Goal: Task Accomplishment & Management: Complete application form

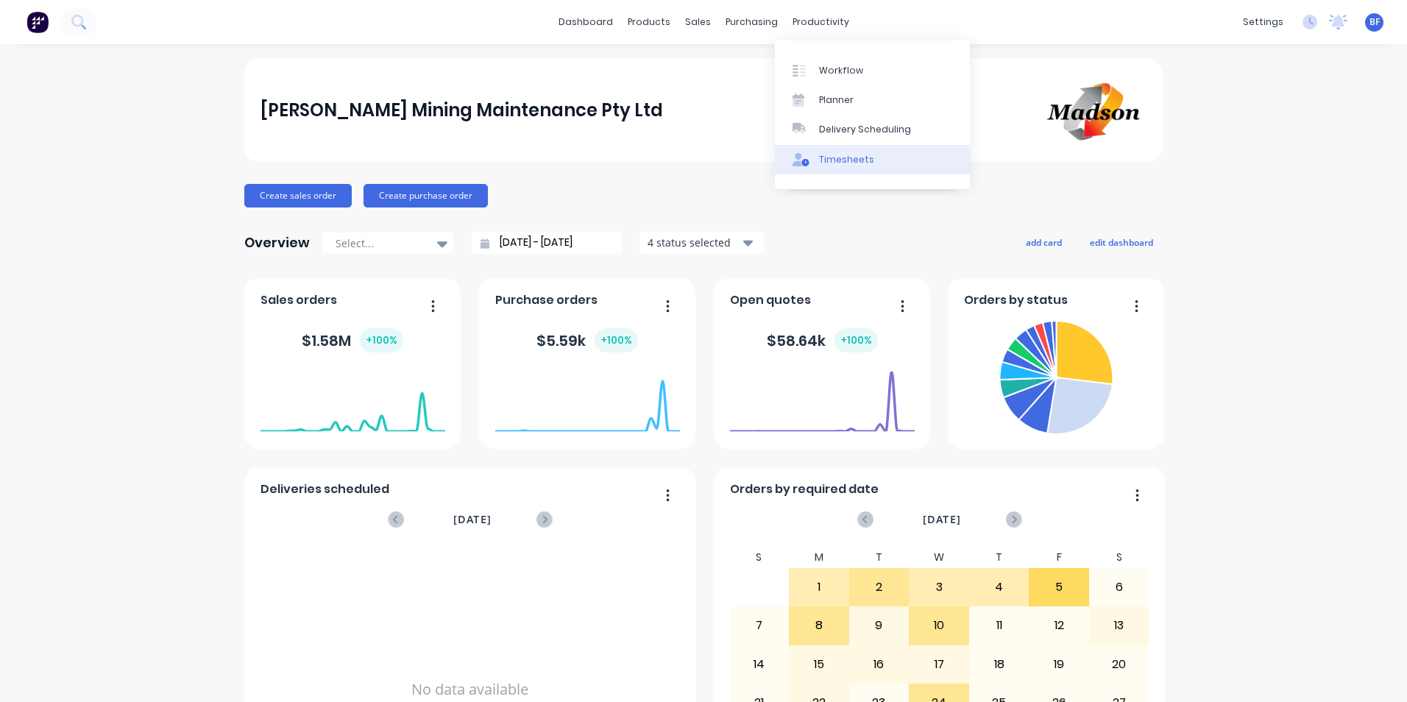
click at [848, 156] on div "Timesheets" at bounding box center [846, 159] width 55 height 13
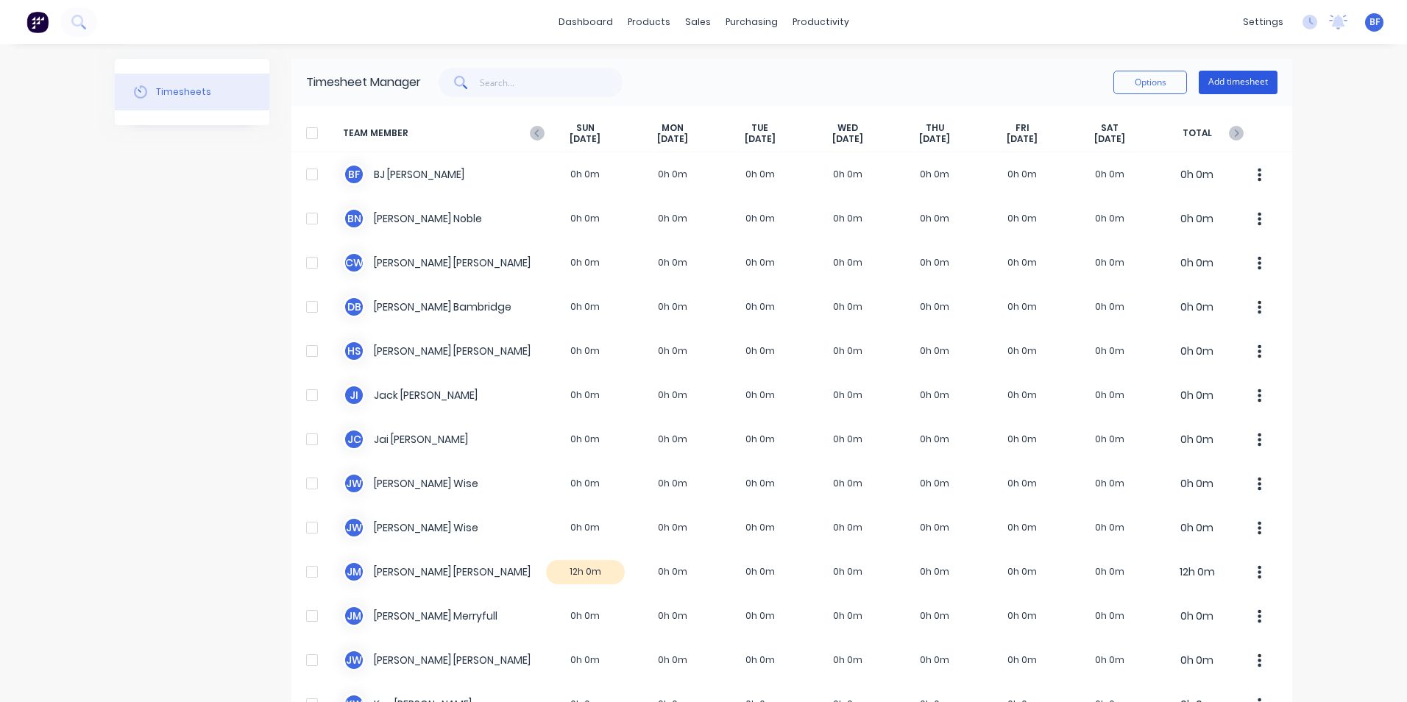
click at [1244, 84] on button "Add timesheet" at bounding box center [1238, 83] width 79 height 24
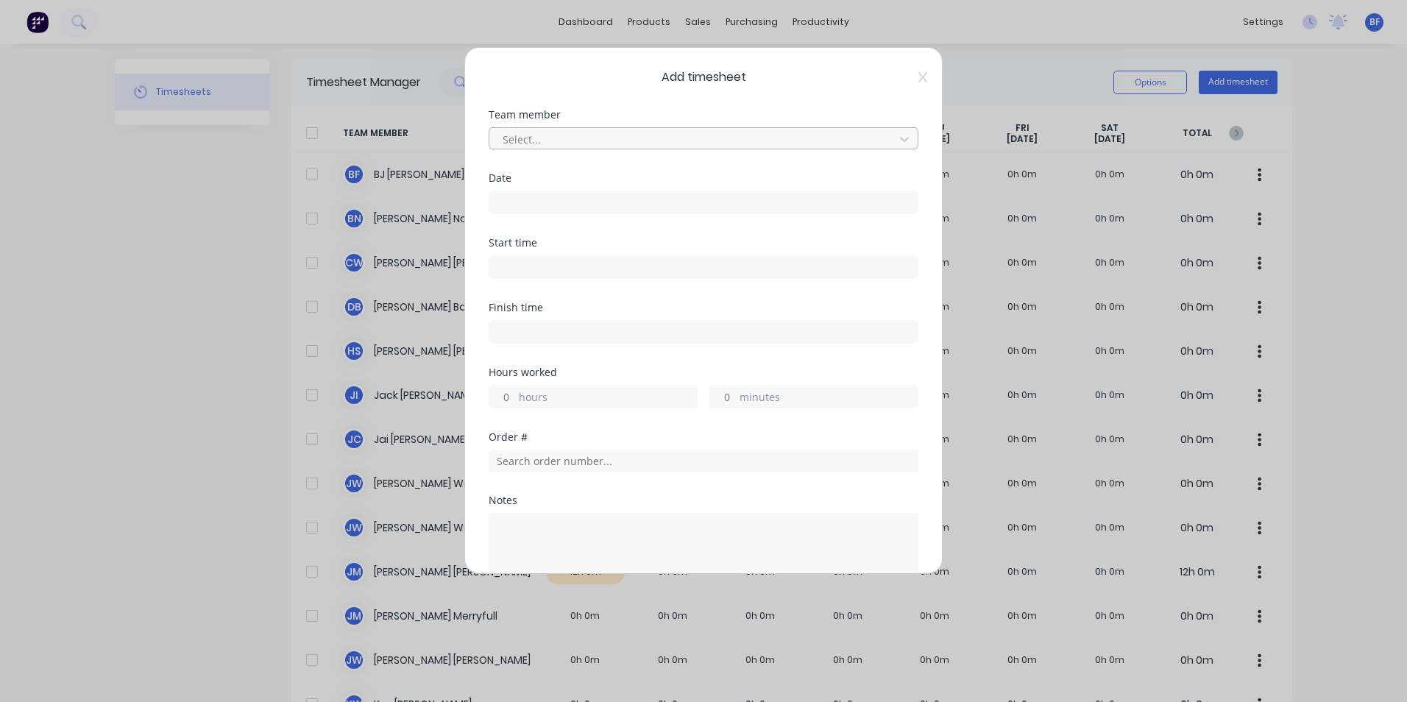
click at [546, 138] on div at bounding box center [694, 139] width 386 height 18
type input "[PERSON_NAME]"
click at [552, 177] on div "[PERSON_NAME]" at bounding box center [698, 171] width 419 height 27
click at [572, 205] on input at bounding box center [703, 202] width 428 height 22
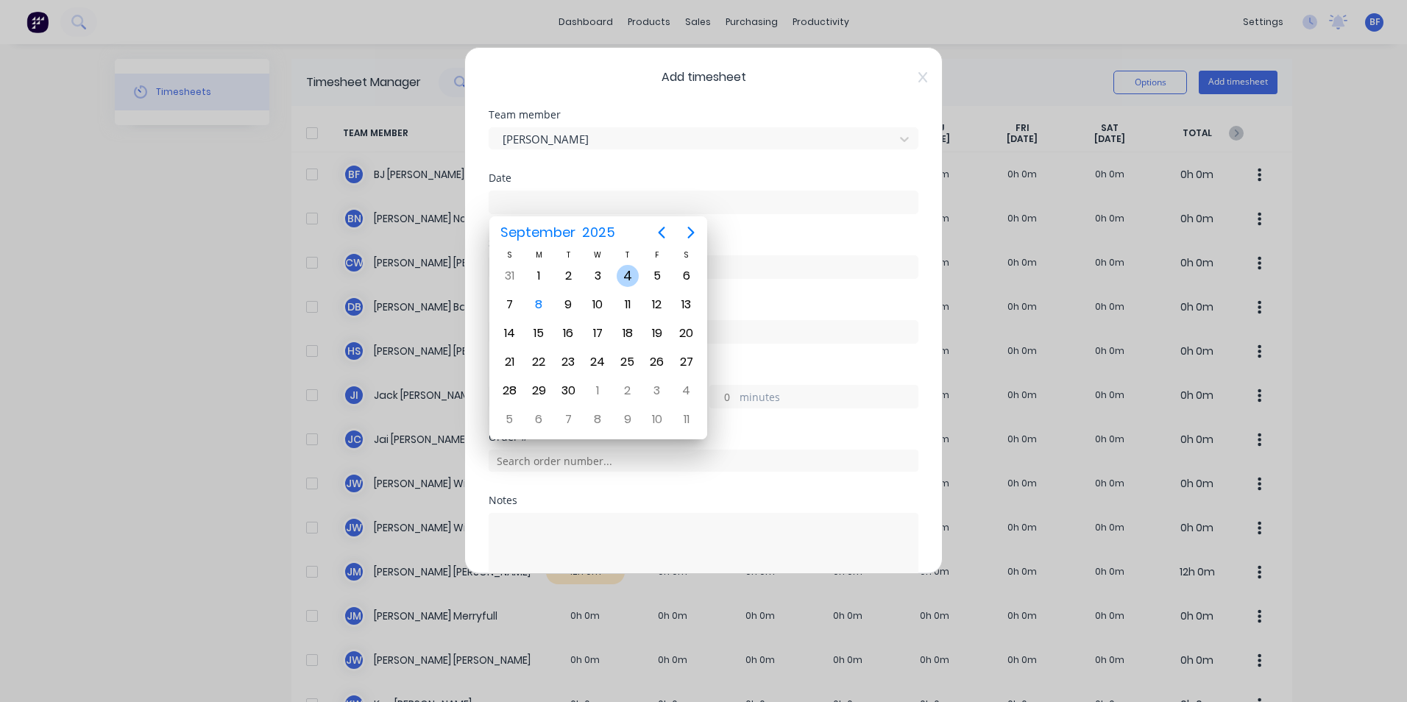
click at [625, 276] on div "4" at bounding box center [628, 276] width 22 height 22
type input "[DATE]"
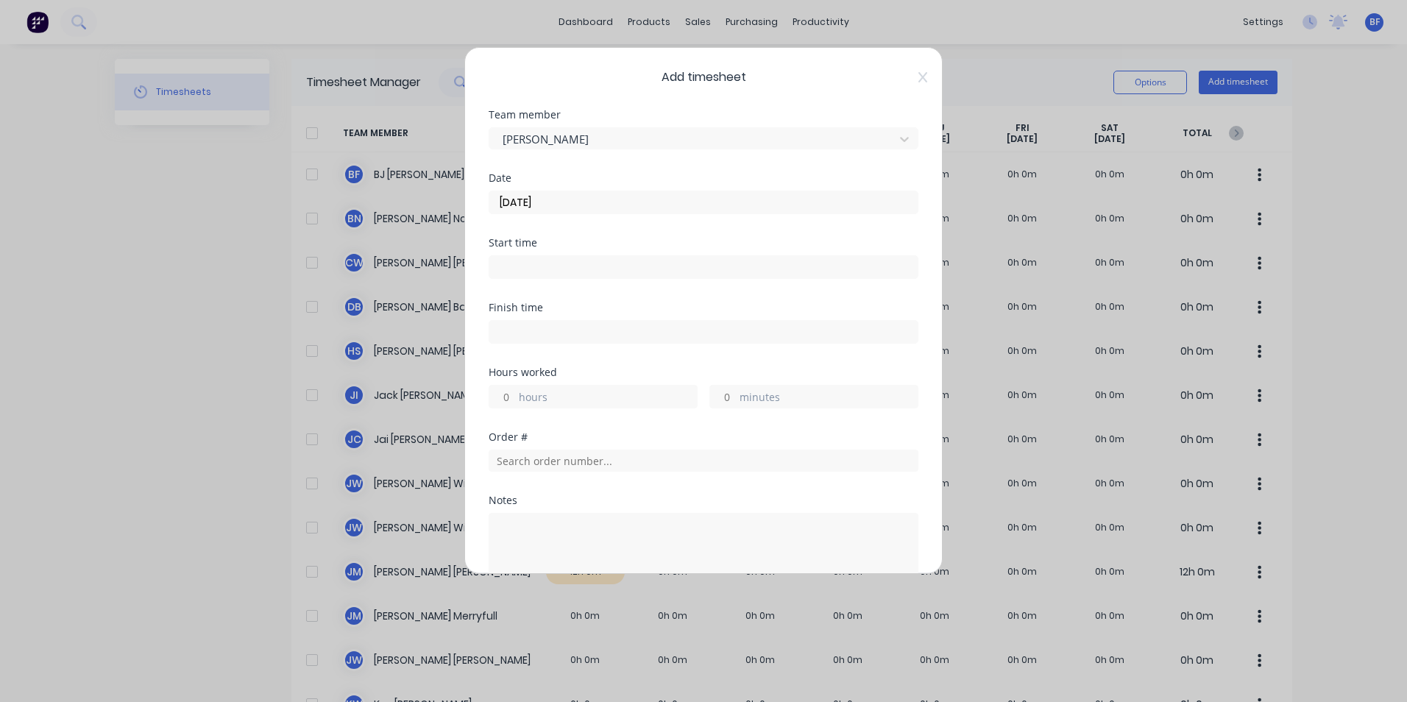
click at [533, 394] on label "hours" at bounding box center [608, 398] width 178 height 18
click at [515, 394] on input "hours" at bounding box center [502, 397] width 26 height 22
type input "4"
click at [597, 464] on input "text" at bounding box center [704, 461] width 430 height 22
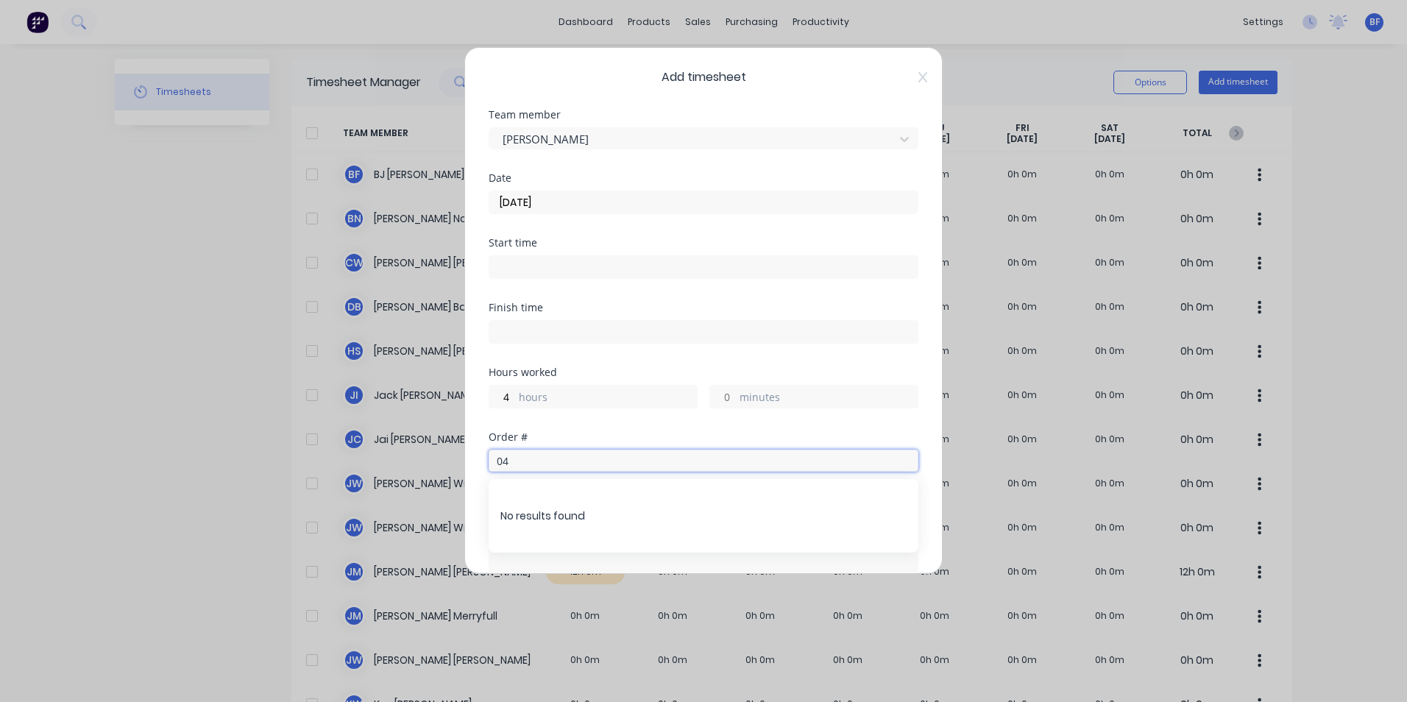
type input "0"
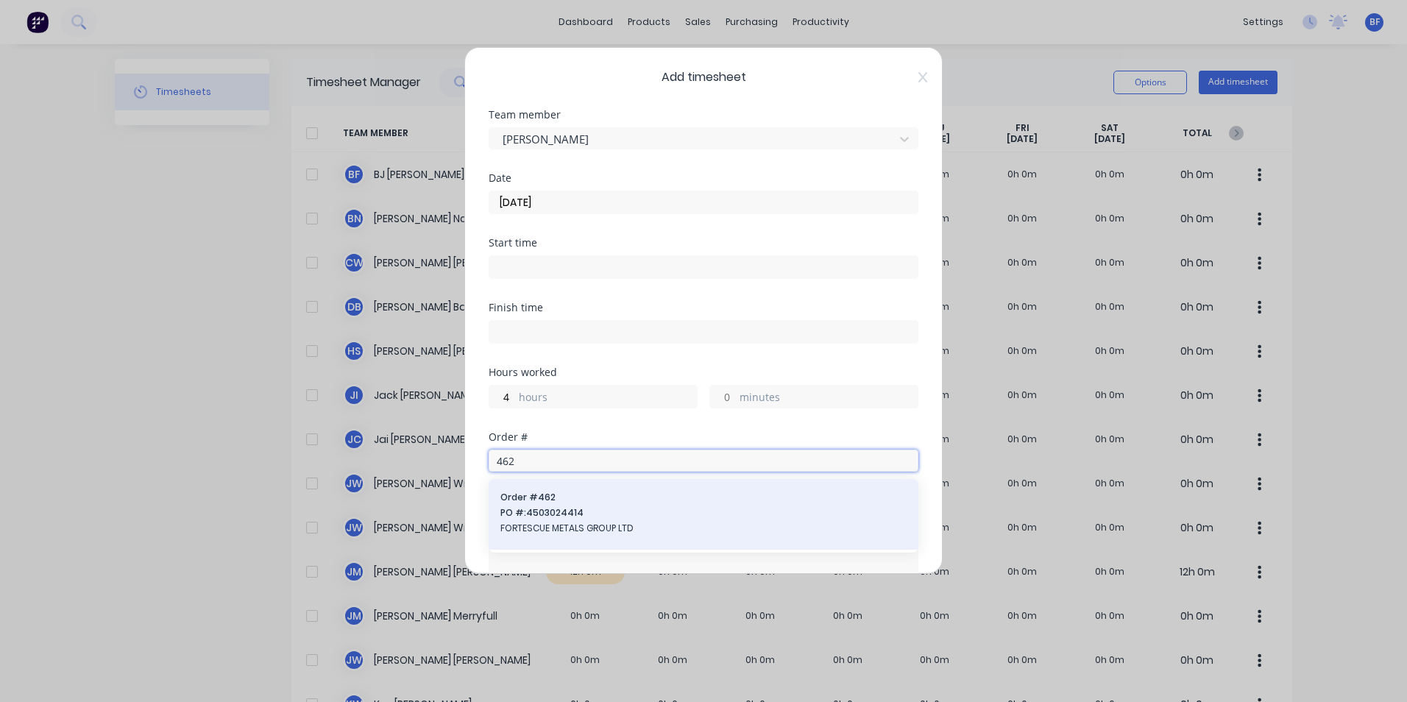
type input "462"
click at [578, 512] on span "PO #: 4503024414" at bounding box center [703, 512] width 406 height 13
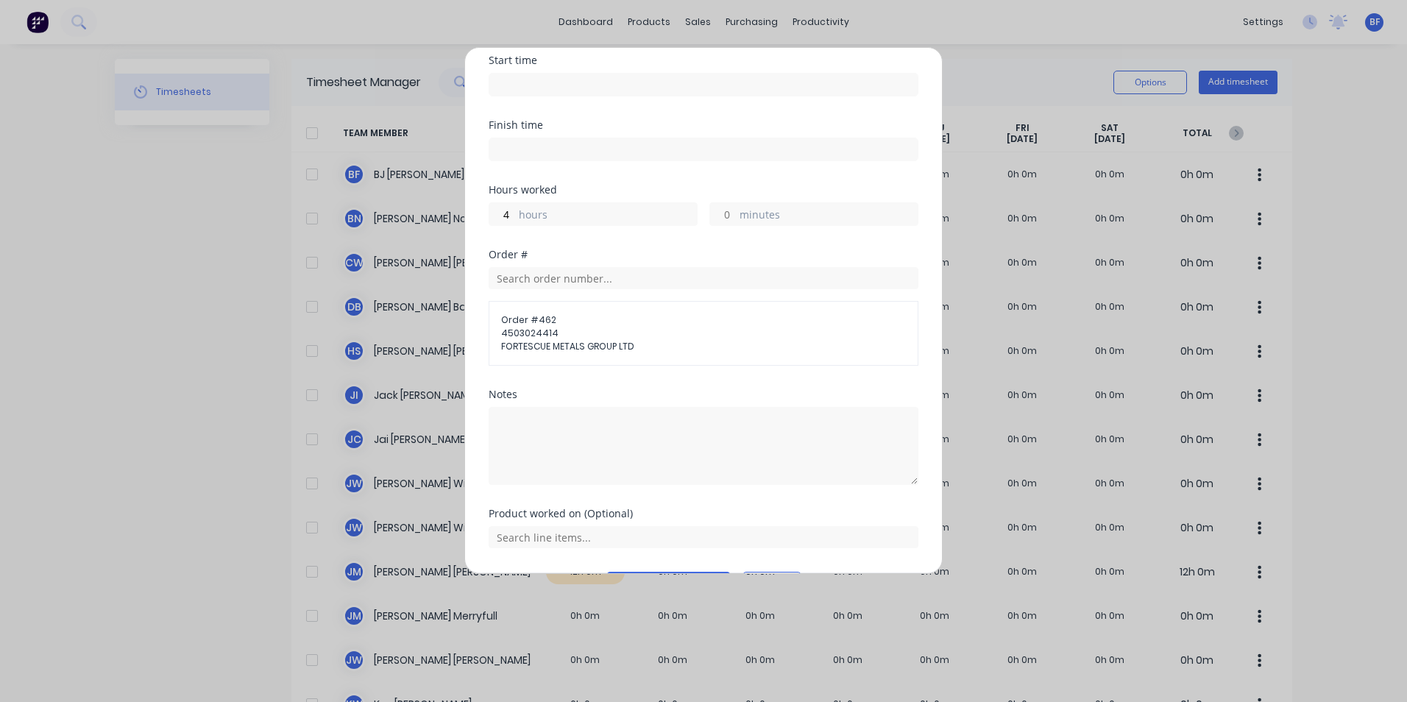
scroll to position [221, 0]
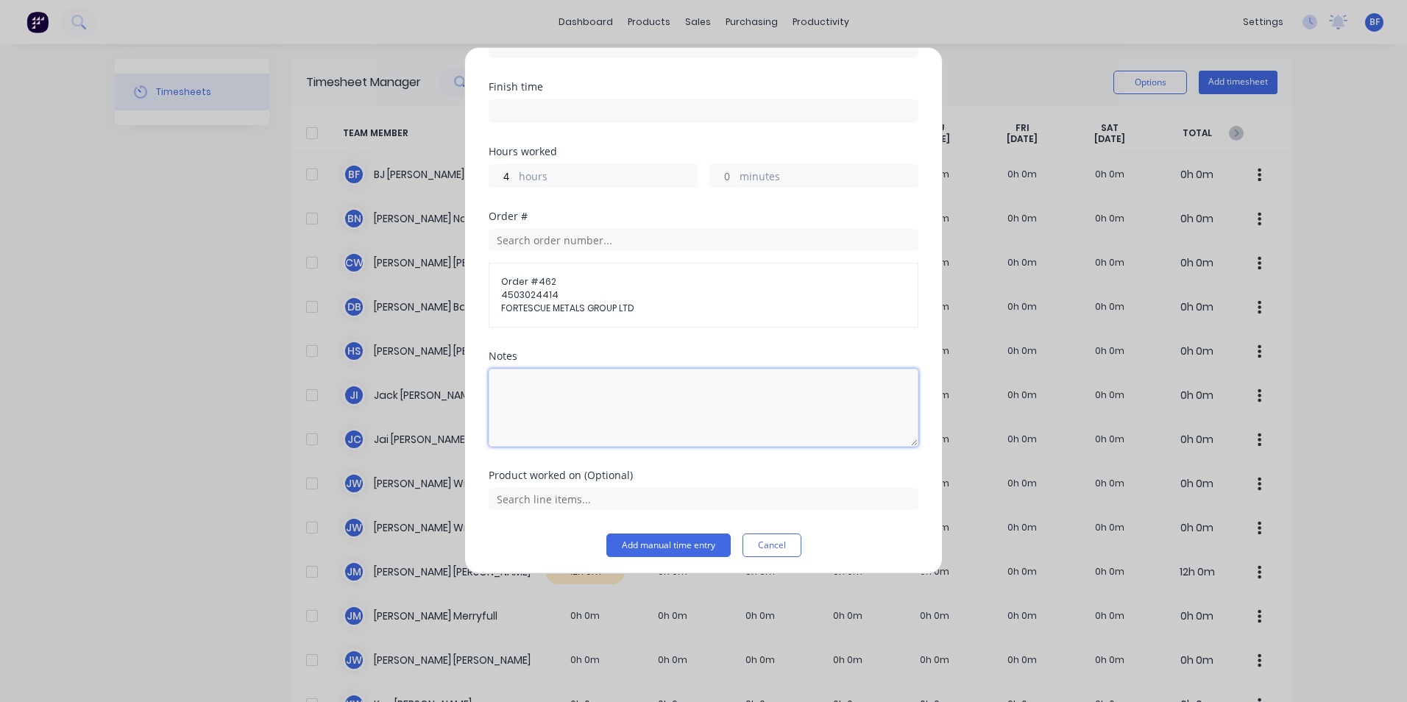
click at [508, 385] on textarea at bounding box center [704, 408] width 430 height 78
type textarea "Shut down components"
click at [589, 500] on input "text" at bounding box center [704, 499] width 430 height 22
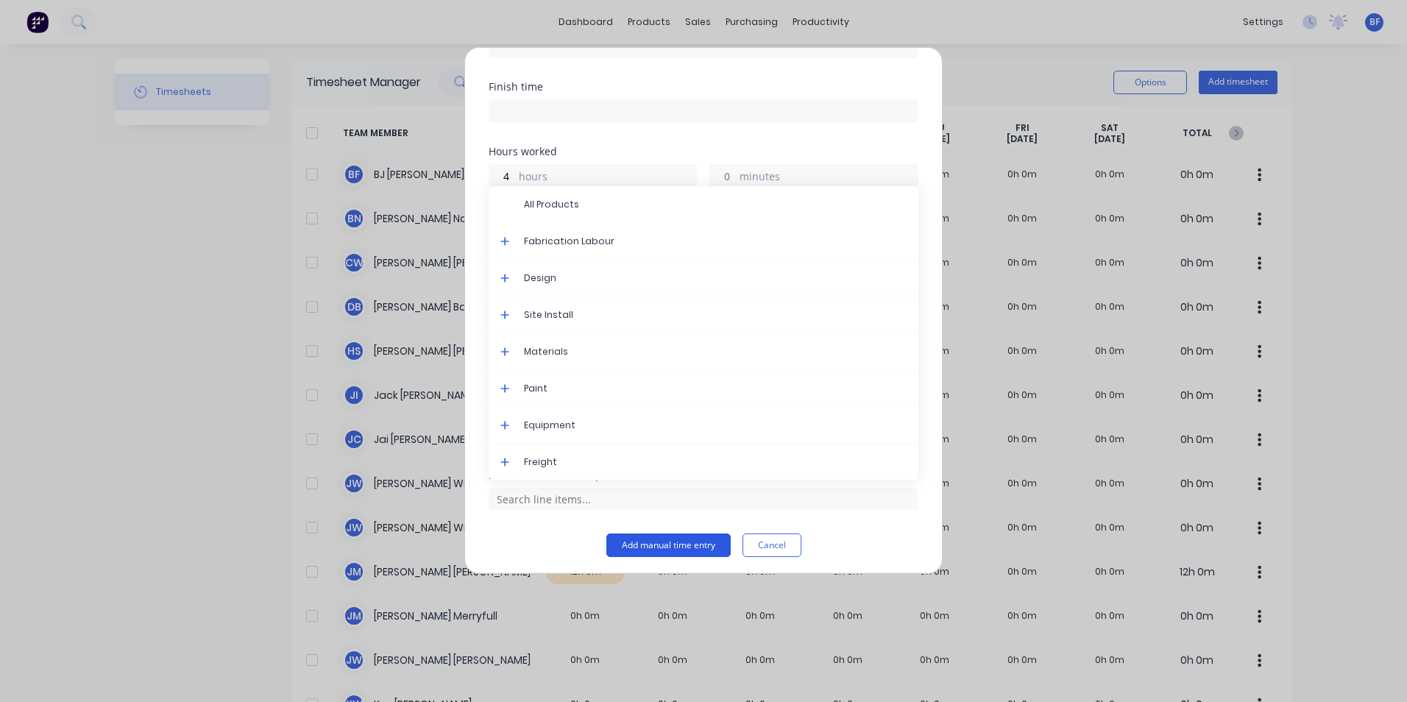
click at [660, 543] on button "Add manual time entry" at bounding box center [668, 545] width 124 height 24
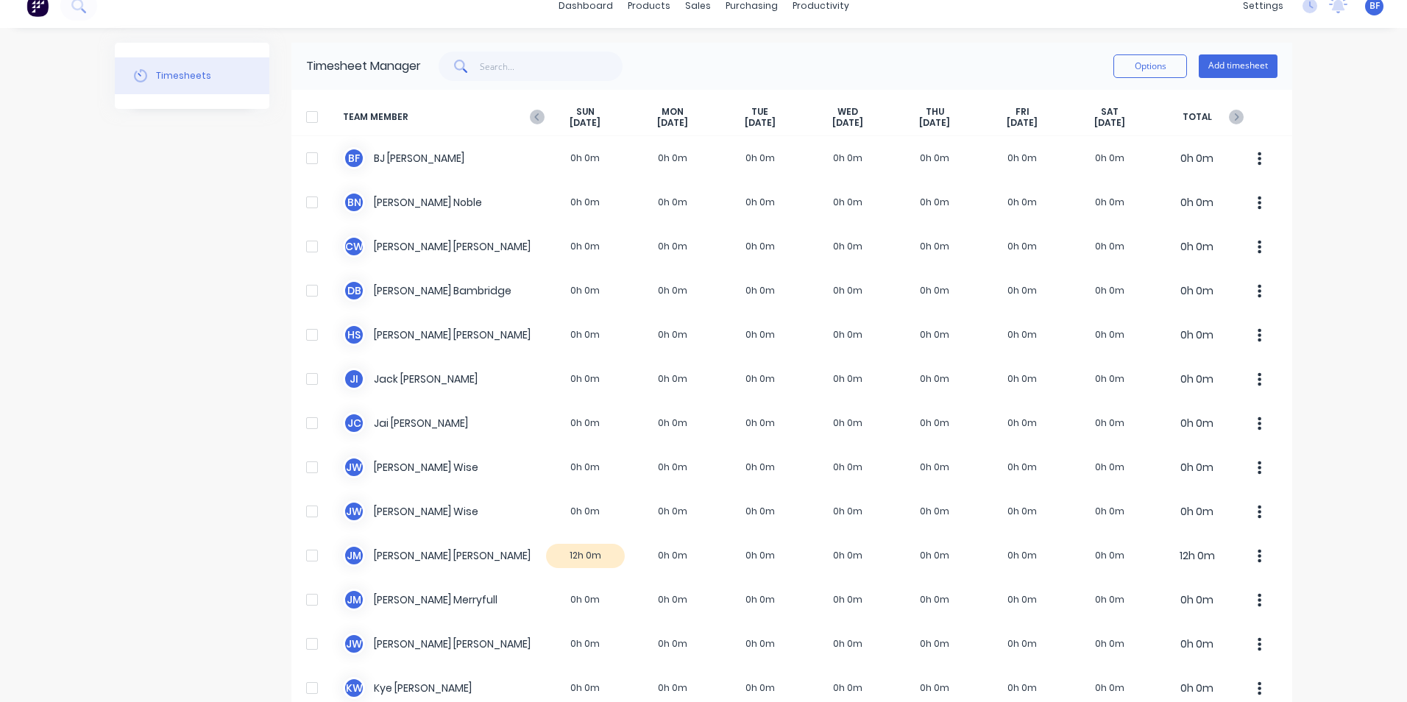
scroll to position [0, 0]
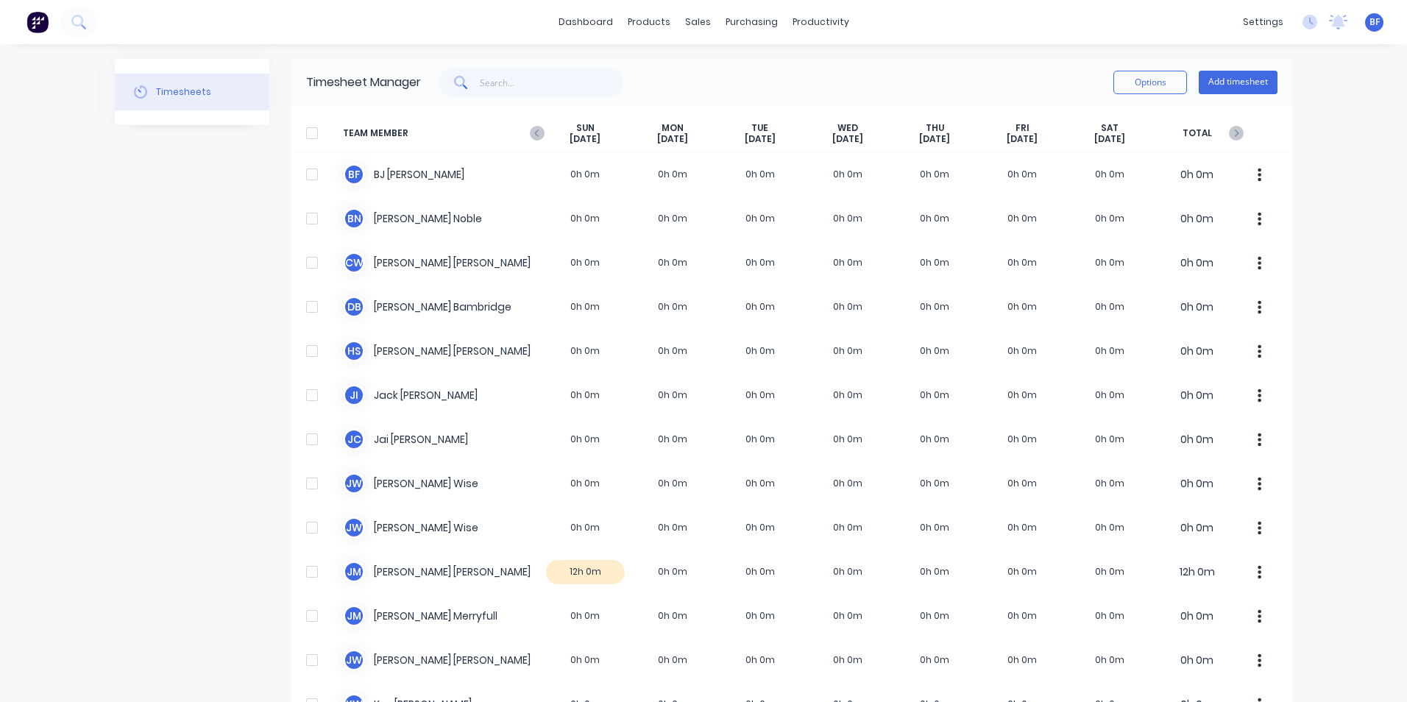
click at [530, 128] on icon "button" at bounding box center [537, 133] width 15 height 15
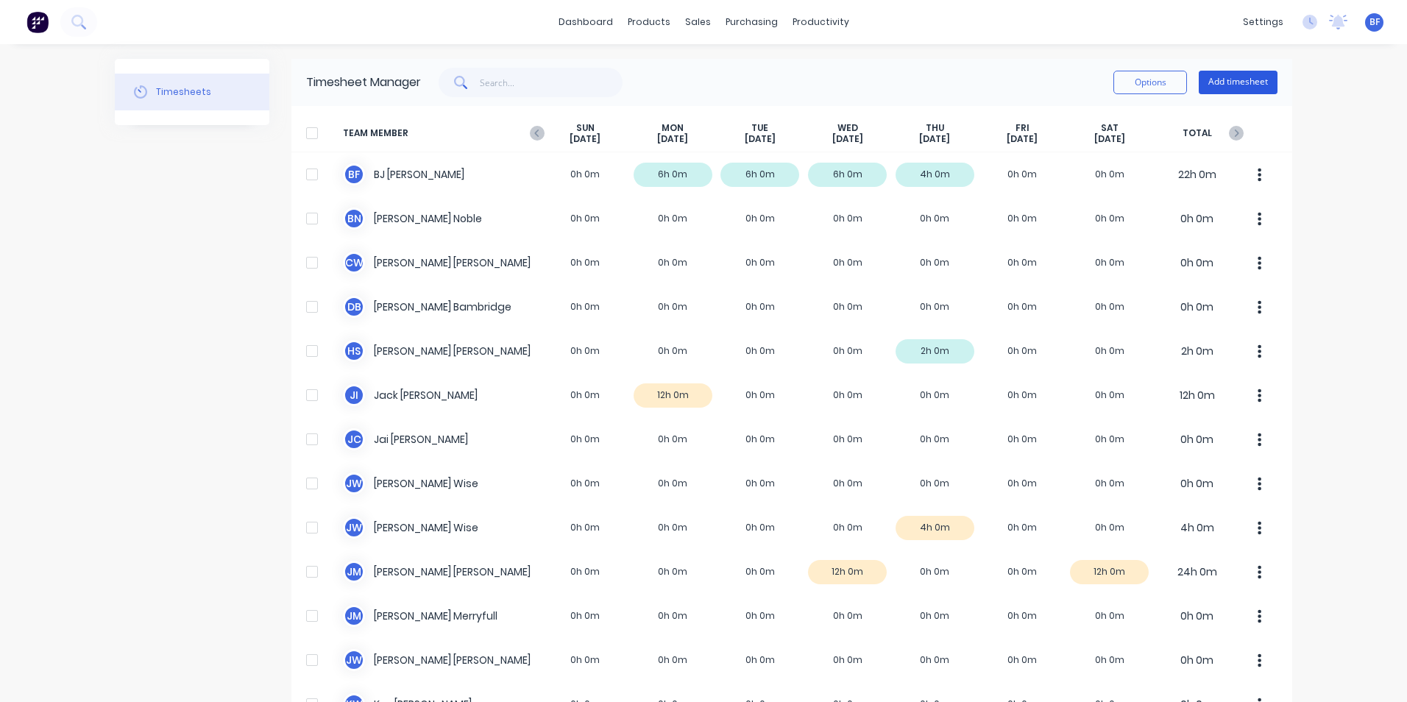
click at [1216, 80] on button "Add timesheet" at bounding box center [1238, 83] width 79 height 24
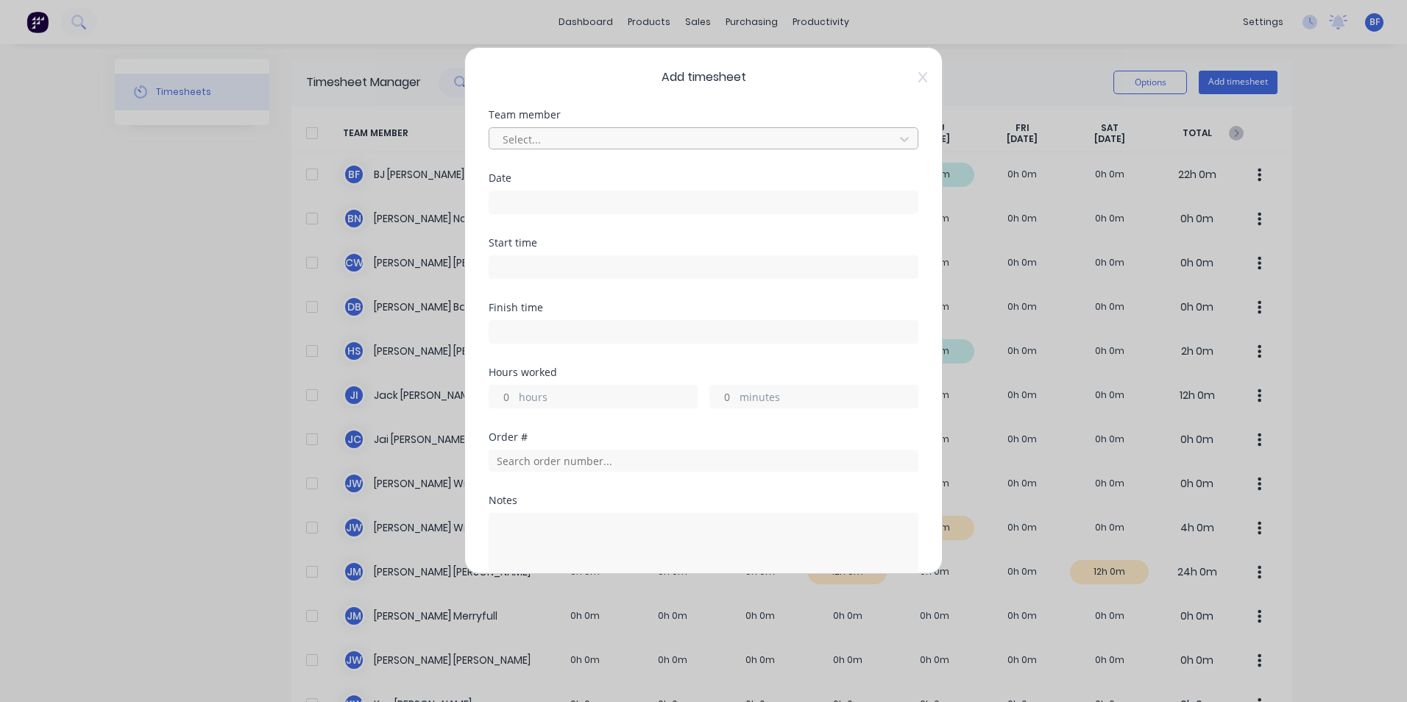
click at [575, 139] on div at bounding box center [694, 139] width 386 height 18
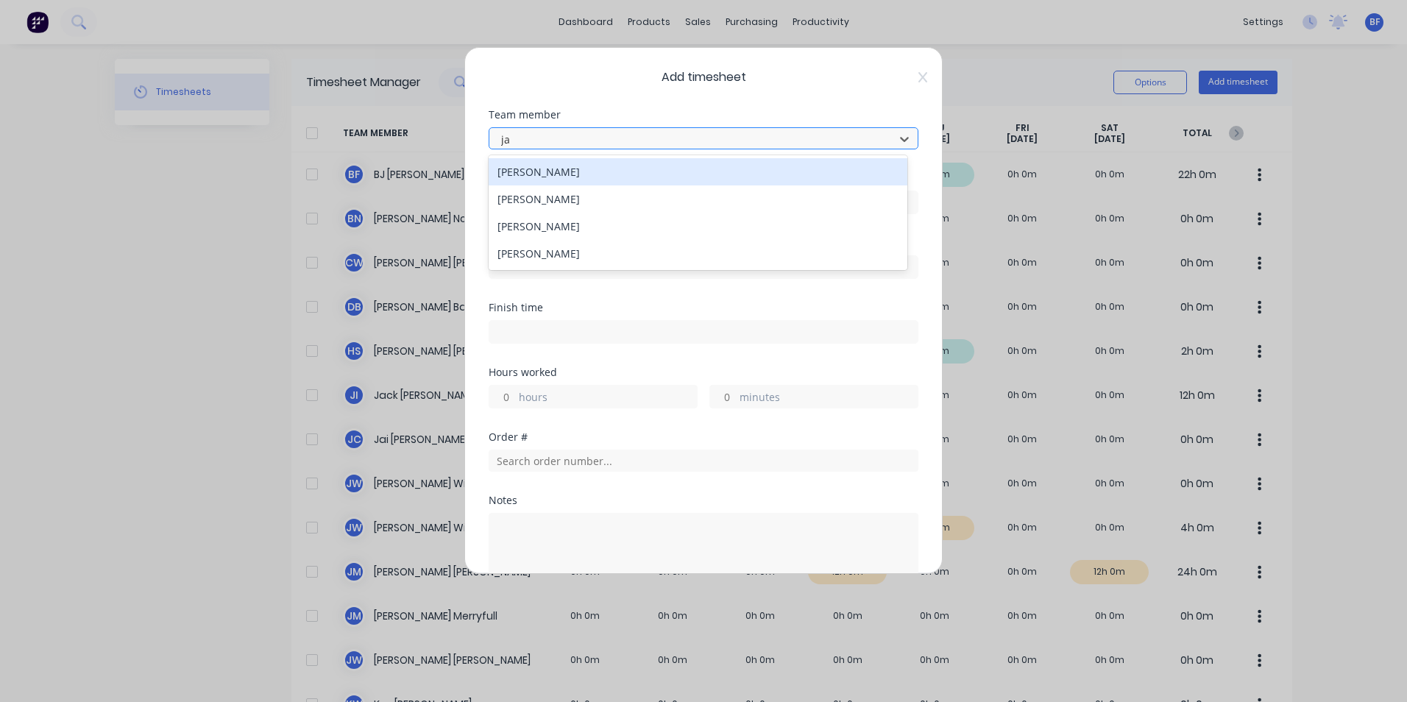
type input "jam"
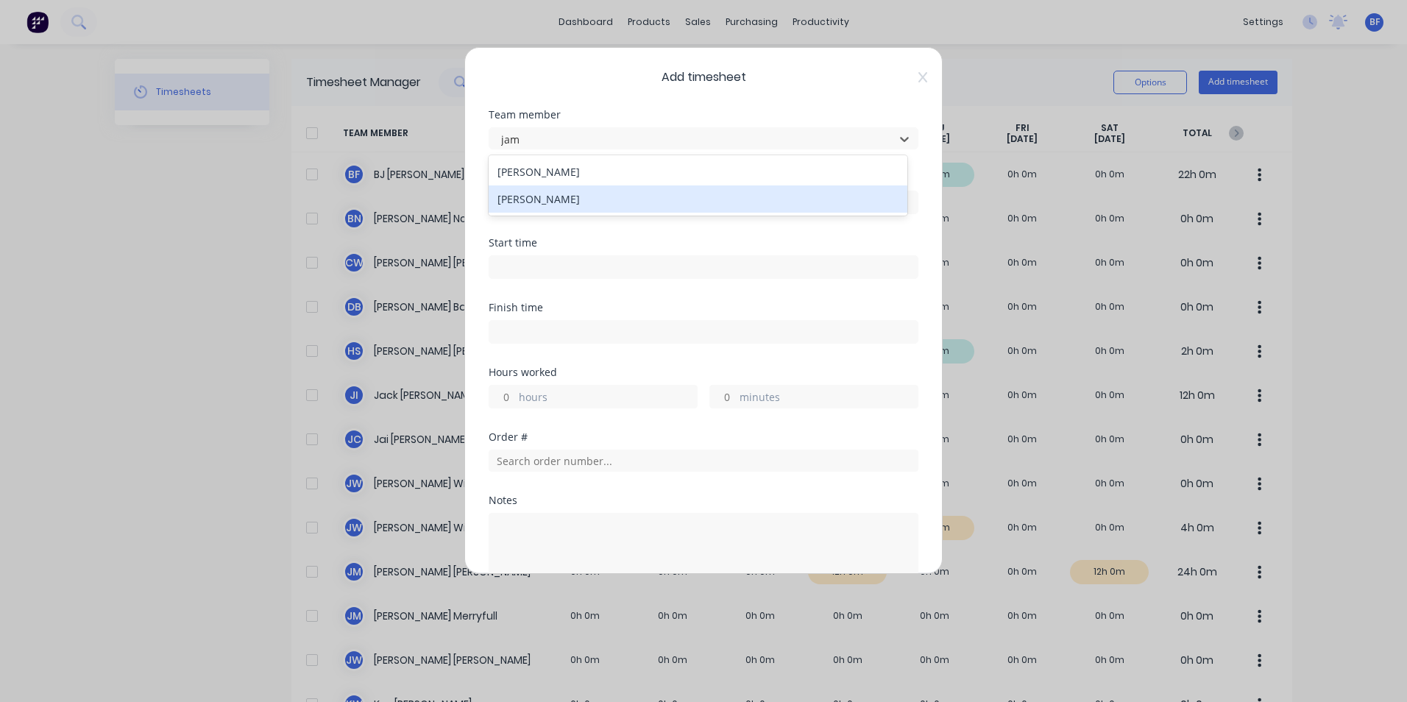
click at [559, 201] on div "[PERSON_NAME]" at bounding box center [698, 198] width 419 height 27
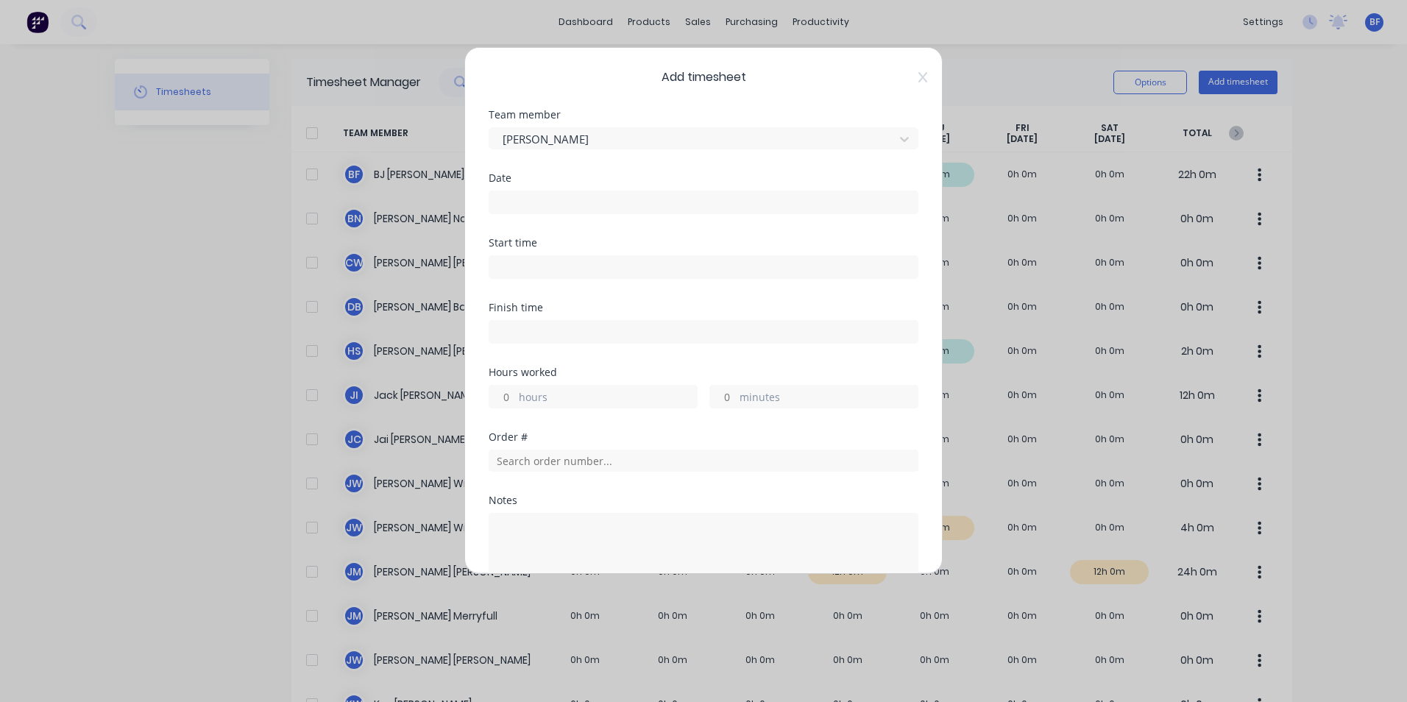
click at [559, 201] on input at bounding box center [703, 202] width 428 height 22
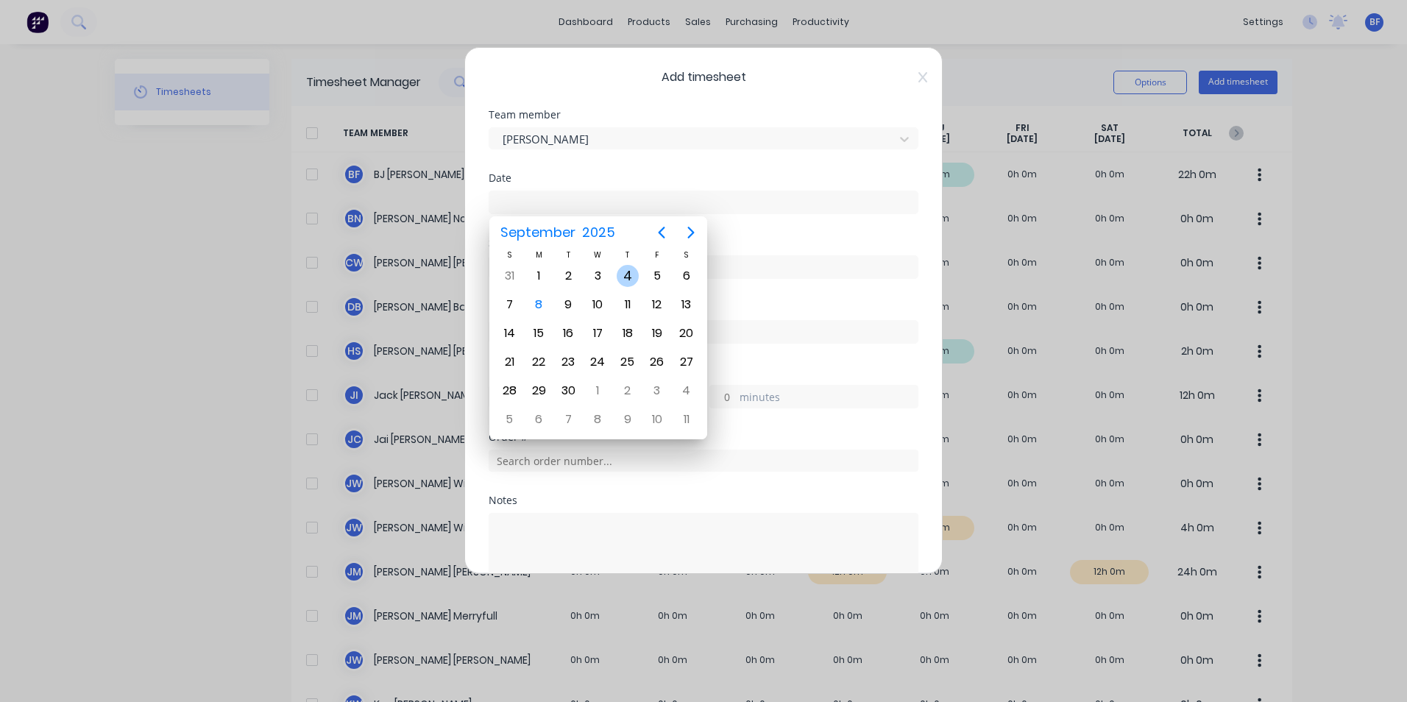
click at [630, 269] on div "4" at bounding box center [628, 276] width 22 height 22
type input "[DATE]"
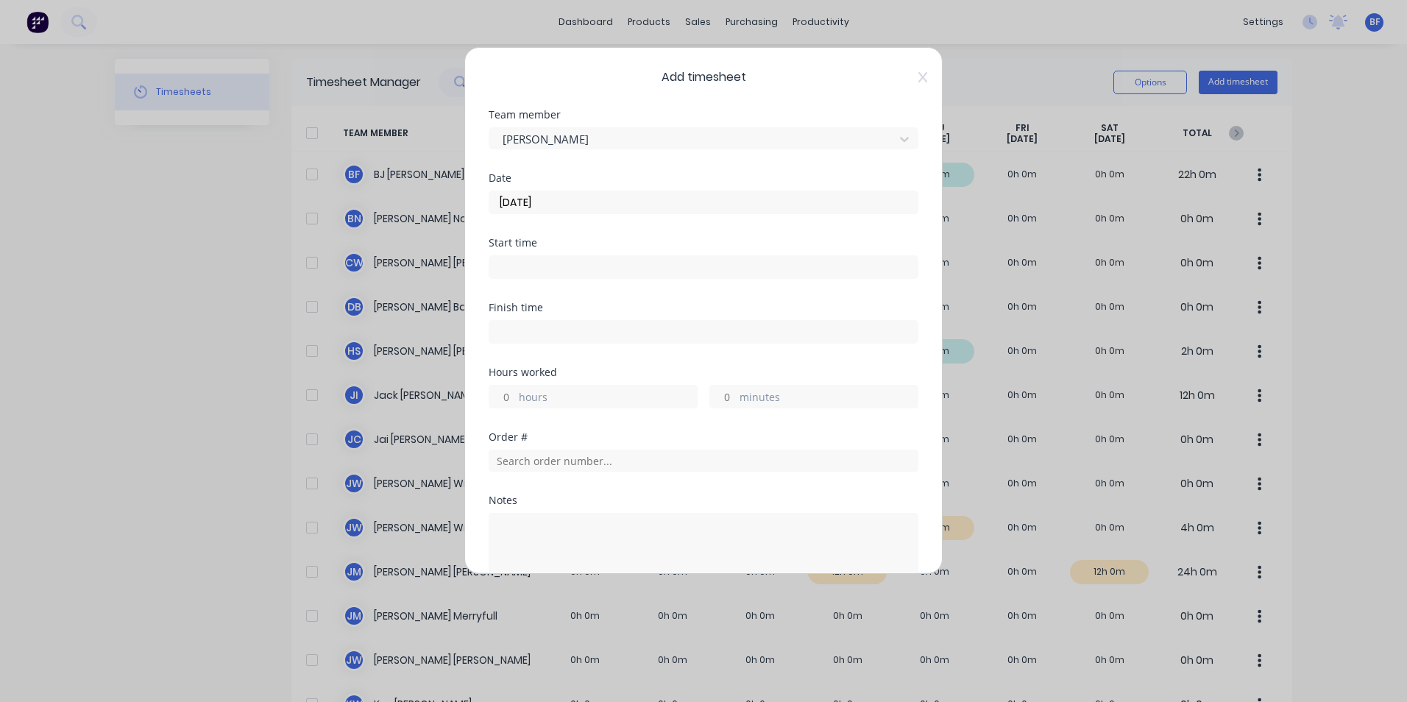
click at [513, 400] on input "hours" at bounding box center [502, 397] width 26 height 22
drag, startPoint x: 513, startPoint y: 400, endPoint x: 489, endPoint y: 400, distance: 23.6
click at [489, 400] on input "hours" at bounding box center [502, 397] width 26 height 22
type input "2"
click at [614, 464] on input "text" at bounding box center [704, 461] width 430 height 22
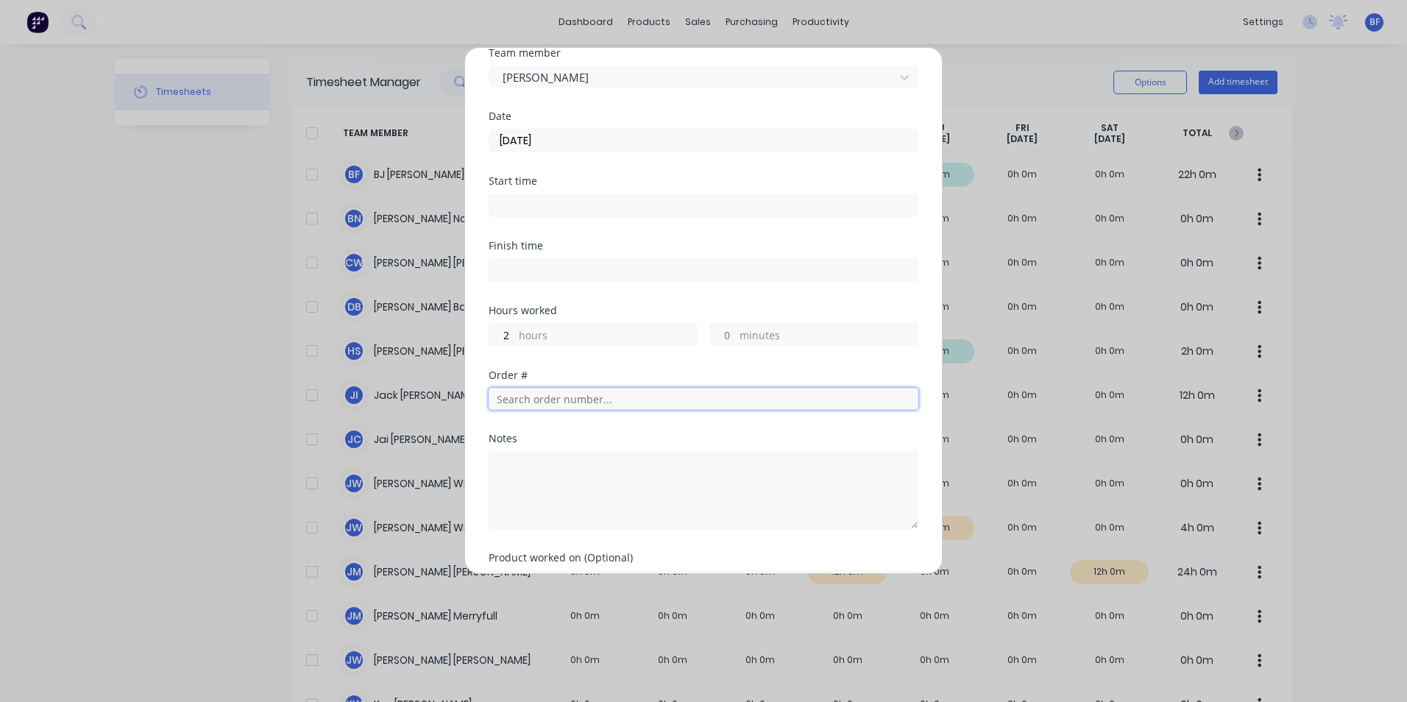
scroll to position [149, 0]
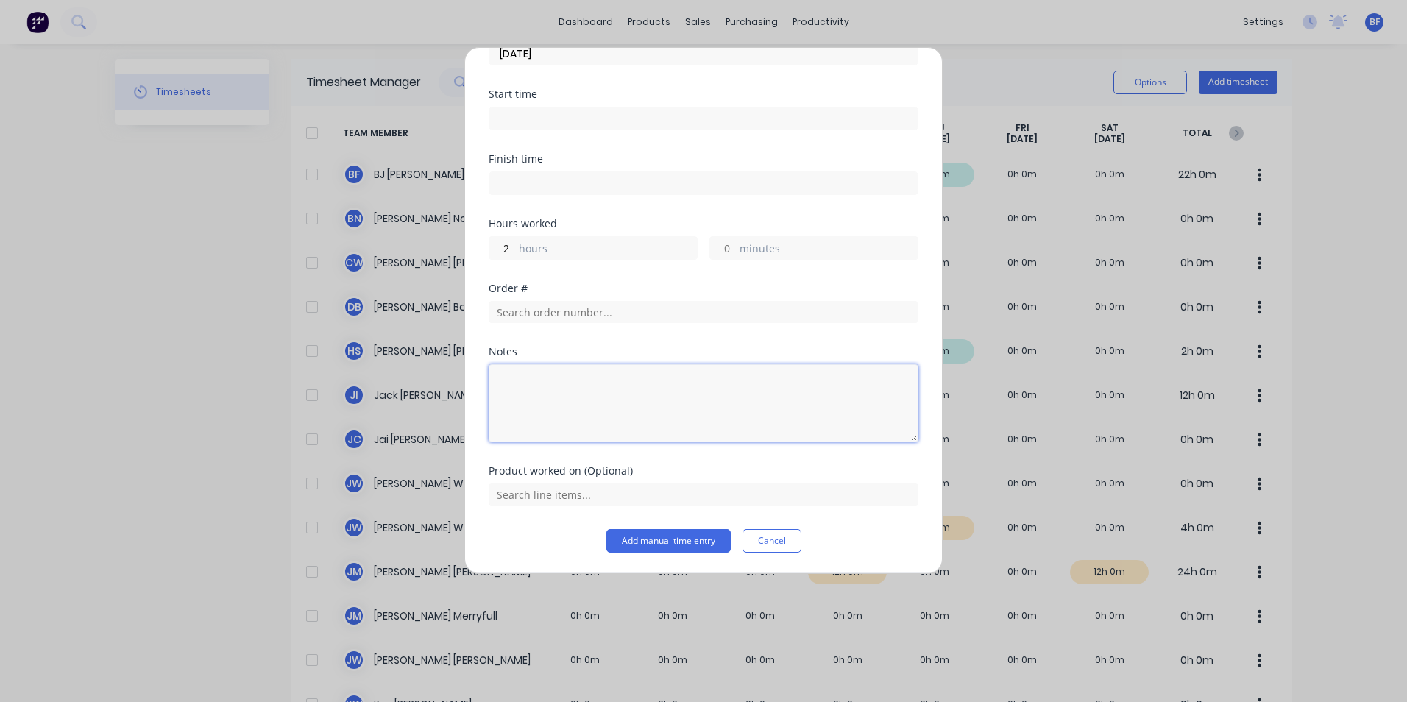
click at [508, 375] on textarea at bounding box center [704, 403] width 430 height 78
type textarea "Scope FMG"
click at [673, 539] on button "Add manual time entry" at bounding box center [668, 541] width 124 height 24
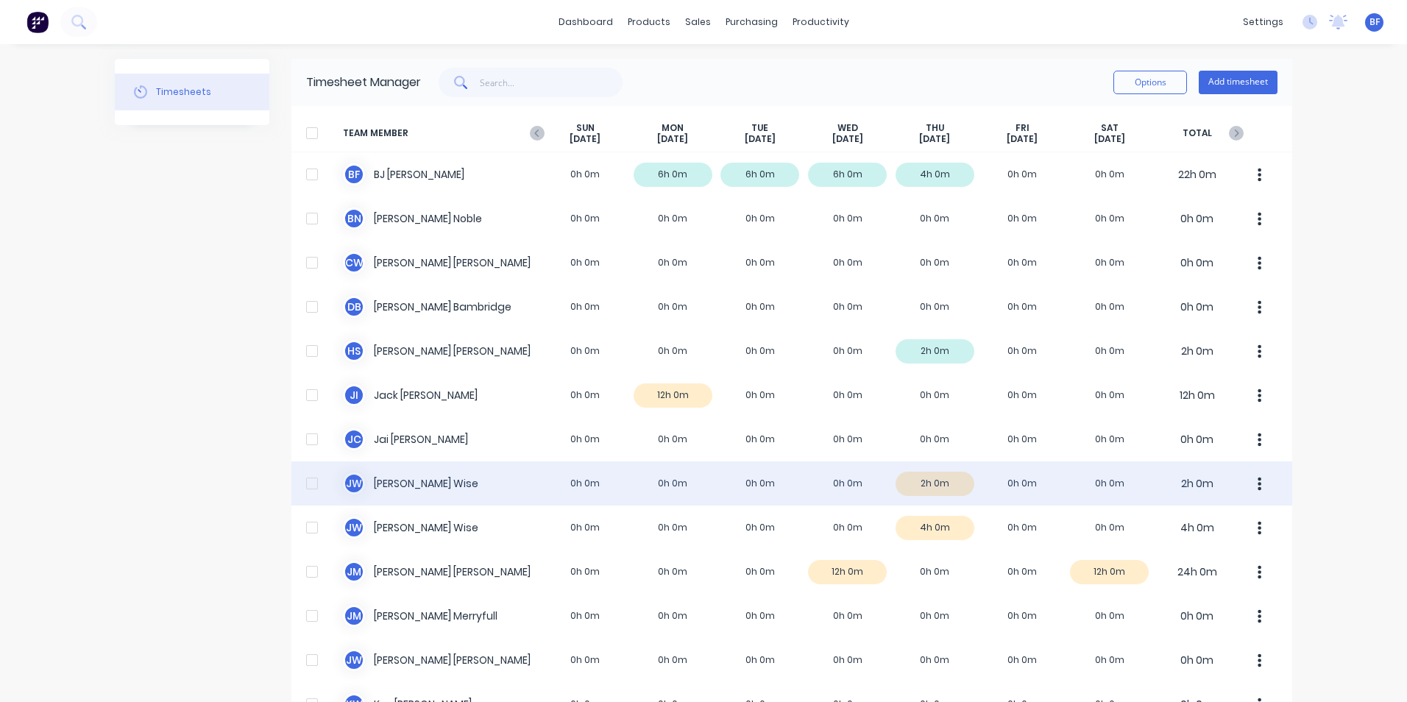
click at [1251, 478] on button "button" at bounding box center [1259, 483] width 31 height 29
click at [1258, 480] on icon "button" at bounding box center [1260, 484] width 4 height 16
click at [831, 478] on div "J W James Wise 0h 0m 0h 0m 0h 0m 0h 0m 2h 0m 0h 0m 0h 0m 2h 0m" at bounding box center [791, 483] width 1001 height 44
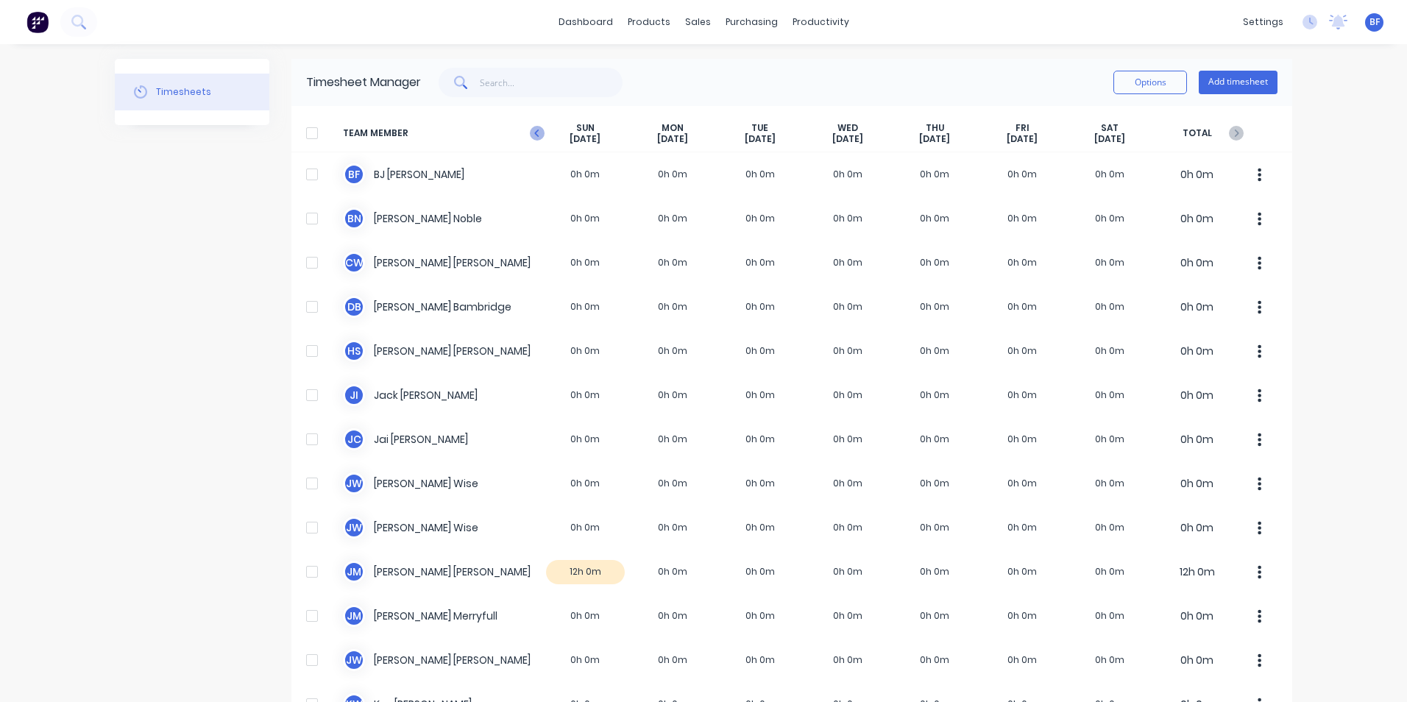
click at [530, 128] on icon "button" at bounding box center [537, 133] width 15 height 15
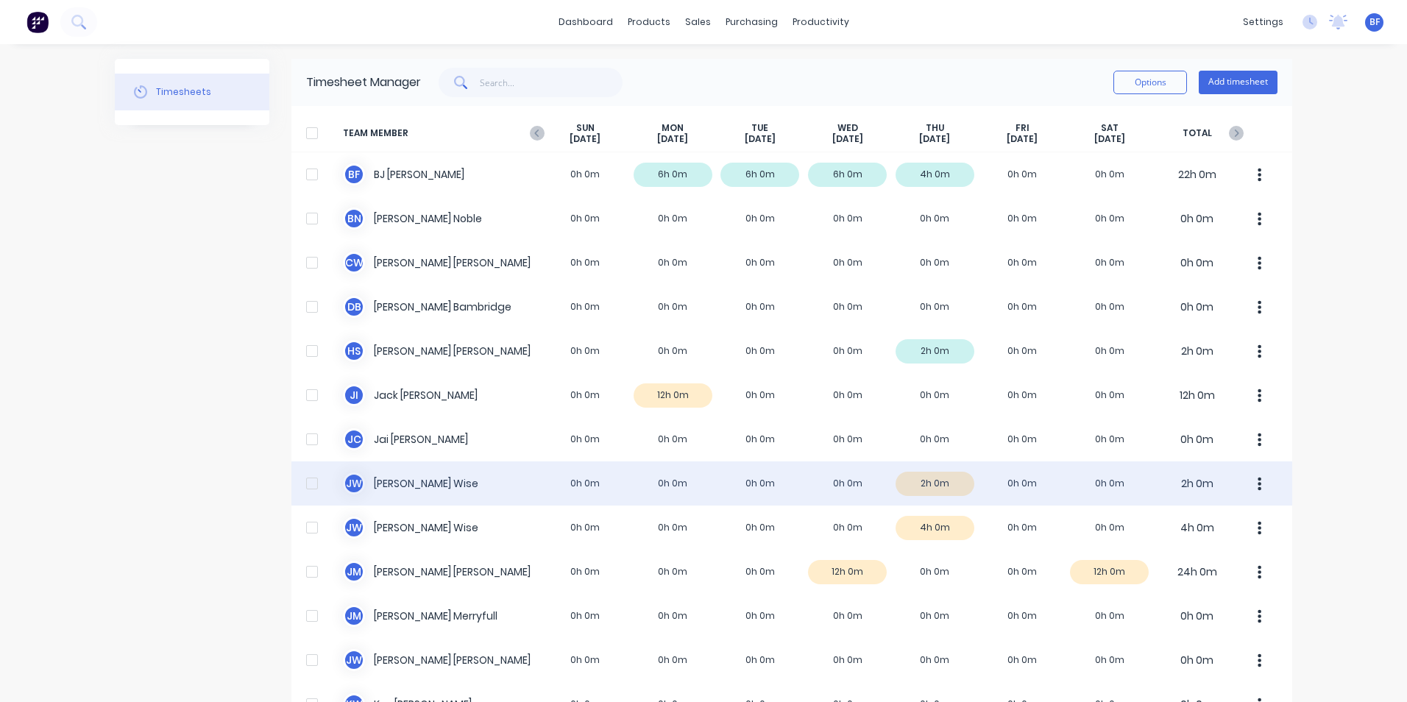
click at [307, 480] on div at bounding box center [311, 483] width 29 height 29
click at [1250, 482] on button "button" at bounding box center [1259, 483] width 31 height 29
click at [1184, 522] on div "Approve" at bounding box center [1203, 524] width 113 height 21
click at [1258, 478] on icon "button" at bounding box center [1260, 483] width 4 height 13
click at [1193, 515] on div "Approve" at bounding box center [1203, 524] width 113 height 21
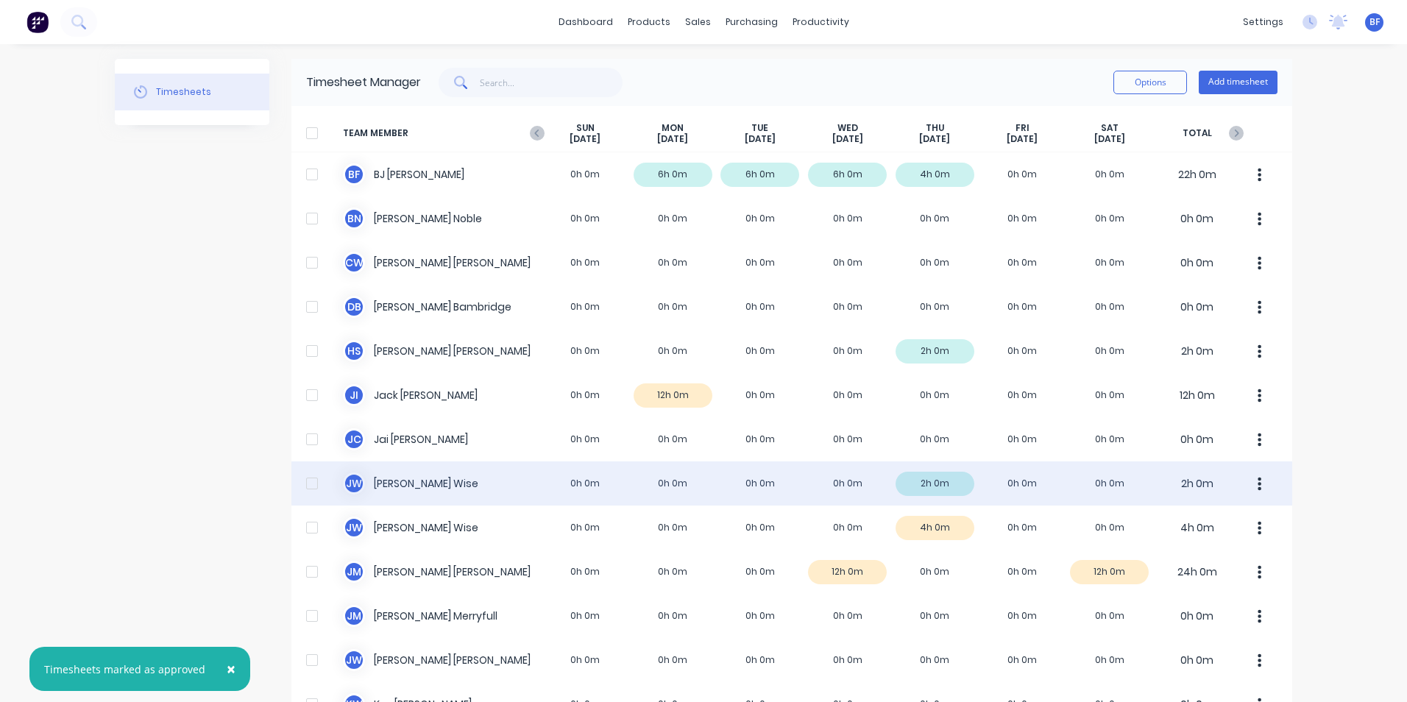
click at [1249, 478] on button "button" at bounding box center [1259, 483] width 31 height 29
click at [1202, 547] on div "Unapprove" at bounding box center [1203, 553] width 113 height 21
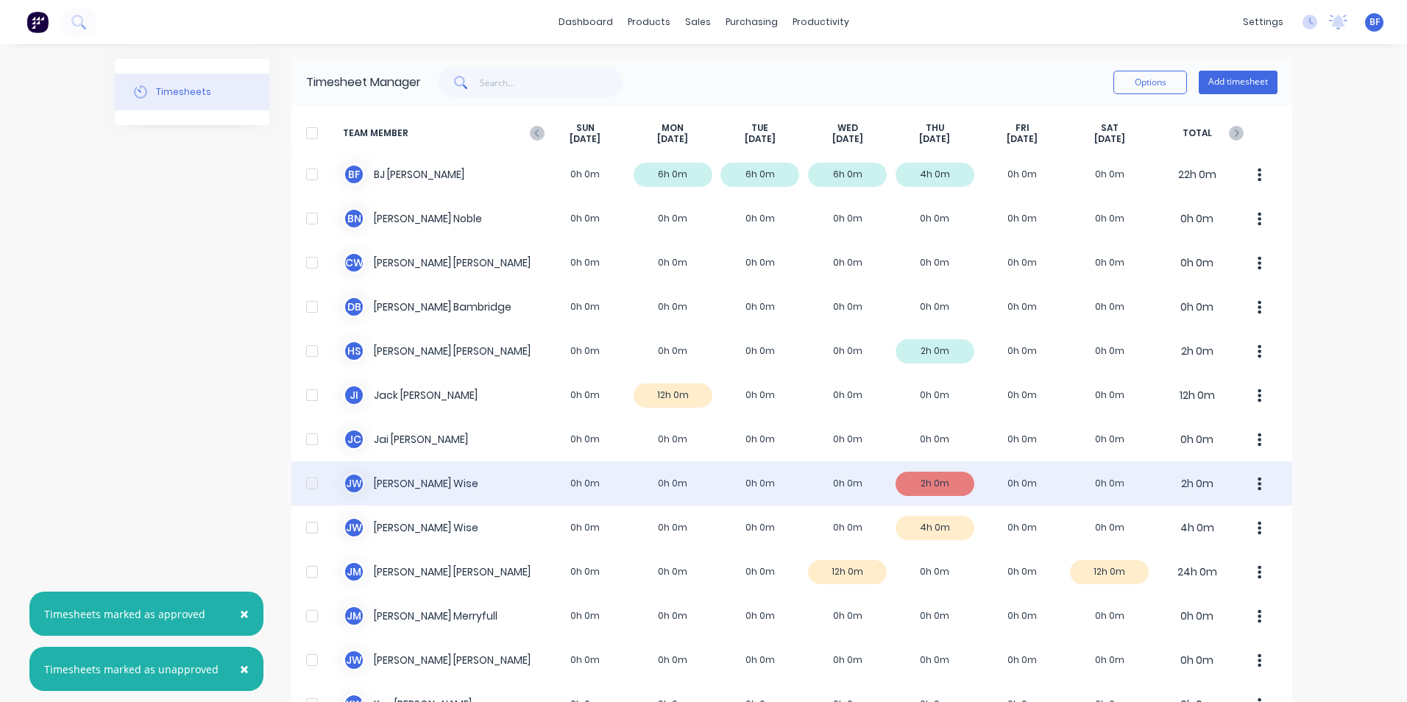
click at [1251, 475] on button "button" at bounding box center [1259, 483] width 31 height 29
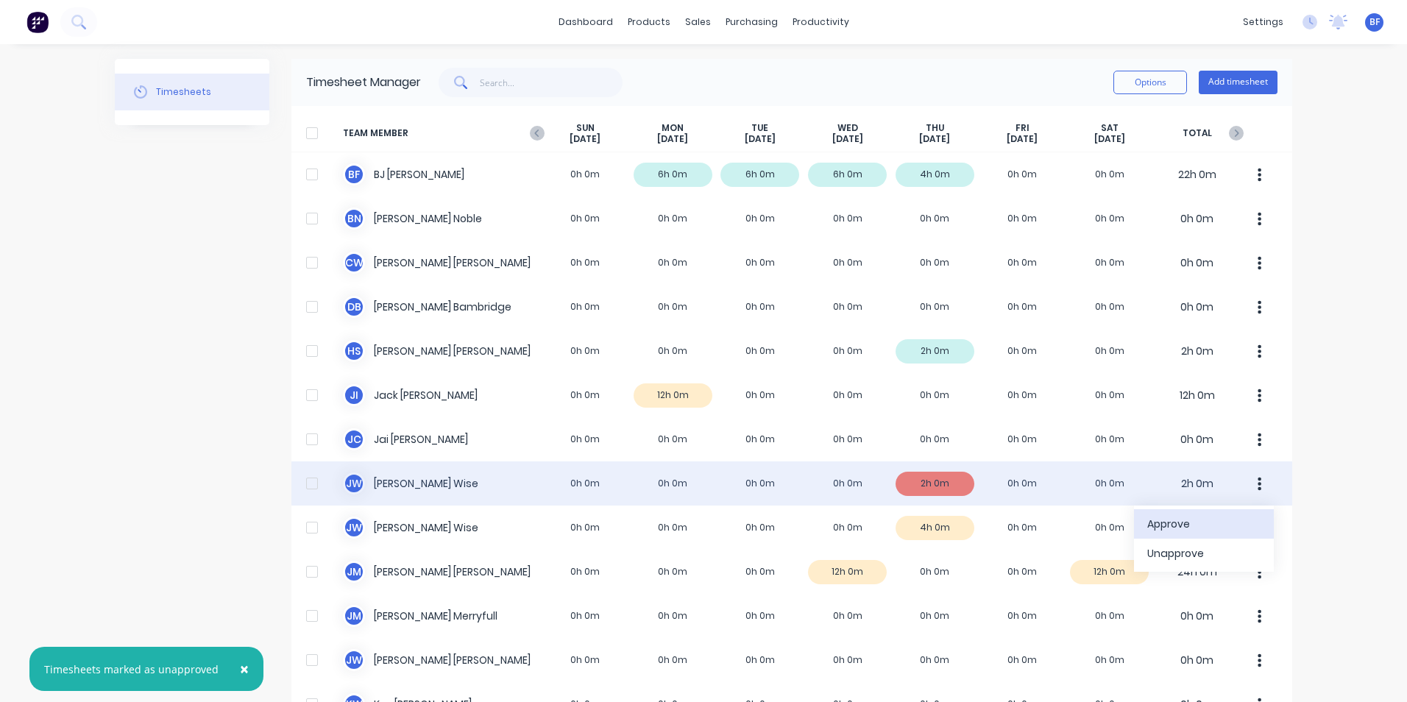
click at [1182, 526] on div "Approve" at bounding box center [1203, 524] width 113 height 21
click at [1235, 132] on icon "button" at bounding box center [1237, 133] width 4 height 7
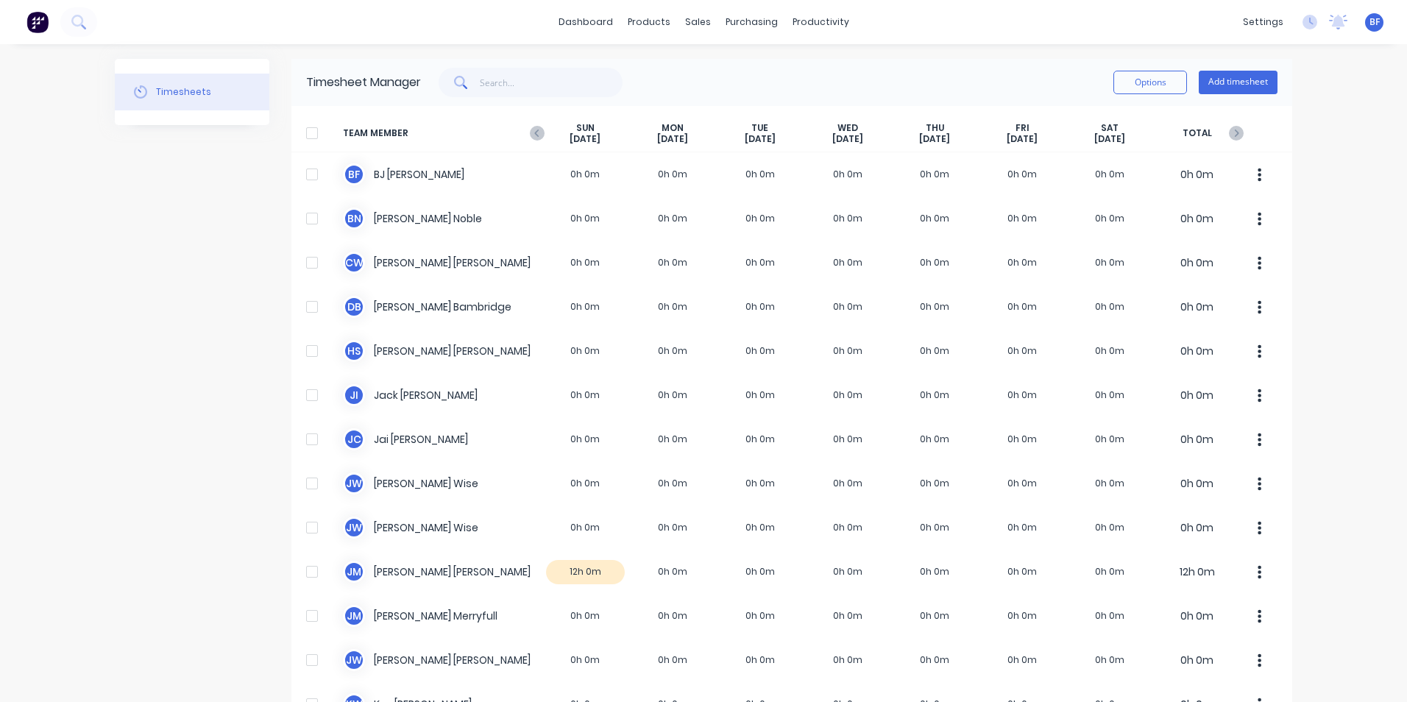
click at [530, 132] on icon "button" at bounding box center [537, 133] width 15 height 15
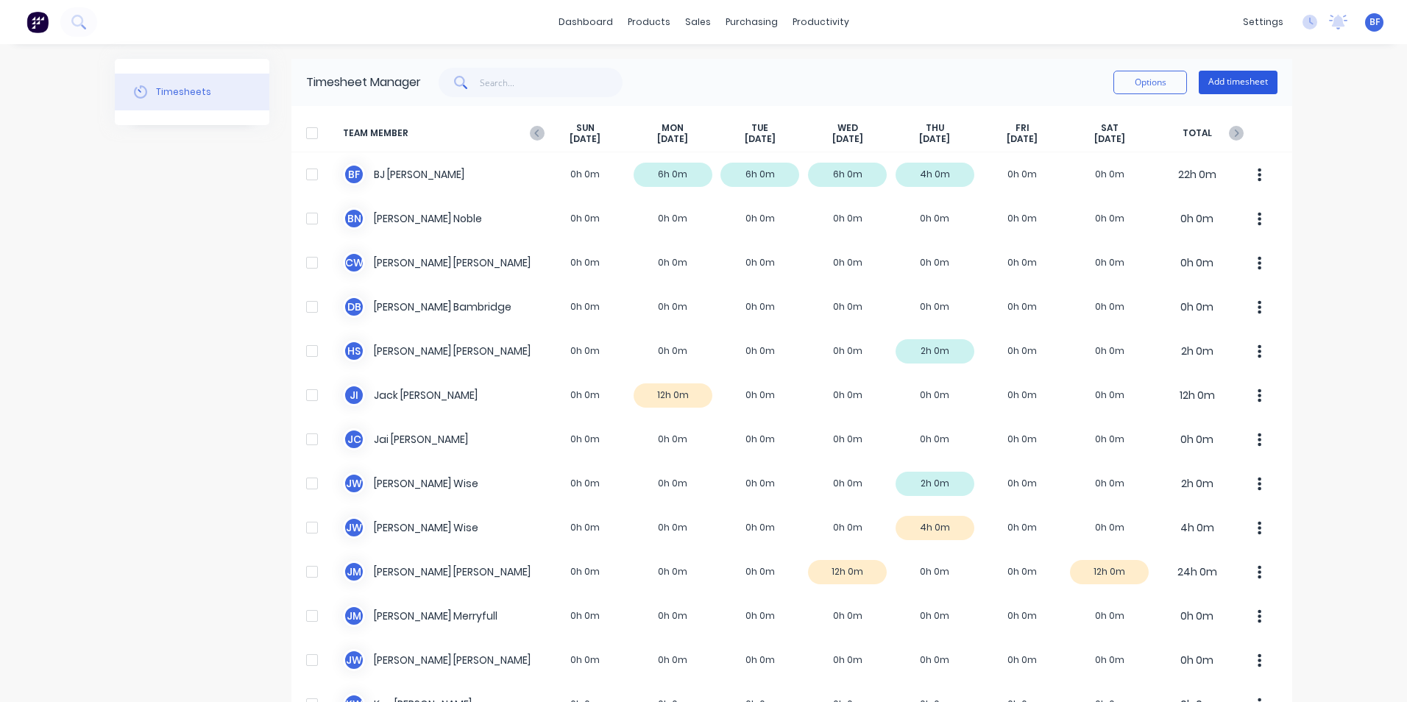
click at [1229, 84] on button "Add timesheet" at bounding box center [1238, 83] width 79 height 24
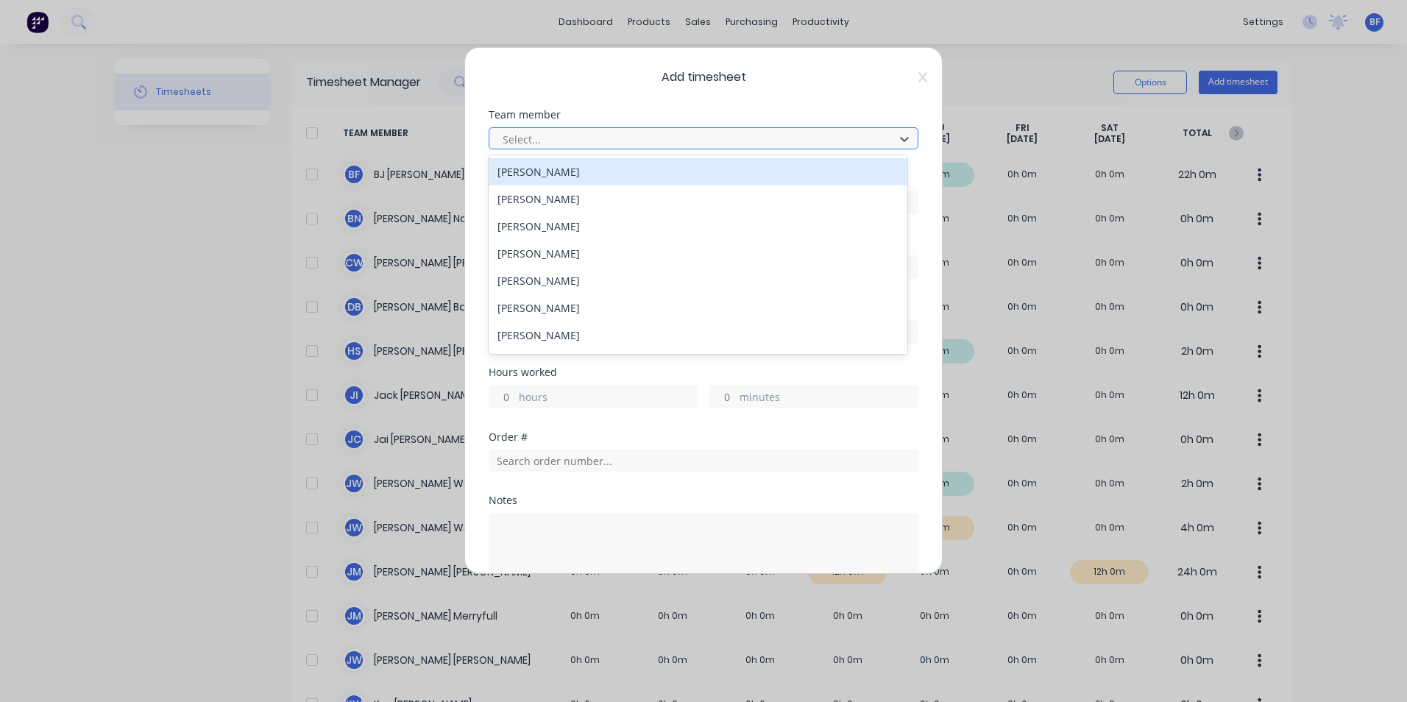
click at [553, 139] on div at bounding box center [694, 139] width 386 height 18
type input "jam"
click at [547, 177] on div "[PERSON_NAME]" at bounding box center [698, 171] width 419 height 27
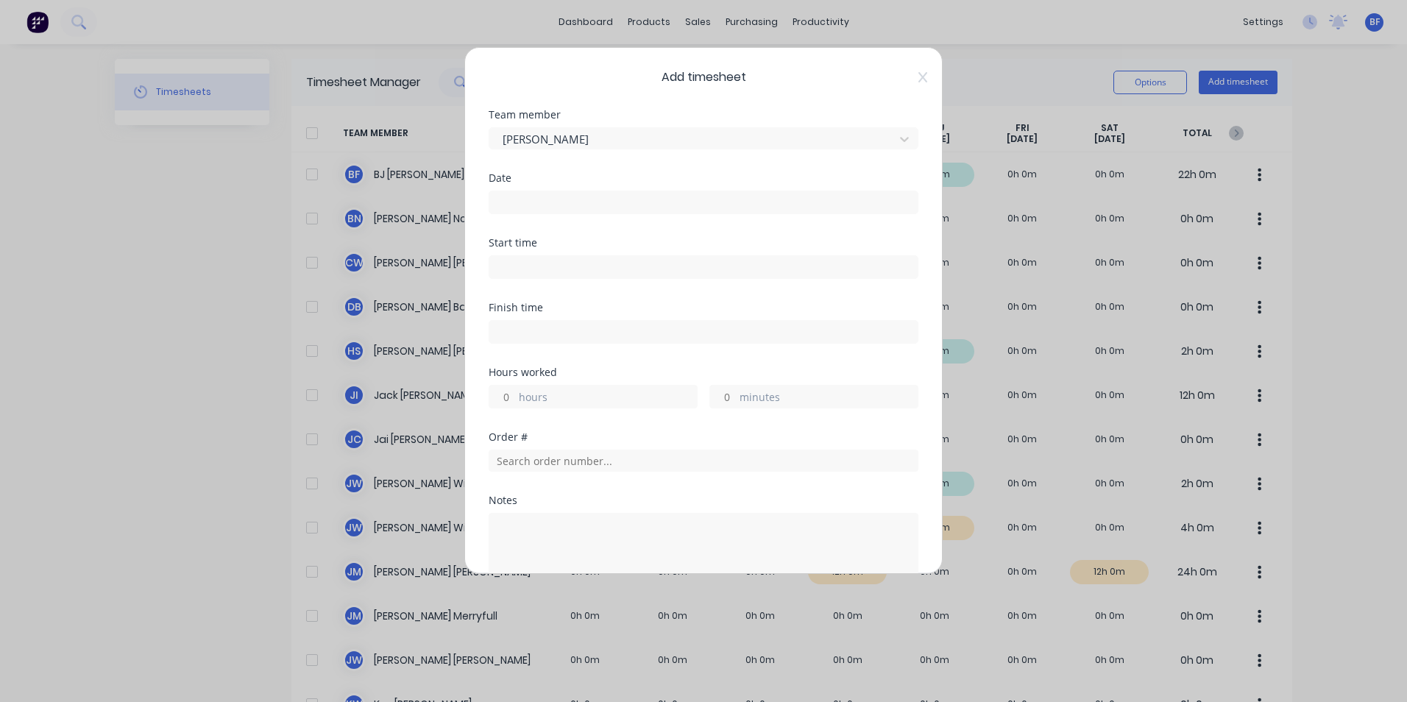
click at [918, 73] on icon at bounding box center [922, 77] width 9 height 10
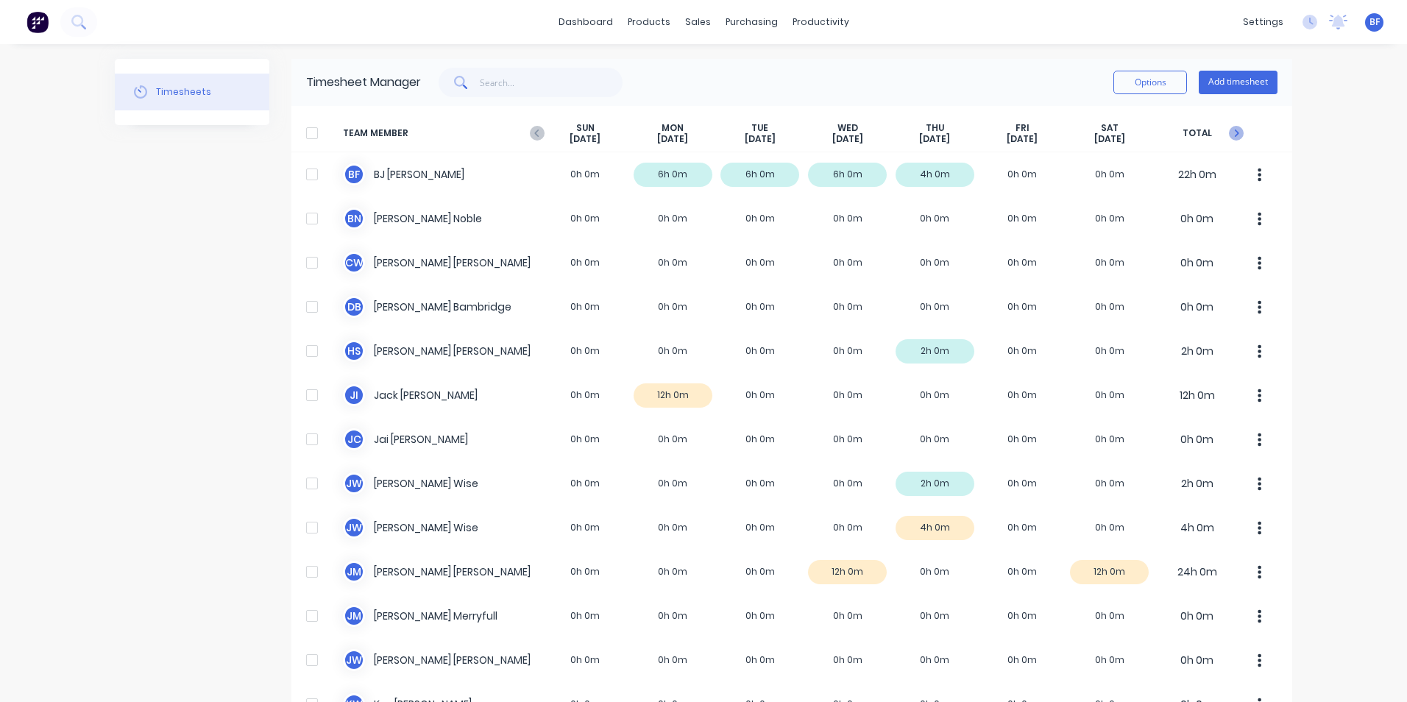
click at [1235, 134] on icon "button" at bounding box center [1237, 133] width 4 height 7
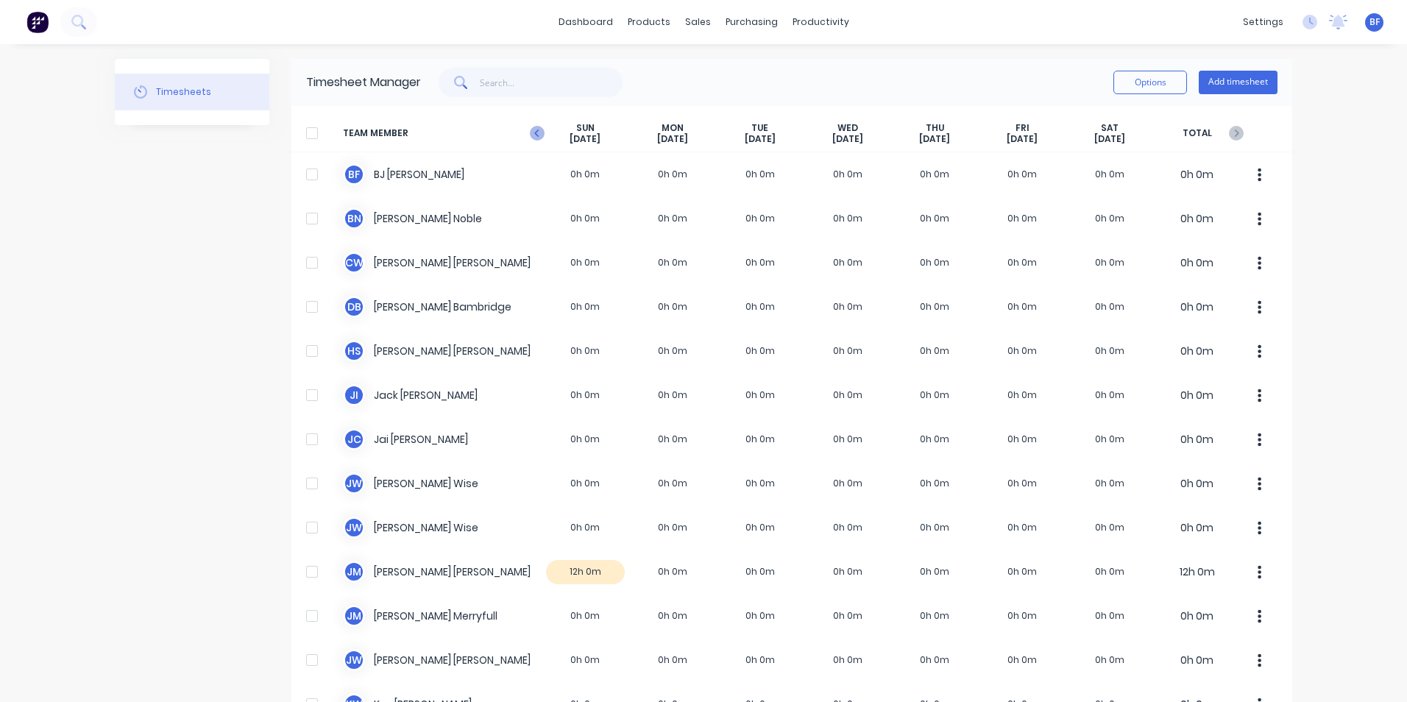
click at [533, 131] on icon "button" at bounding box center [537, 133] width 15 height 15
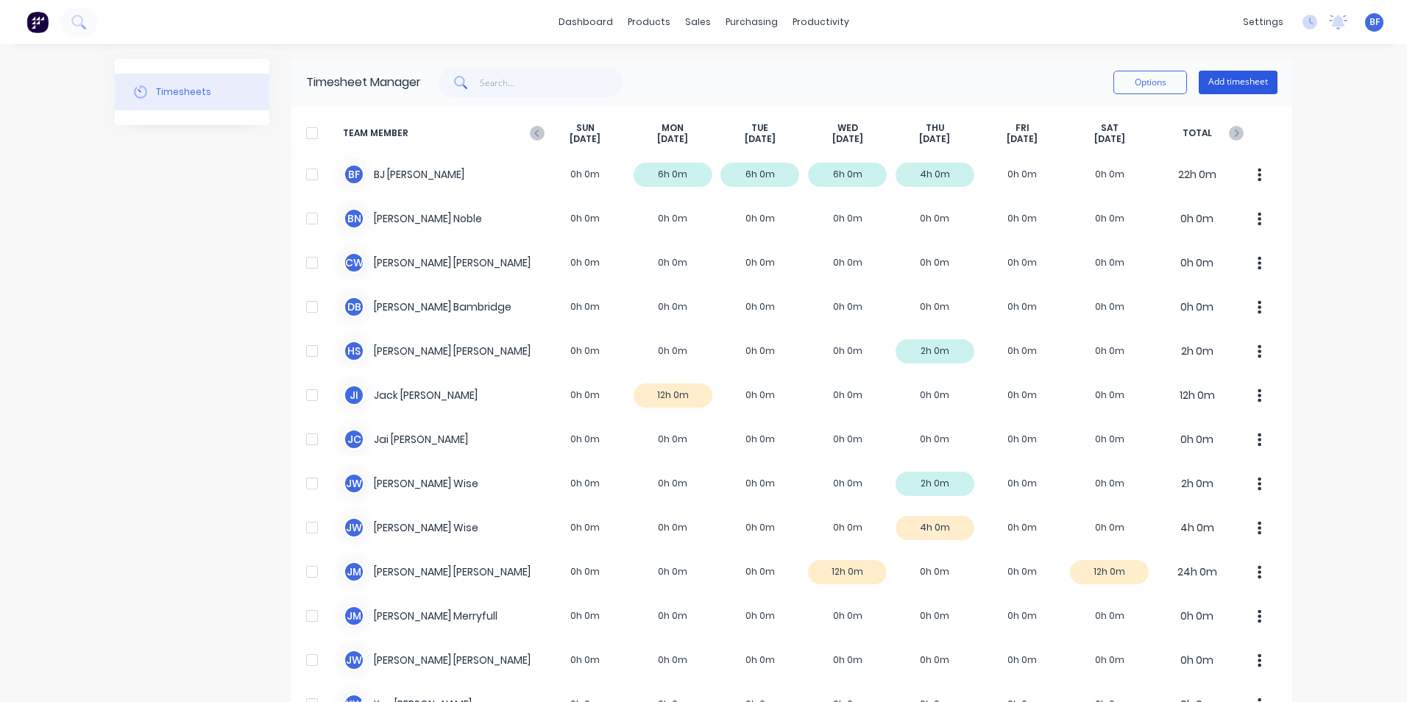
click at [1230, 80] on button "Add timesheet" at bounding box center [1238, 83] width 79 height 24
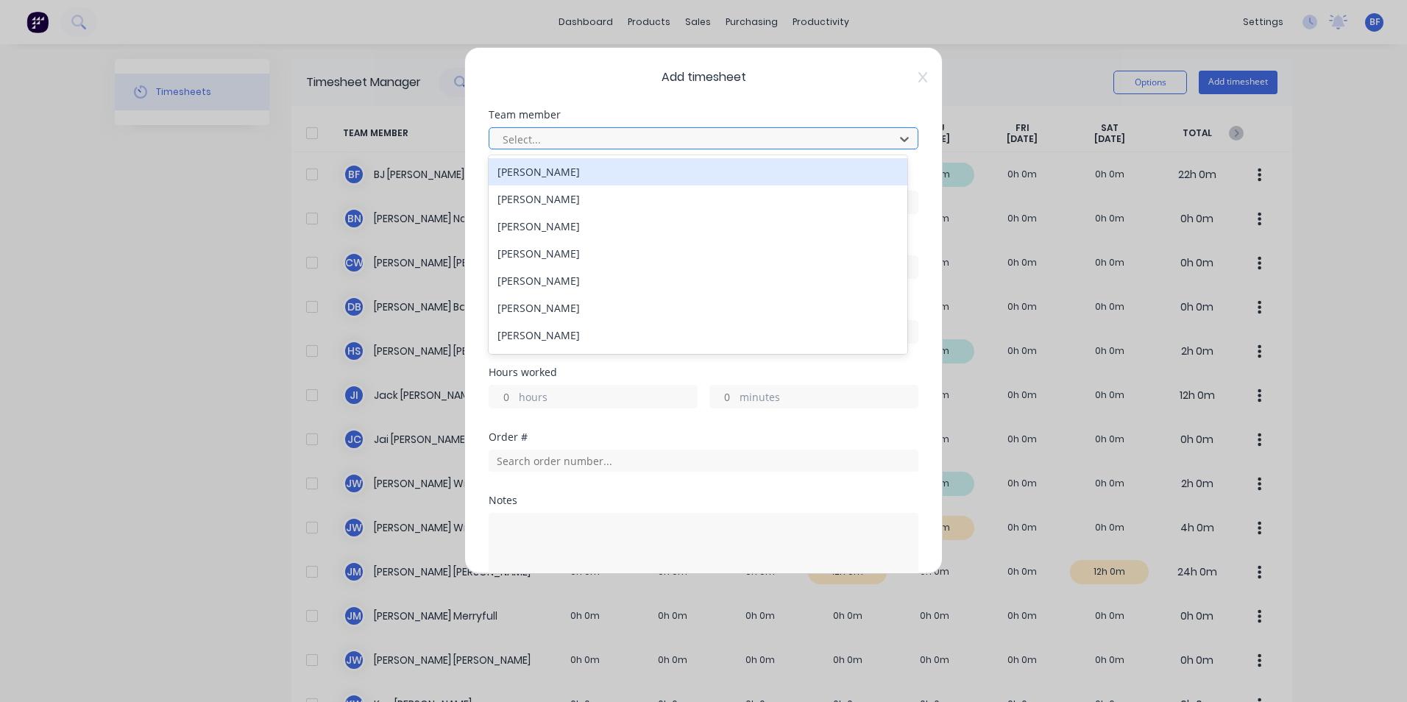
click at [548, 139] on div at bounding box center [694, 139] width 386 height 18
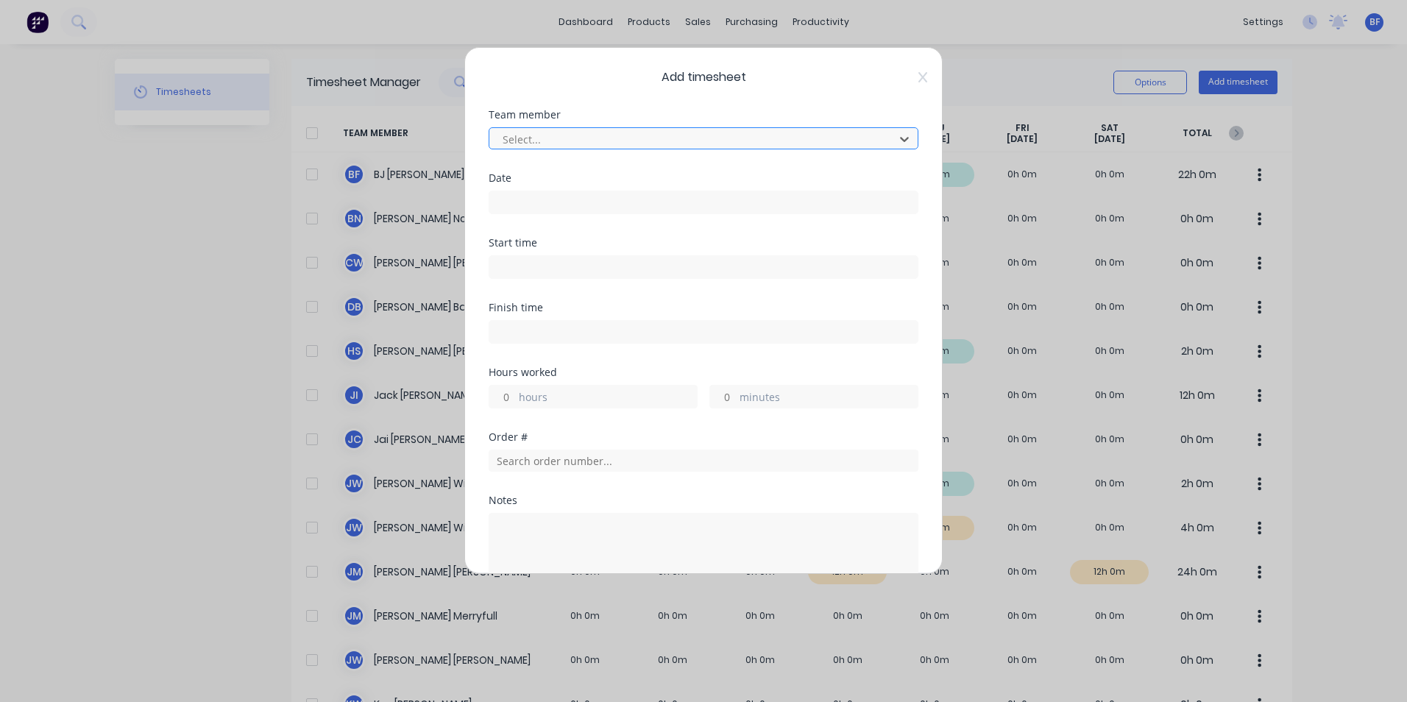
click at [558, 136] on div at bounding box center [694, 139] width 386 height 18
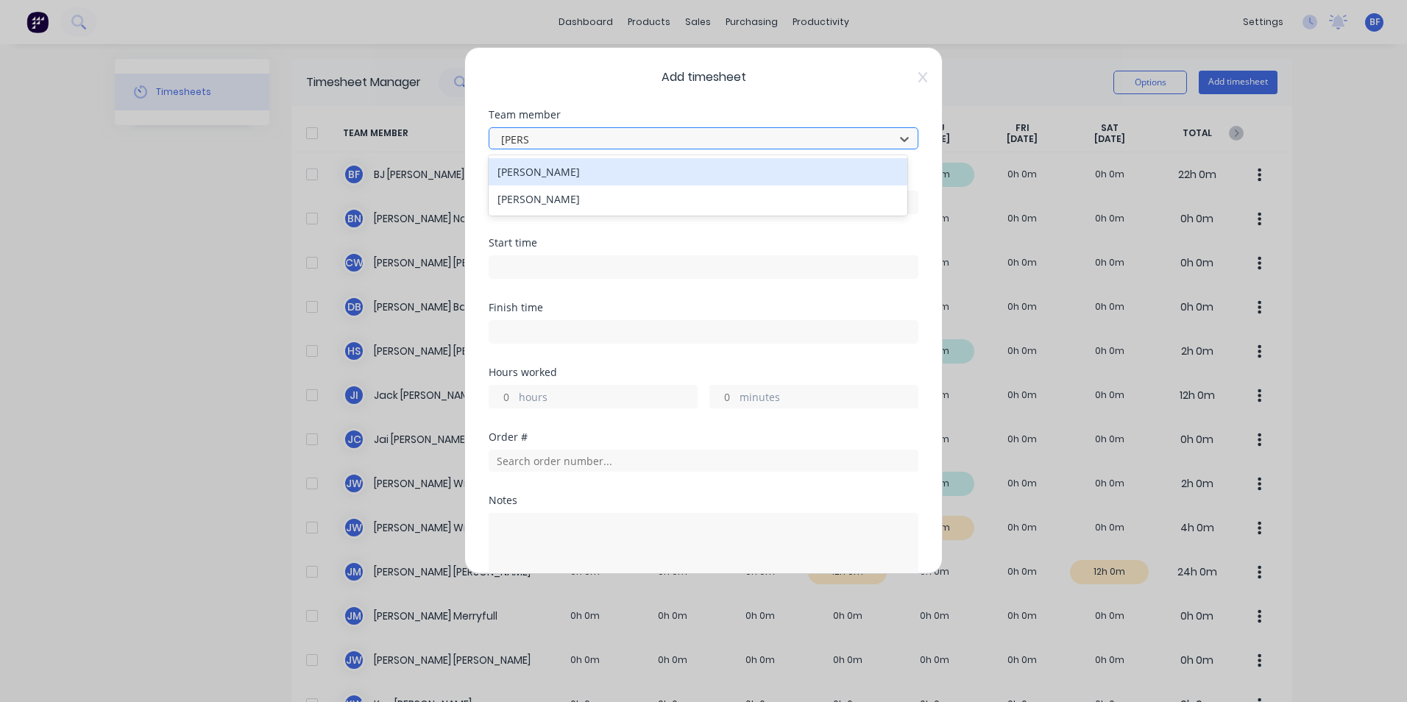
type input "[PERSON_NAME]"
click at [558, 177] on div "[PERSON_NAME]" at bounding box center [698, 171] width 419 height 27
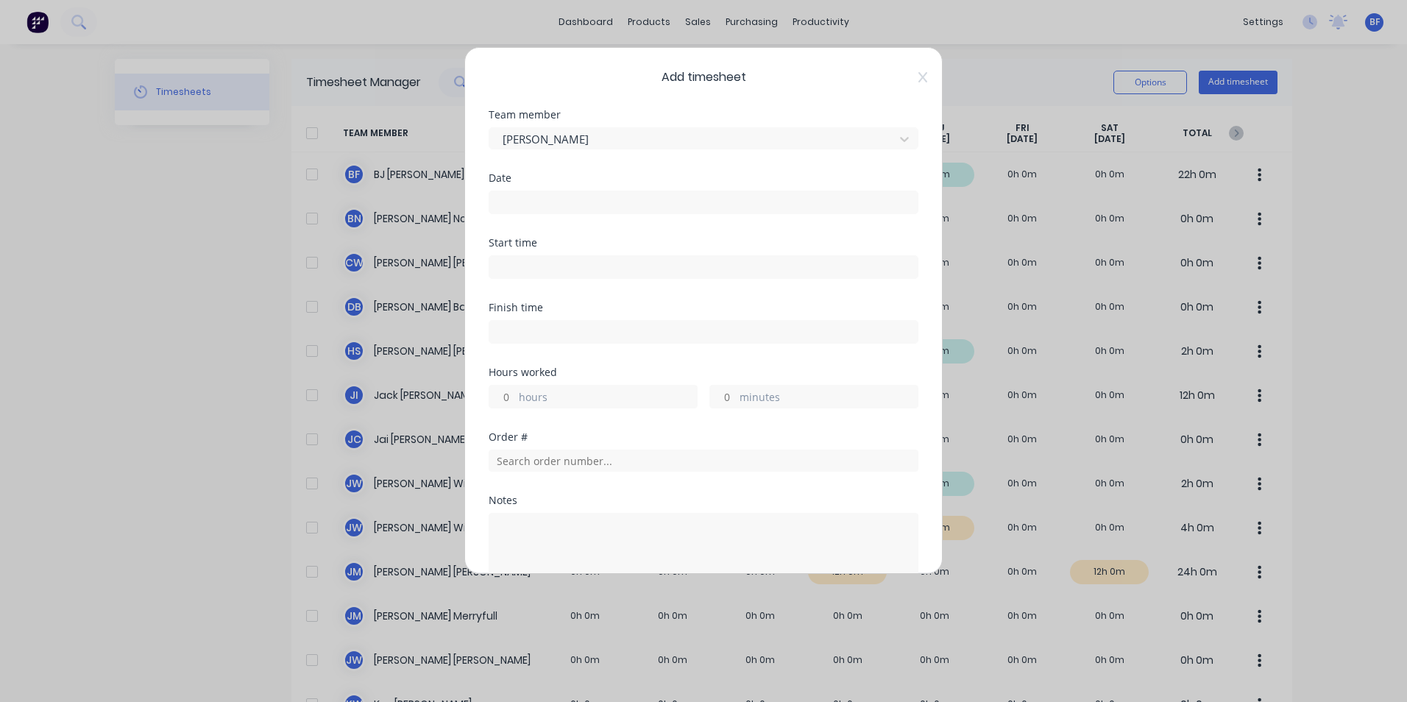
click at [544, 197] on input at bounding box center [703, 202] width 428 height 22
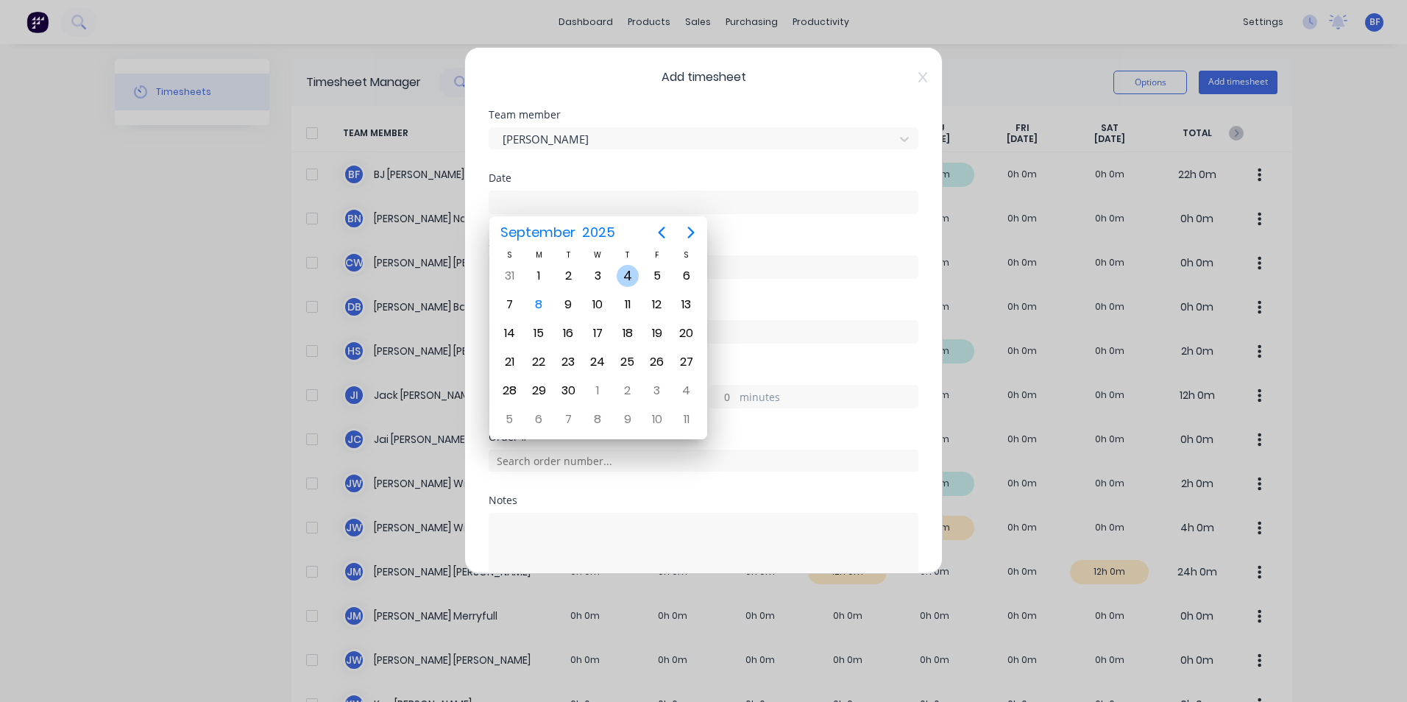
click at [626, 266] on div "4" at bounding box center [628, 276] width 22 height 22
type input "[DATE]"
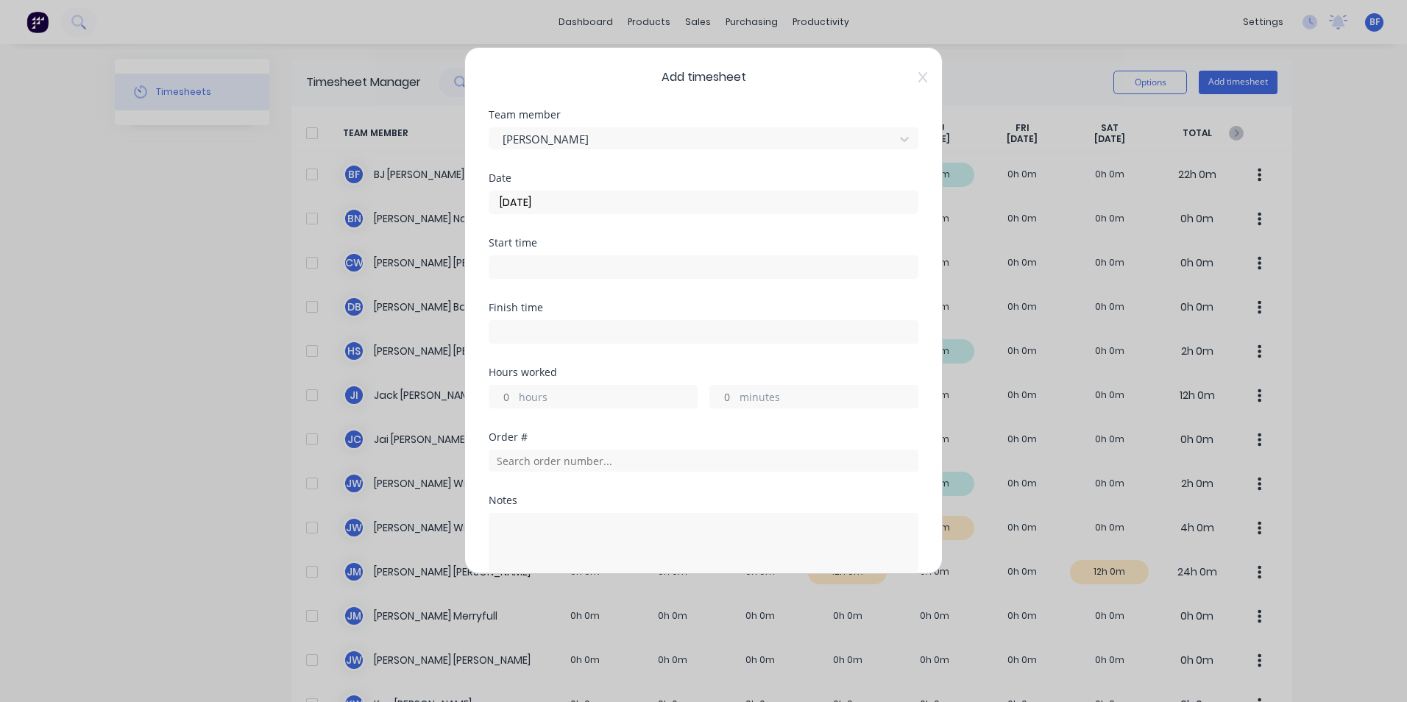
click at [515, 400] on div "hours" at bounding box center [593, 397] width 209 height 24
click at [979, 209] on div "Add timesheet Team member [PERSON_NAME] Date [DATE] Start time Finish time Hour…" at bounding box center [703, 351] width 1407 height 702
click at [918, 77] on icon at bounding box center [922, 77] width 9 height 10
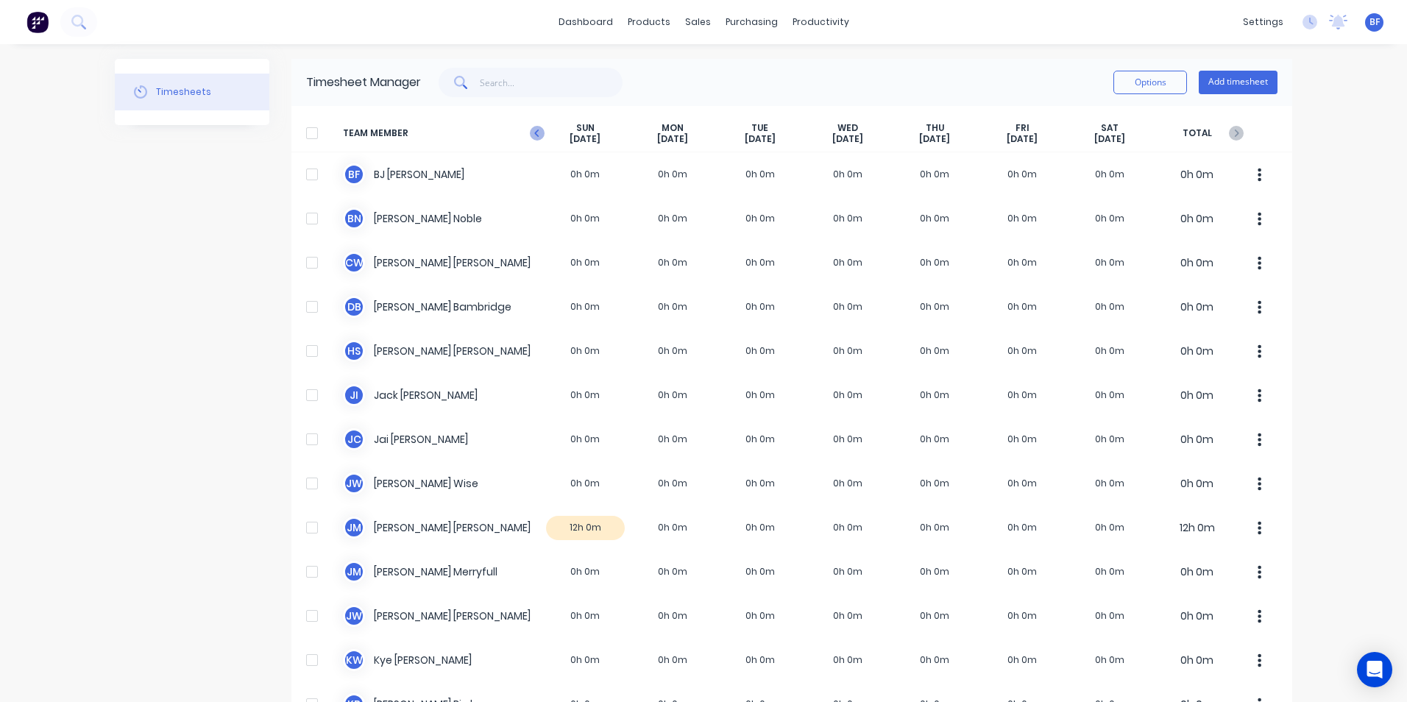
click at [533, 130] on icon "button" at bounding box center [537, 133] width 15 height 15
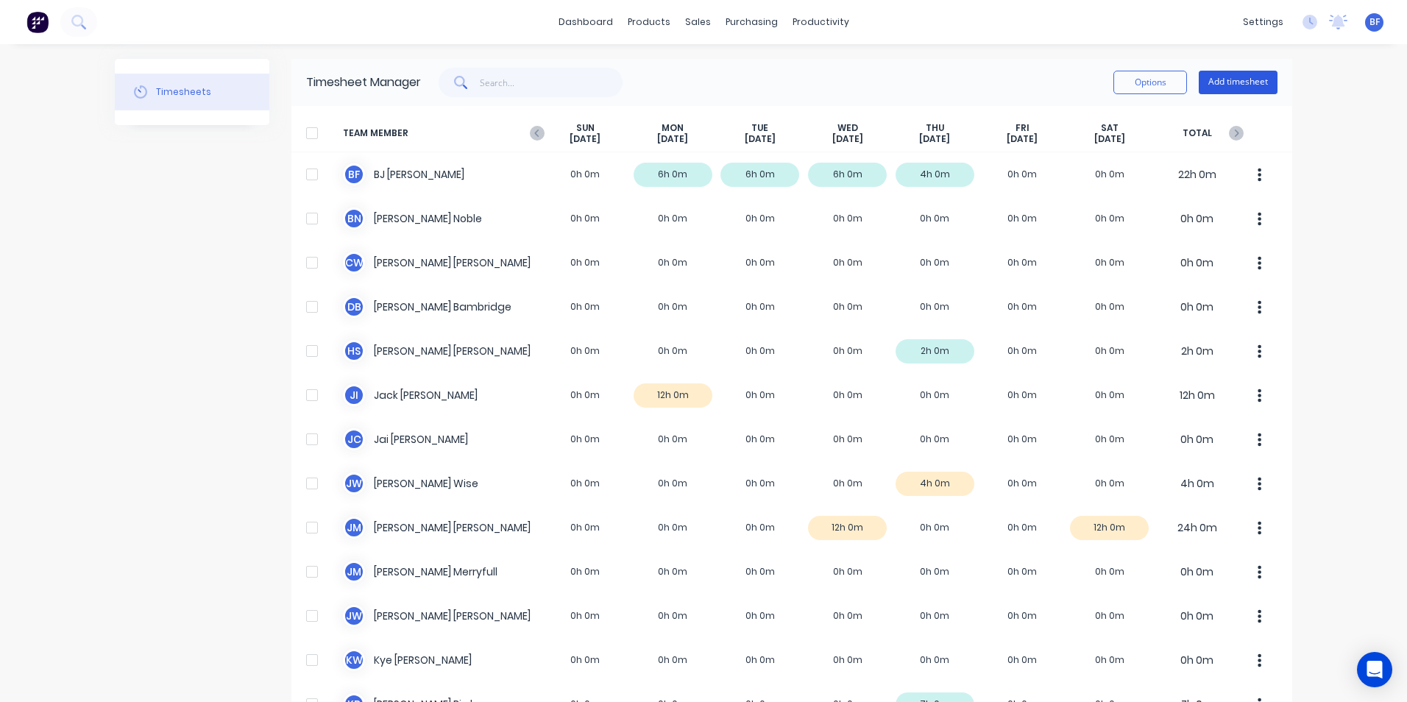
click at [1228, 81] on button "Add timesheet" at bounding box center [1238, 83] width 79 height 24
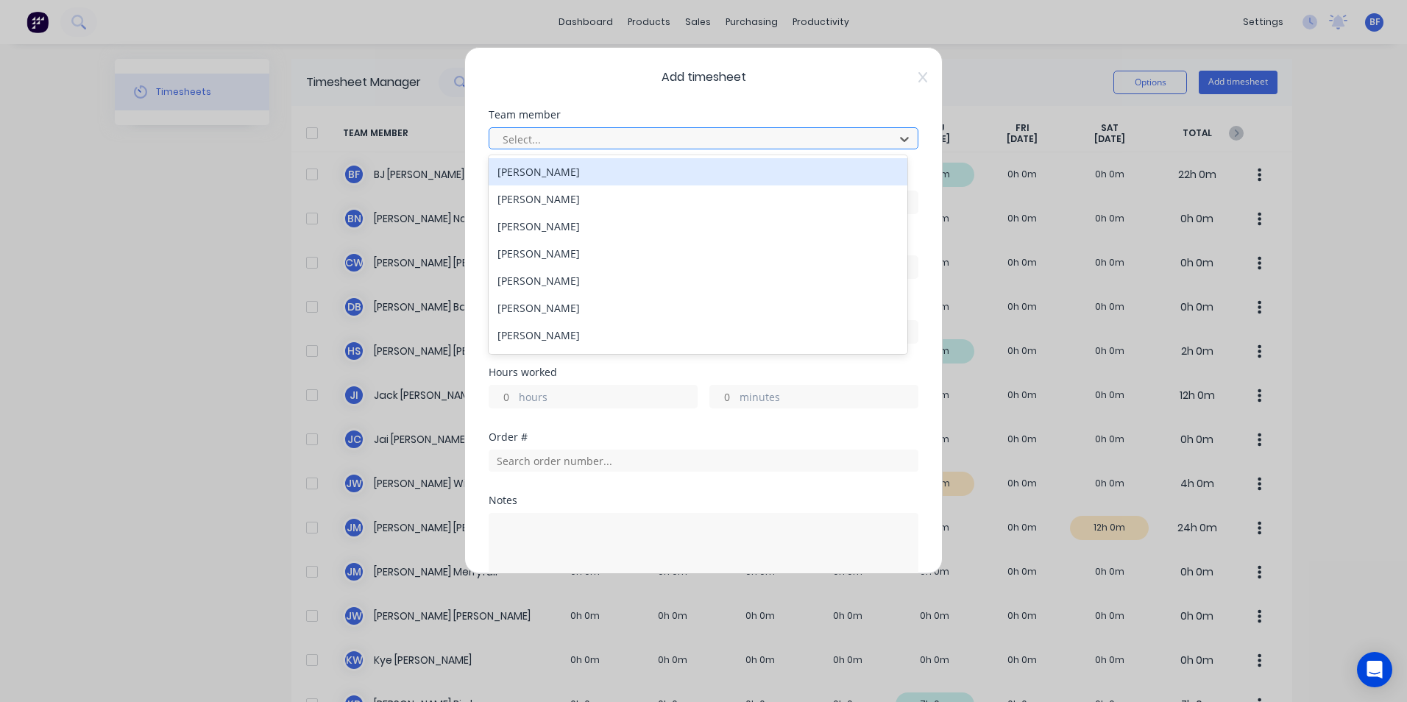
click at [558, 141] on div at bounding box center [694, 139] width 386 height 18
type input "[PERSON_NAME]"
click at [553, 174] on div "[PERSON_NAME]" at bounding box center [698, 171] width 419 height 27
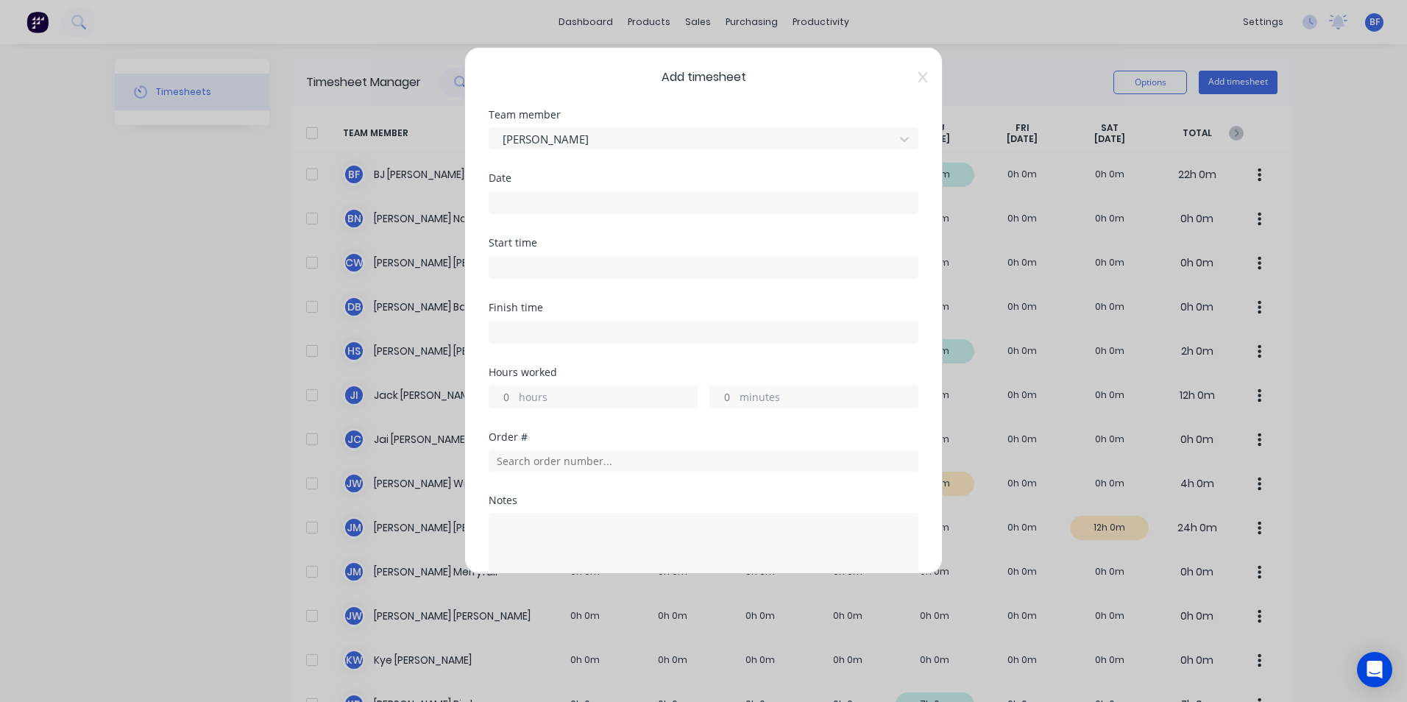
click at [525, 201] on input at bounding box center [703, 202] width 428 height 22
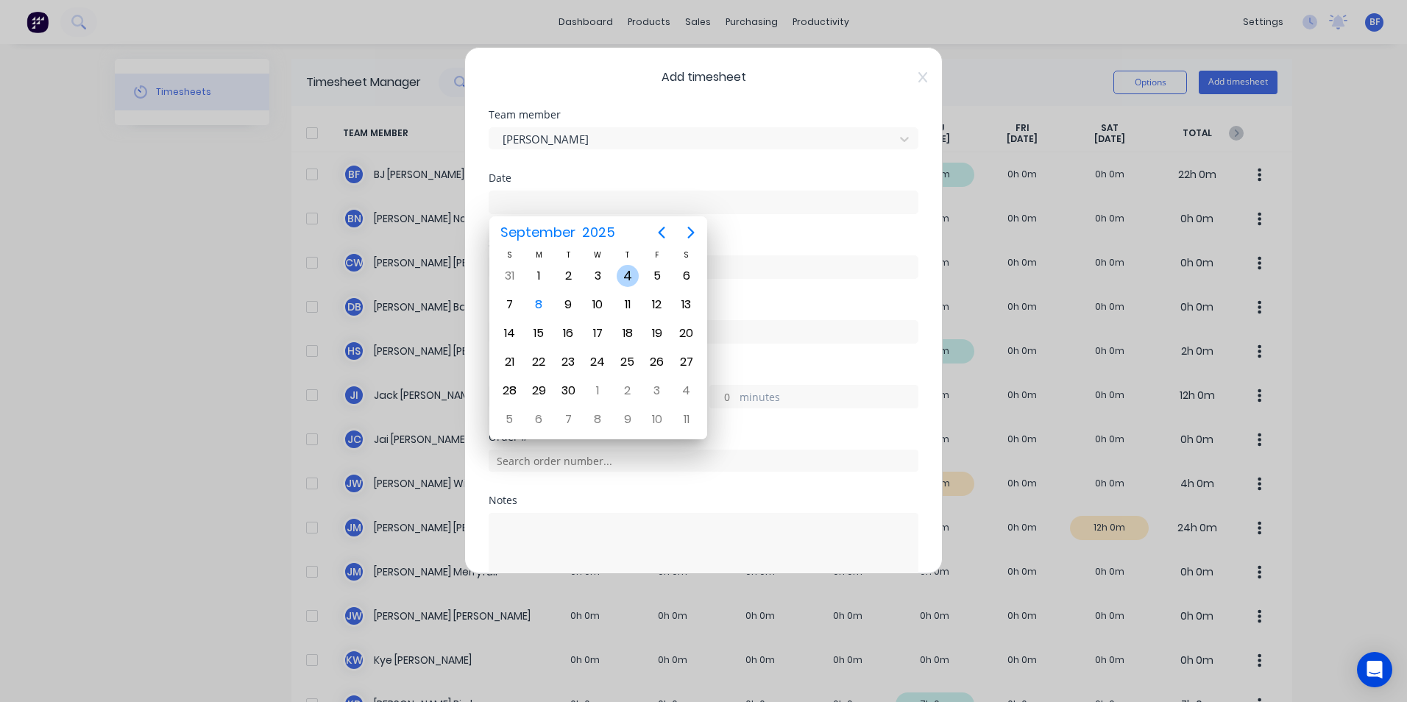
click at [627, 277] on div "4" at bounding box center [628, 276] width 22 height 22
type input "[DATE]"
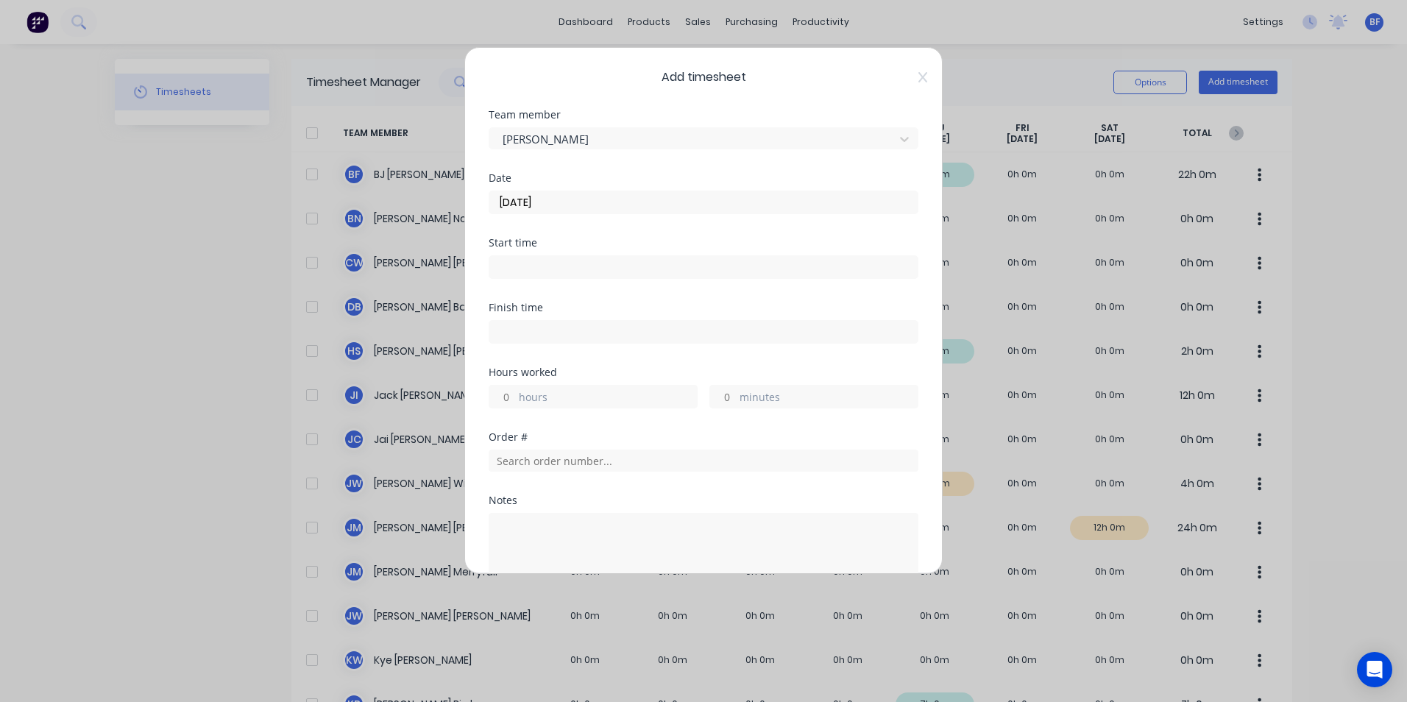
click at [539, 392] on label "hours" at bounding box center [608, 398] width 178 height 18
click at [515, 392] on input "hours" at bounding box center [502, 397] width 26 height 22
type input "2"
click at [506, 527] on textarea at bounding box center [704, 552] width 430 height 78
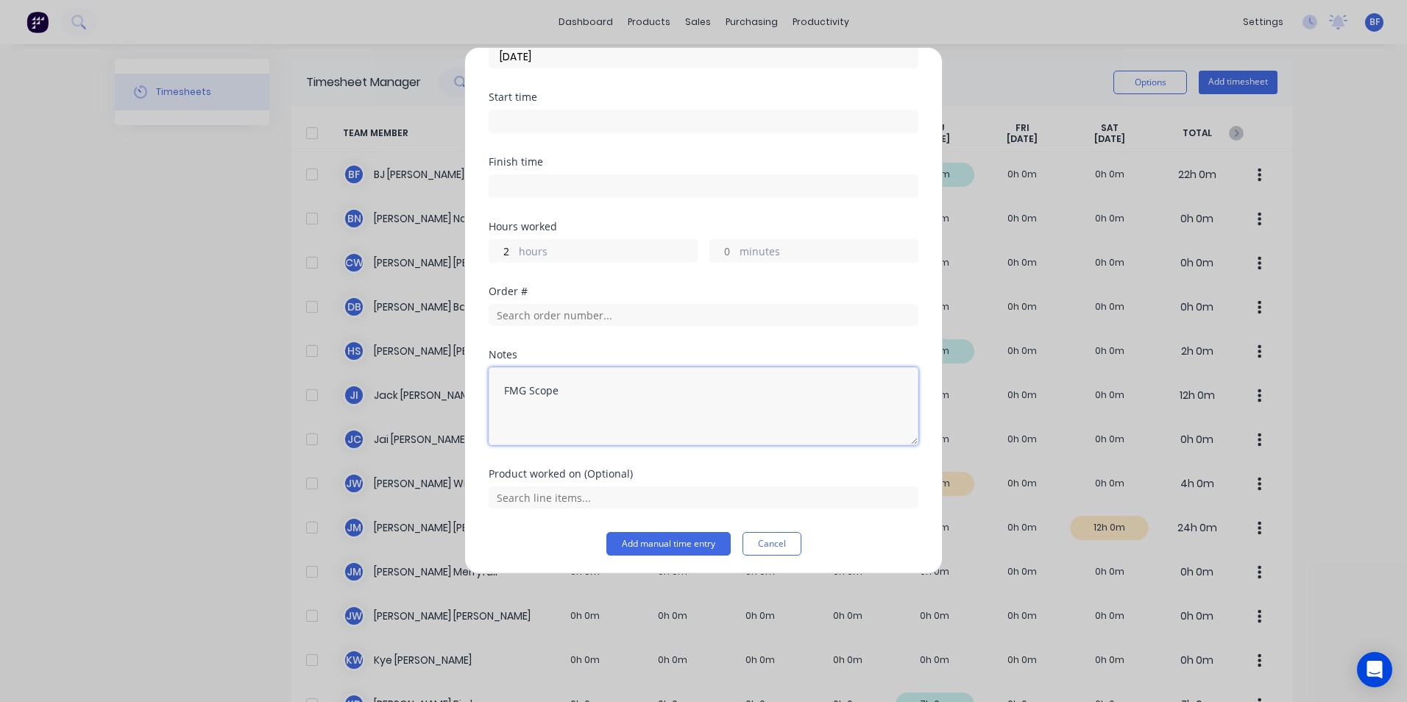
scroll to position [149, 0]
type textarea "FMG Scope"
click at [695, 542] on button "Add manual time entry" at bounding box center [668, 541] width 124 height 24
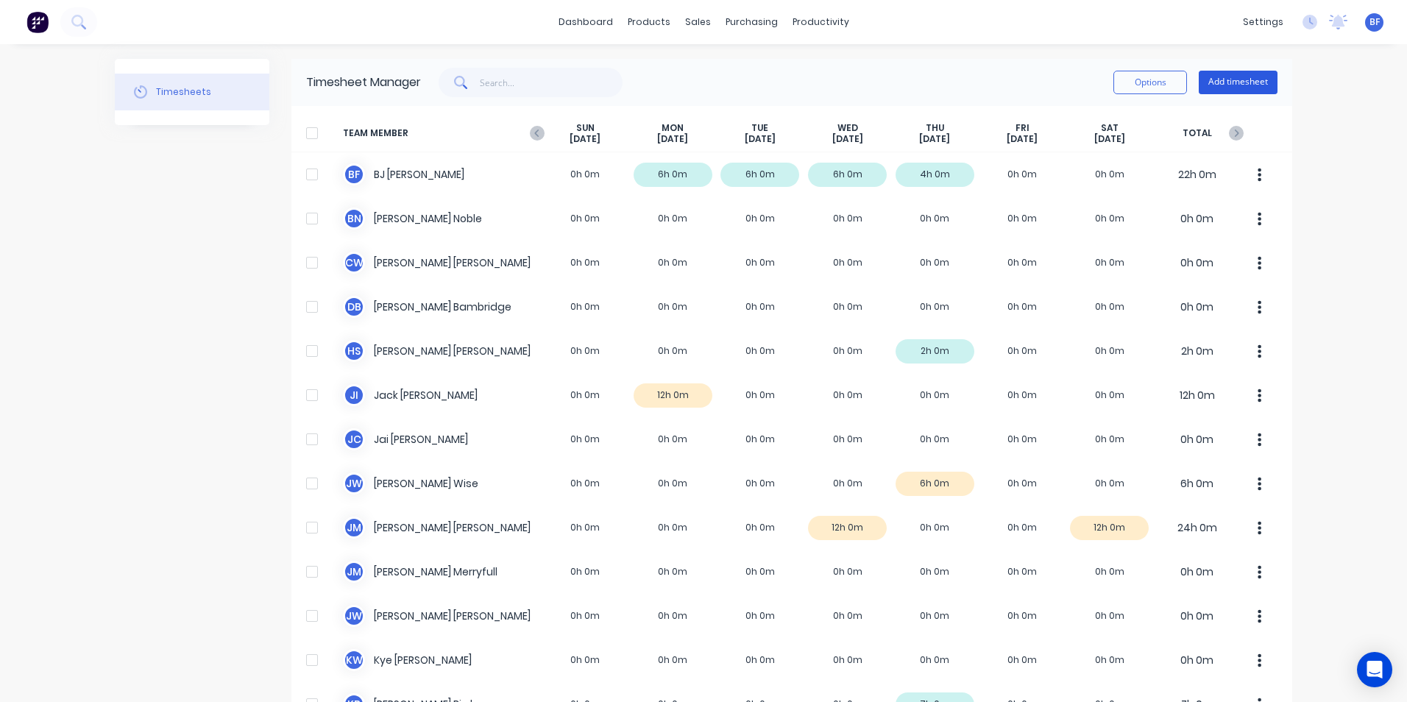
click at [1221, 79] on button "Add timesheet" at bounding box center [1238, 83] width 79 height 24
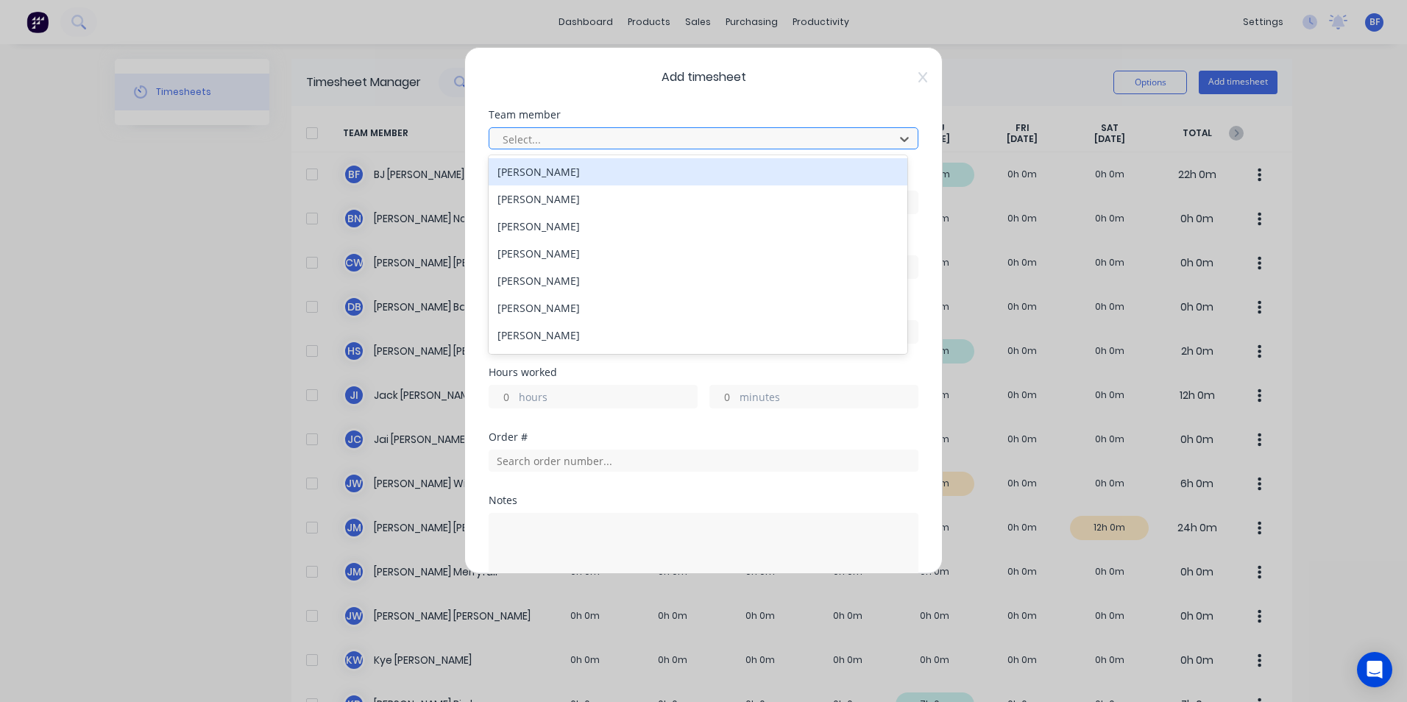
click at [532, 135] on div at bounding box center [694, 139] width 386 height 18
type input "[PERSON_NAME]"
click at [552, 166] on div "[PERSON_NAME]" at bounding box center [698, 171] width 419 height 27
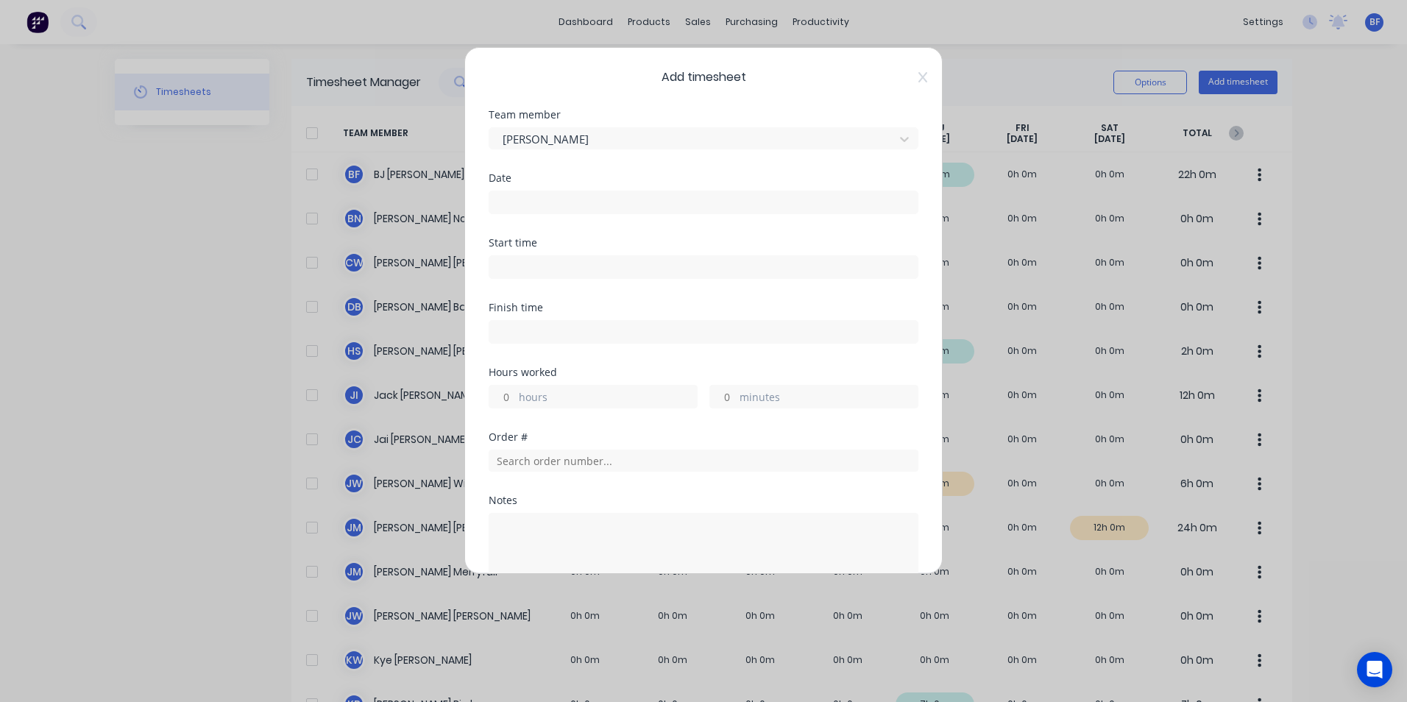
click at [514, 204] on input at bounding box center [703, 202] width 428 height 22
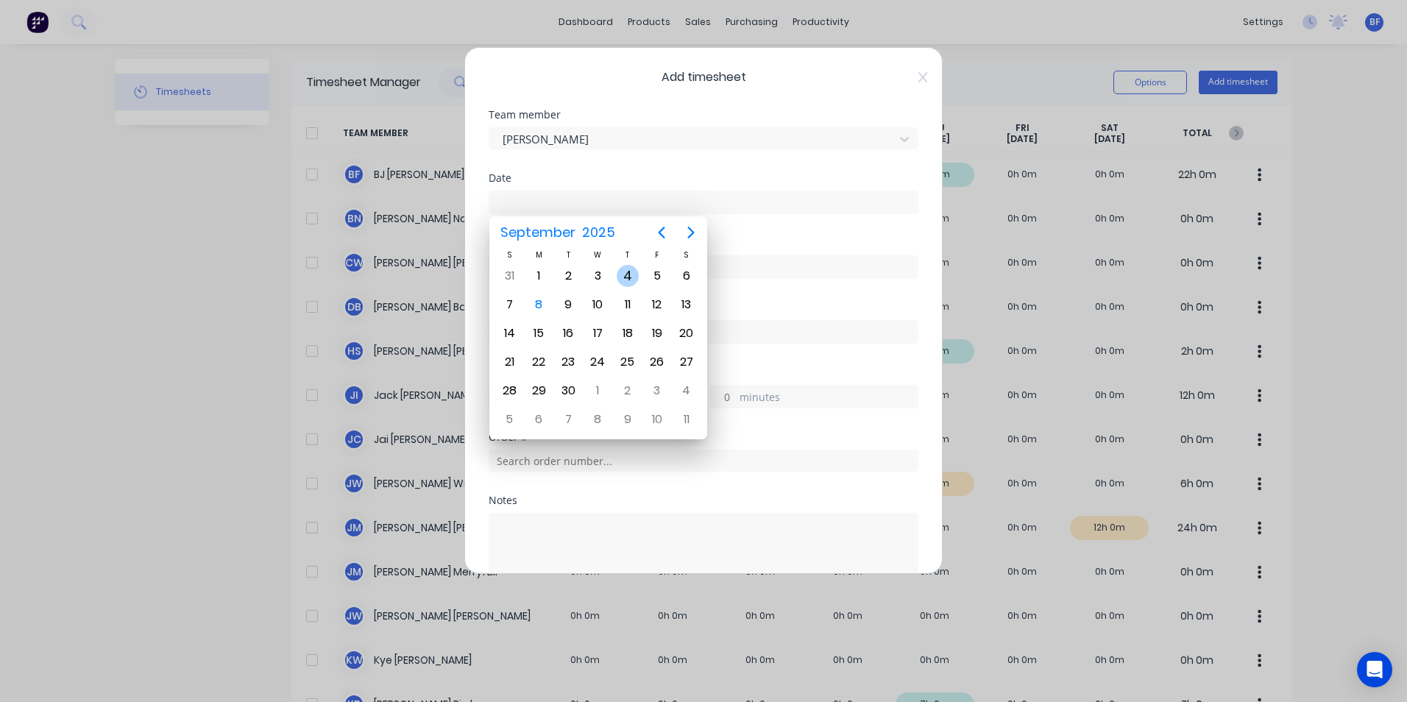
click at [623, 277] on div "4" at bounding box center [628, 276] width 22 height 22
type input "[DATE]"
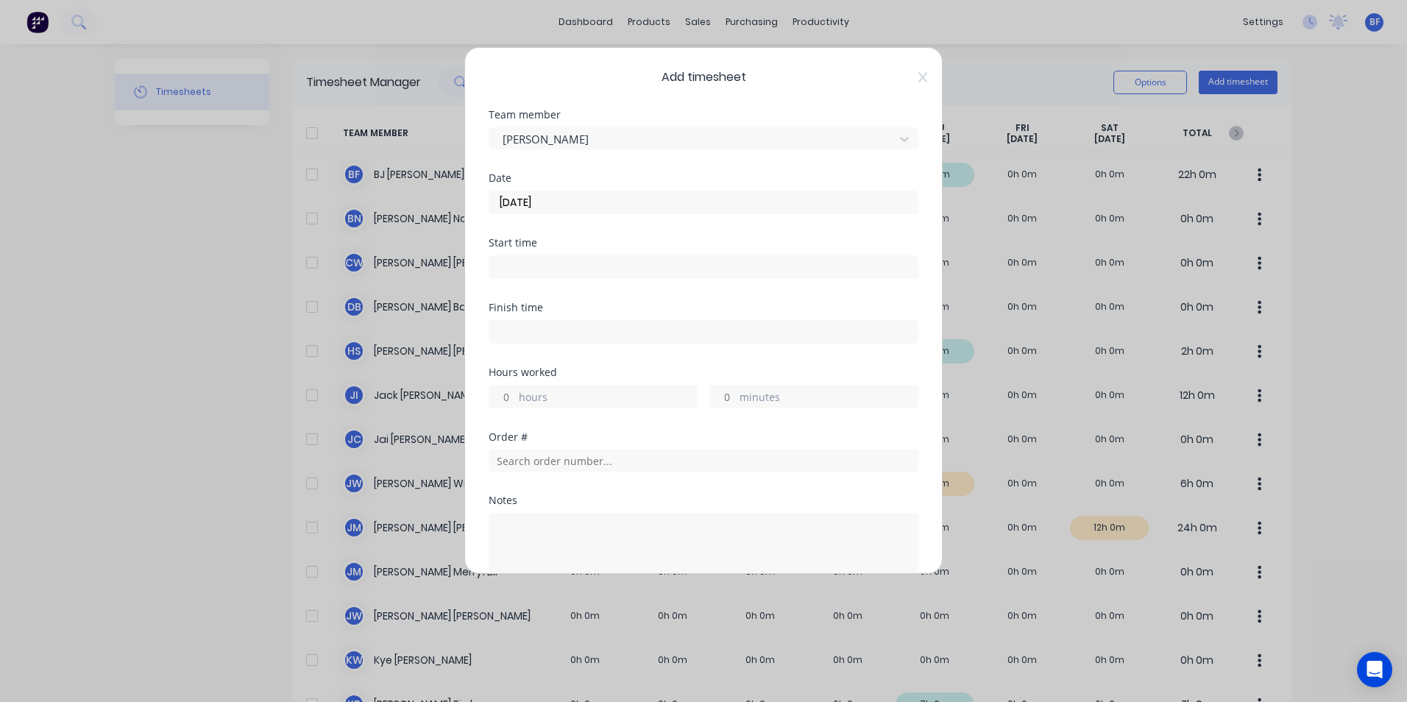
click at [509, 394] on input "hours" at bounding box center [502, 397] width 26 height 22
type input "3"
click at [549, 458] on input "text" at bounding box center [704, 461] width 430 height 22
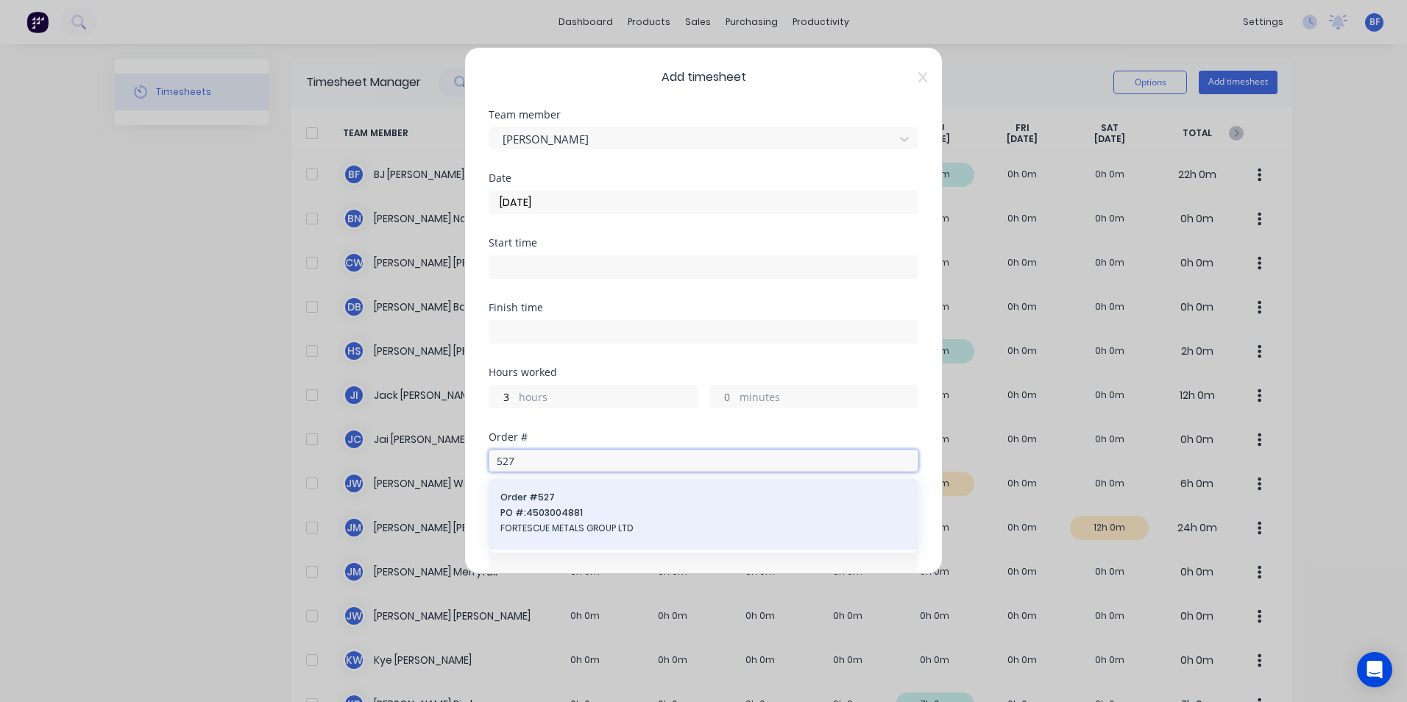
type input "527"
click at [553, 515] on span "PO #: 4503004881" at bounding box center [703, 512] width 406 height 13
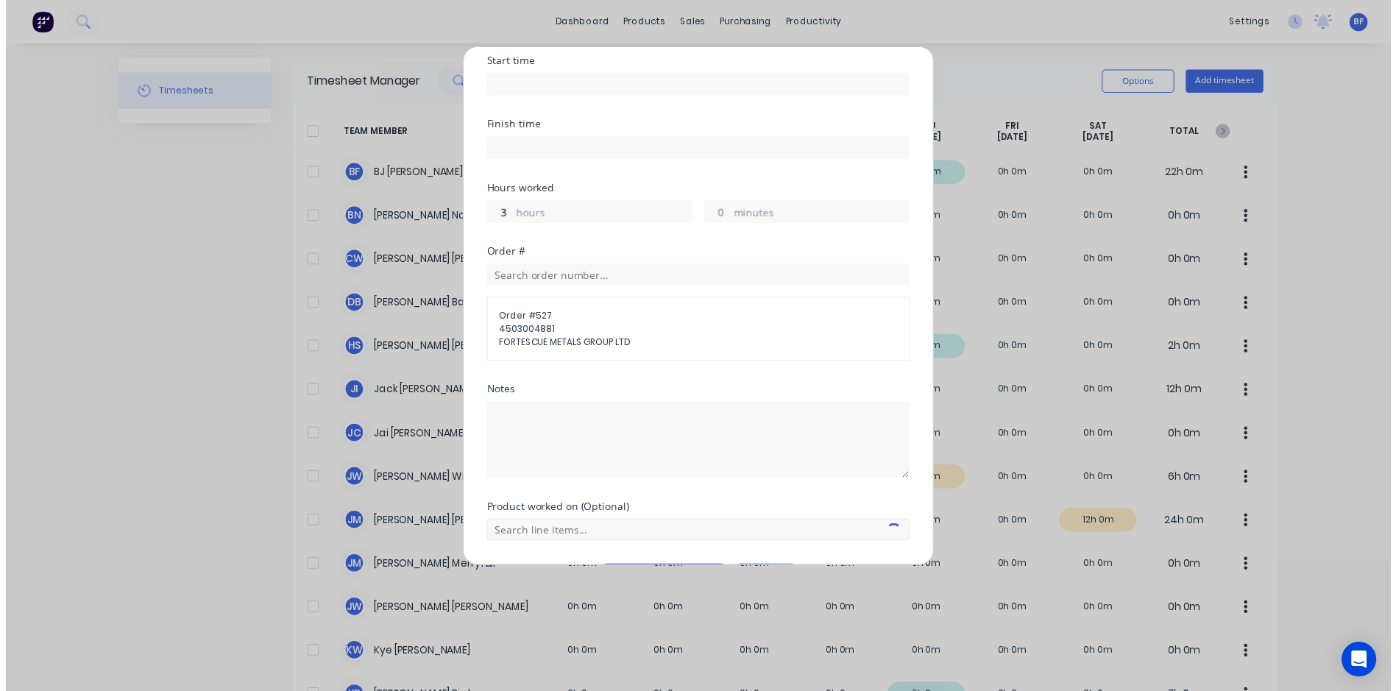
scroll to position [225, 0]
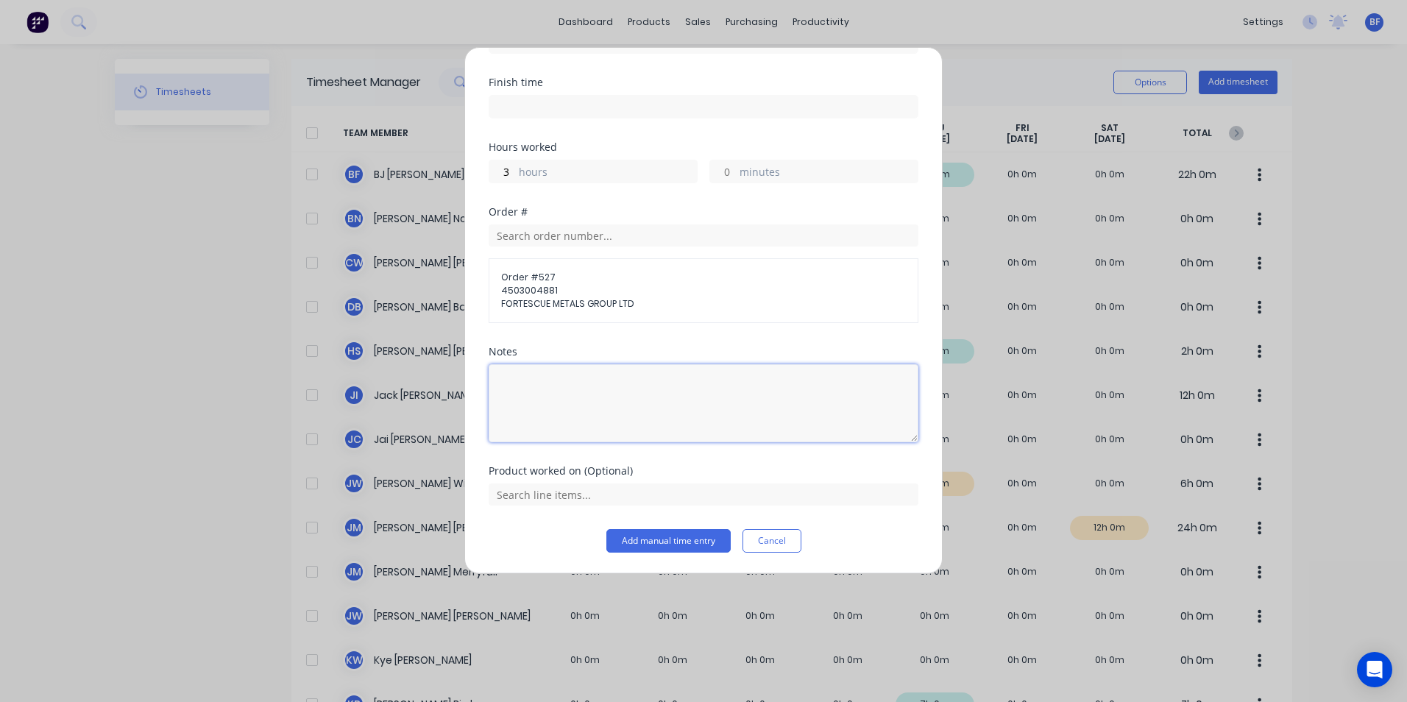
click at [507, 373] on textarea at bounding box center [704, 403] width 430 height 78
click at [773, 547] on button "Cancel" at bounding box center [771, 541] width 59 height 24
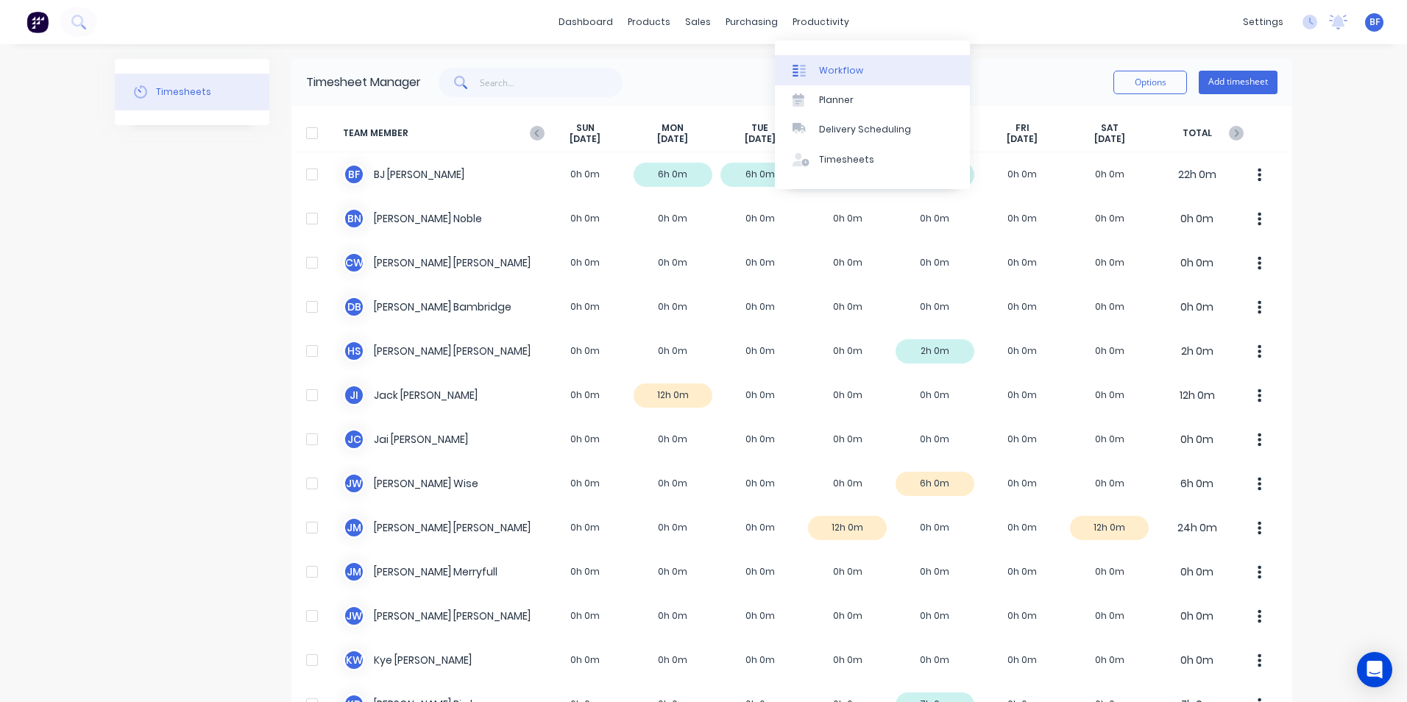
click at [836, 65] on div "Workflow" at bounding box center [841, 70] width 44 height 13
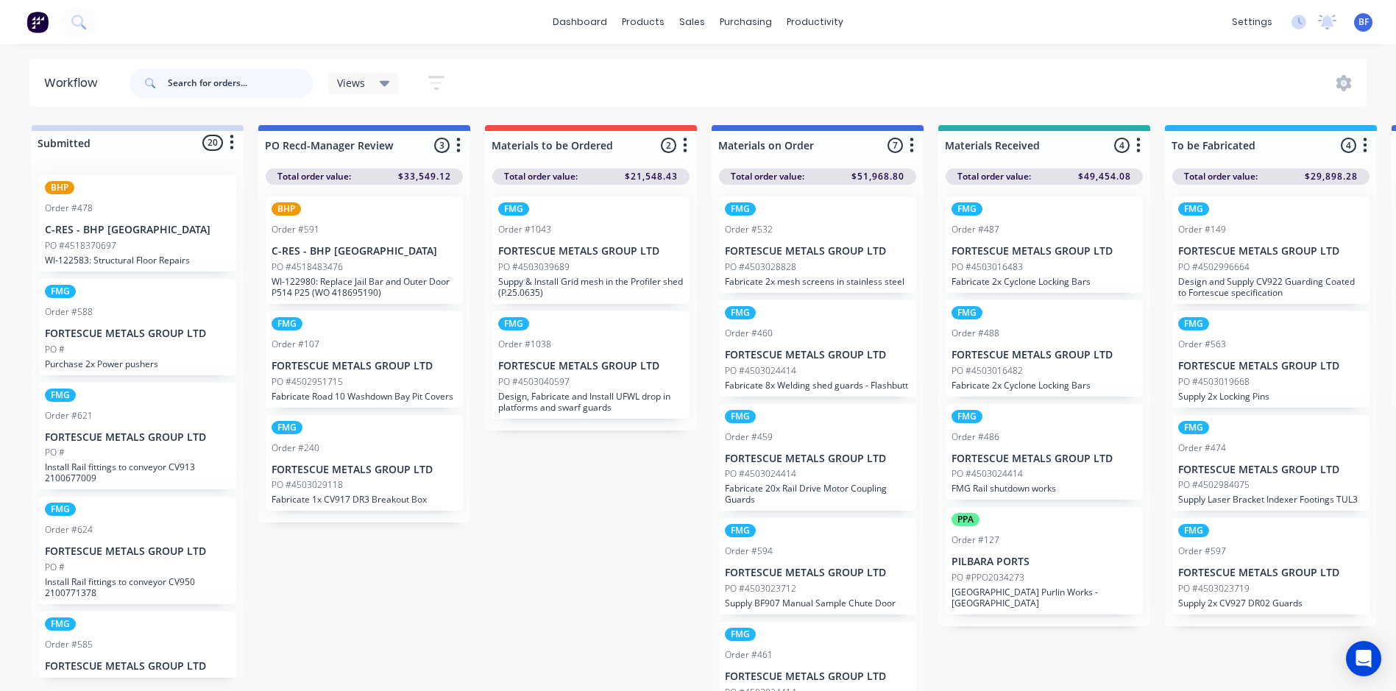
click at [218, 85] on input "text" at bounding box center [241, 82] width 146 height 29
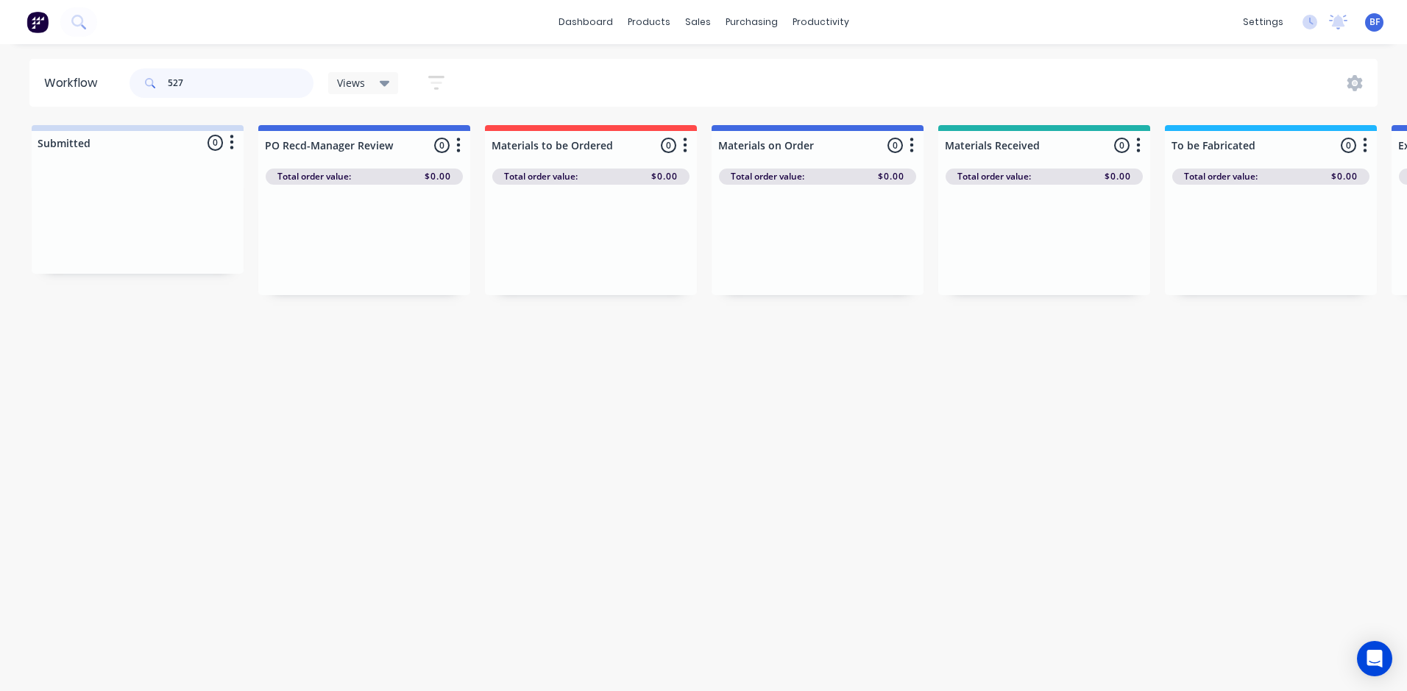
type input "527"
click at [380, 86] on icon at bounding box center [385, 83] width 10 height 16
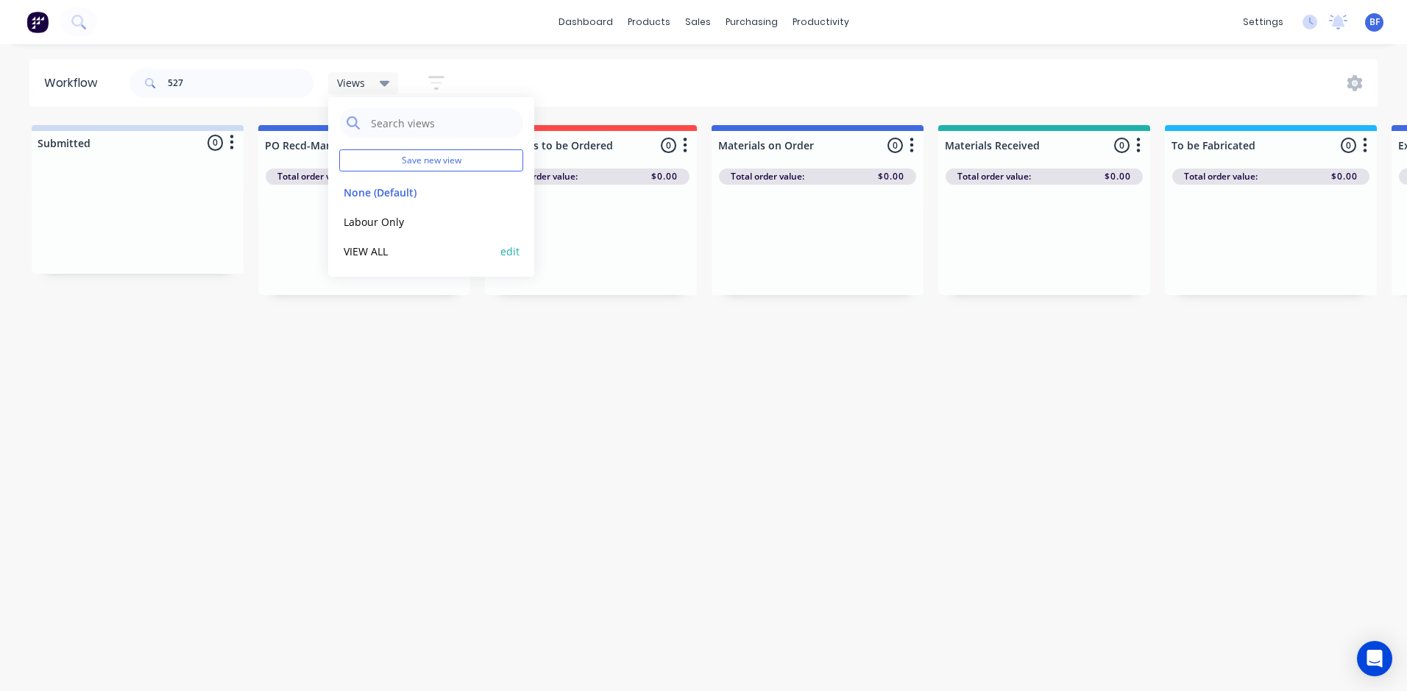
click at [371, 252] on button "VIEW ALL" at bounding box center [417, 251] width 157 height 17
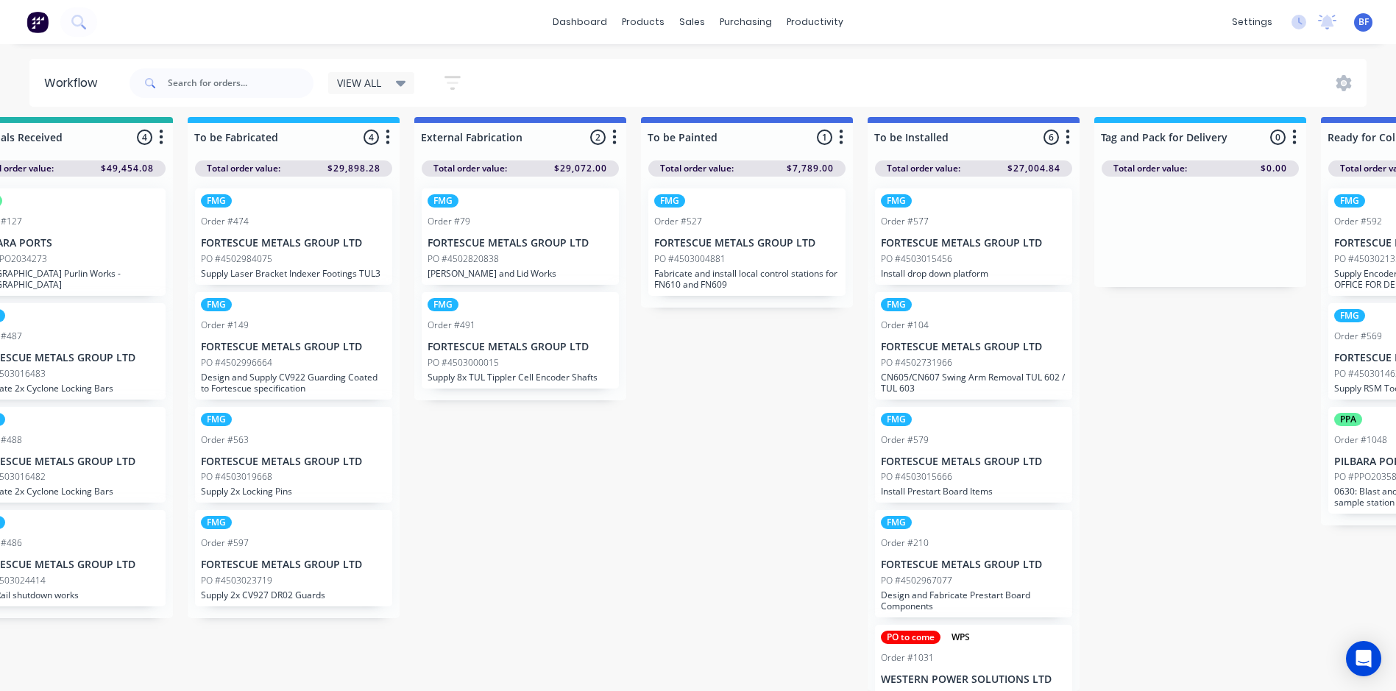
scroll to position [19, 1449]
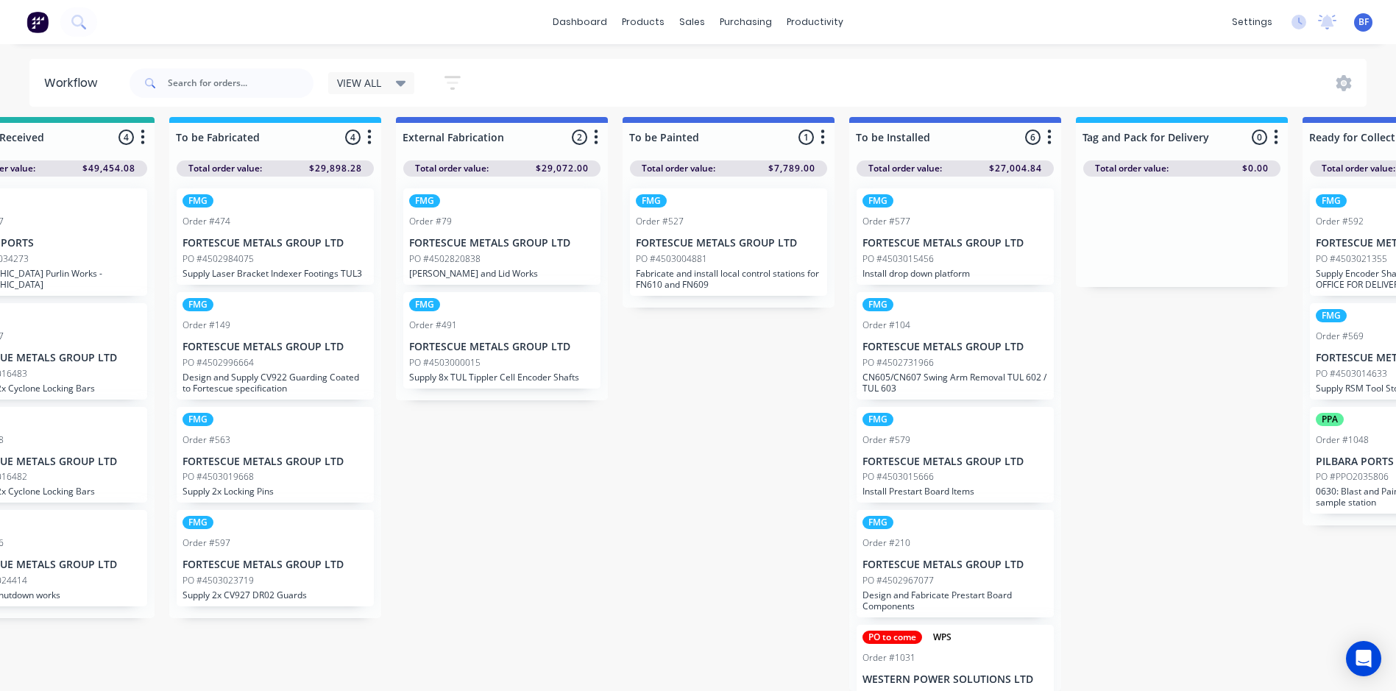
click at [686, 268] on p "Fabricate and install local control stations for FN610 and FN609" at bounding box center [728, 279] width 185 height 22
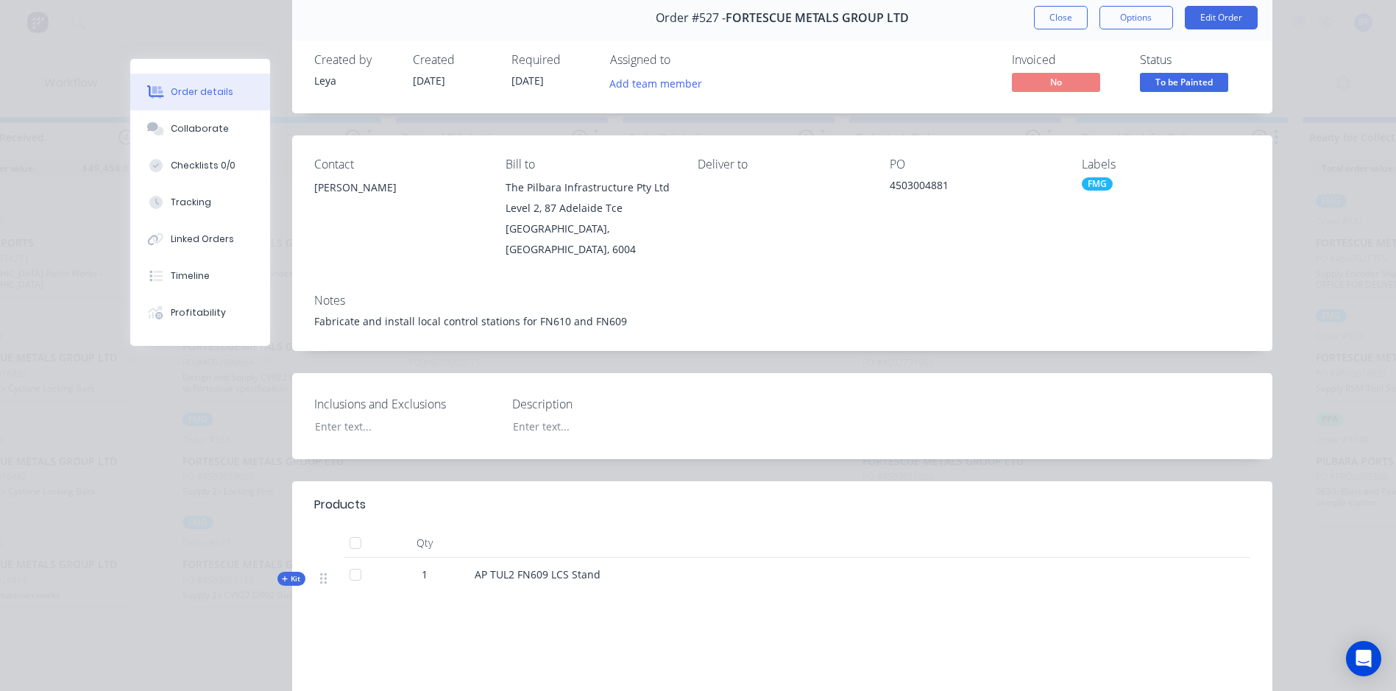
scroll to position [0, 0]
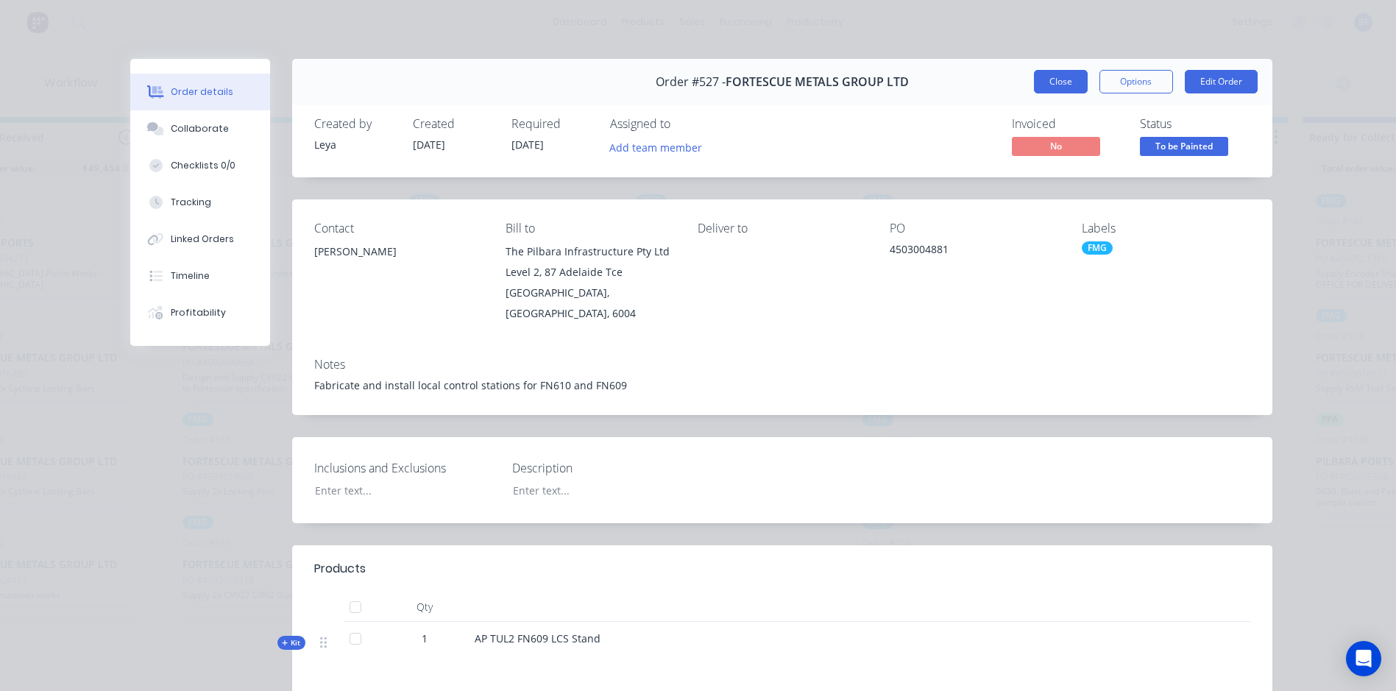
click at [1054, 78] on button "Close" at bounding box center [1061, 82] width 54 height 24
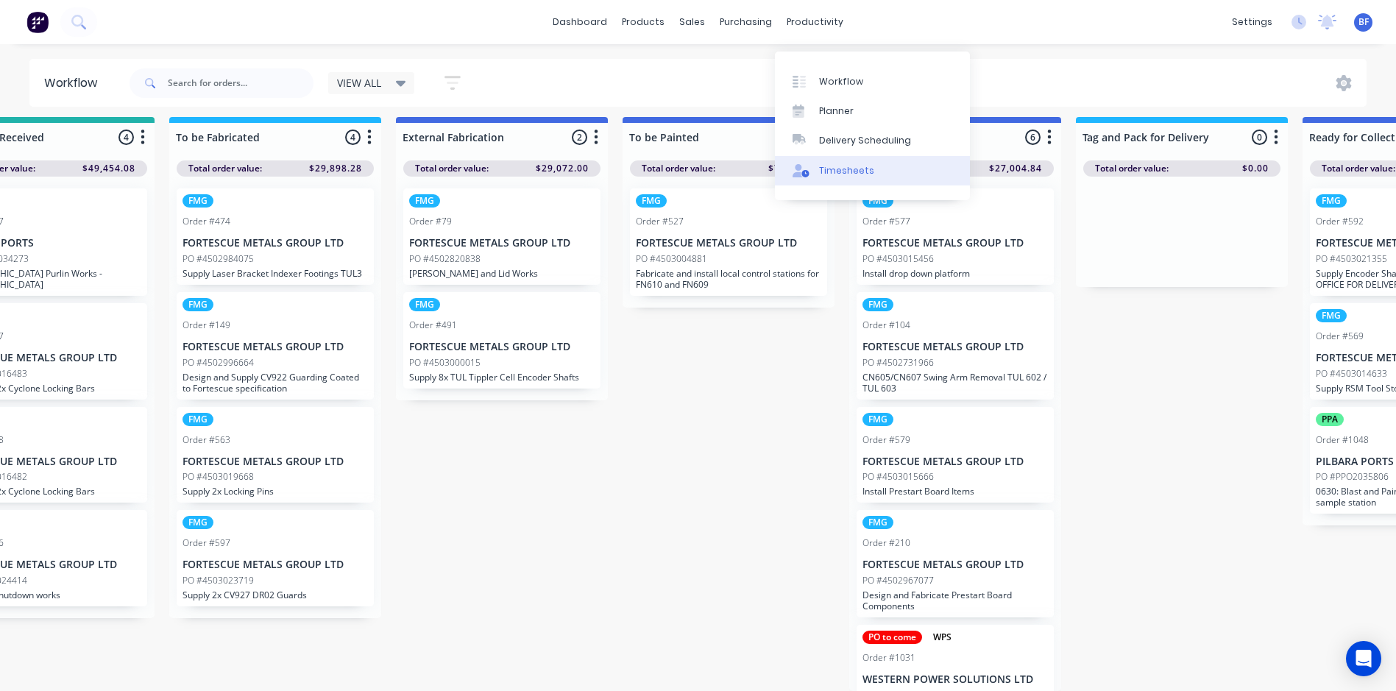
click at [850, 164] on div "Timesheets" at bounding box center [846, 170] width 55 height 13
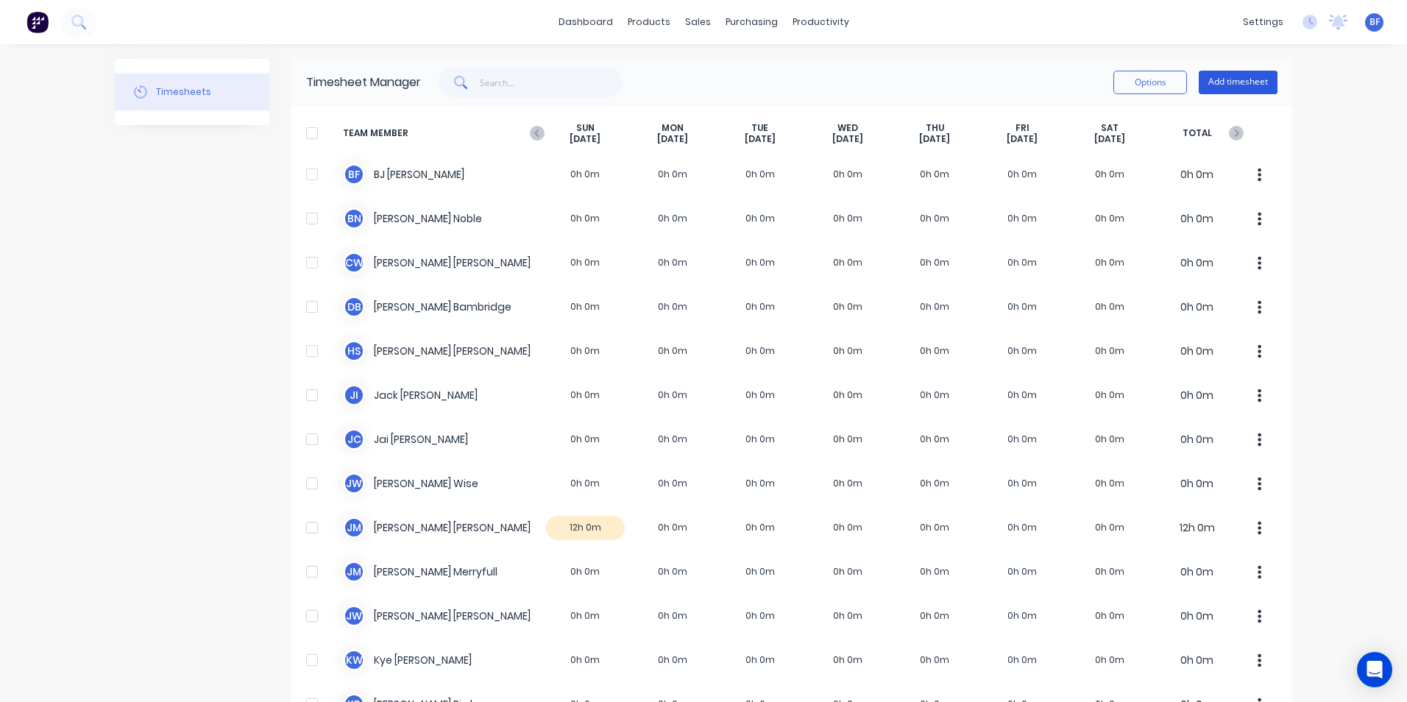
click at [1224, 83] on button "Add timesheet" at bounding box center [1238, 83] width 79 height 24
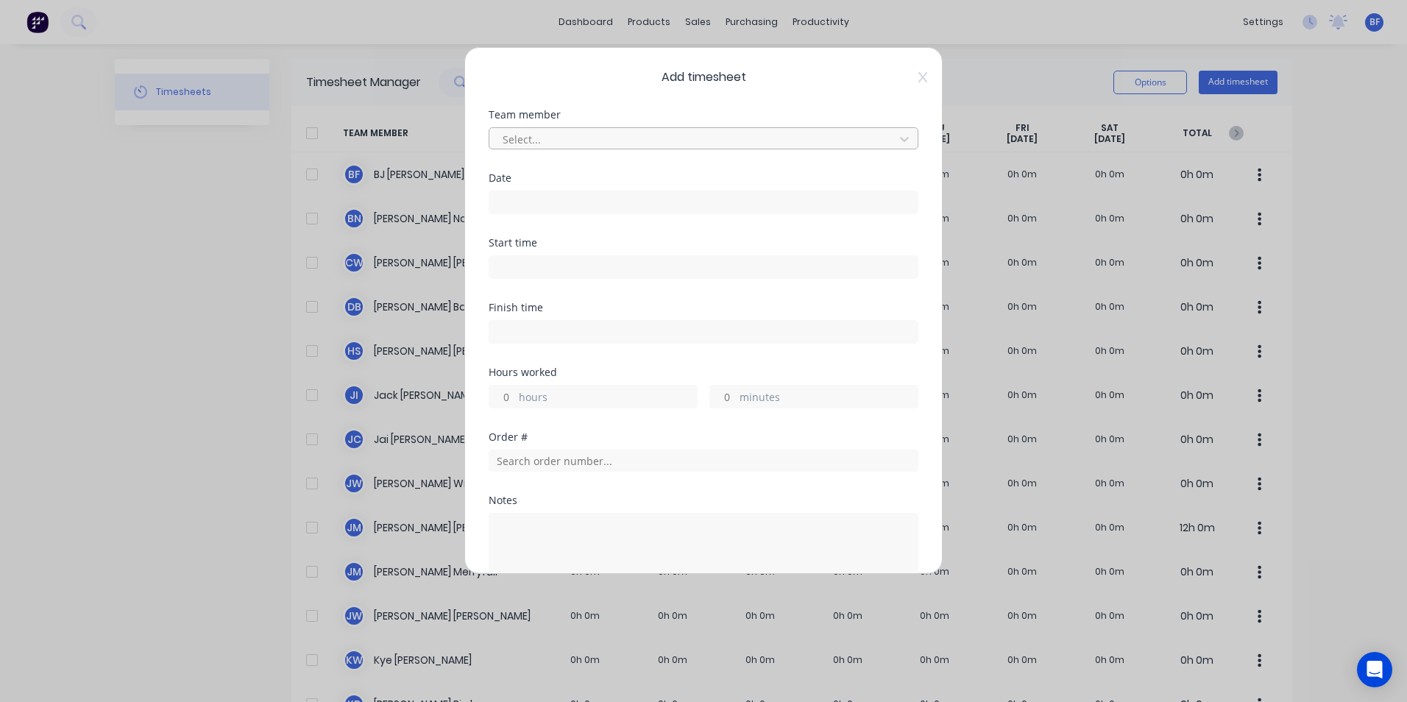
click at [539, 140] on div at bounding box center [694, 139] width 386 height 18
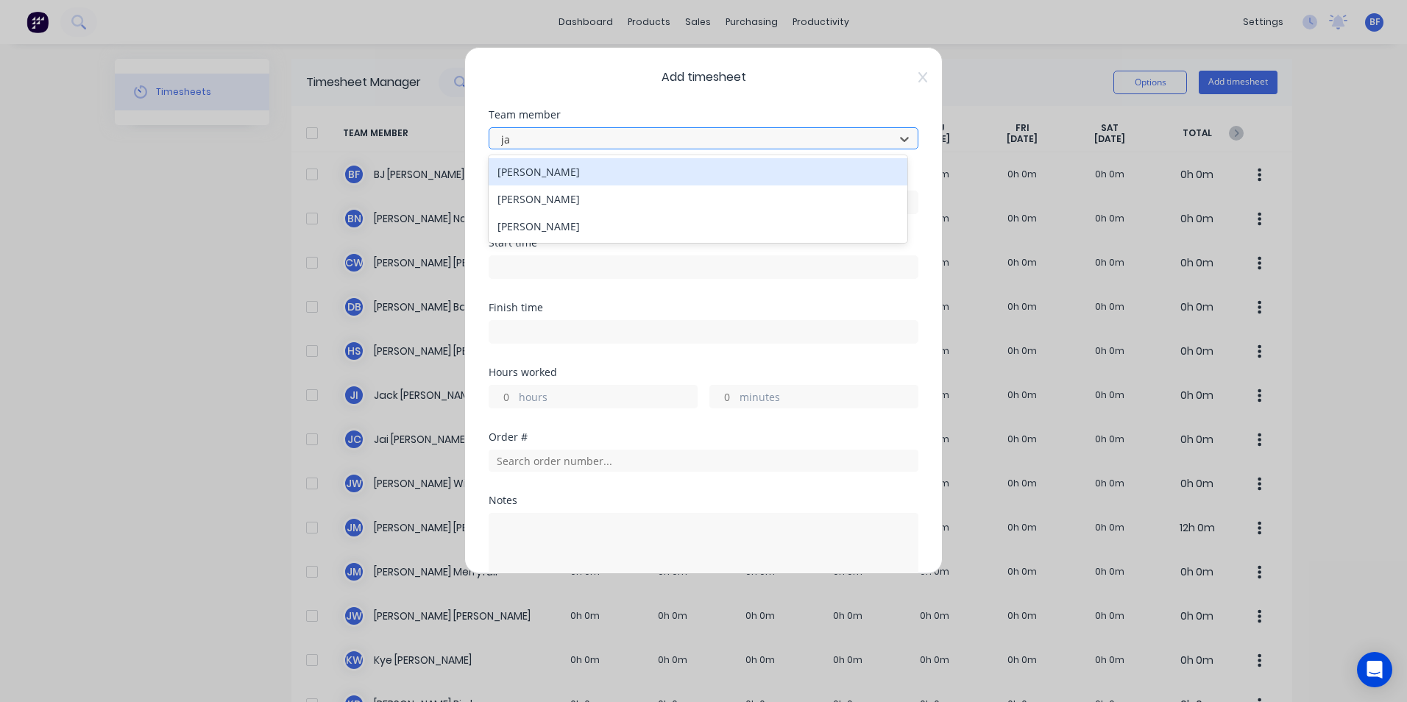
type input "jam"
click at [543, 171] on div "[PERSON_NAME]" at bounding box center [698, 171] width 419 height 27
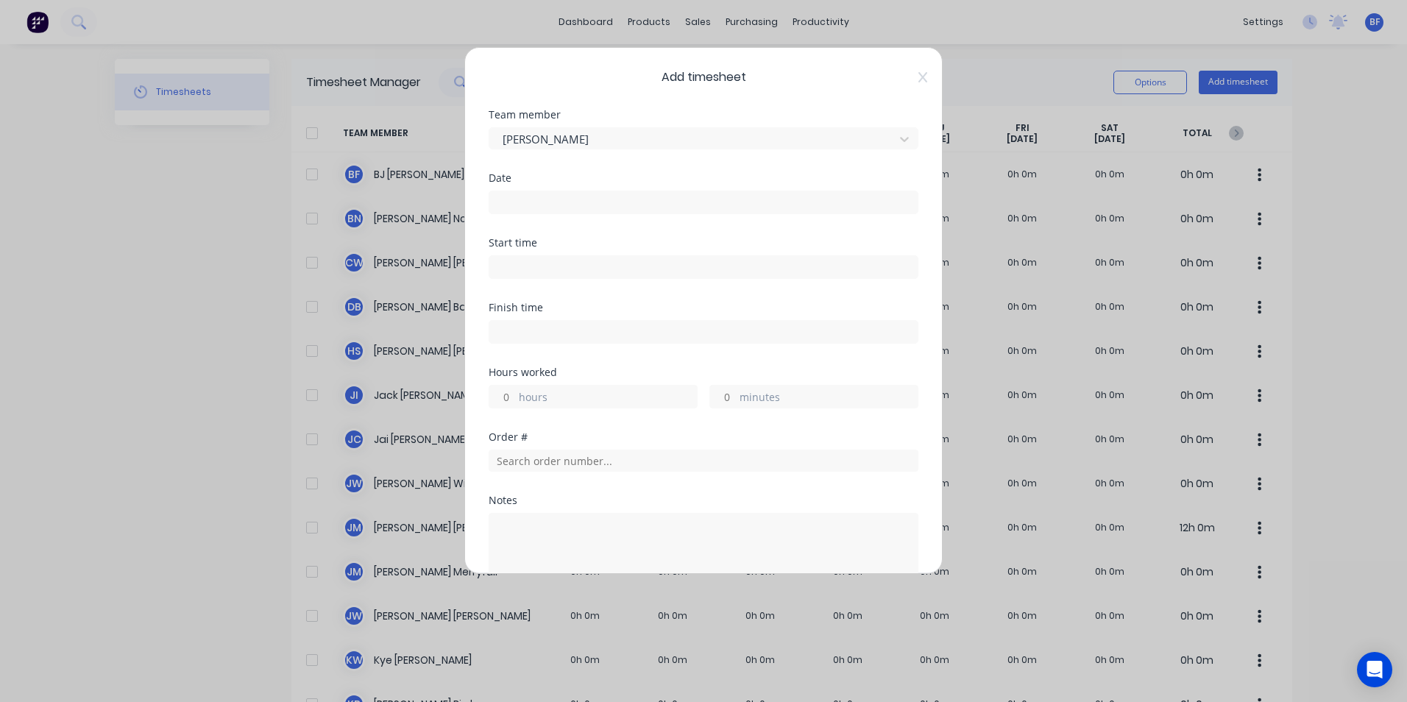
click at [517, 198] on input at bounding box center [703, 202] width 428 height 22
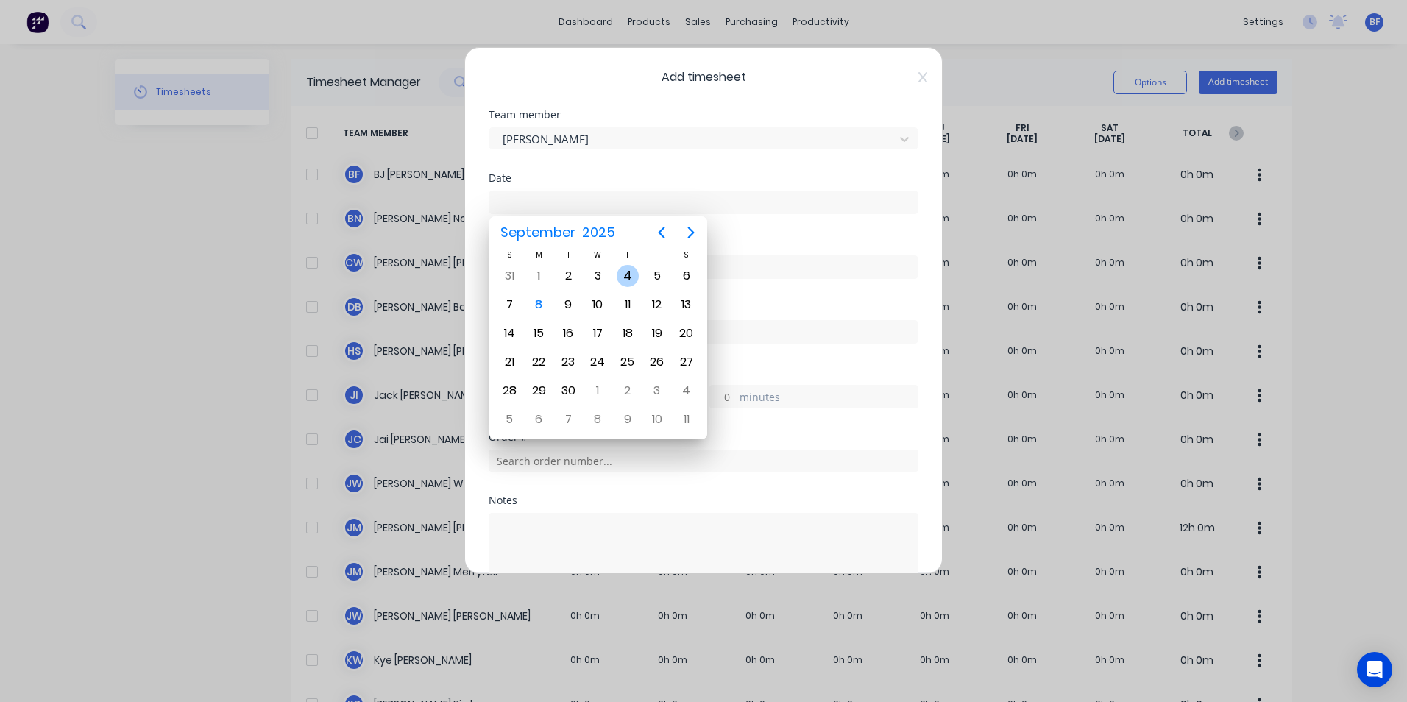
click at [628, 277] on div "4" at bounding box center [628, 276] width 22 height 22
type input "[DATE]"
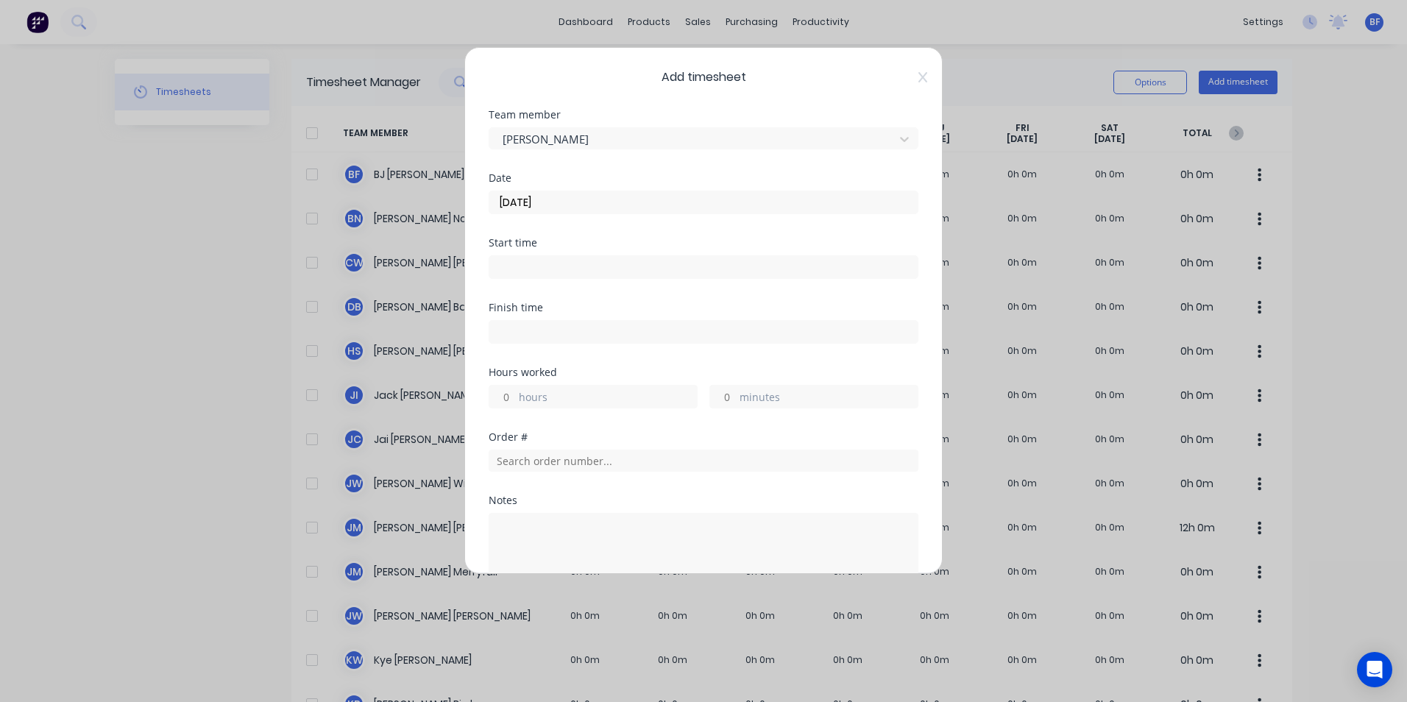
click at [508, 400] on input "hours" at bounding box center [502, 397] width 26 height 22
type input "3"
type input "527"
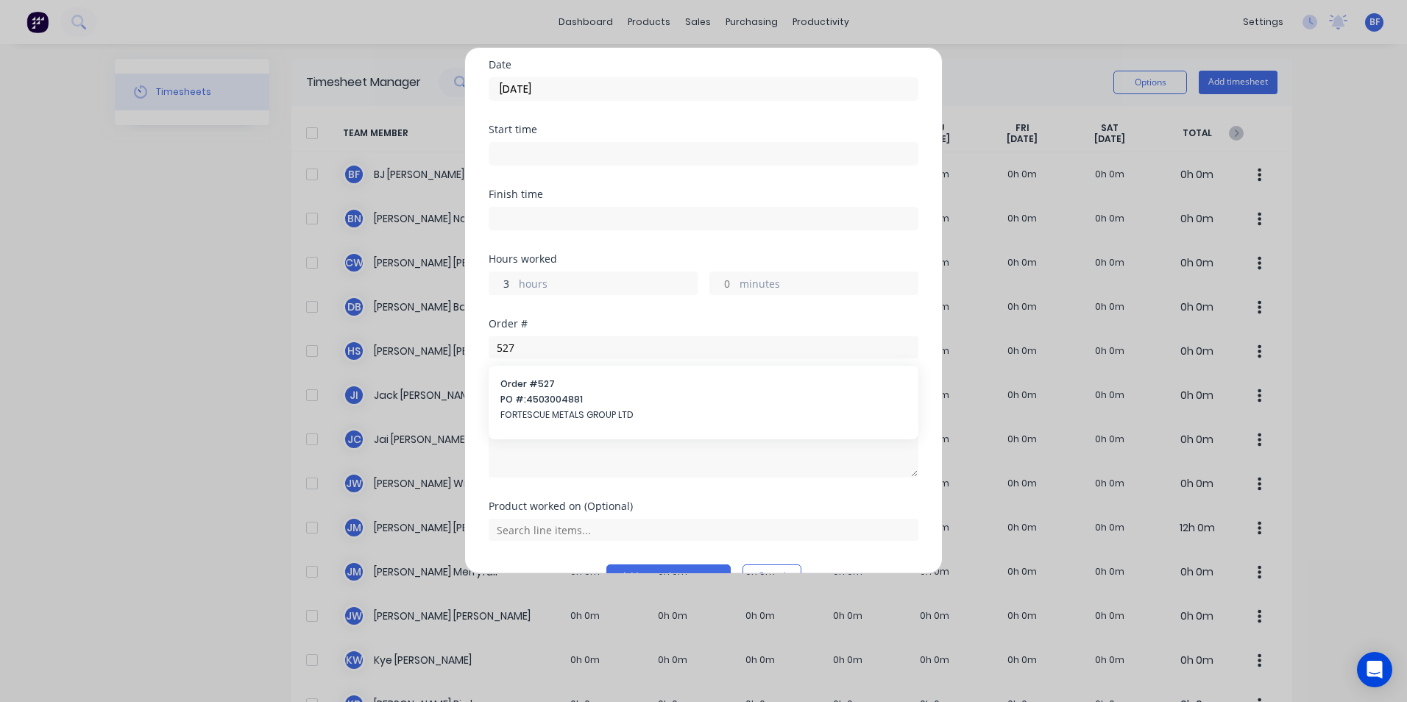
scroll to position [149, 0]
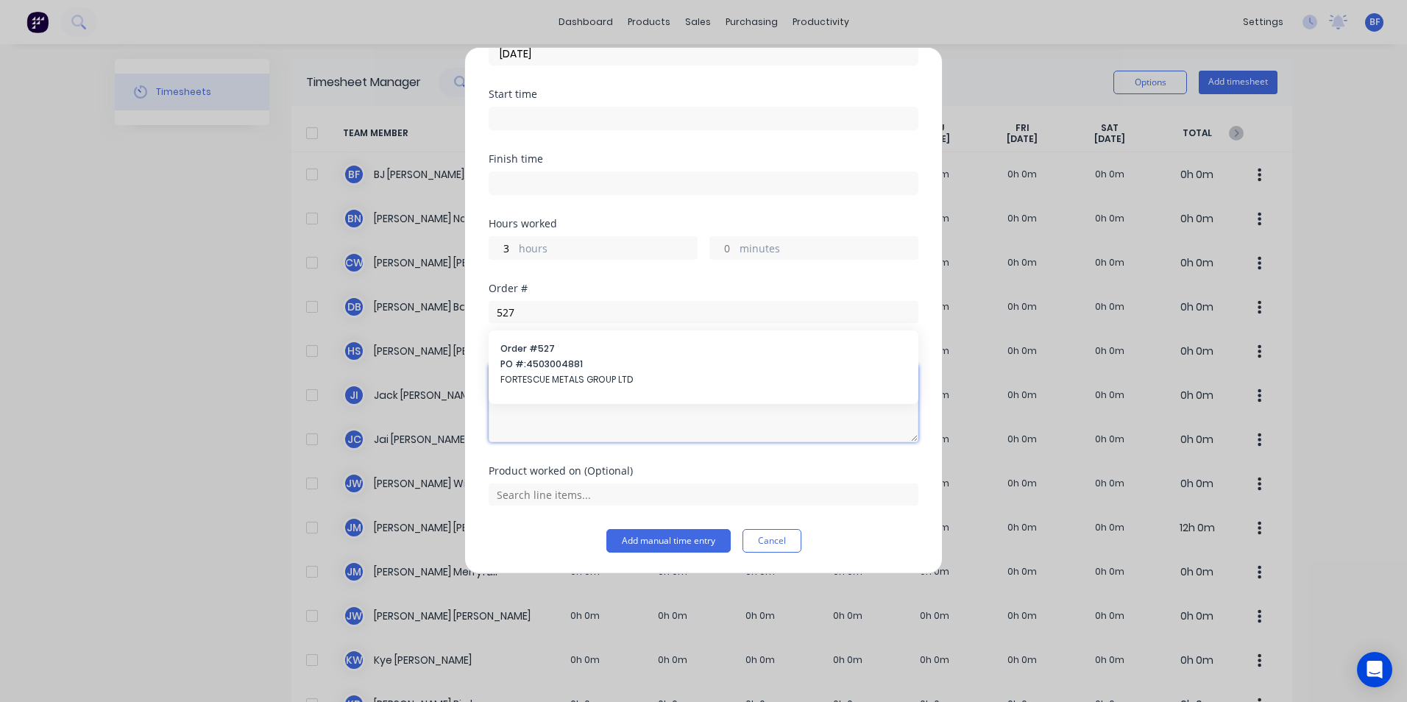
click at [592, 411] on textarea at bounding box center [704, 403] width 430 height 78
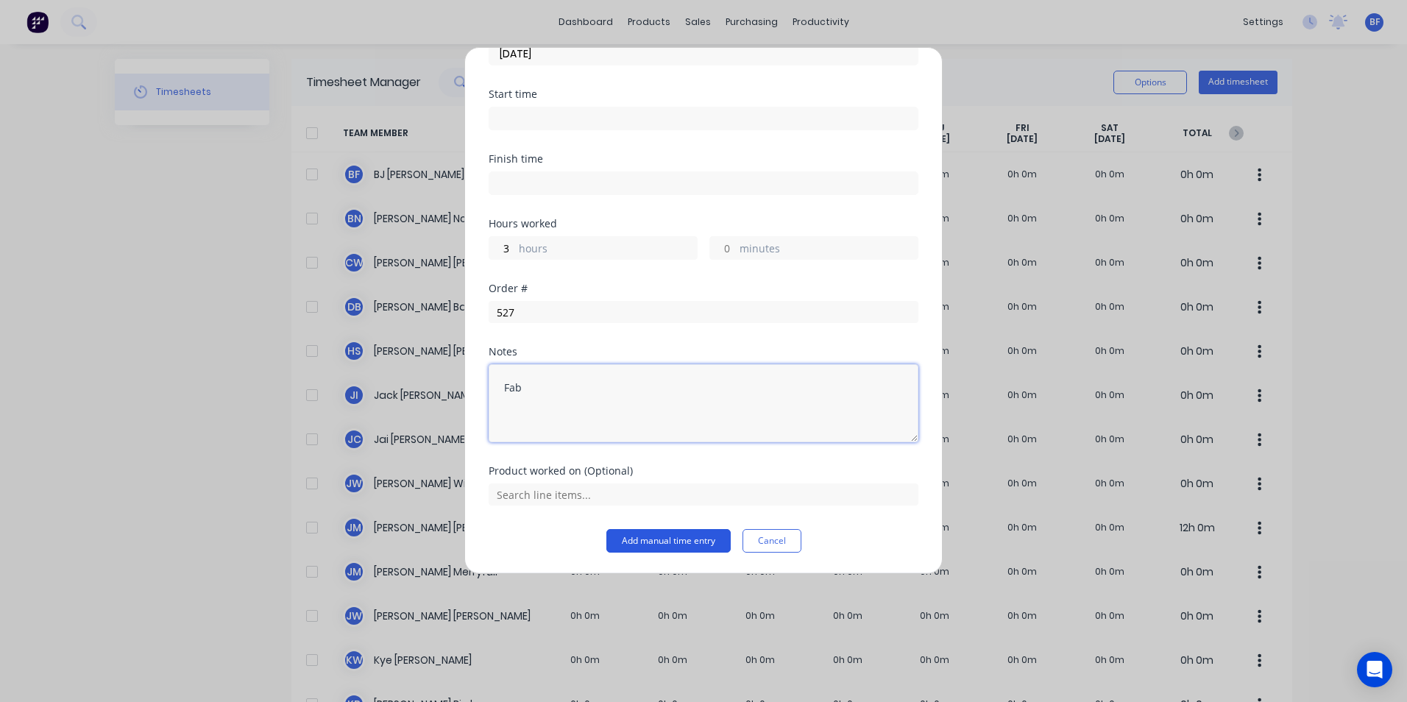
type textarea "Fab"
click at [661, 545] on button "Add manual time entry" at bounding box center [668, 541] width 124 height 24
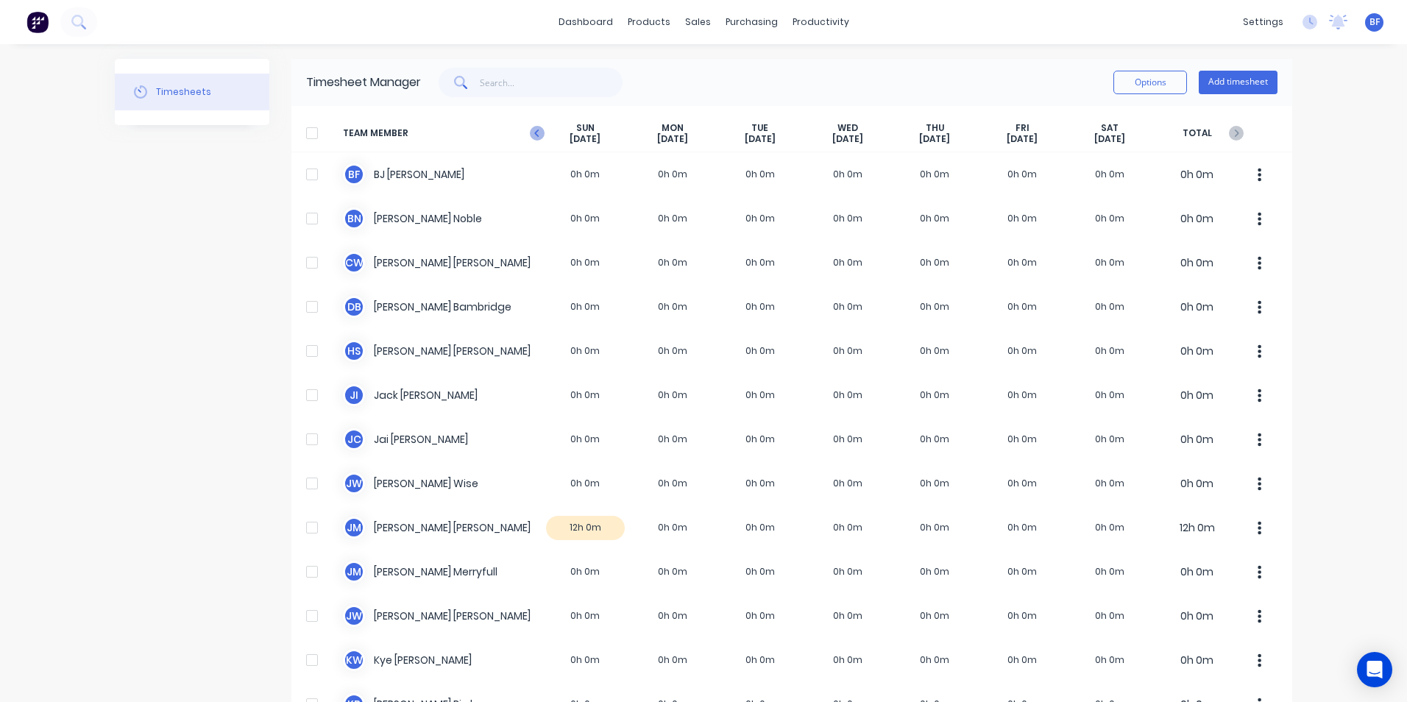
click at [534, 133] on icon "button" at bounding box center [536, 133] width 4 height 7
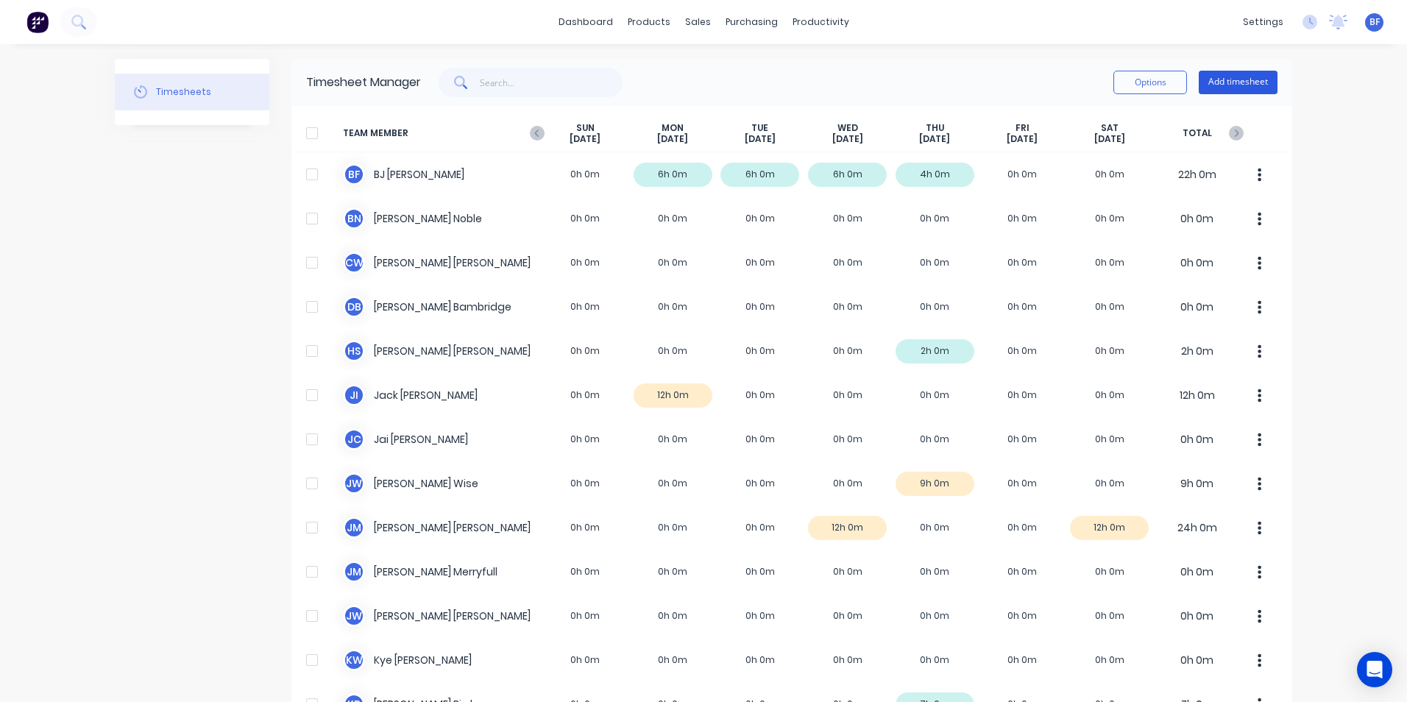
click at [1226, 79] on button "Add timesheet" at bounding box center [1238, 83] width 79 height 24
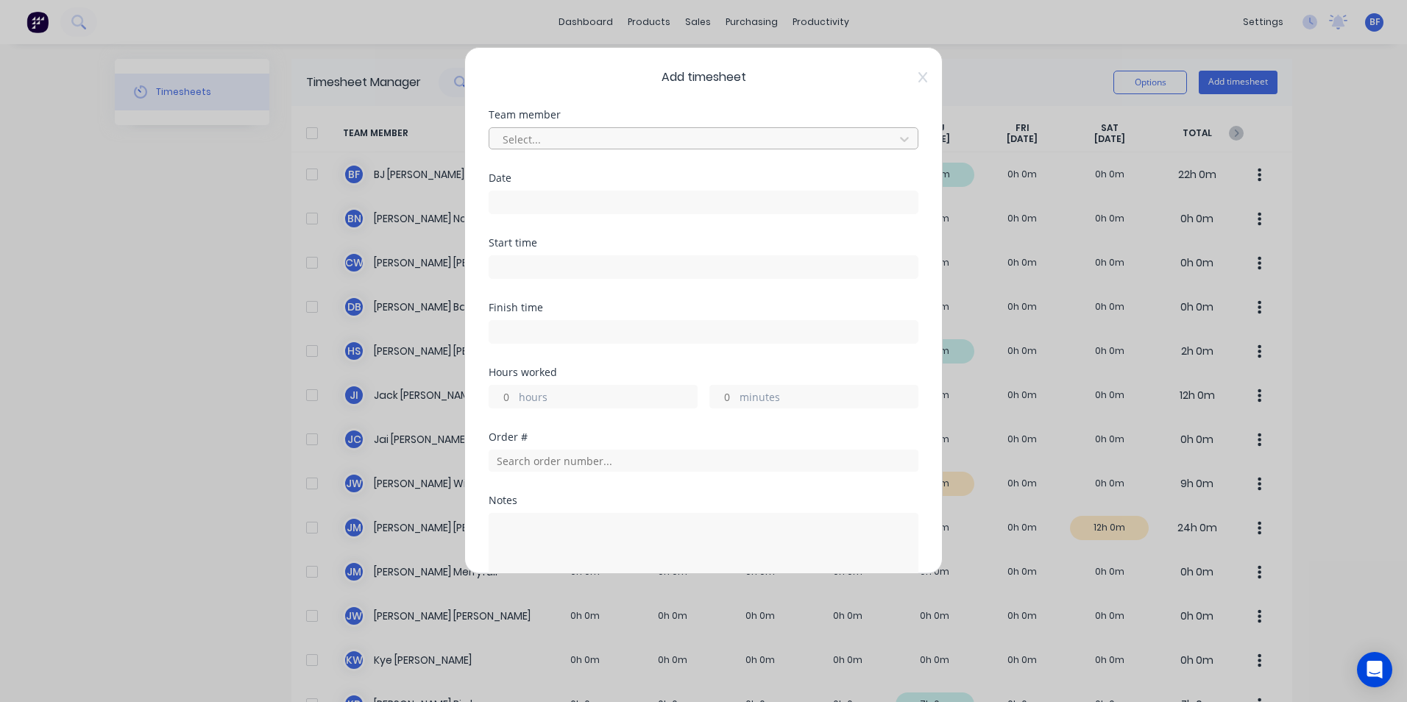
click at [536, 139] on div at bounding box center [694, 139] width 386 height 18
type input "[PERSON_NAME]"
click at [557, 173] on div "[PERSON_NAME]" at bounding box center [698, 171] width 419 height 27
click at [532, 199] on input at bounding box center [703, 202] width 428 height 22
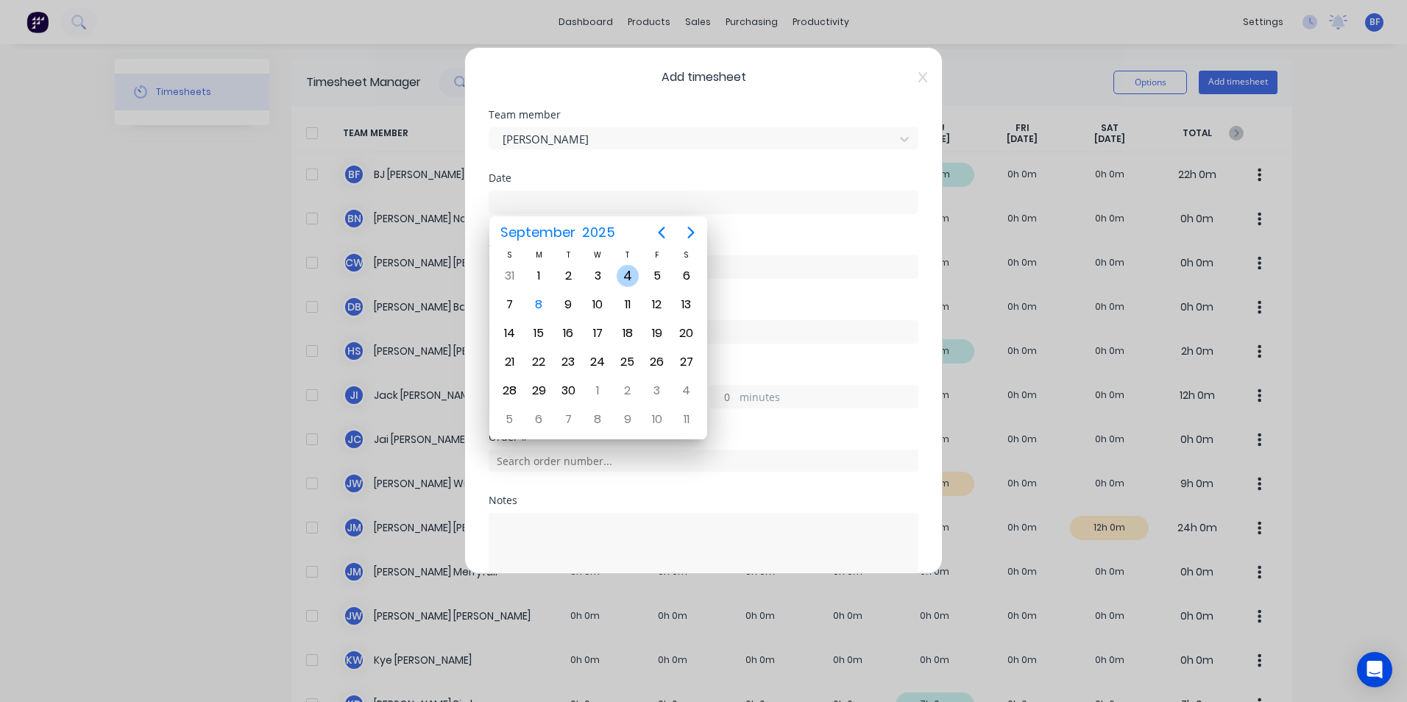
click at [631, 276] on div "4" at bounding box center [628, 276] width 22 height 22
type input "[DATE]"
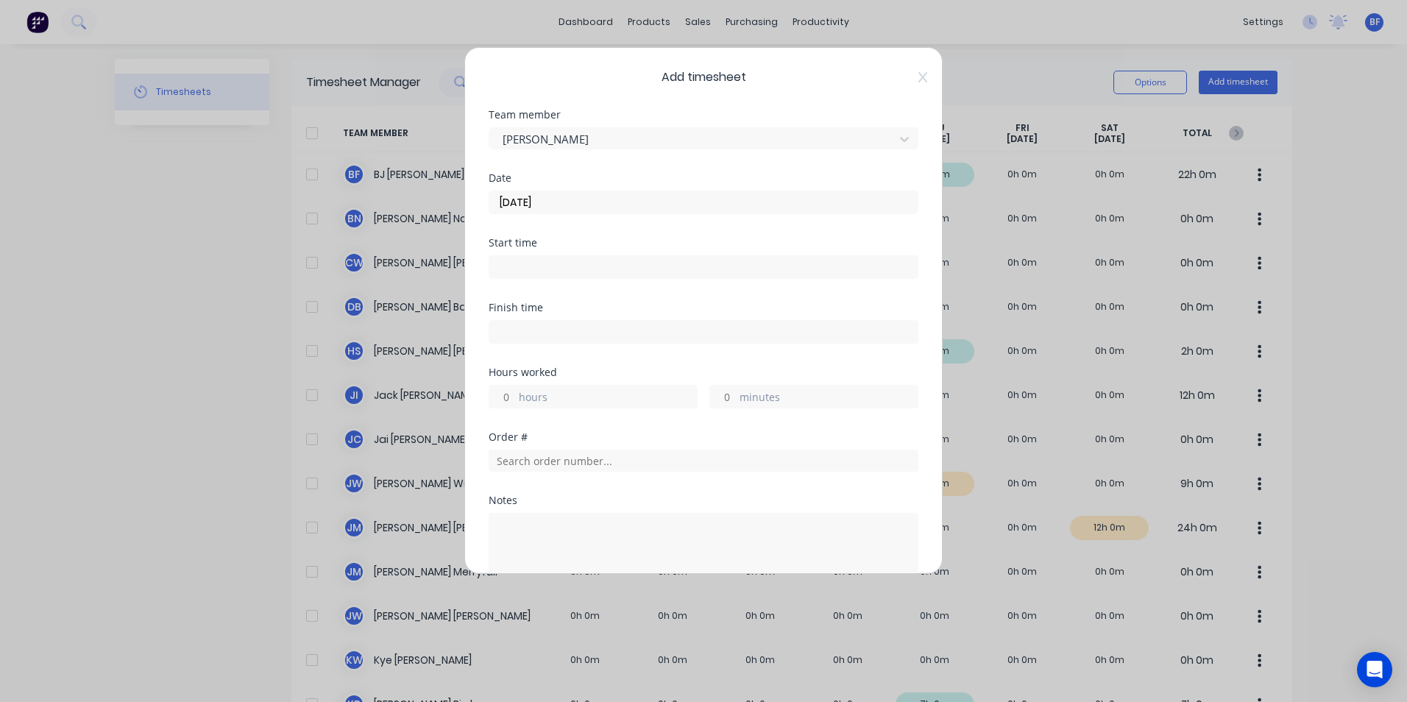
click at [514, 394] on input "hours" at bounding box center [502, 397] width 26 height 22
type input "1"
click at [512, 464] on input "text" at bounding box center [704, 461] width 430 height 22
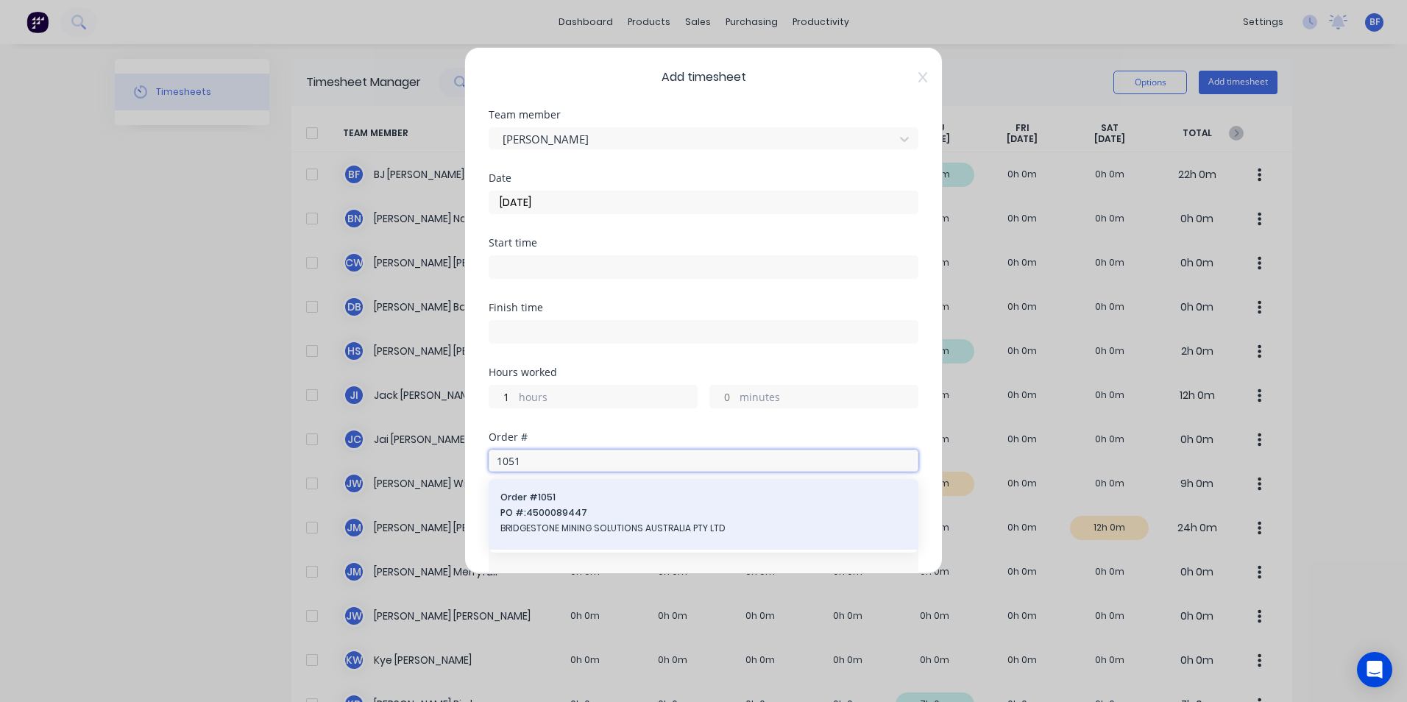
type input "1051"
click at [527, 513] on span "PO #: 4500089447" at bounding box center [703, 512] width 406 height 13
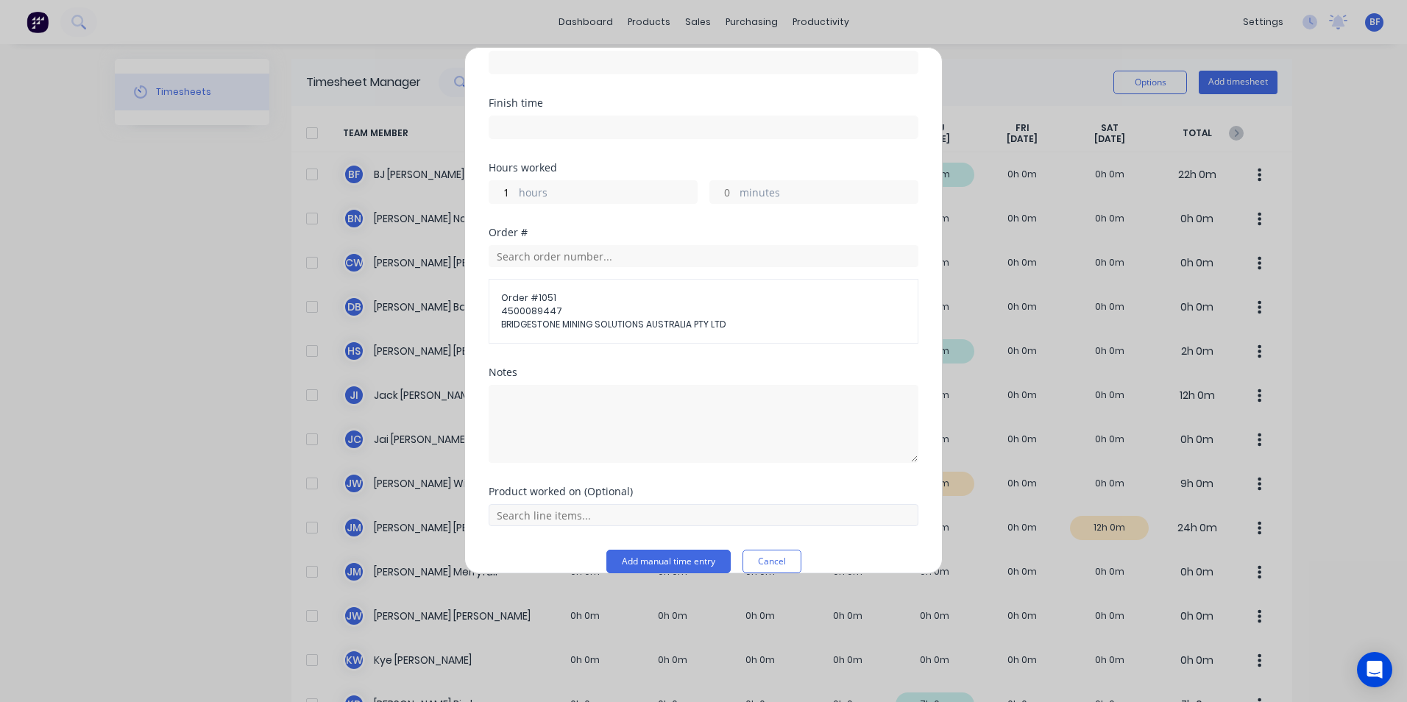
scroll to position [225, 0]
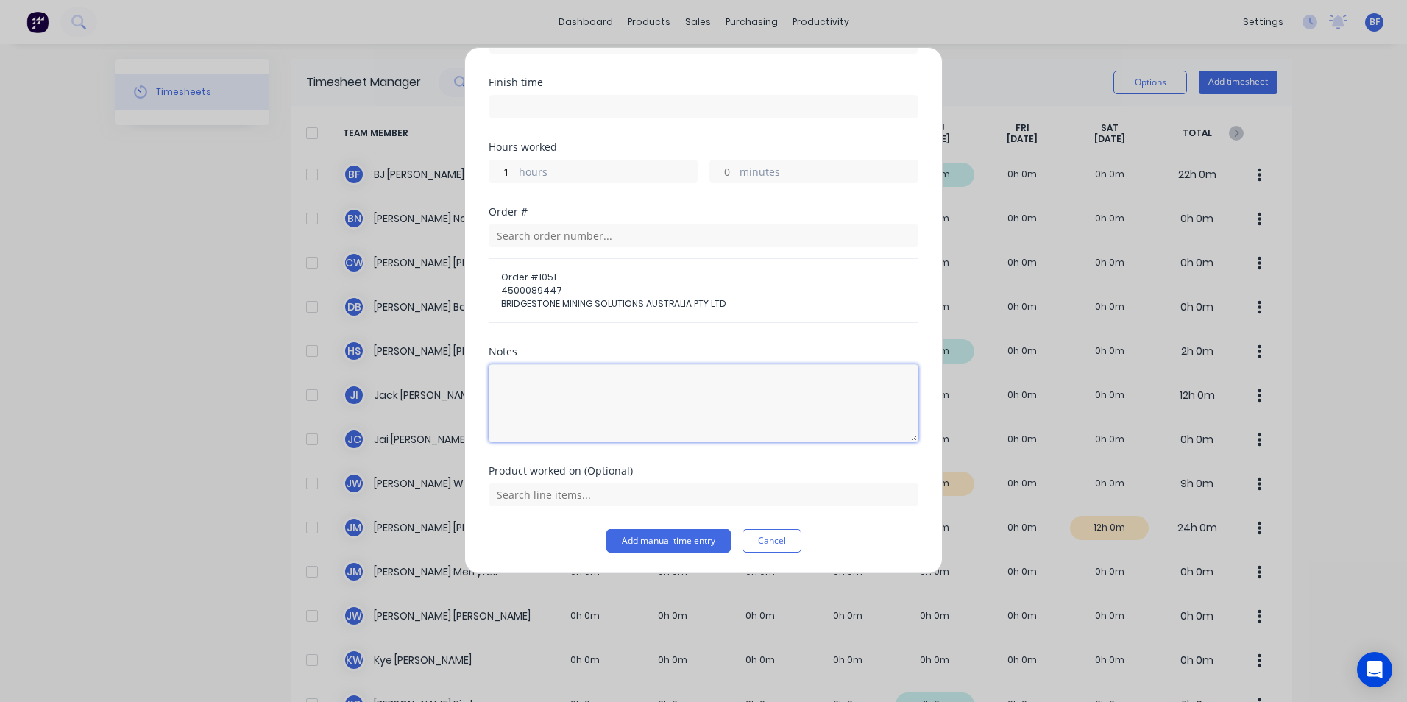
click at [500, 380] on textarea at bounding box center [704, 403] width 430 height 78
type textarea "[PERSON_NAME] / Hot works"
click at [679, 538] on button "Add manual time entry" at bounding box center [668, 541] width 124 height 24
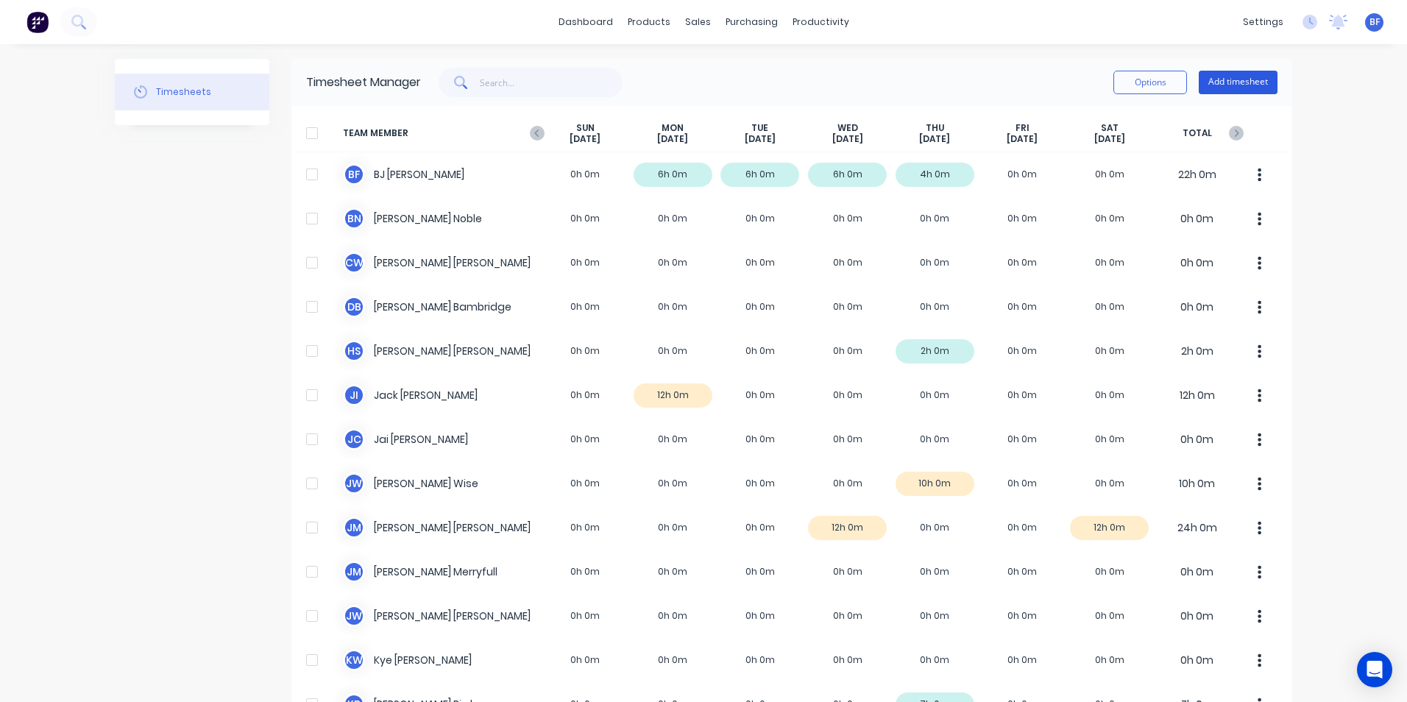
click at [1233, 80] on button "Add timesheet" at bounding box center [1238, 83] width 79 height 24
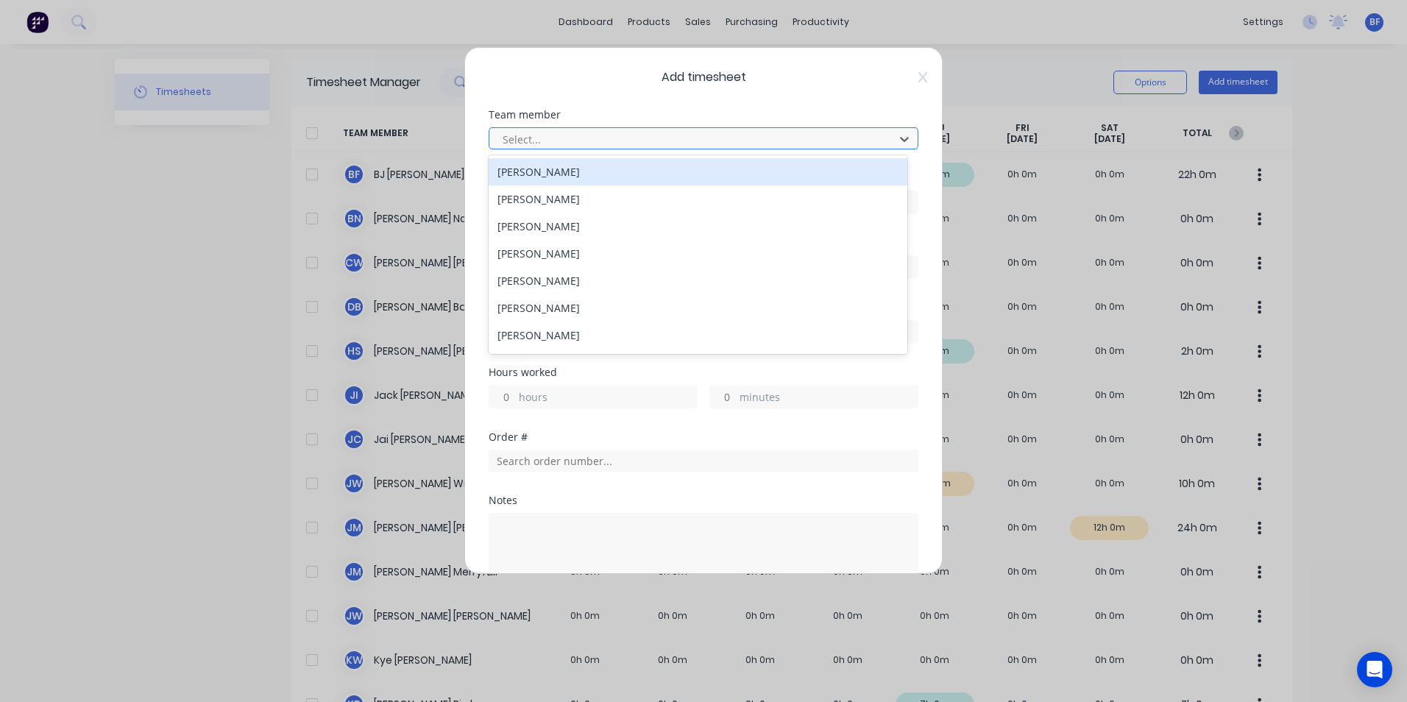
click at [540, 139] on div at bounding box center [694, 139] width 386 height 18
click at [523, 175] on div "[PERSON_NAME]" at bounding box center [698, 171] width 419 height 27
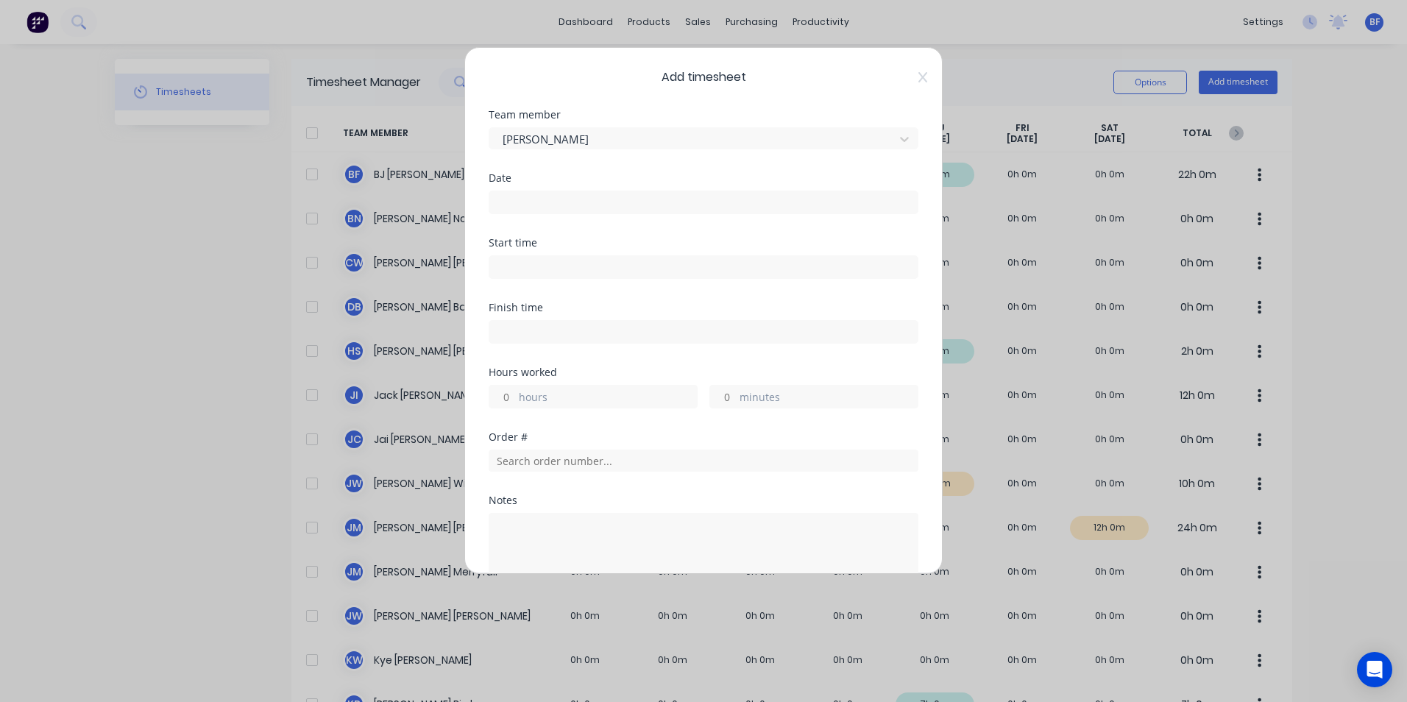
click at [515, 204] on input at bounding box center [703, 202] width 428 height 22
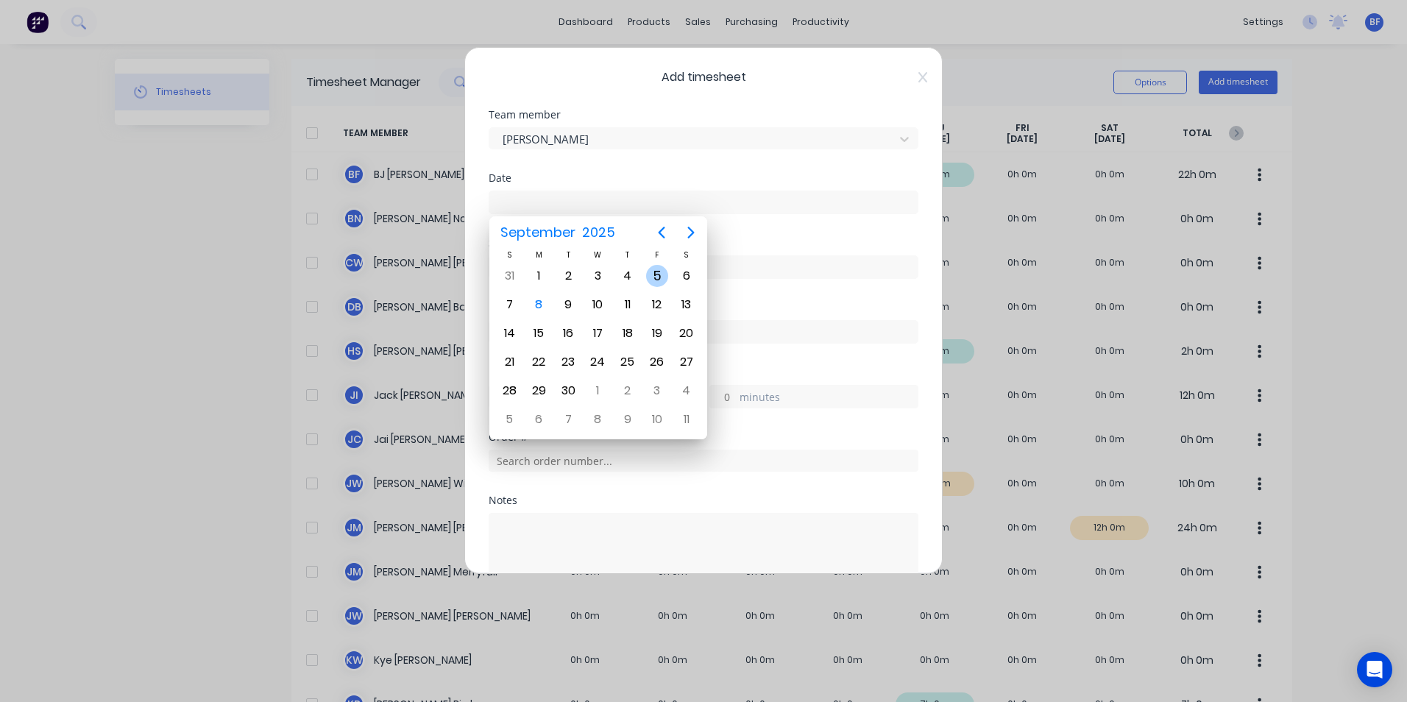
click at [650, 275] on div "5" at bounding box center [657, 276] width 22 height 22
type input "[DATE]"
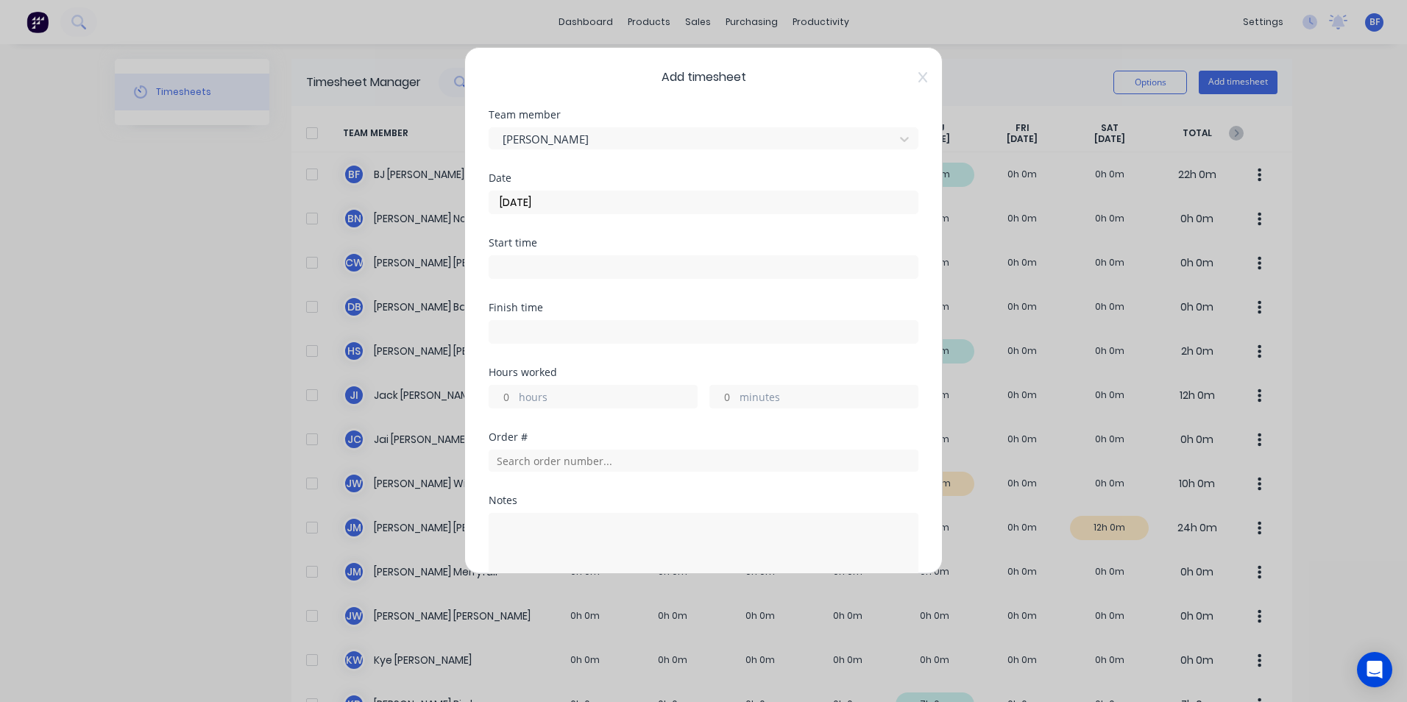
click at [511, 396] on input "hours" at bounding box center [502, 397] width 26 height 22
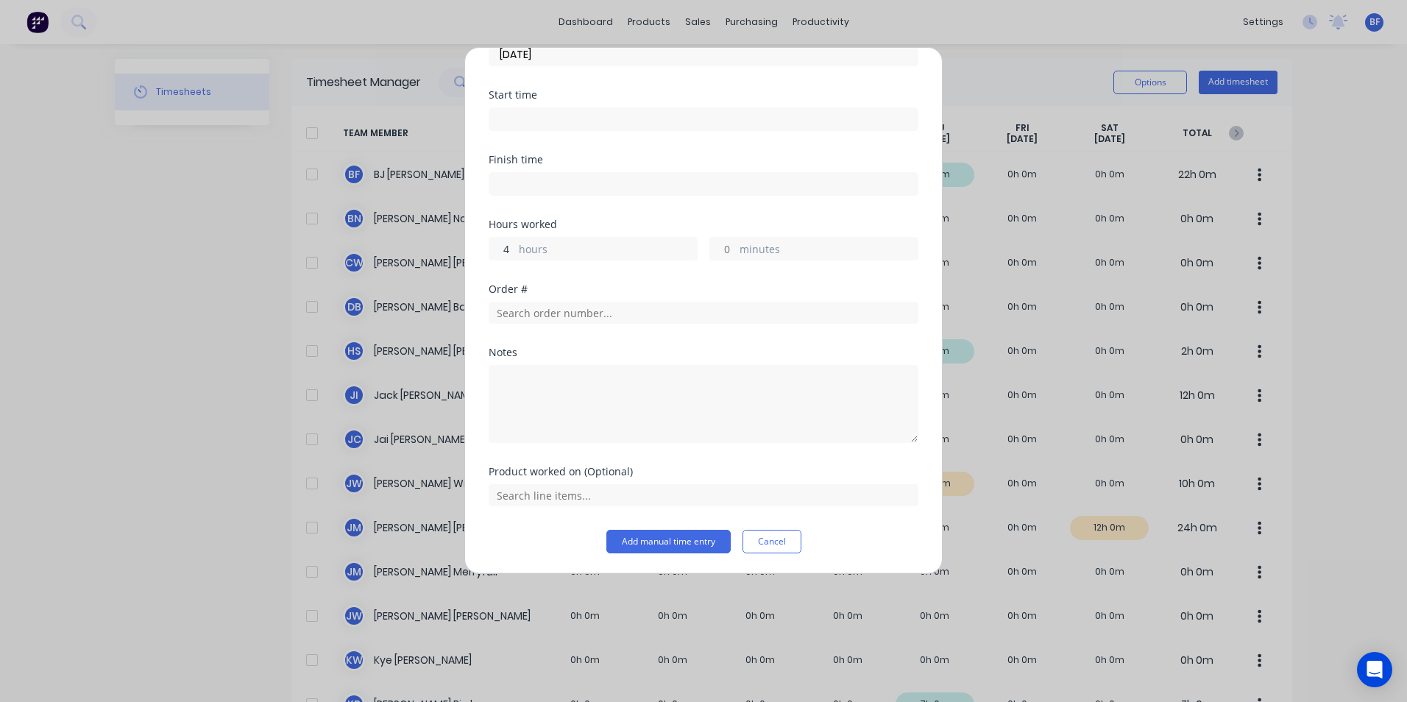
scroll to position [149, 0]
type input "4"
click at [670, 544] on button "Add manual time entry" at bounding box center [668, 541] width 124 height 24
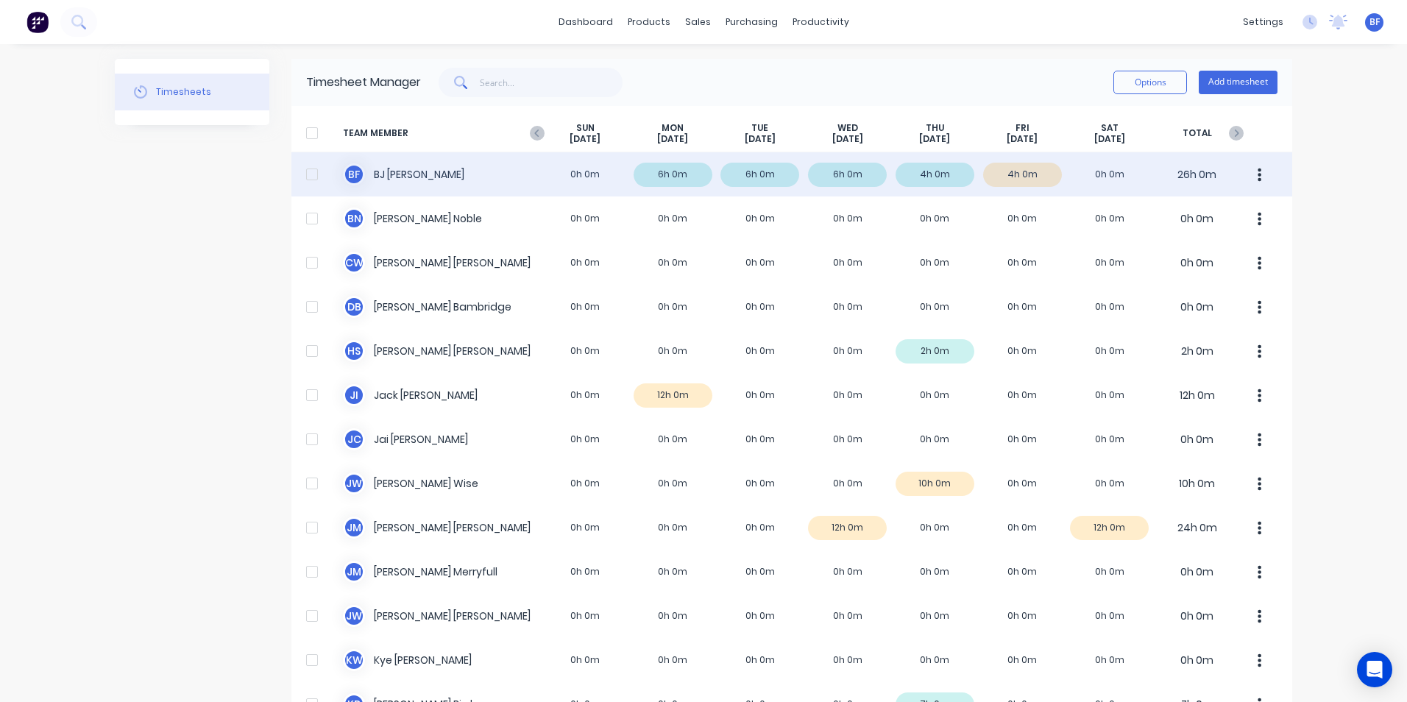
click at [1258, 171] on button "button" at bounding box center [1259, 174] width 31 height 29
click at [1163, 215] on div "Approve" at bounding box center [1203, 215] width 113 height 21
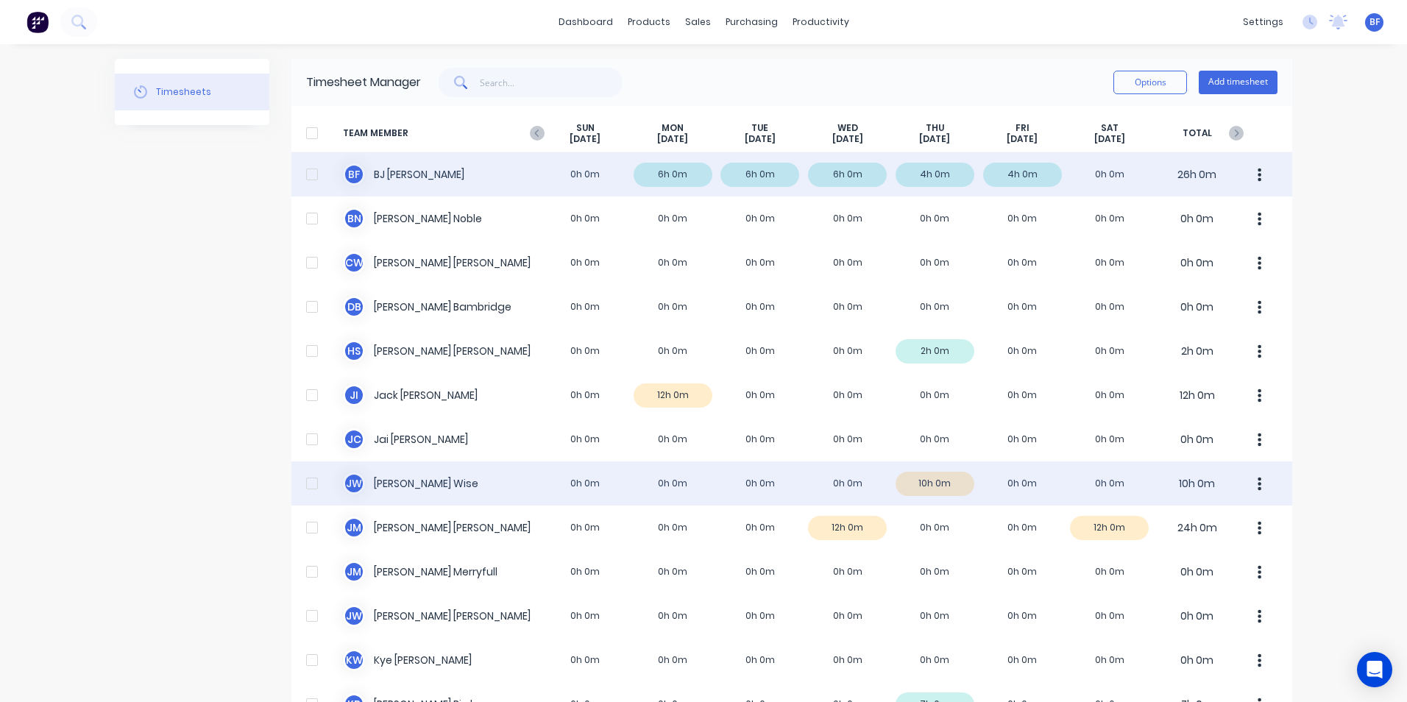
click at [1250, 478] on button "button" at bounding box center [1259, 483] width 31 height 29
click at [1167, 525] on div "Approve" at bounding box center [1203, 524] width 113 height 21
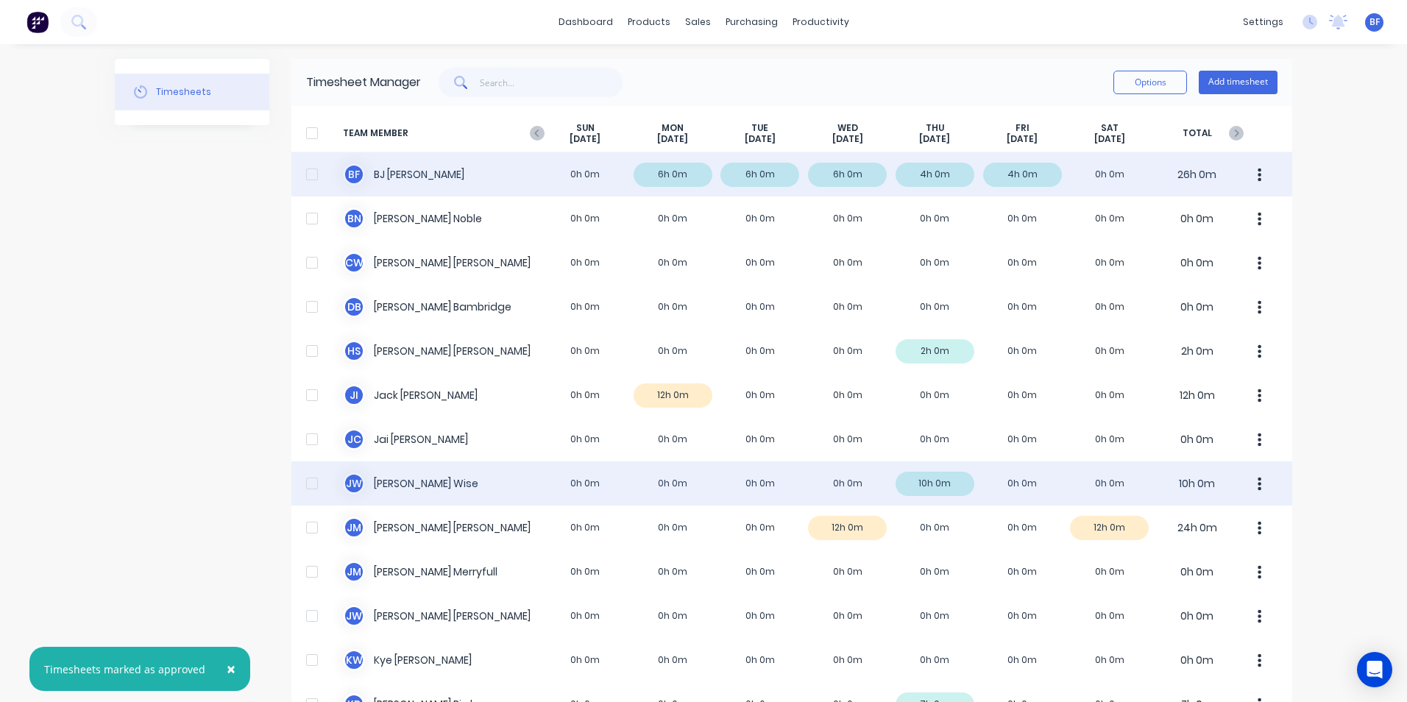
click at [1321, 484] on div "× Timesheets marked as approved dashboard products sales purchasing productivit…" at bounding box center [703, 351] width 1407 height 702
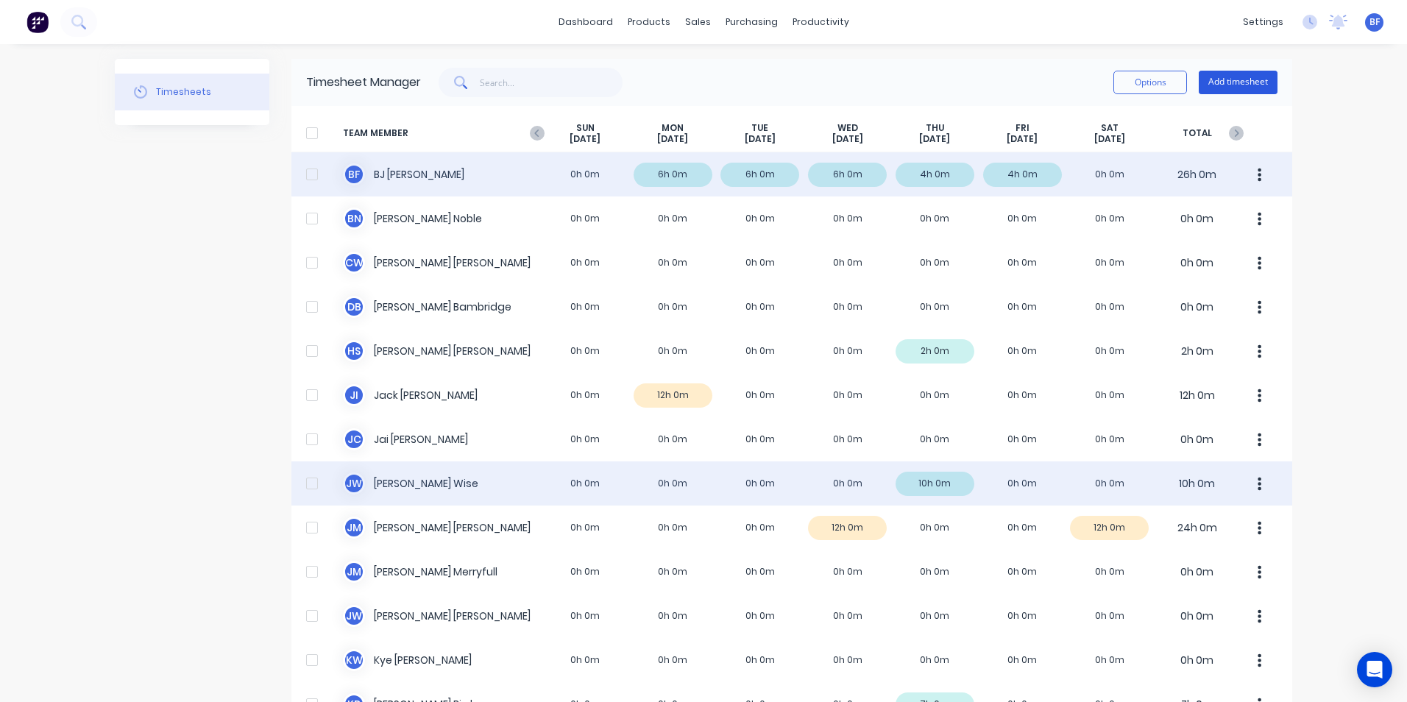
click at [1232, 84] on button "Add timesheet" at bounding box center [1238, 83] width 79 height 24
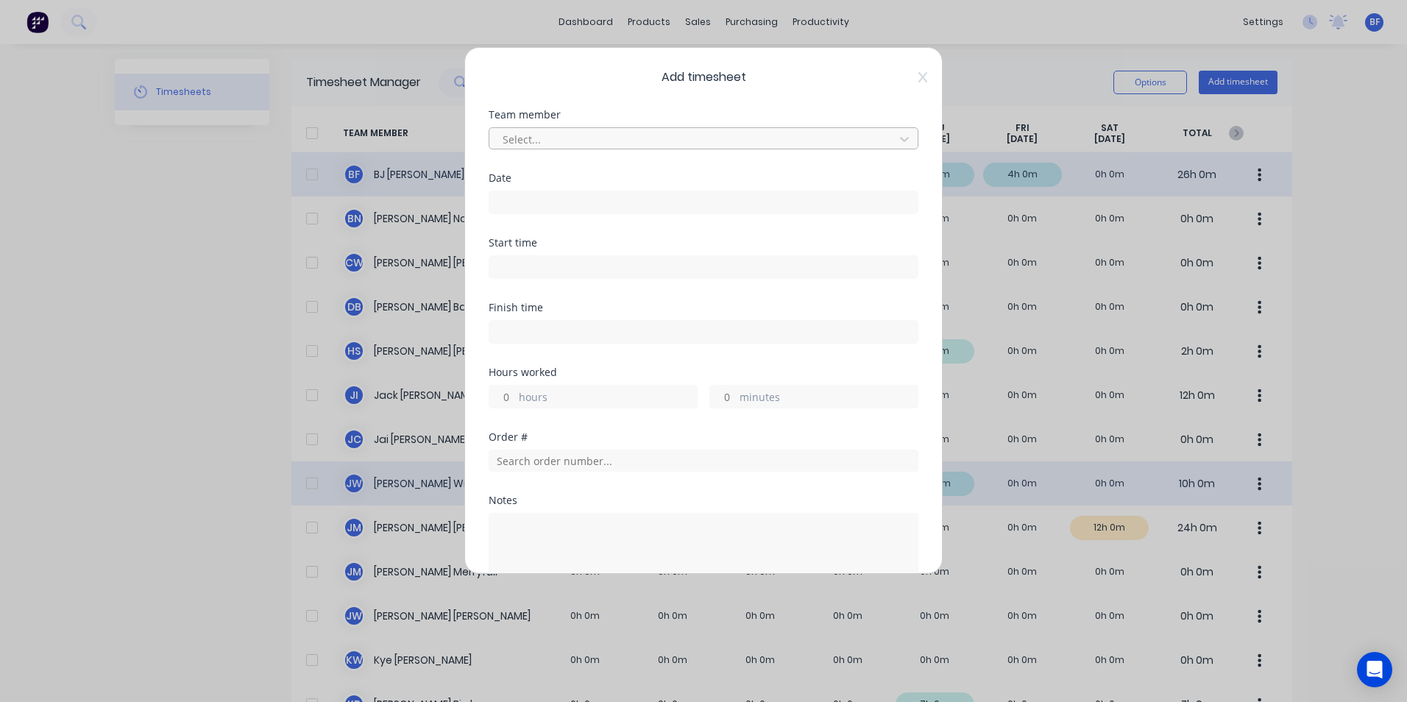
click at [527, 138] on div at bounding box center [694, 139] width 386 height 18
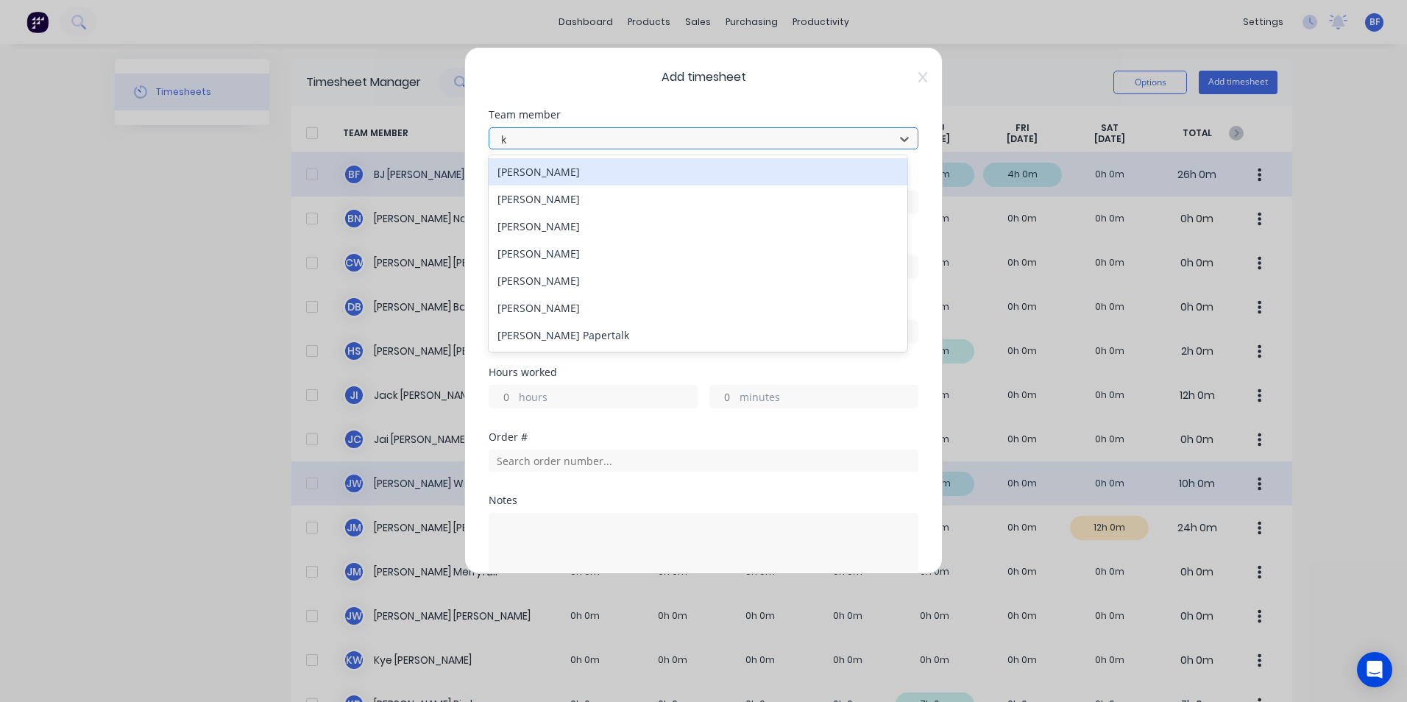
type input "ky"
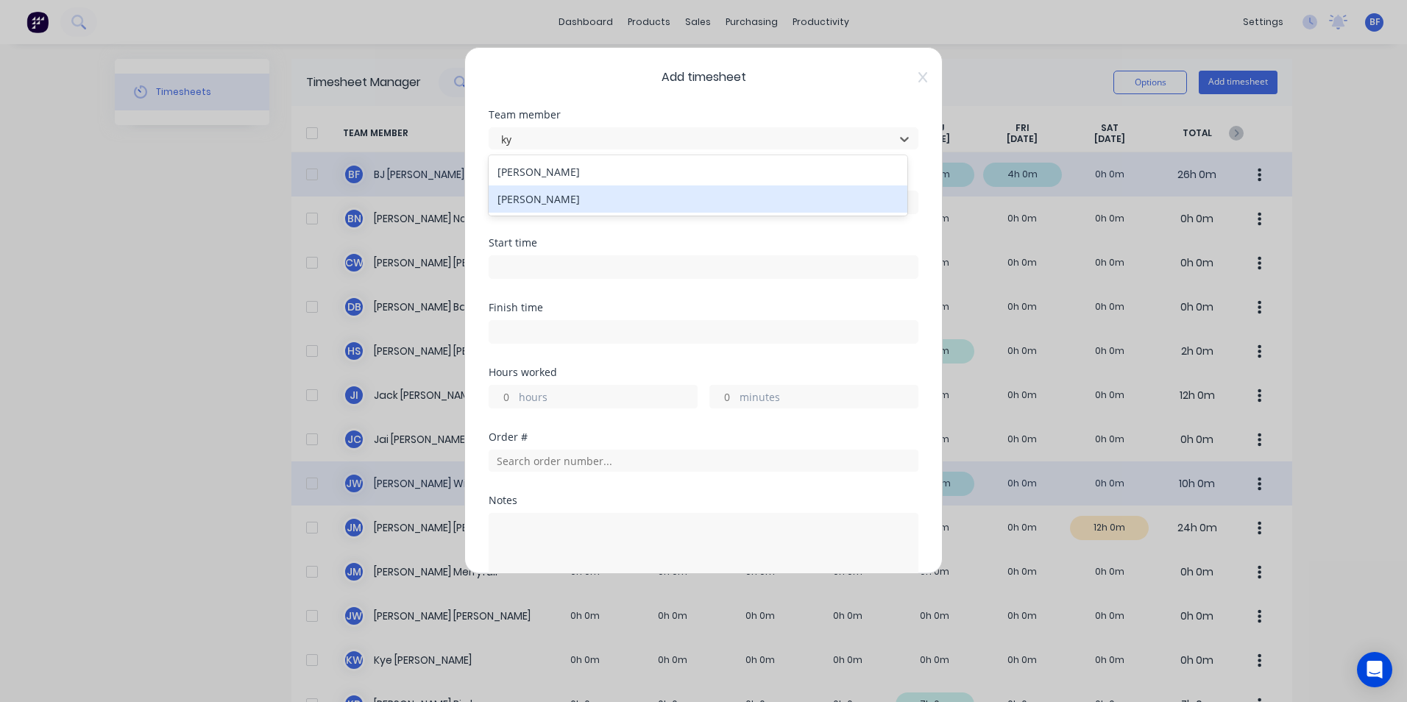
click at [537, 204] on div "[PERSON_NAME]" at bounding box center [698, 198] width 419 height 27
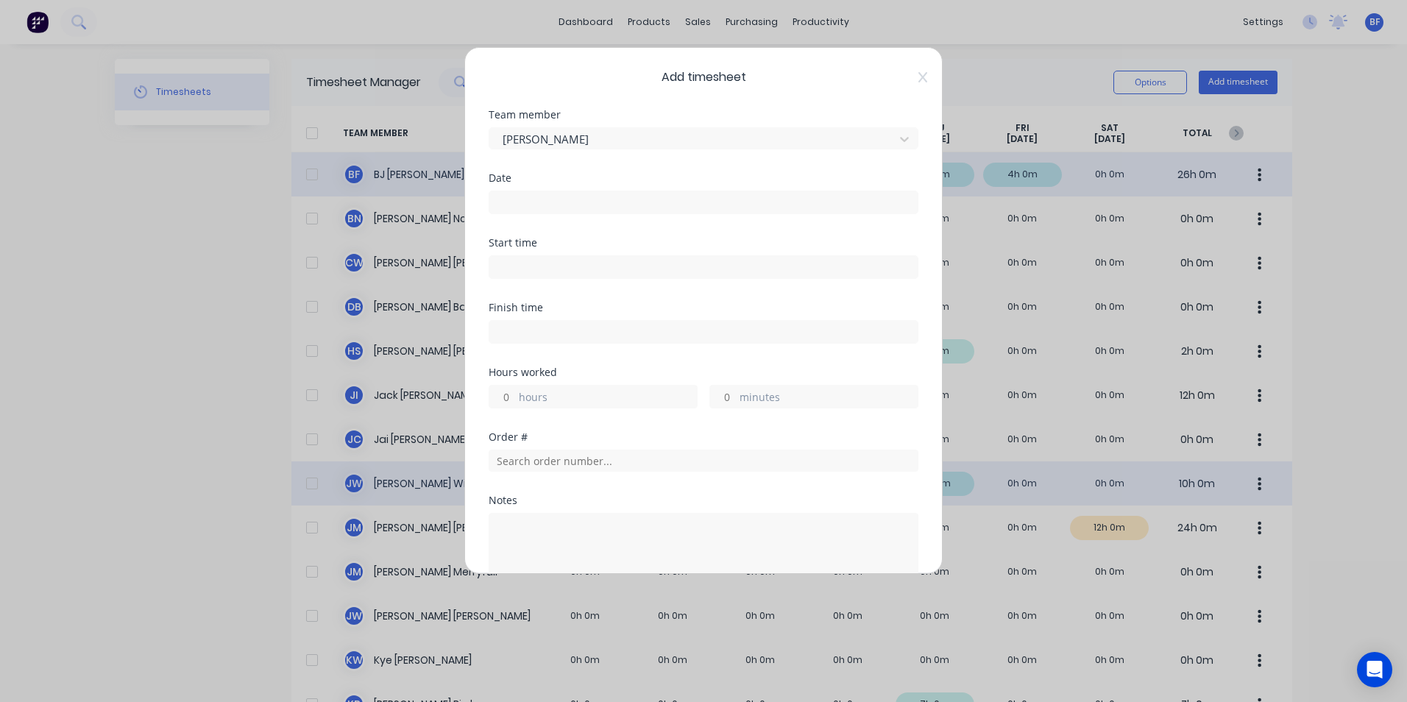
click at [531, 202] on input at bounding box center [703, 202] width 428 height 22
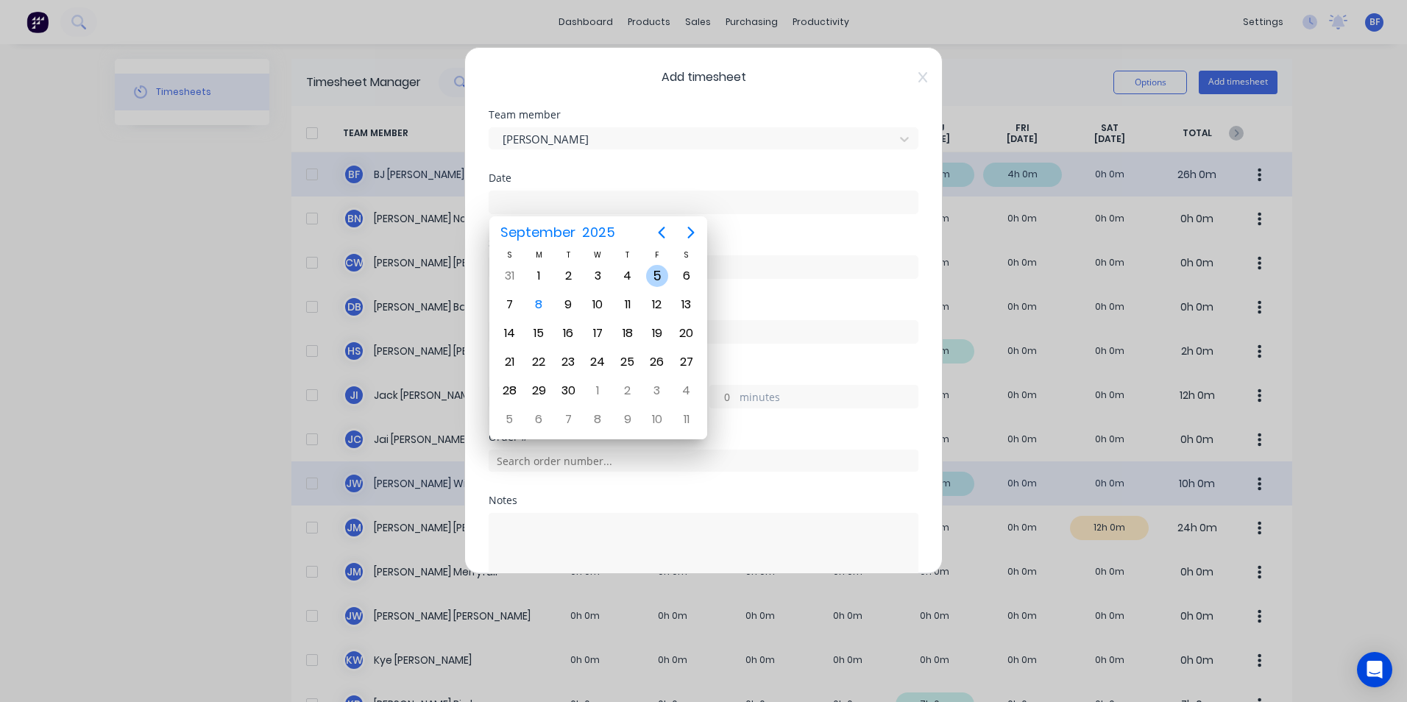
click at [661, 277] on div "5" at bounding box center [657, 276] width 22 height 22
type input "[DATE]"
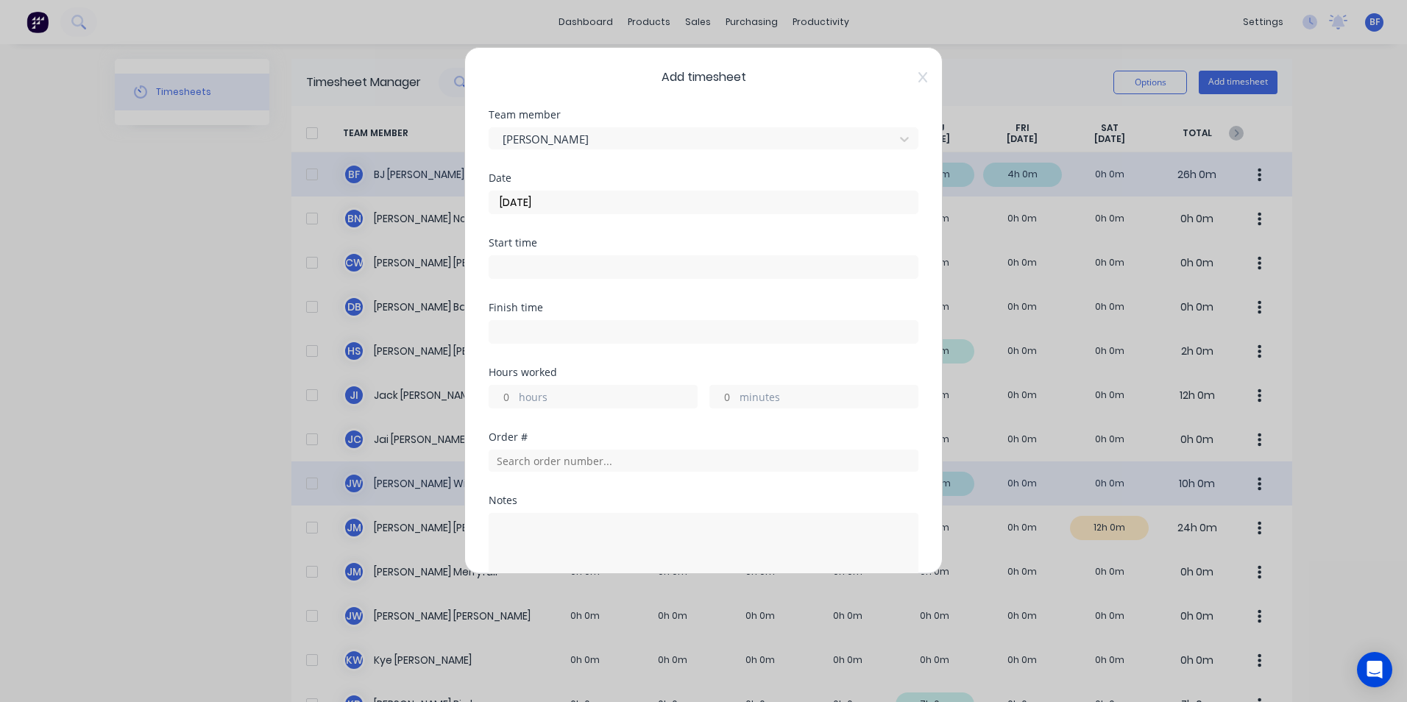
click at [536, 395] on label "hours" at bounding box center [608, 398] width 178 height 18
click at [515, 395] on input "hours" at bounding box center [502, 397] width 26 height 22
type input "50"
click at [918, 74] on icon at bounding box center [922, 77] width 9 height 12
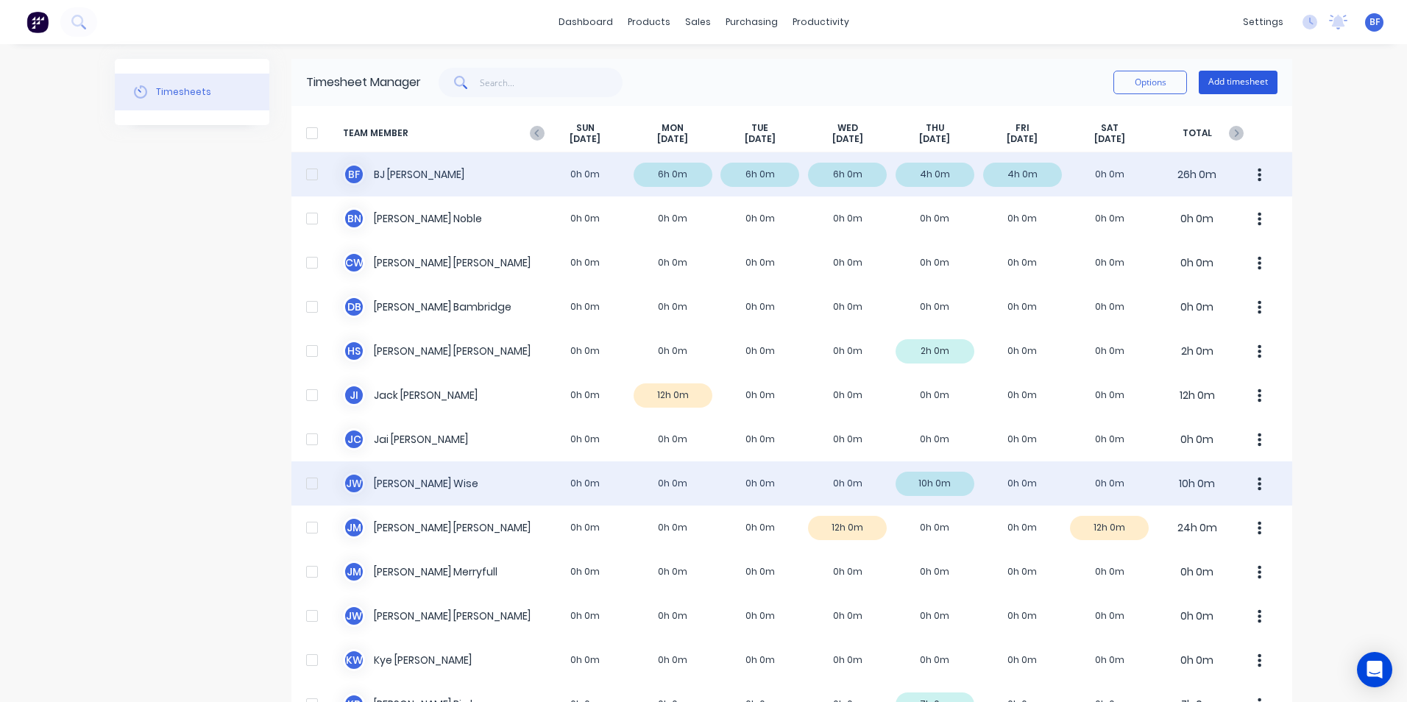
click at [1225, 78] on button "Add timesheet" at bounding box center [1238, 83] width 79 height 24
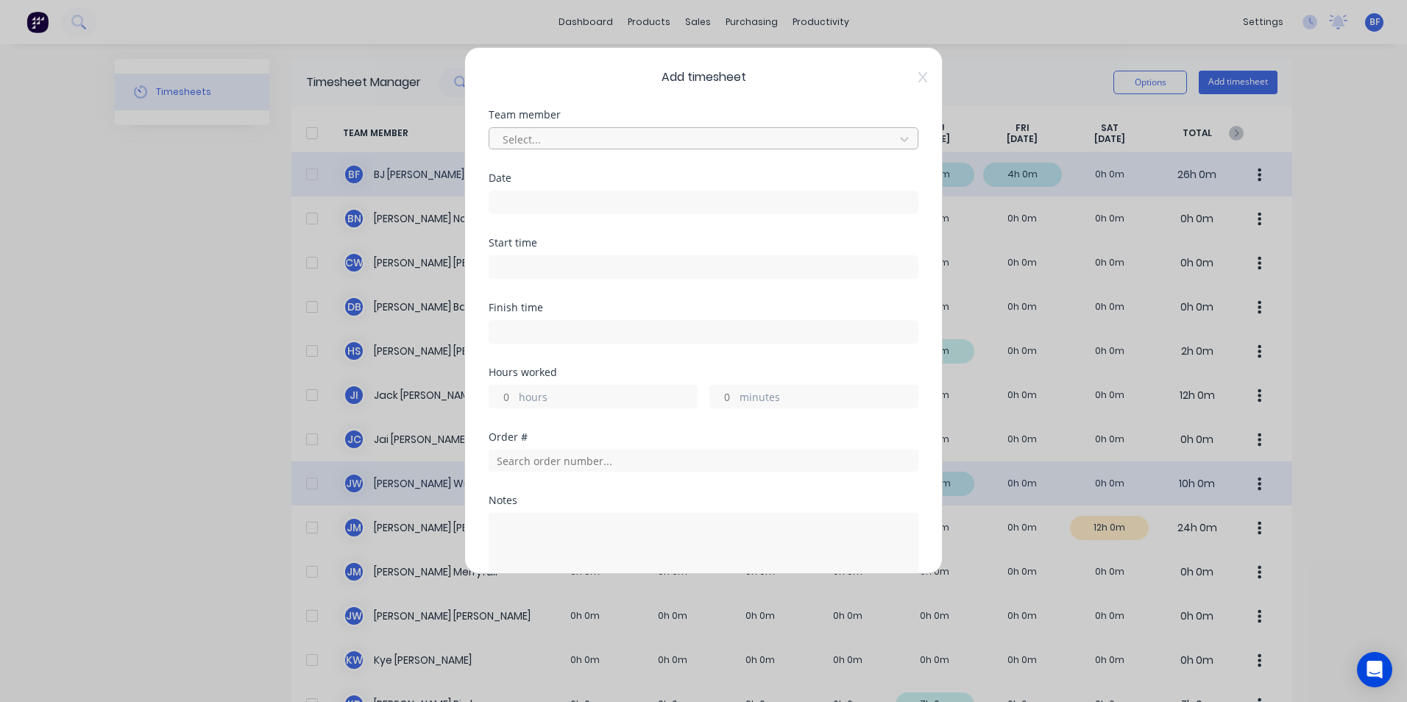
click at [529, 138] on div at bounding box center [694, 139] width 386 height 18
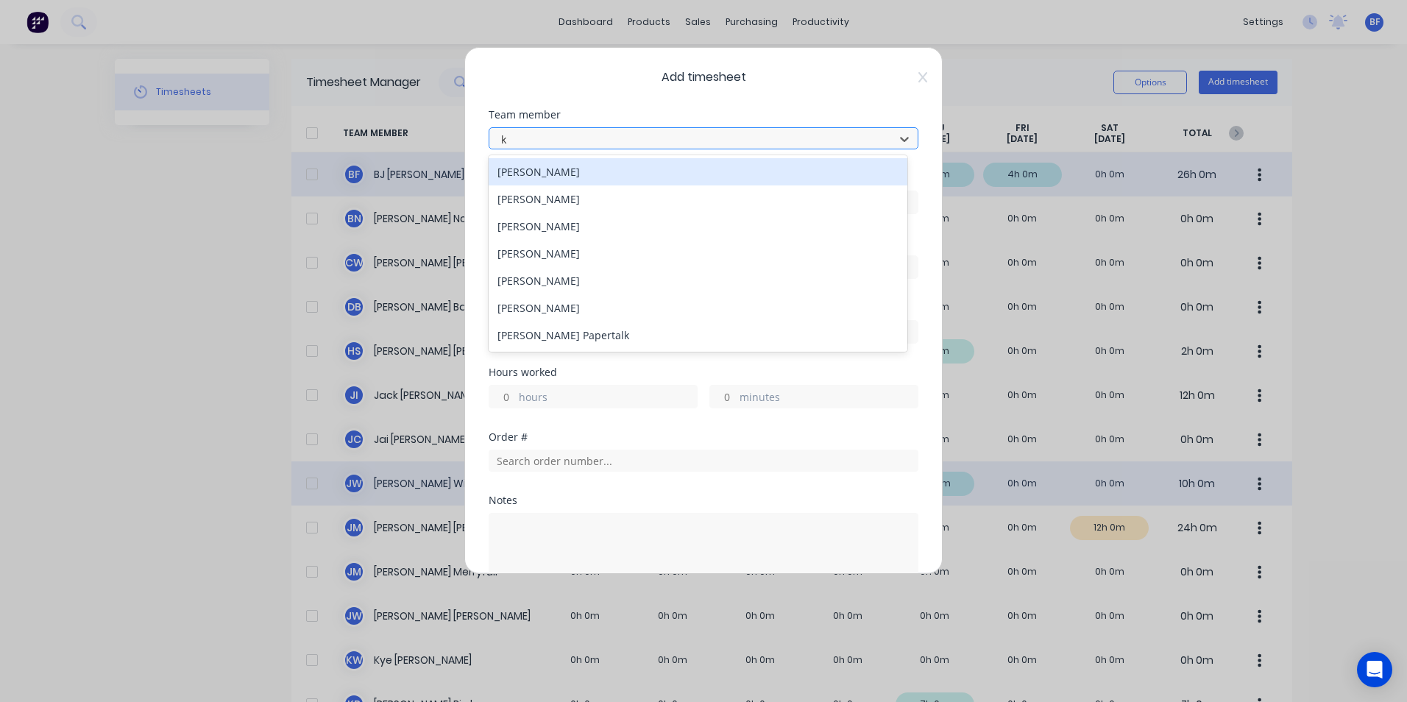
type input "ky"
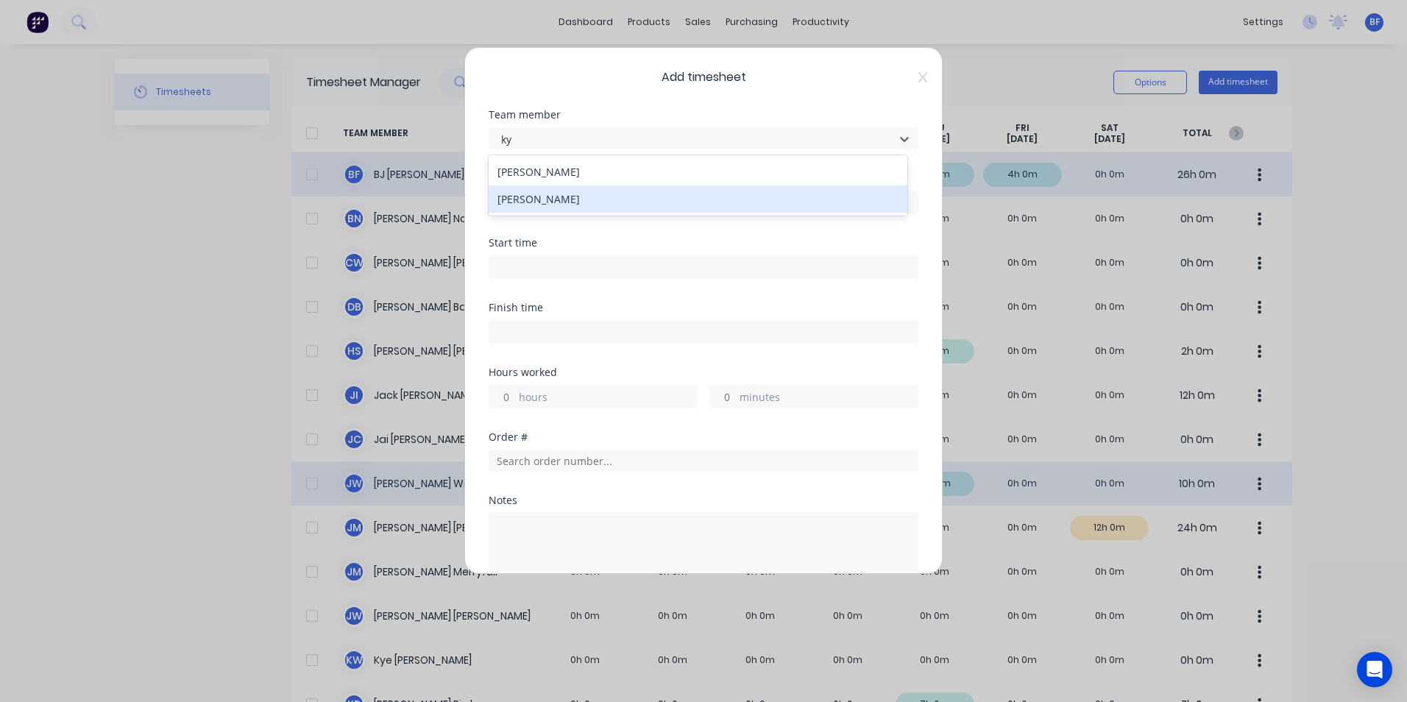
click at [541, 199] on div "[PERSON_NAME]" at bounding box center [698, 198] width 419 height 27
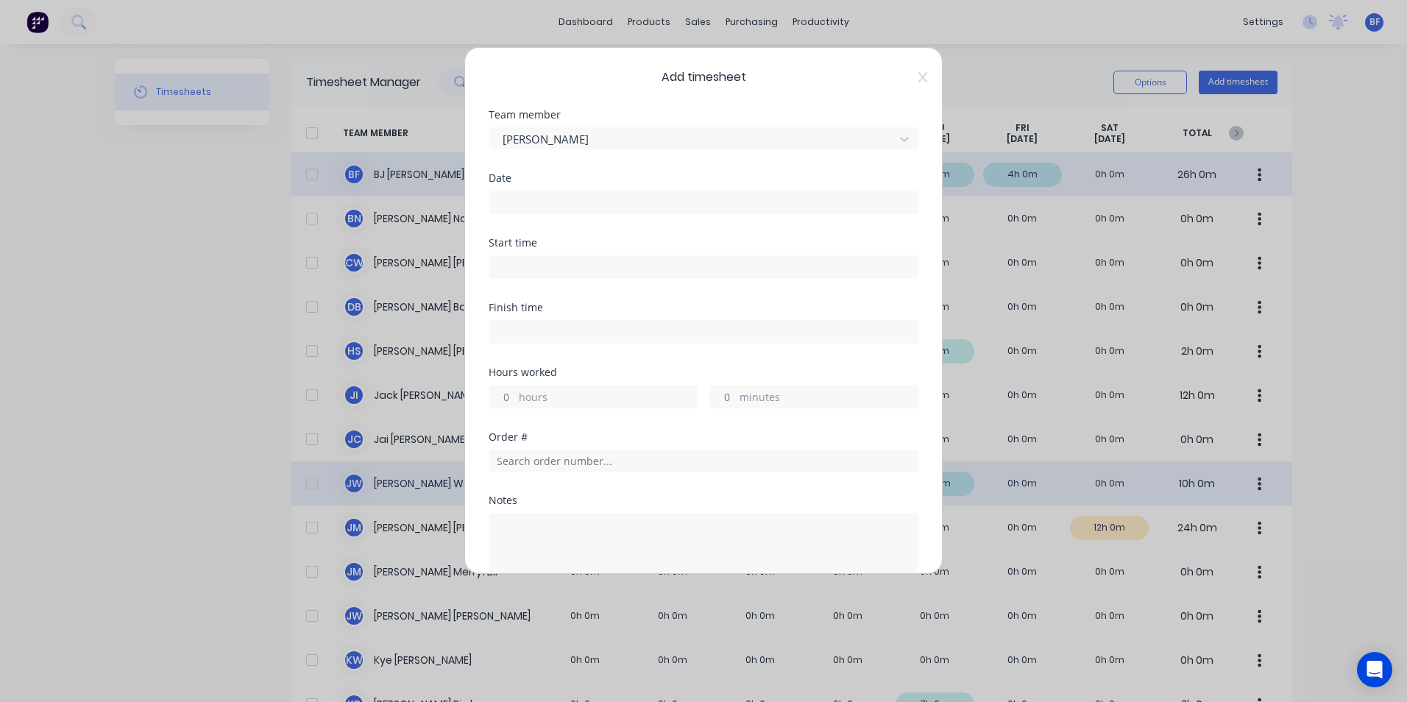
click at [520, 194] on input at bounding box center [703, 202] width 428 height 22
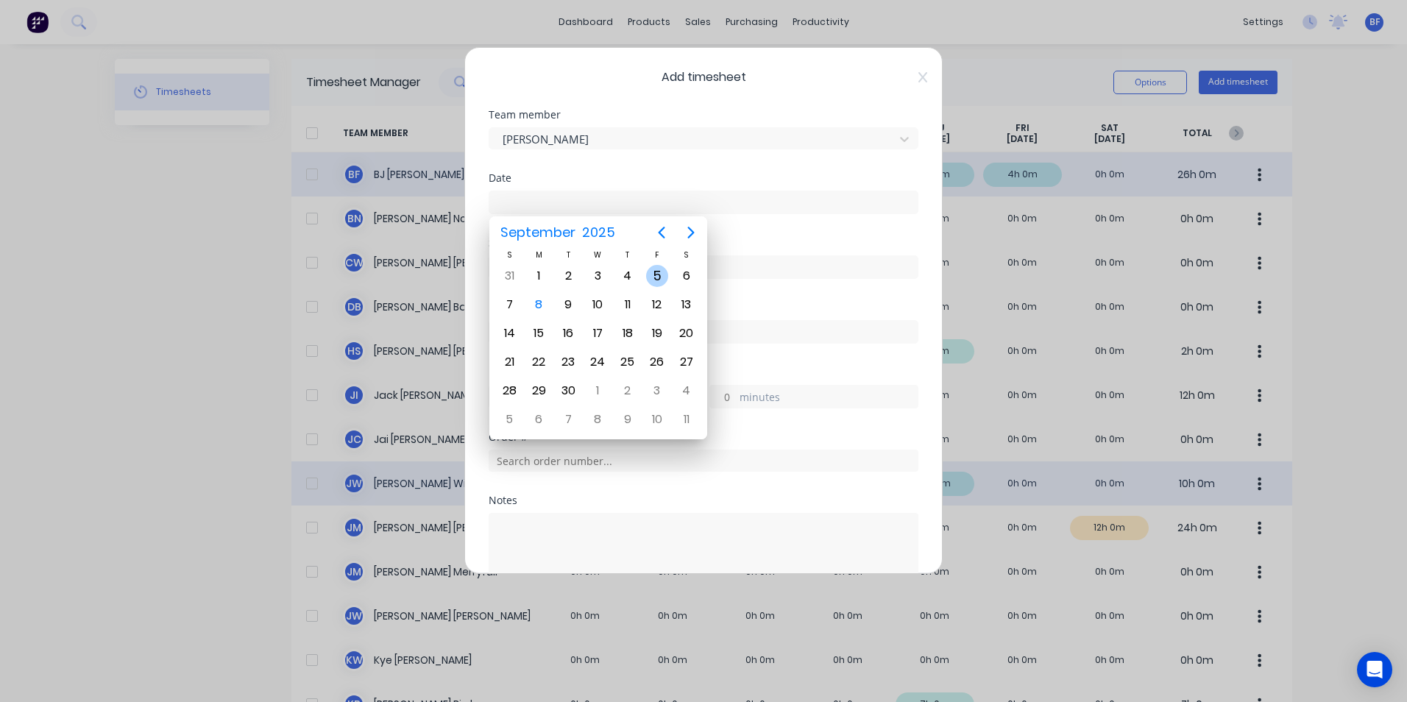
click at [650, 277] on div "5" at bounding box center [657, 276] width 22 height 22
type input "[DATE]"
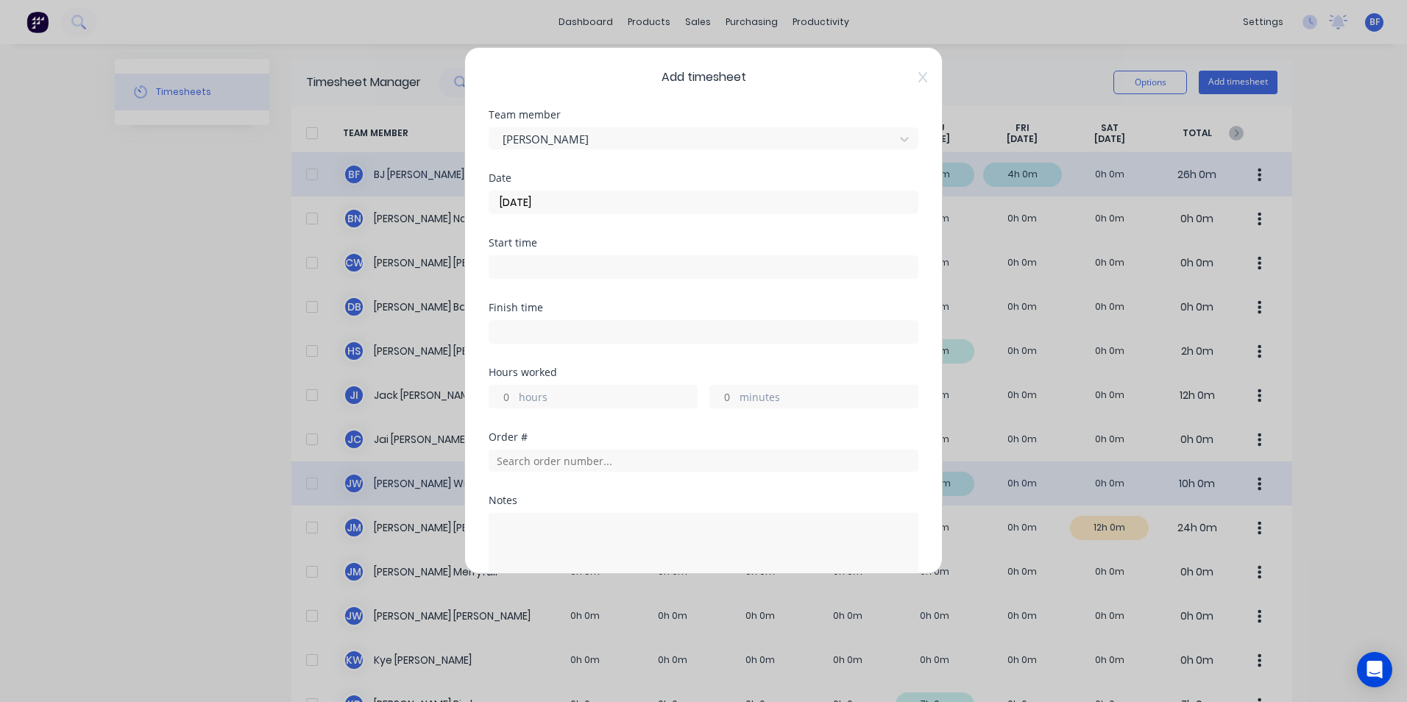
click at [740, 398] on label "minutes" at bounding box center [829, 398] width 178 height 18
click at [736, 398] on input "minutes" at bounding box center [723, 397] width 26 height 22
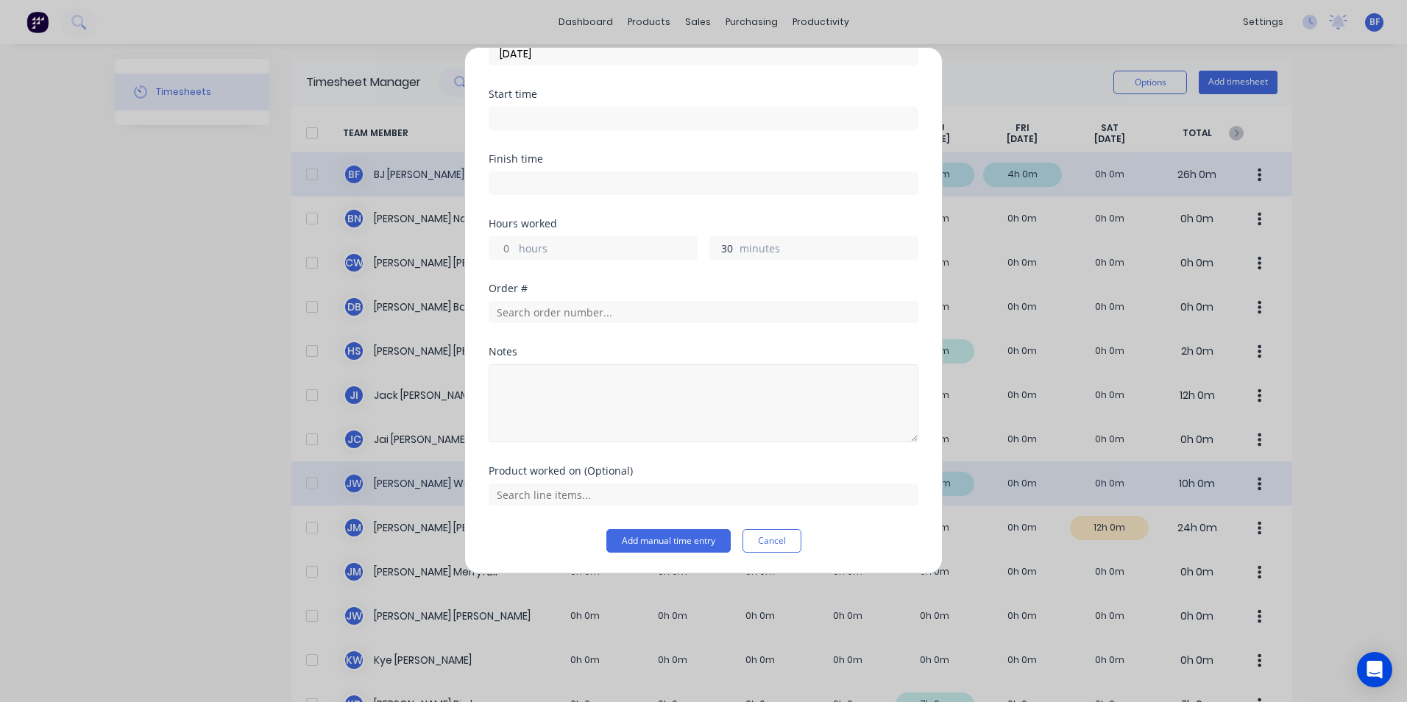
type input "30"
click at [507, 375] on textarea at bounding box center [704, 403] width 430 height 78
type textarea "Mounting plate"
click at [649, 538] on button "Add manual time entry" at bounding box center [668, 541] width 124 height 24
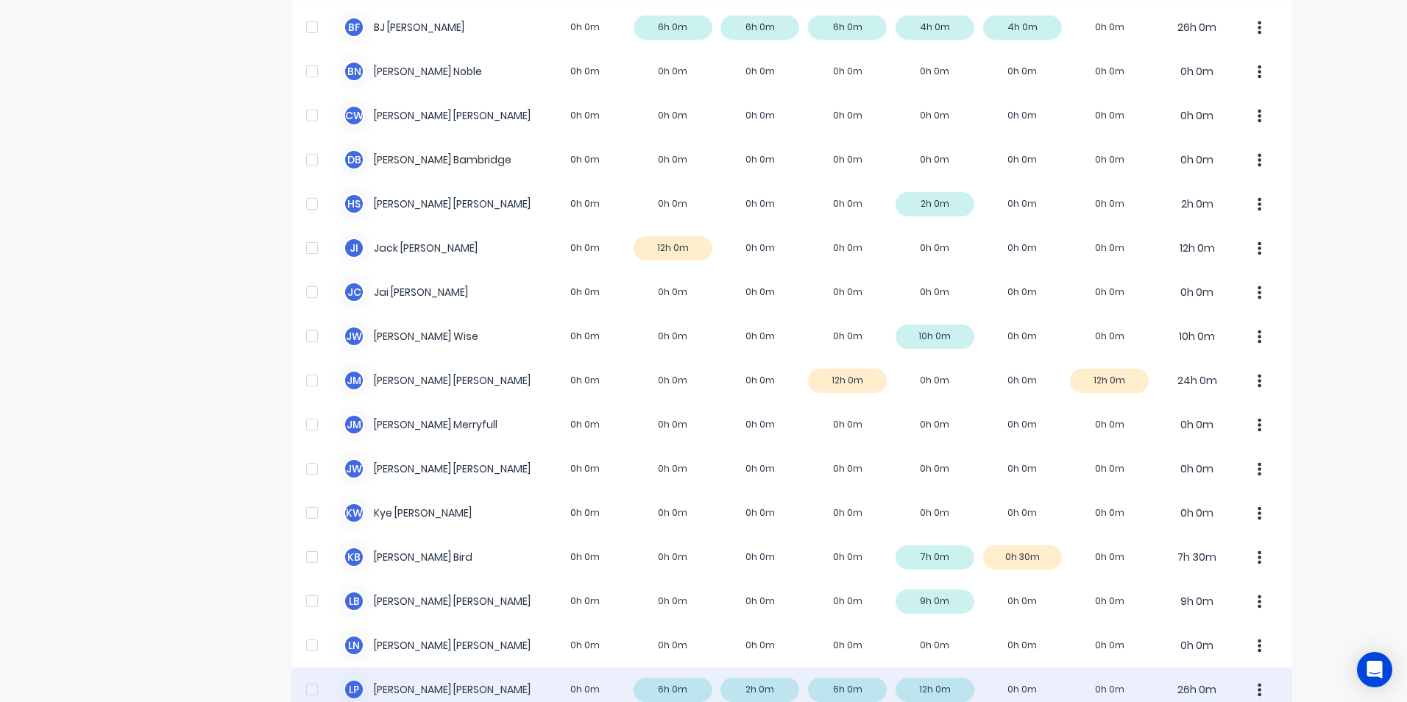
scroll to position [0, 0]
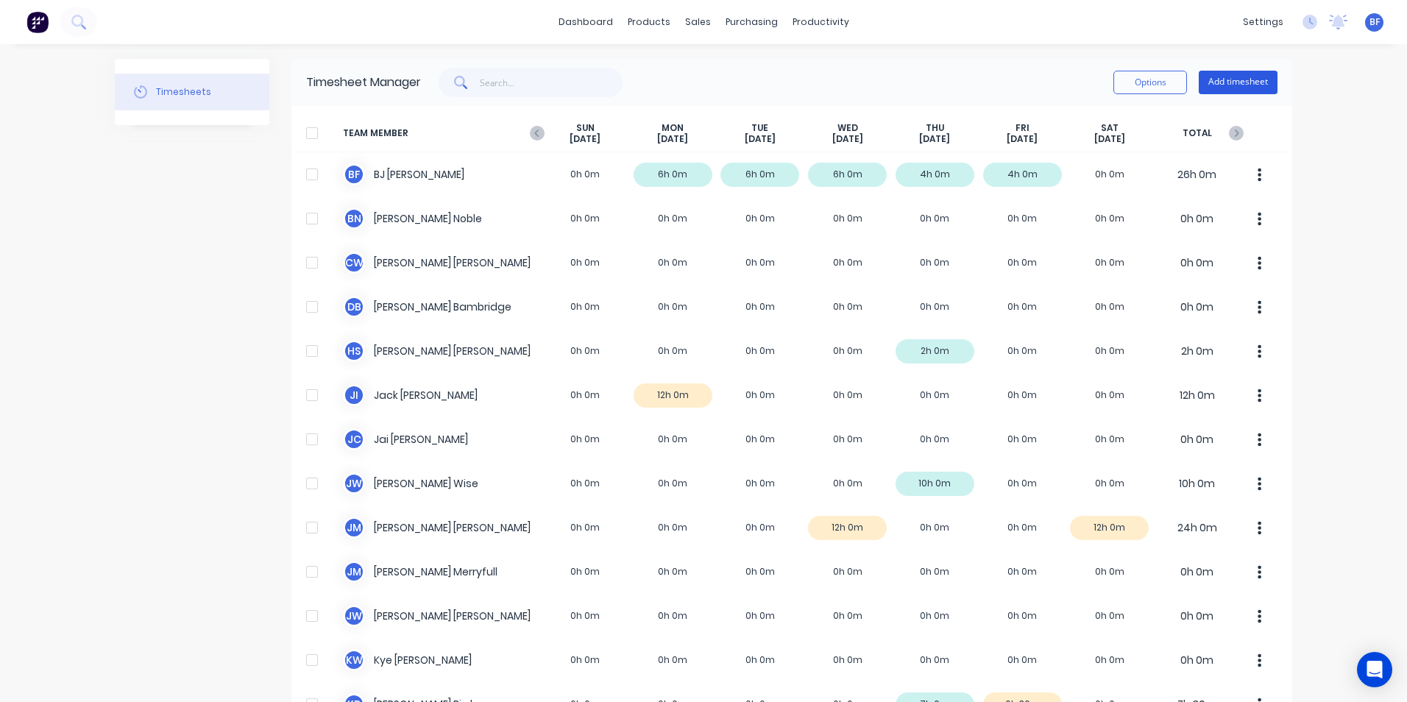
click at [1227, 81] on button "Add timesheet" at bounding box center [1238, 83] width 79 height 24
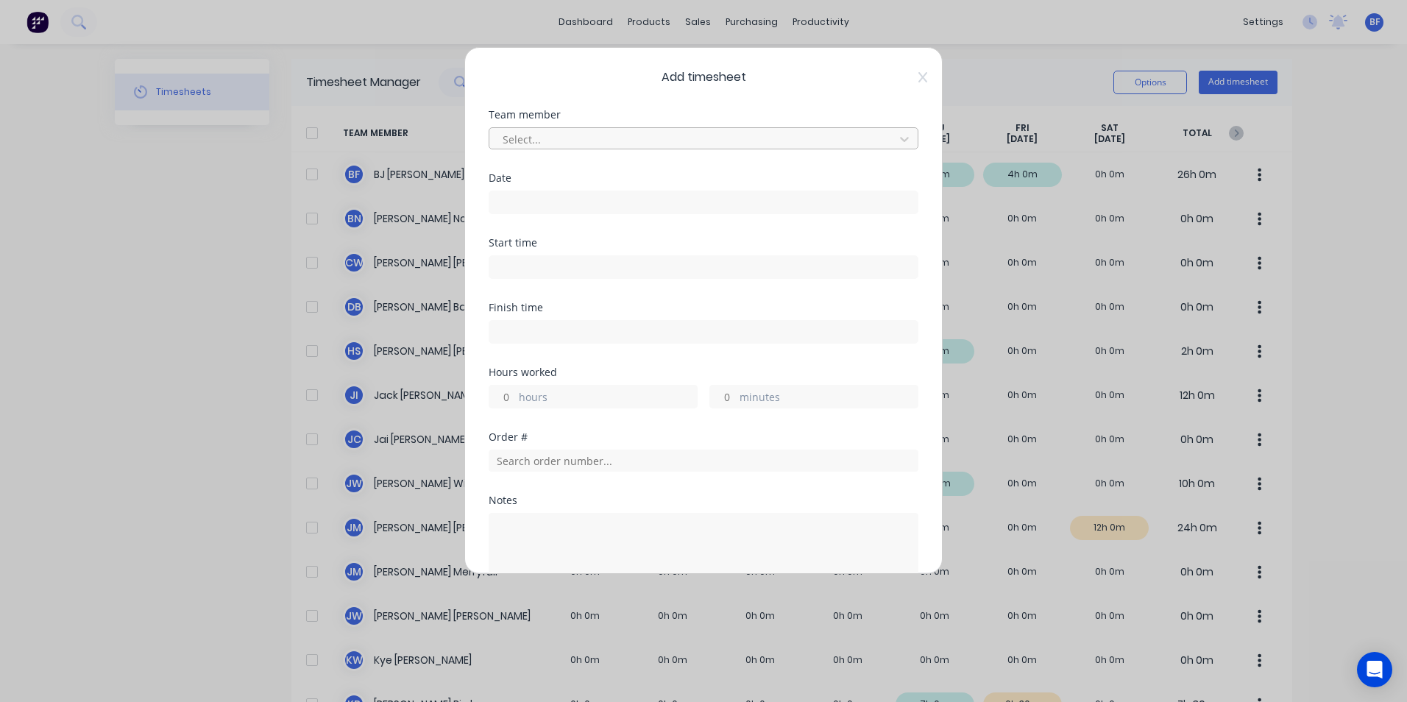
click at [542, 138] on div at bounding box center [694, 139] width 386 height 18
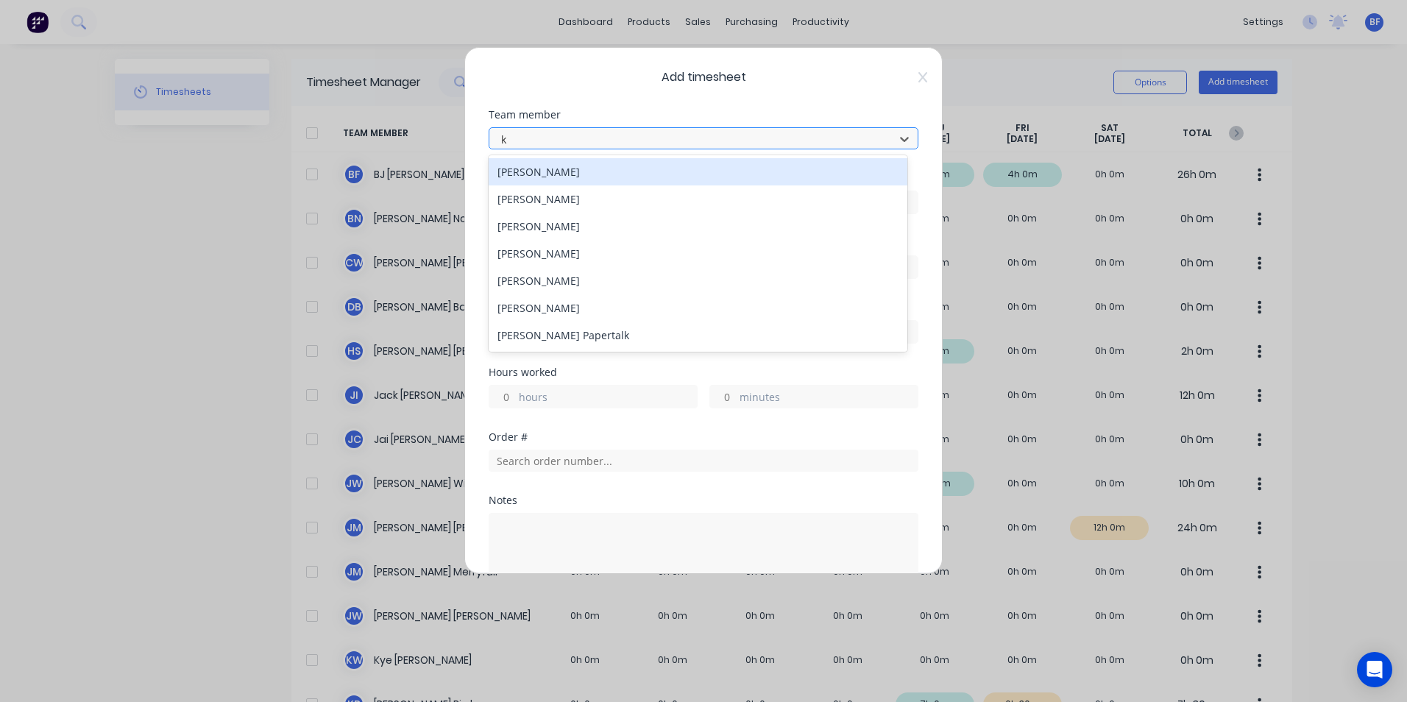
type input "ky"
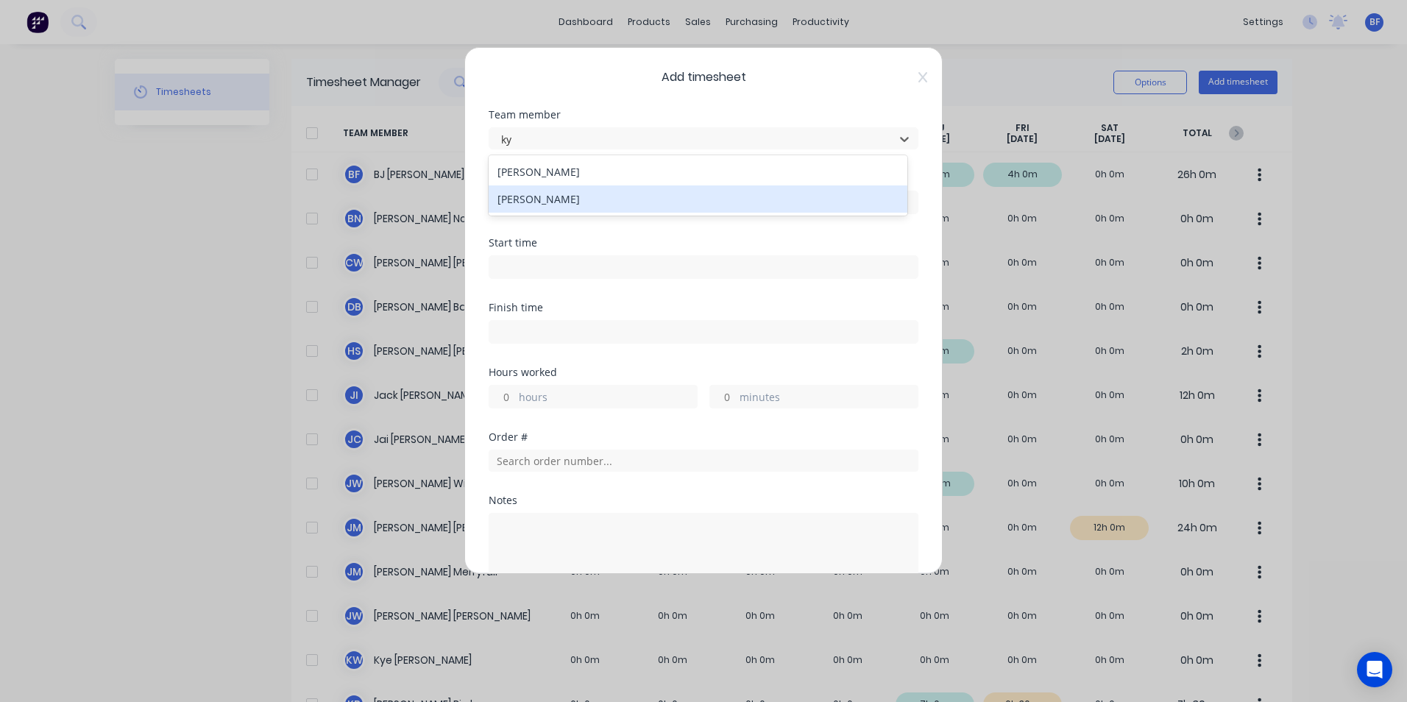
click at [536, 199] on div "[PERSON_NAME]" at bounding box center [698, 198] width 419 height 27
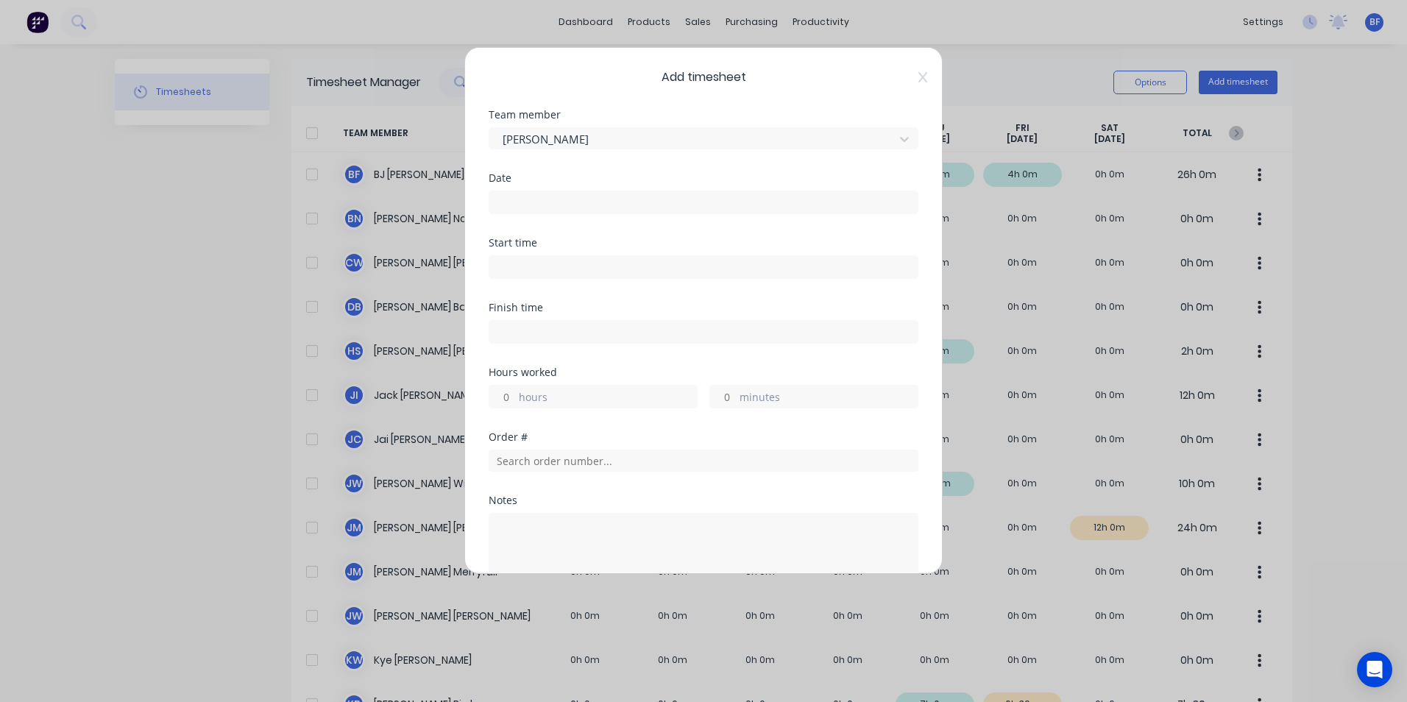
click at [533, 199] on input at bounding box center [703, 202] width 428 height 22
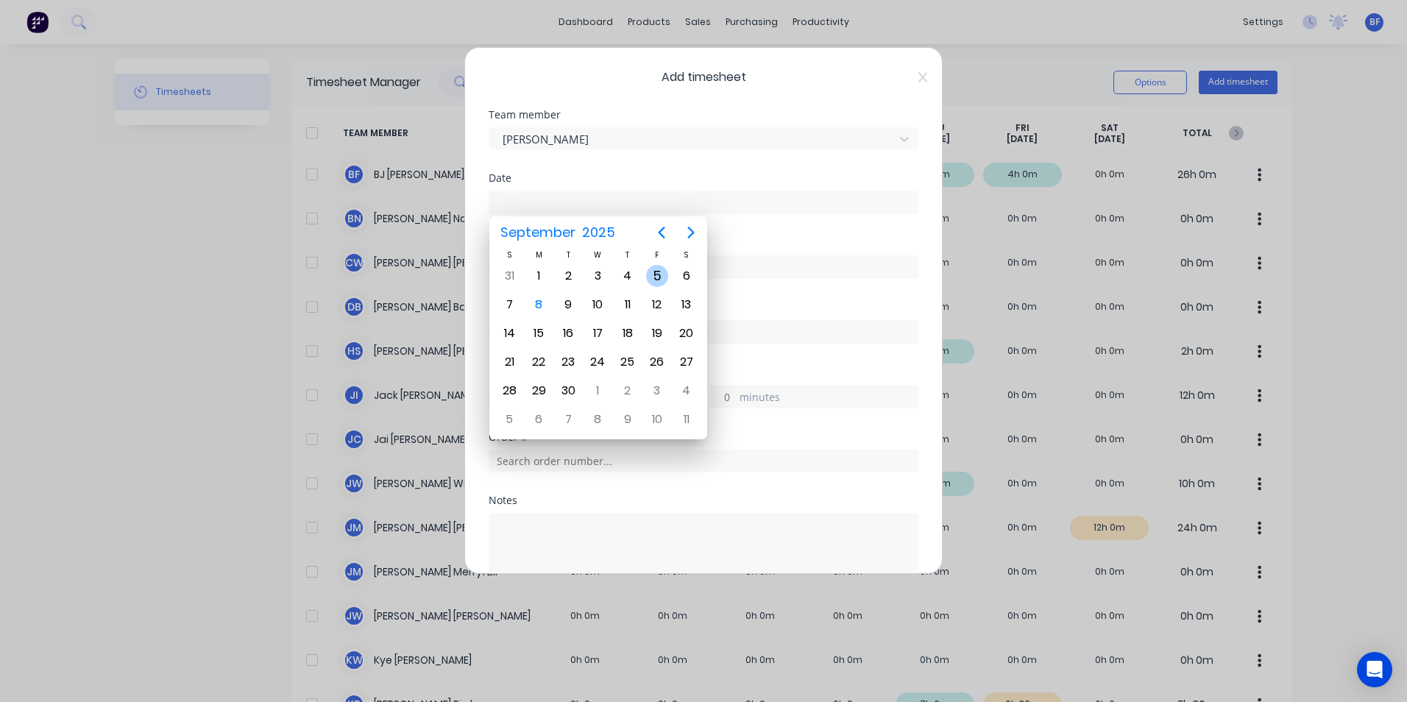
click at [658, 270] on div "5" at bounding box center [657, 276] width 22 height 22
type input "[DATE]"
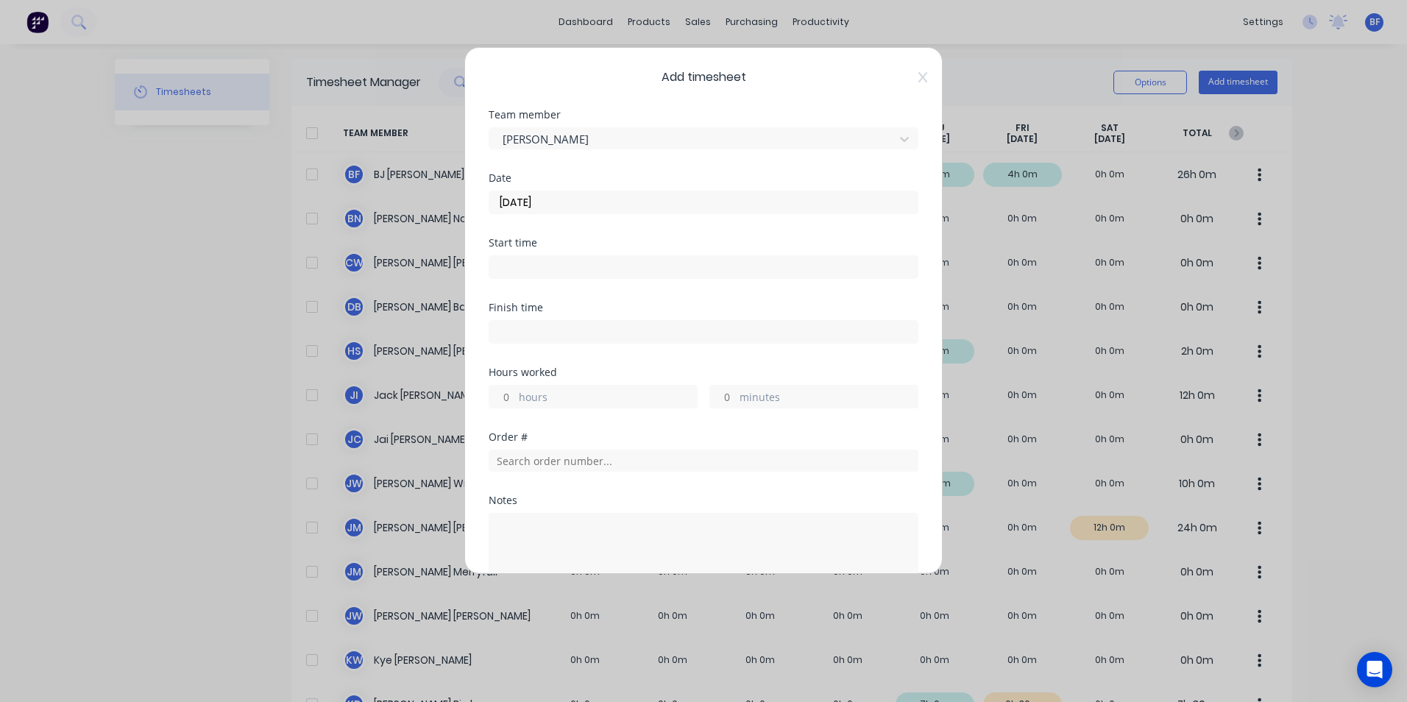
click at [728, 397] on input "minutes" at bounding box center [723, 397] width 26 height 22
type input "6"
type input "30"
click at [594, 471] on input "text" at bounding box center [704, 461] width 430 height 22
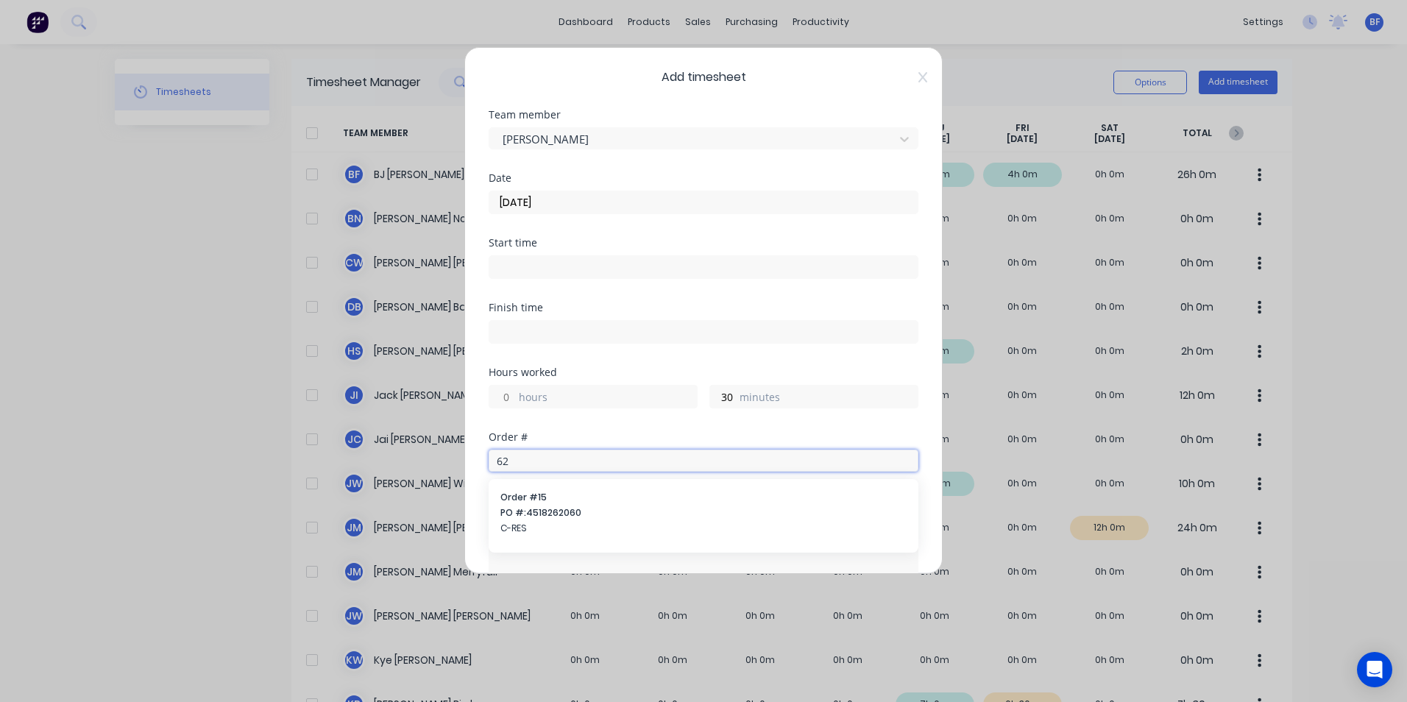
type input "6"
type input "0620"
click at [918, 80] on icon at bounding box center [922, 77] width 9 height 12
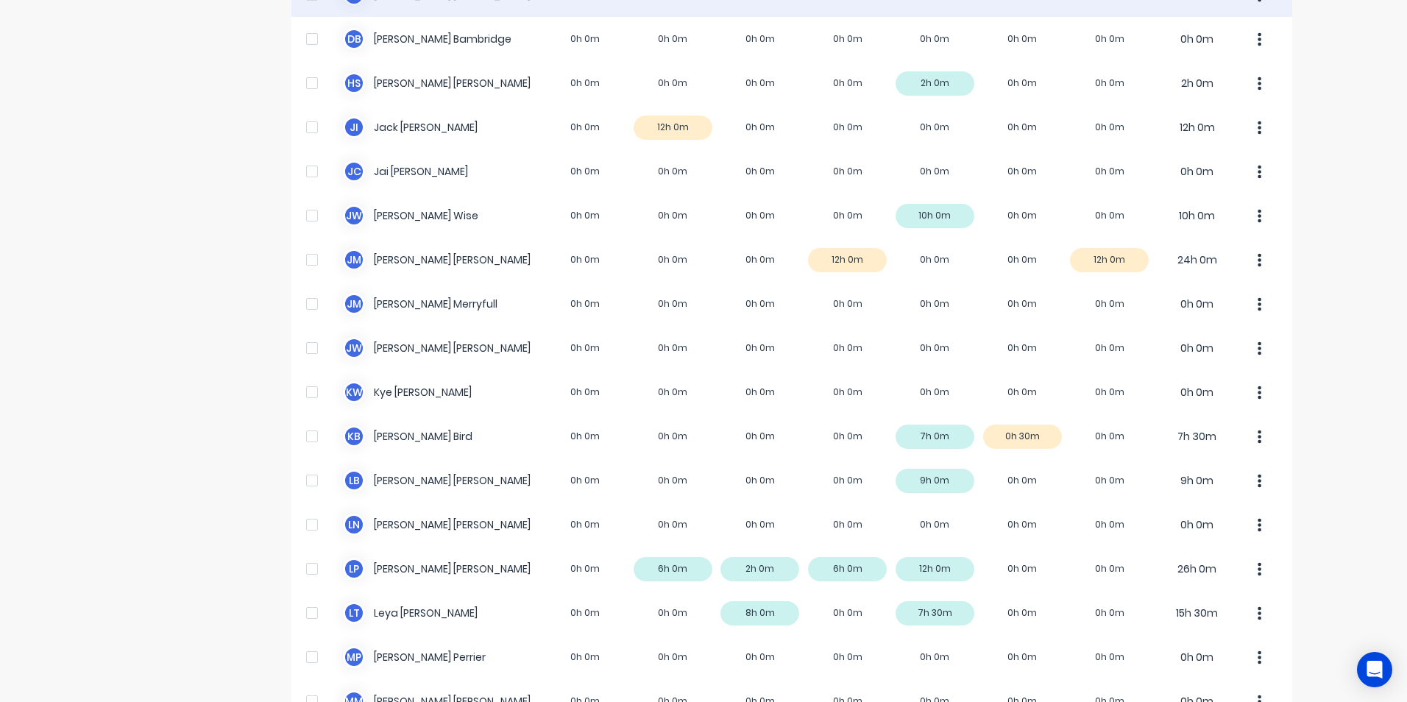
scroll to position [294, 0]
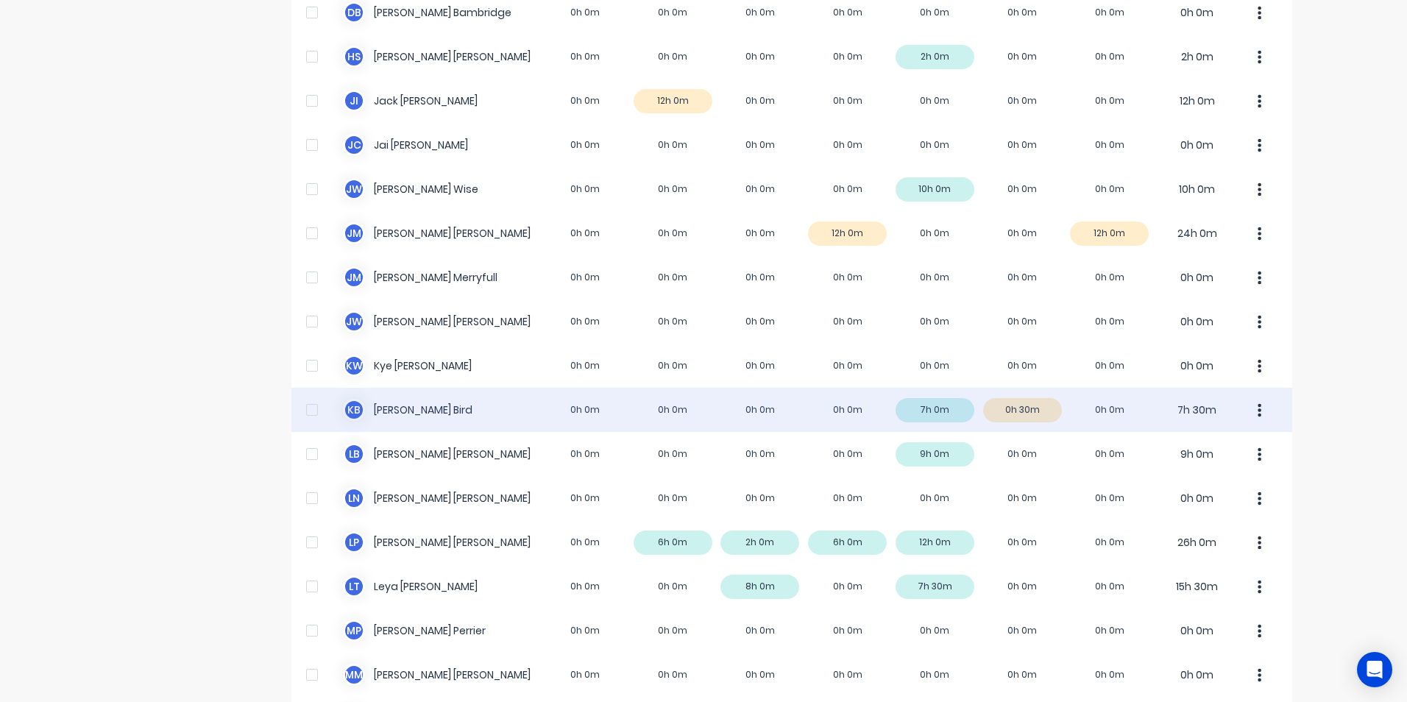
click at [1018, 411] on div "K B [PERSON_NAME] 0h 0m 0h 0m 0h 0m 0h 0m 7h 0m 0h 30m 0h 0m 7h 30m" at bounding box center [791, 410] width 1001 height 44
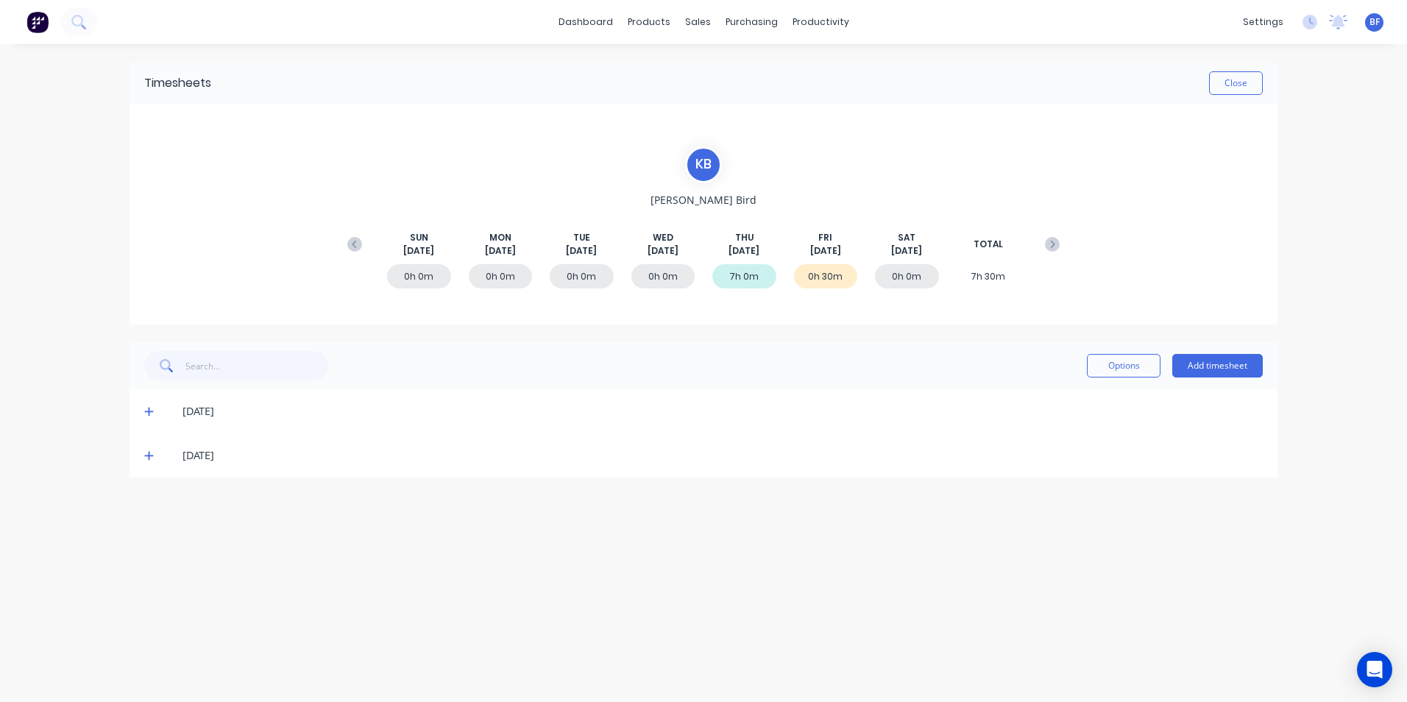
click at [146, 455] on icon at bounding box center [149, 455] width 10 height 10
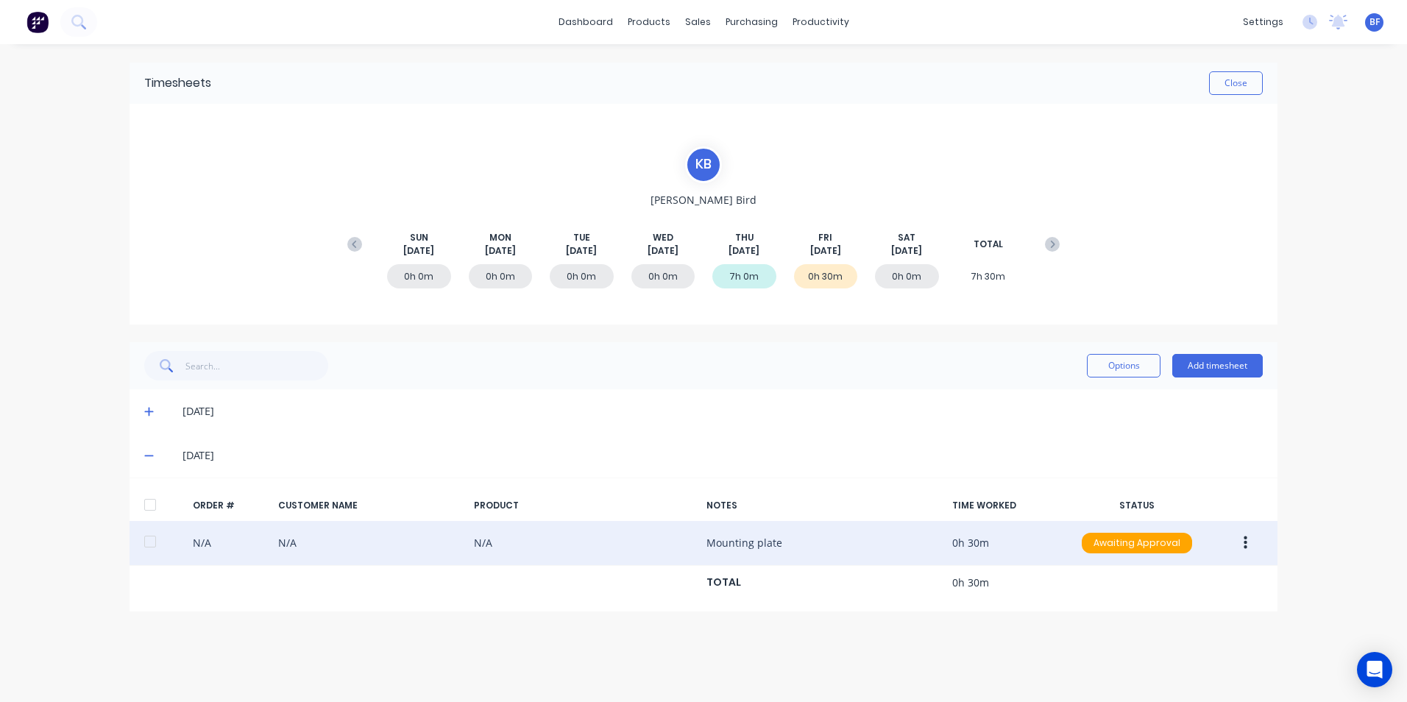
click at [486, 541] on div "N/A N/A N/A Mounting plate 0h 30m Awaiting Approval" at bounding box center [704, 543] width 1148 height 45
click at [733, 545] on div "N/A N/A N/A Mounting plate 0h 30m Awaiting Approval" at bounding box center [704, 543] width 1148 height 45
click at [143, 540] on div at bounding box center [149, 541] width 29 height 29
click at [1251, 536] on button "button" at bounding box center [1245, 543] width 35 height 26
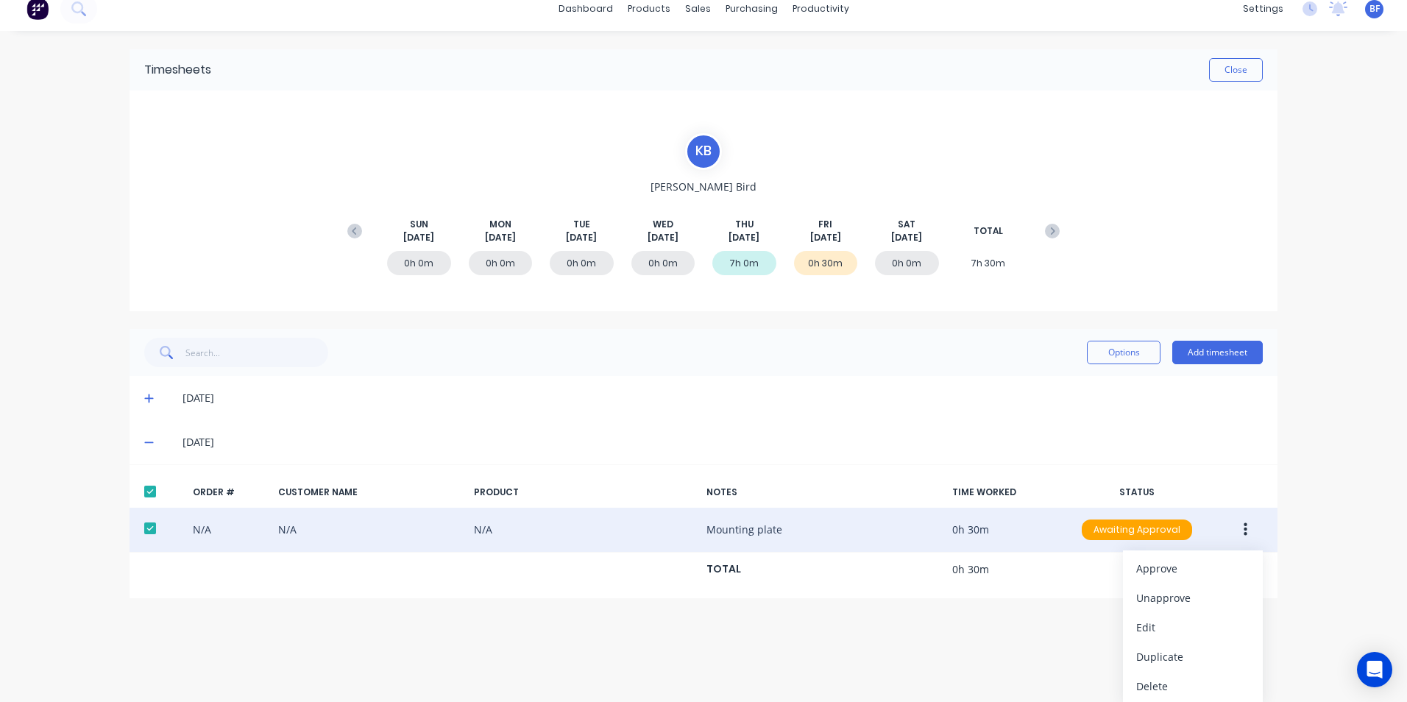
scroll to position [16, 0]
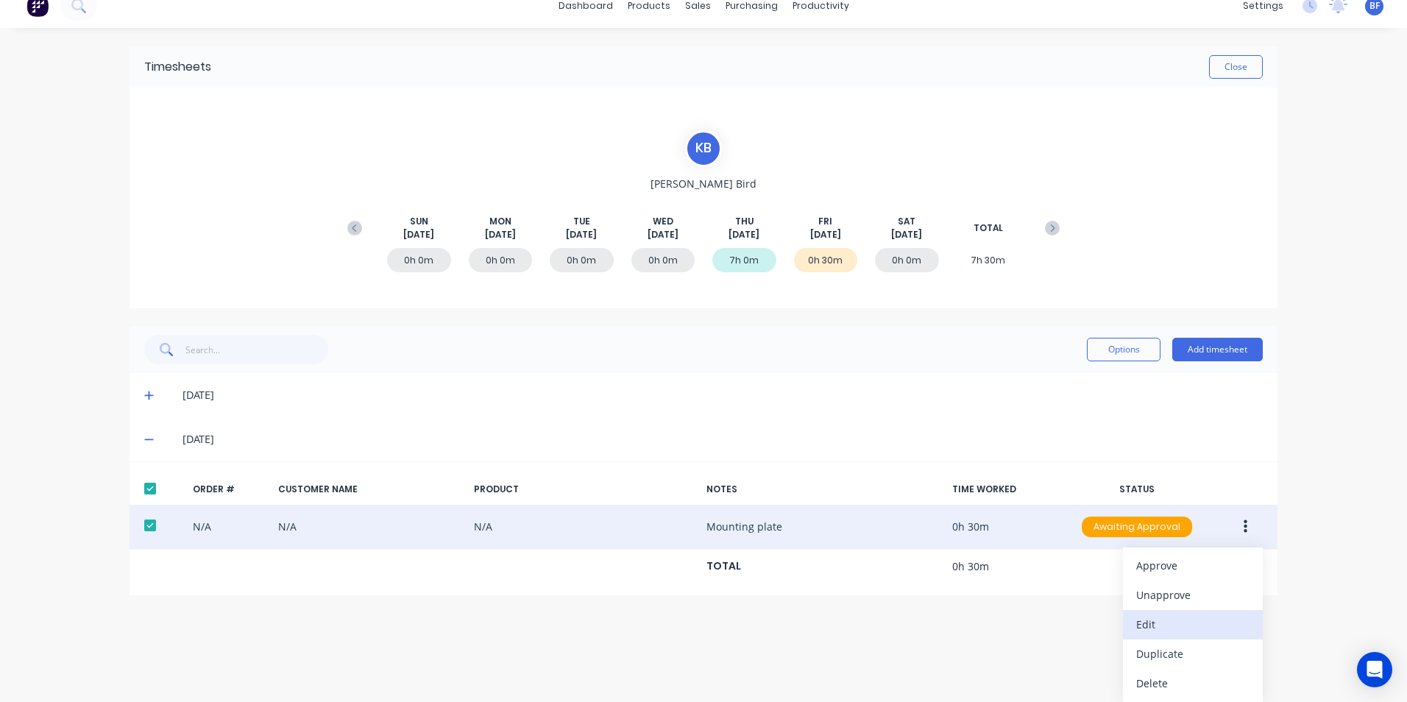
click at [1143, 618] on div "Edit" at bounding box center [1192, 624] width 113 height 21
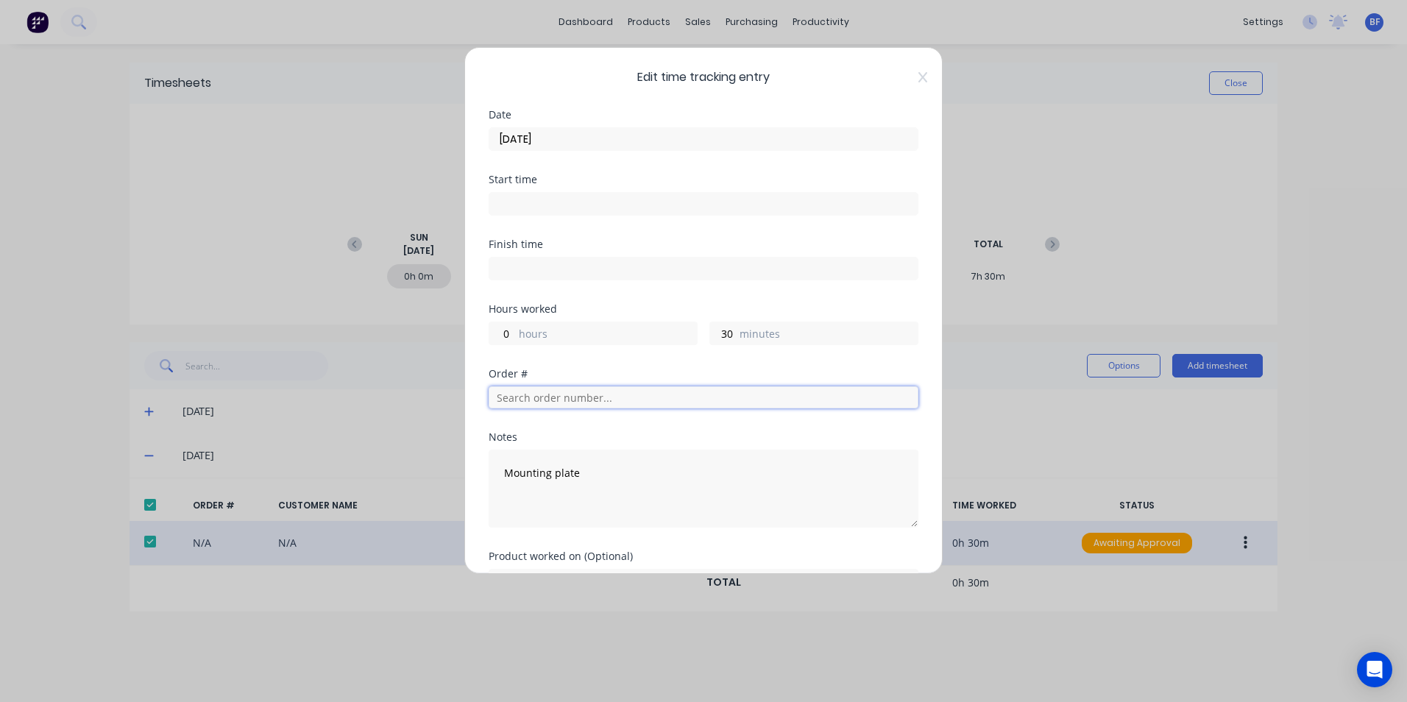
click at [531, 395] on input "text" at bounding box center [704, 397] width 430 height 22
click at [761, 513] on textarea "Mounting plate" at bounding box center [704, 489] width 430 height 78
click at [542, 397] on input "0455" at bounding box center [704, 397] width 430 height 22
drag, startPoint x: 542, startPoint y: 397, endPoint x: 451, endPoint y: 396, distance: 90.5
click at [451, 396] on div "Edit time tracking entry Date [DATE] Start time Finish time Hours worked 0 hour…" at bounding box center [703, 351] width 1407 height 702
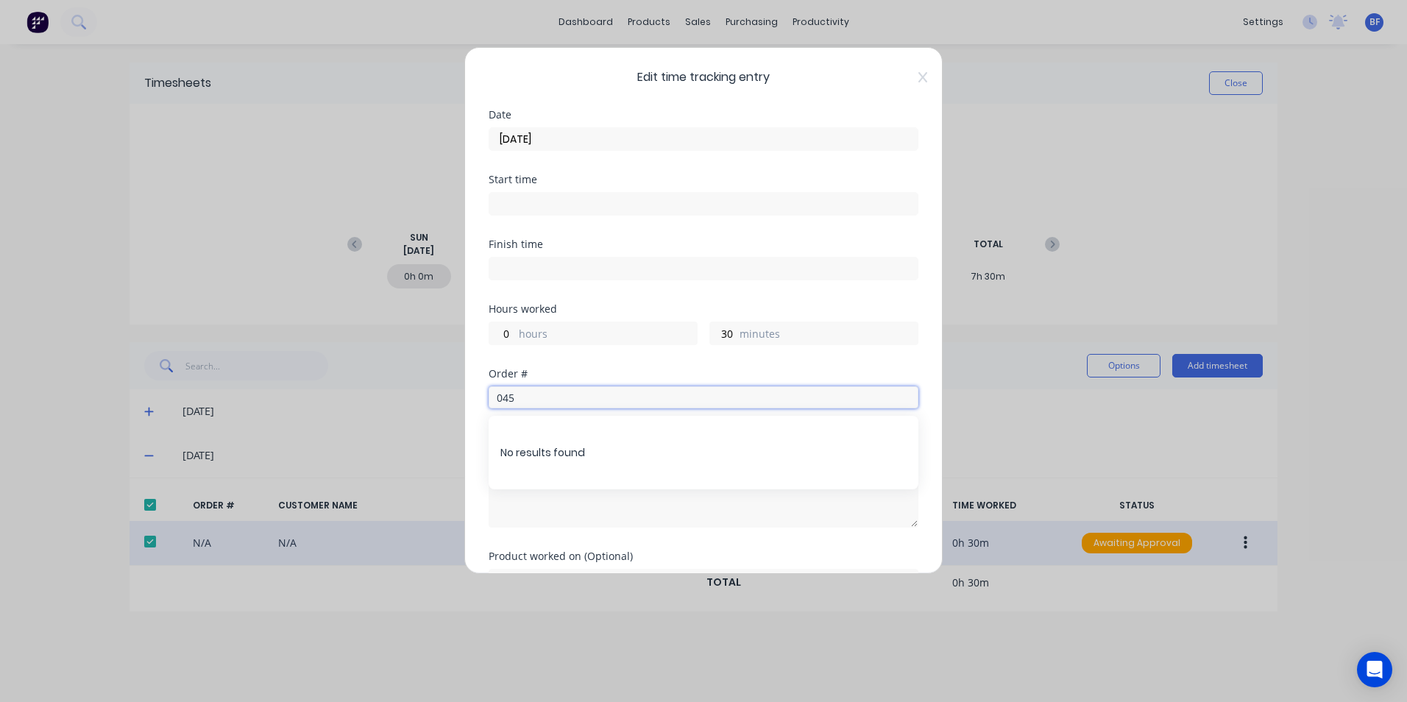
type input "0455"
click at [845, 347] on div "Hours worked 0 hours 30 minutes" at bounding box center [704, 336] width 430 height 65
click at [527, 394] on input "0455" at bounding box center [704, 397] width 430 height 22
drag, startPoint x: 527, startPoint y: 394, endPoint x: 441, endPoint y: 397, distance: 86.1
click at [441, 397] on div "Edit time tracking entry Date [DATE] Start time Finish time Hours worked 0 hour…" at bounding box center [703, 351] width 1407 height 702
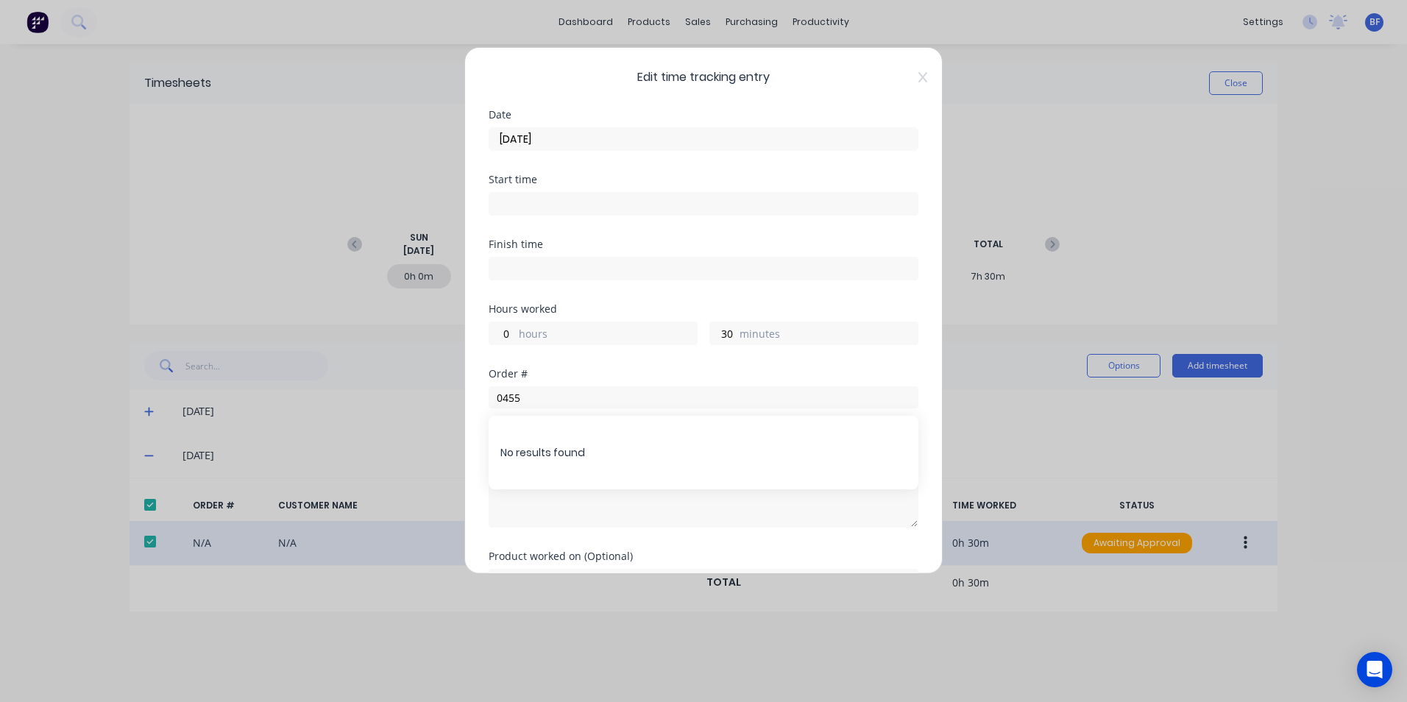
click at [698, 529] on div "Notes Mounting plate" at bounding box center [704, 491] width 430 height 119
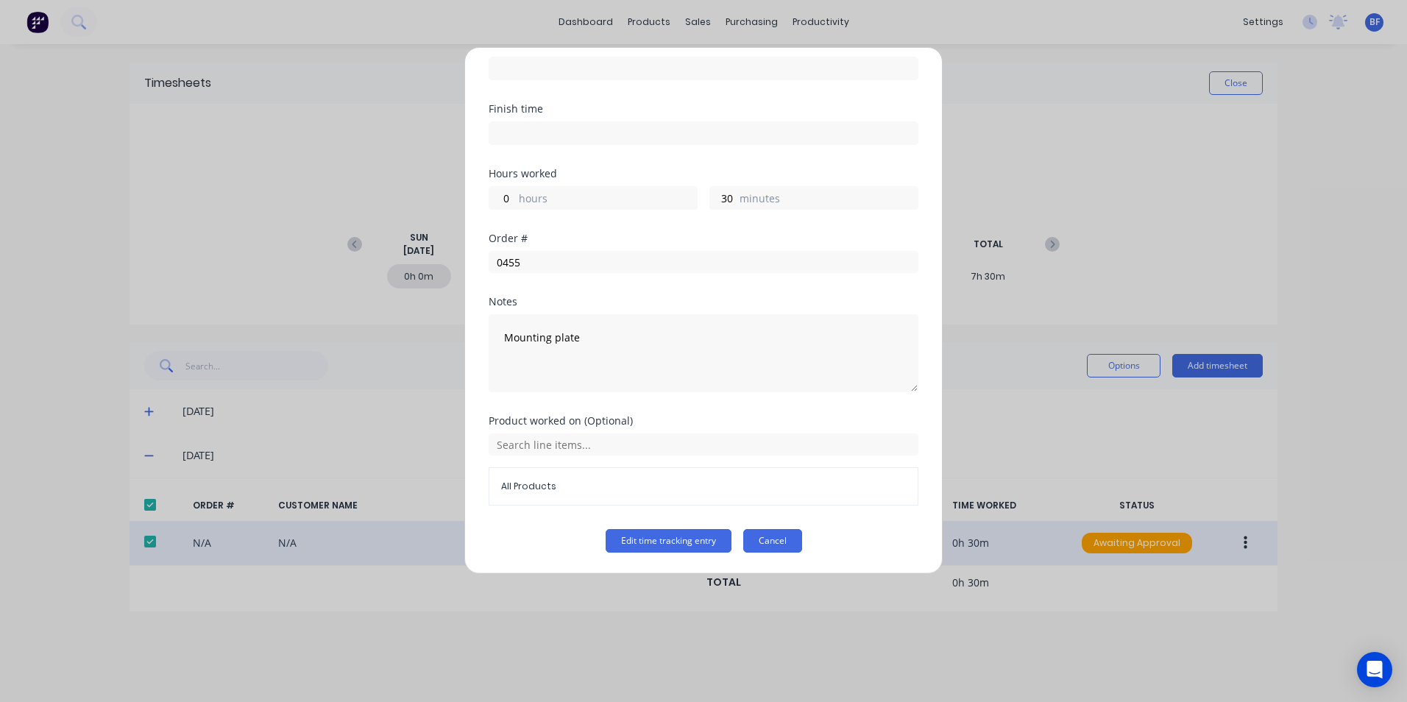
click at [762, 544] on button "Cancel" at bounding box center [772, 541] width 59 height 24
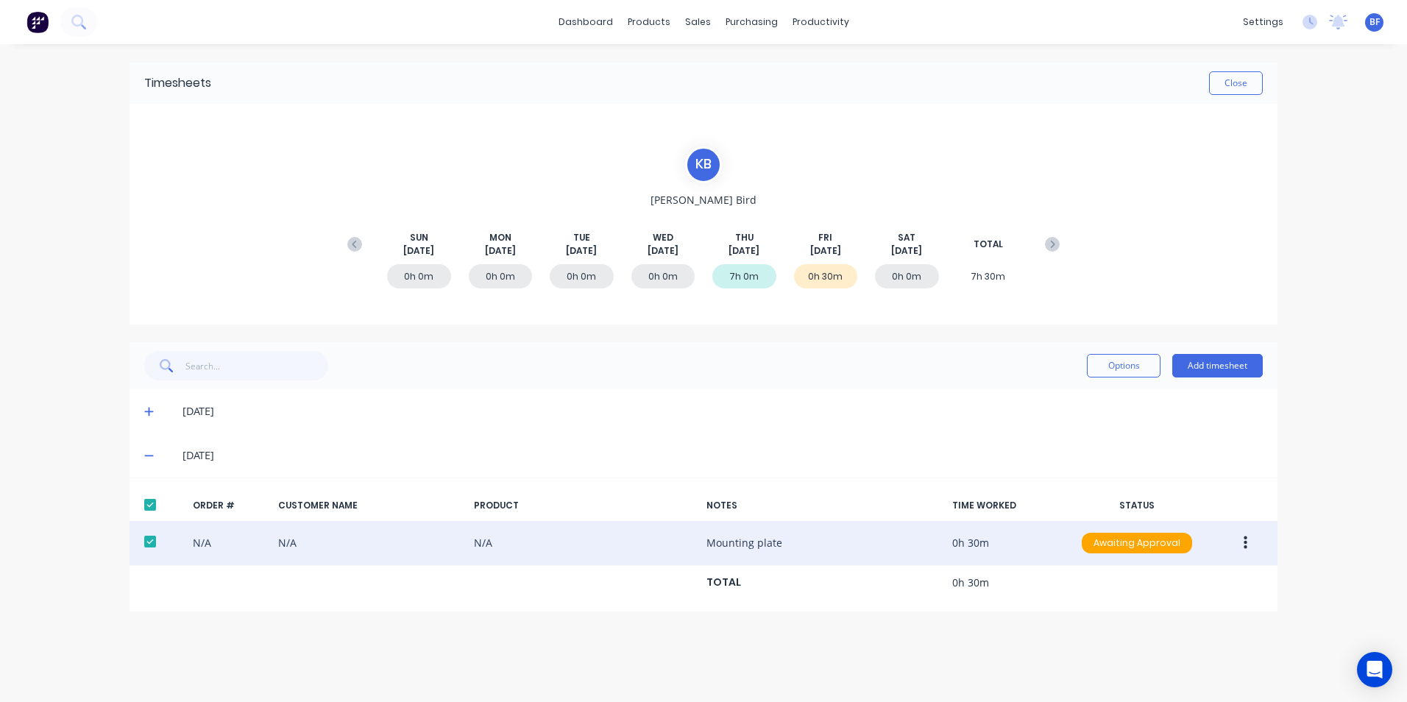
click at [1242, 537] on button "button" at bounding box center [1245, 543] width 35 height 26
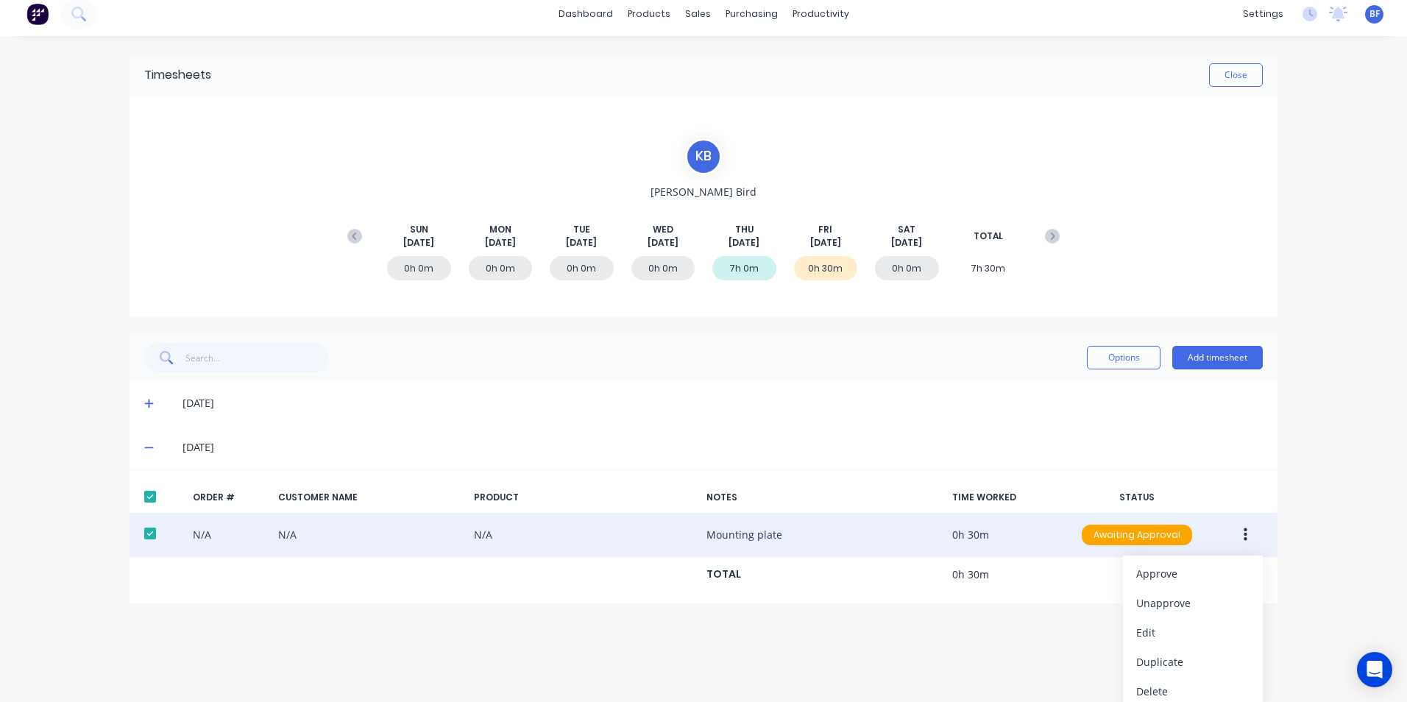
scroll to position [16, 0]
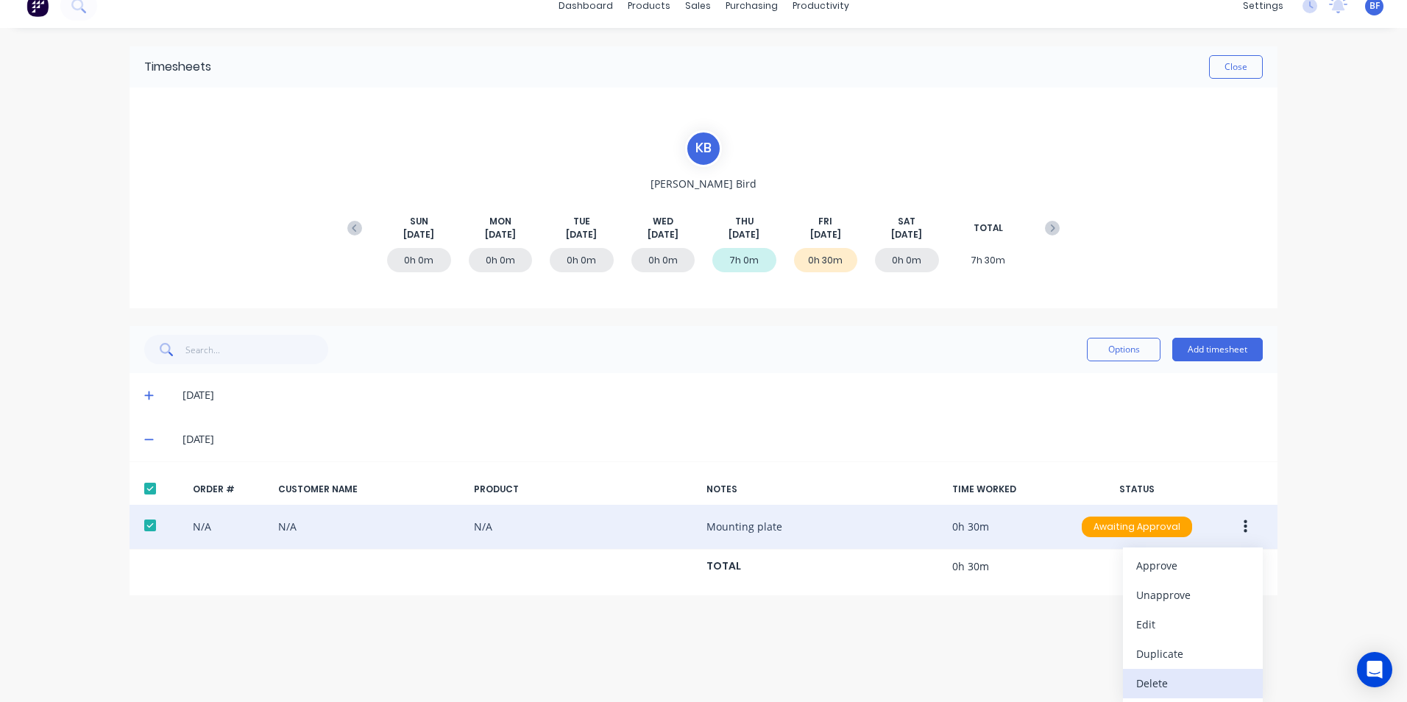
click at [1155, 686] on div "Delete" at bounding box center [1192, 683] width 113 height 21
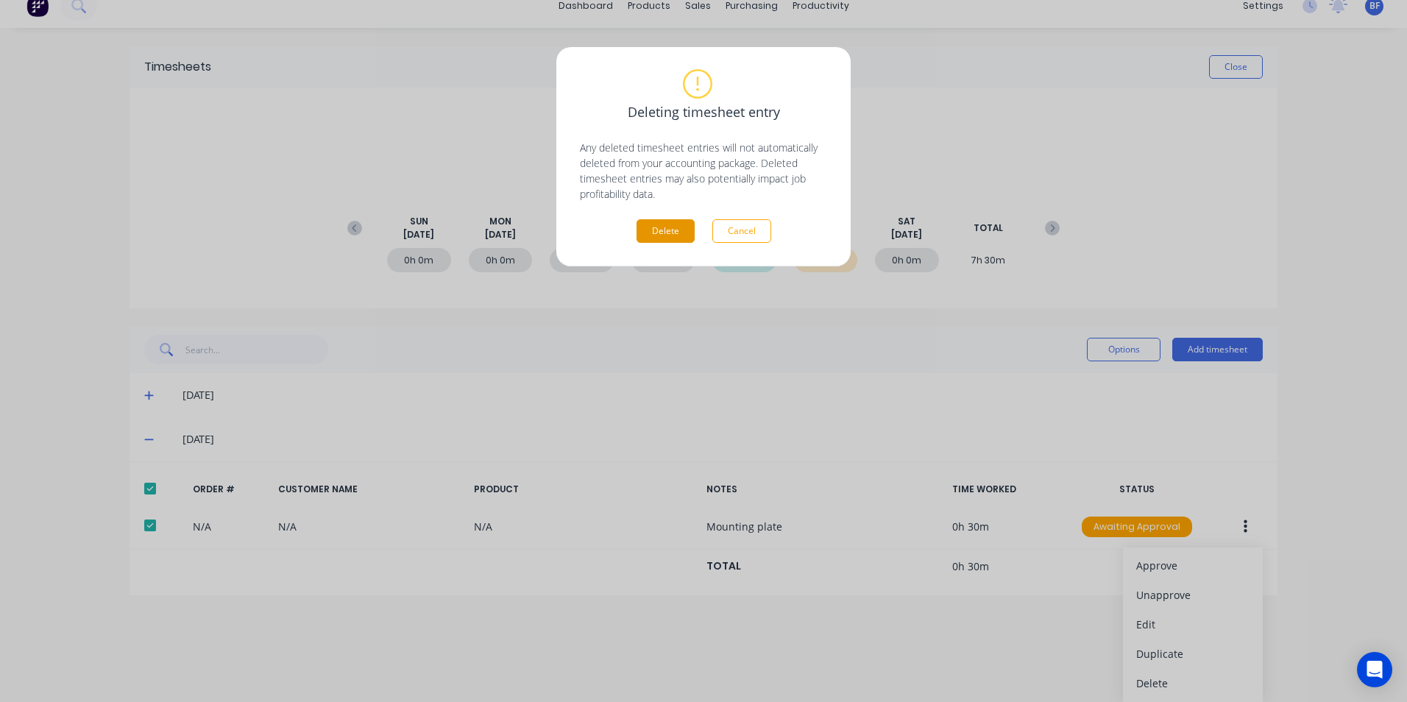
click at [653, 235] on button "Delete" at bounding box center [665, 231] width 58 height 24
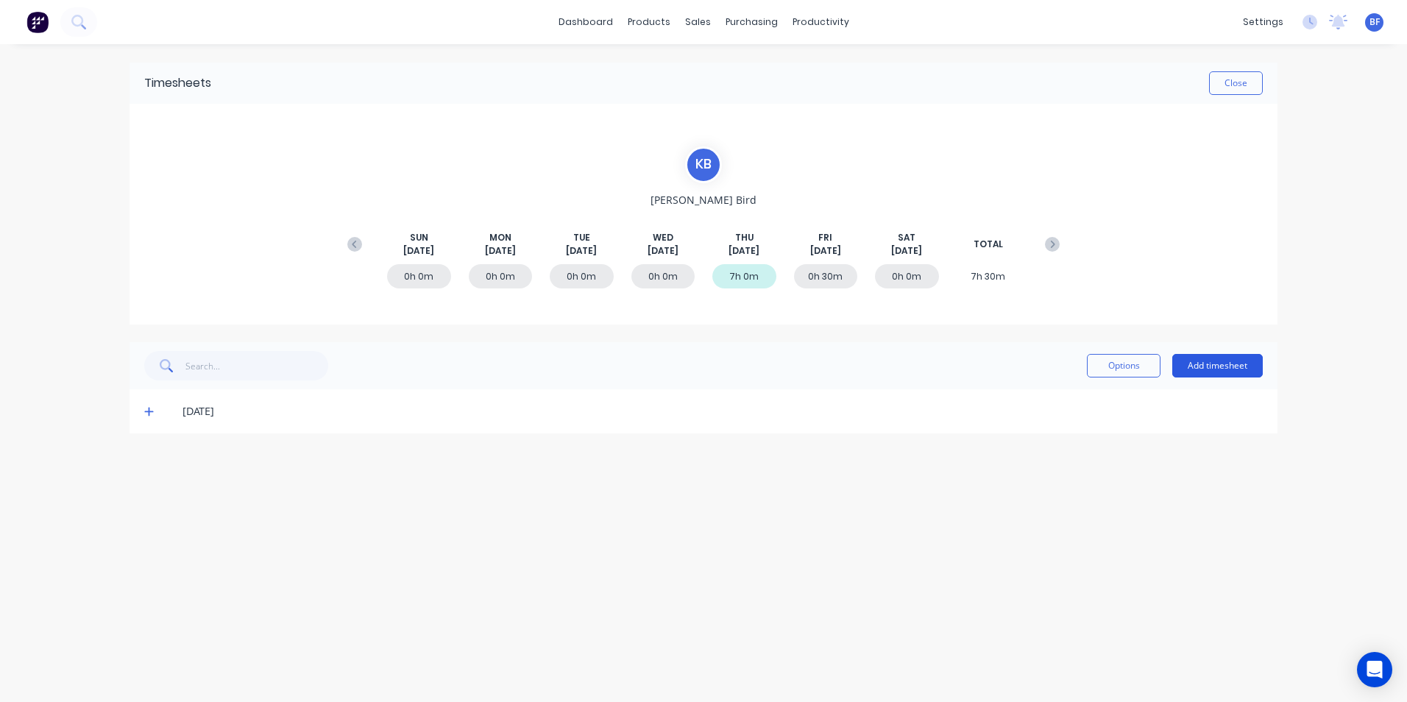
click at [1205, 365] on button "Add timesheet" at bounding box center [1217, 366] width 91 height 24
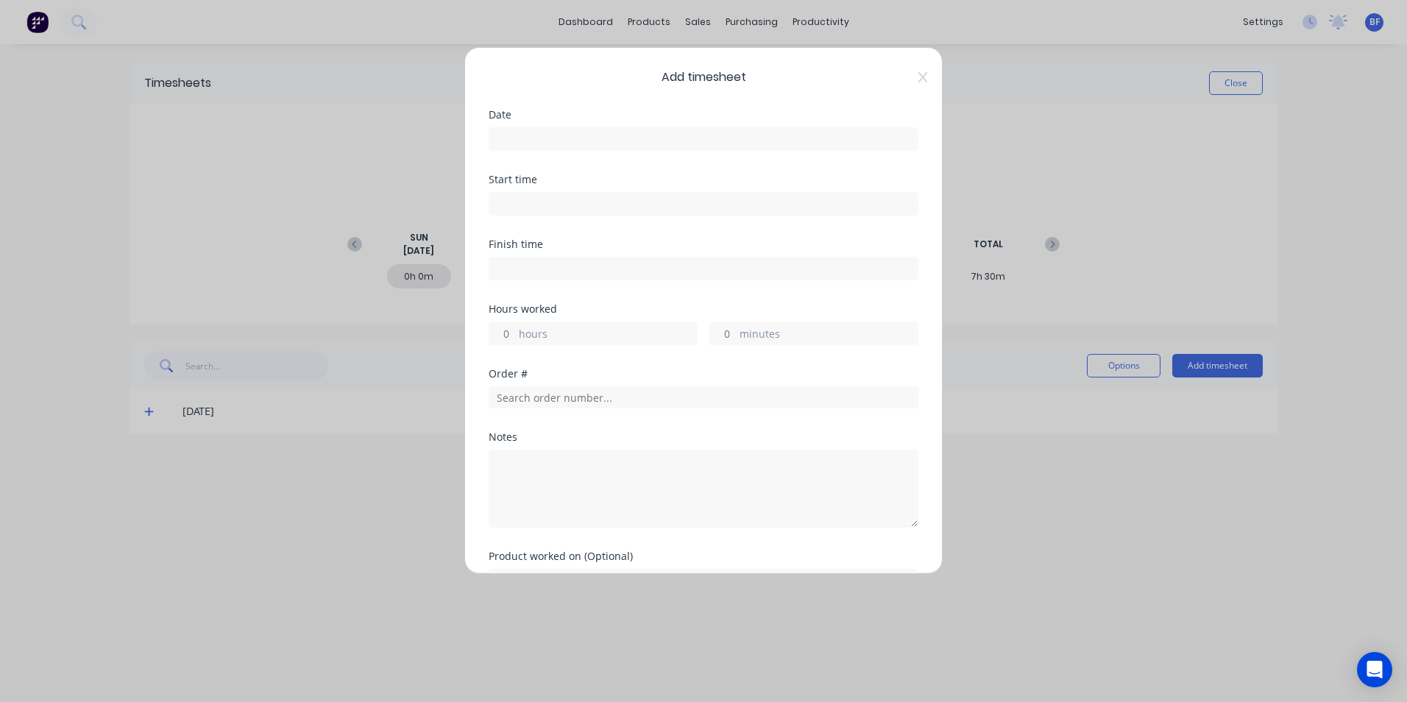
click at [512, 136] on input at bounding box center [703, 139] width 428 height 22
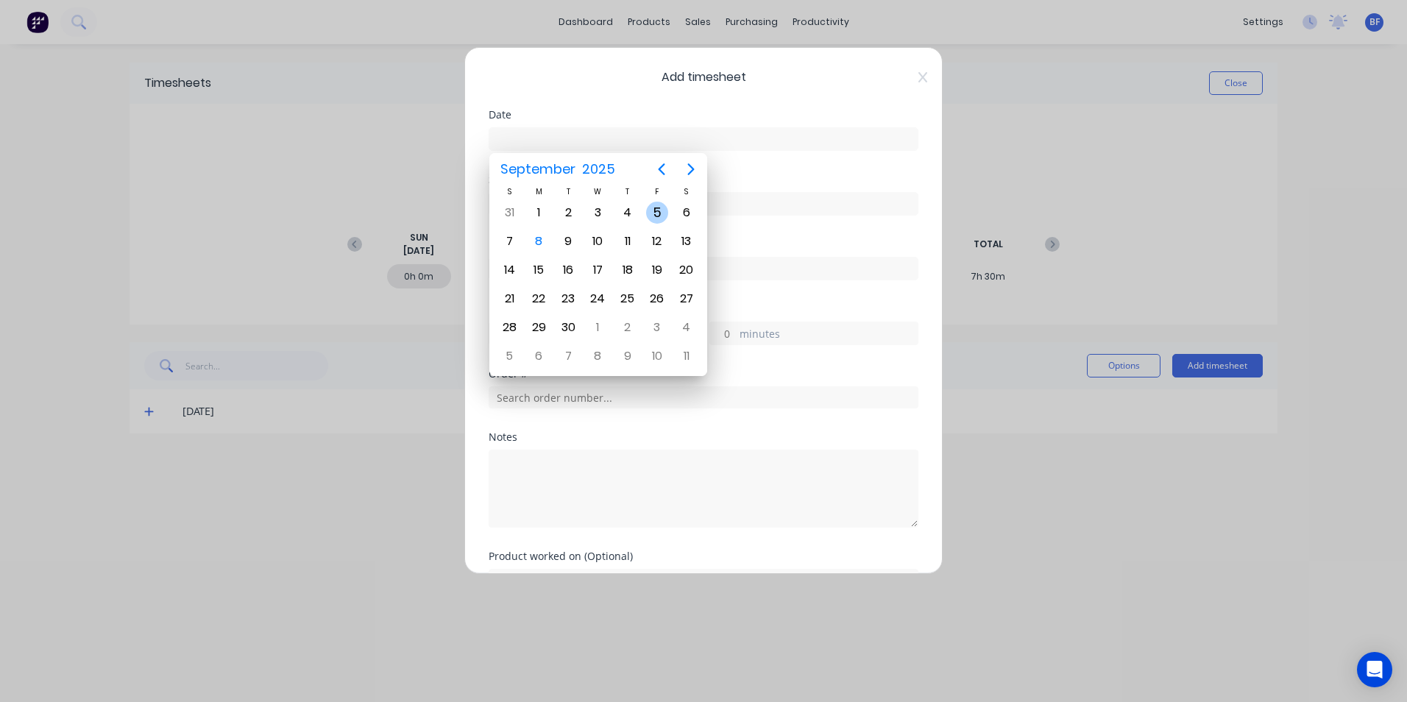
click at [648, 212] on div "5" at bounding box center [657, 213] width 22 height 22
type input "[DATE]"
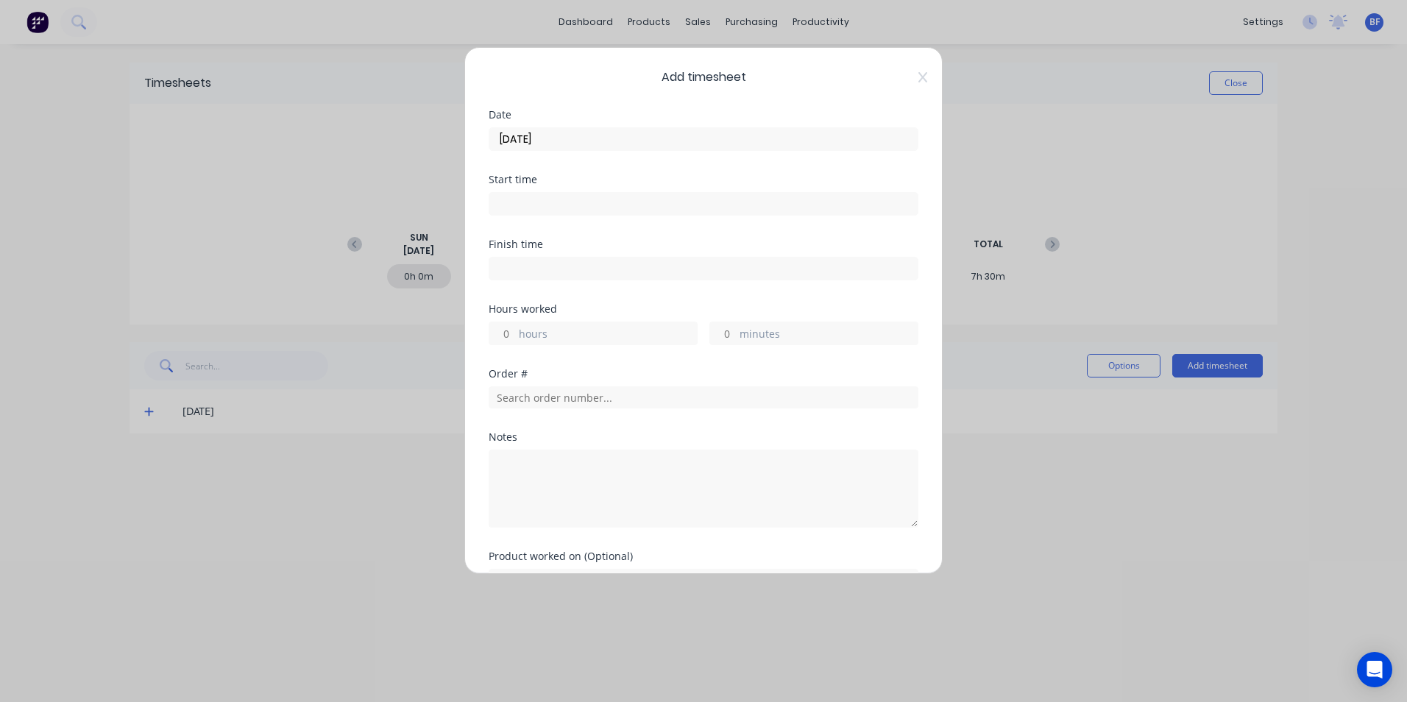
click at [506, 337] on input "hours" at bounding box center [502, 333] width 26 height 22
click at [732, 334] on div "minutes" at bounding box center [813, 334] width 209 height 24
click at [727, 335] on input "minutes" at bounding box center [723, 333] width 26 height 22
type input "30"
click at [519, 402] on input "text" at bounding box center [704, 397] width 430 height 22
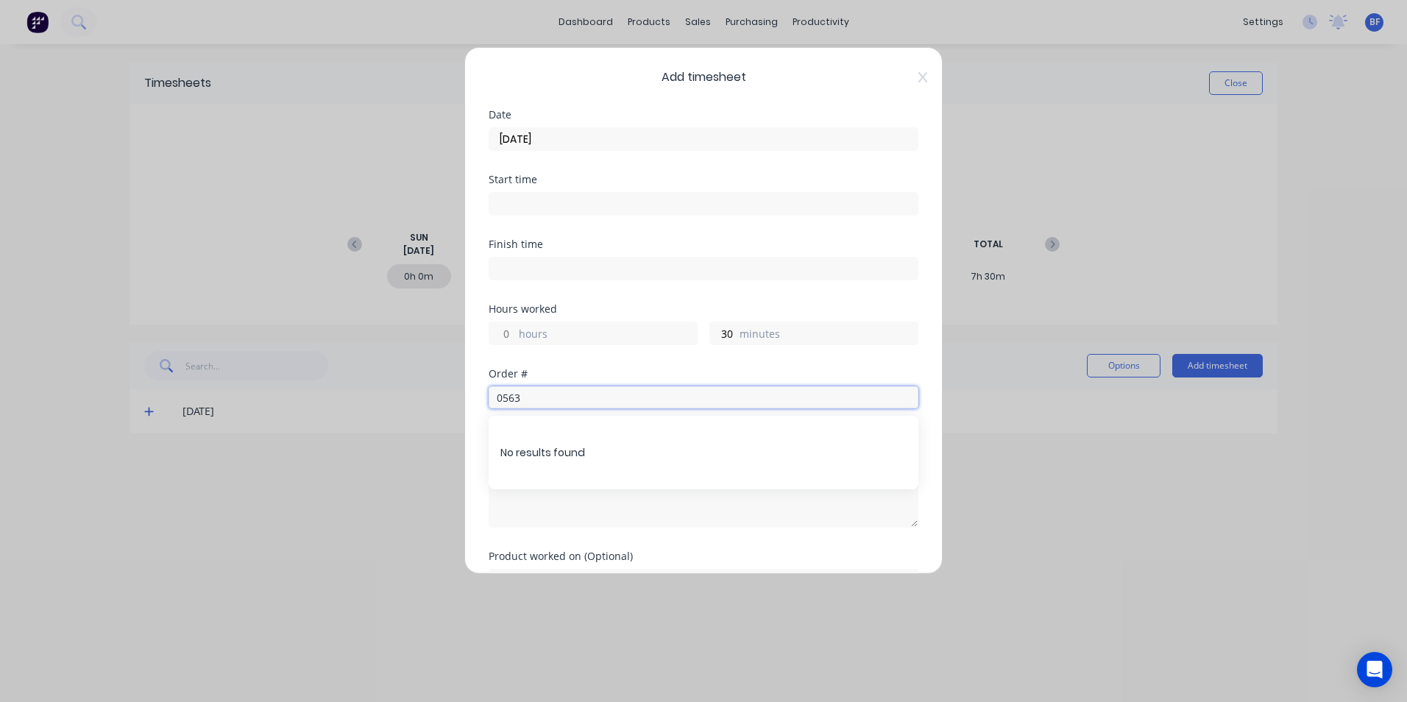
type input "0563"
click at [918, 79] on div "Add timesheet Date [DATE] Start time Finish time Hours worked hours 30 minutes …" at bounding box center [703, 310] width 478 height 527
click at [918, 77] on icon at bounding box center [922, 77] width 9 height 10
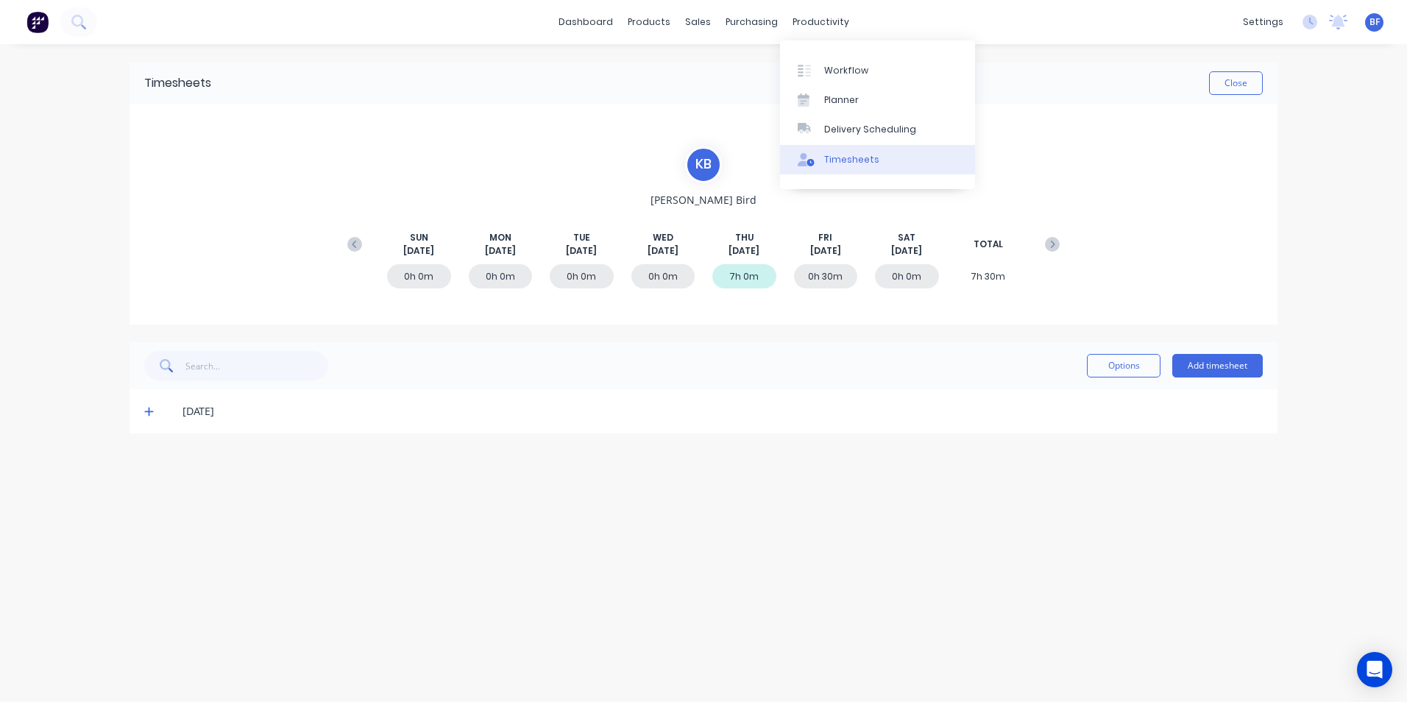
click at [848, 155] on div "Timesheets" at bounding box center [851, 159] width 55 height 13
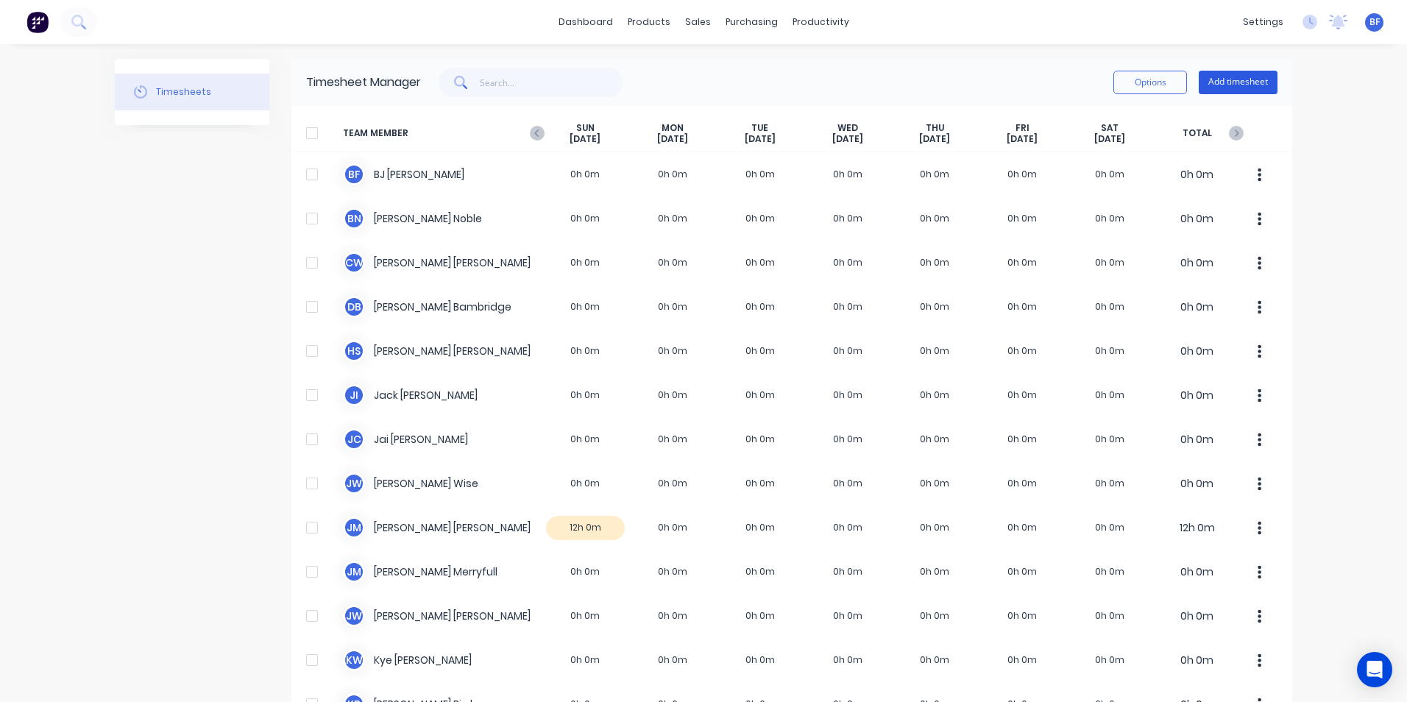
click at [1238, 80] on button "Add timesheet" at bounding box center [1238, 83] width 79 height 24
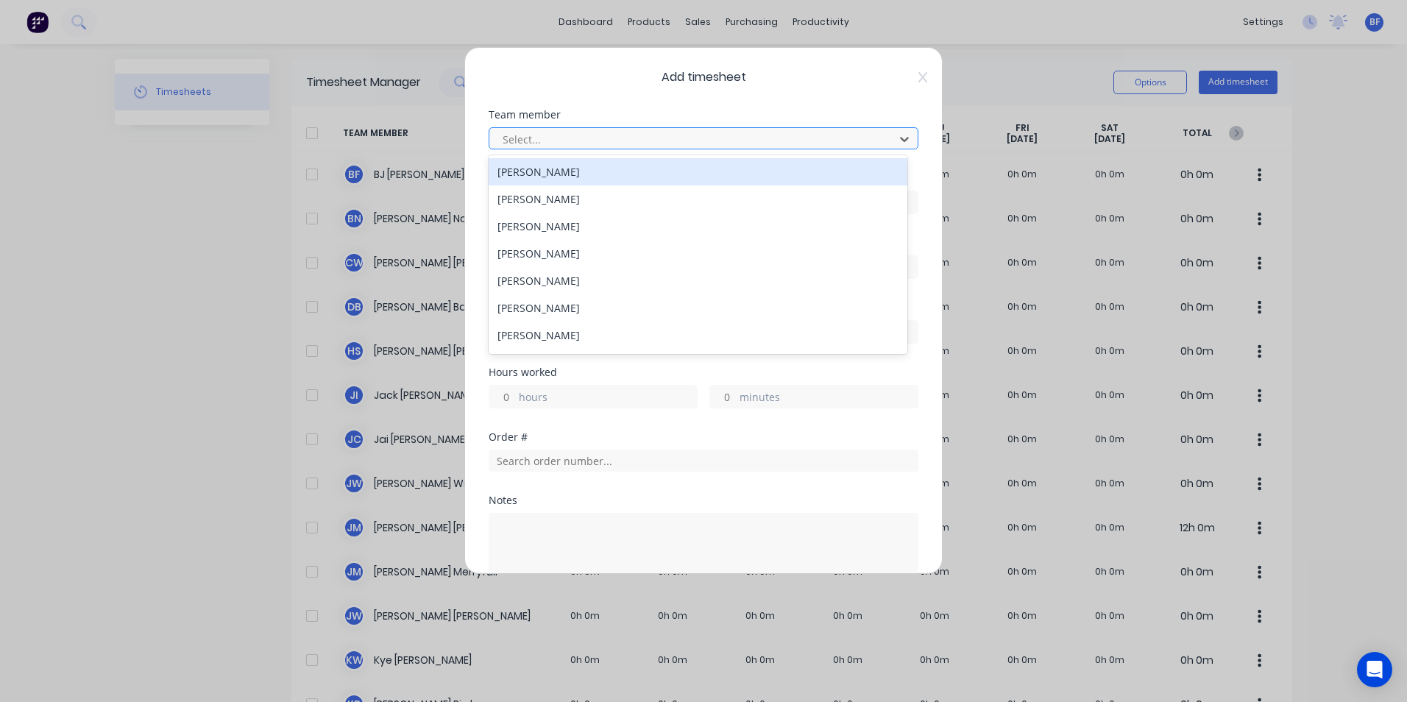
click at [536, 141] on div at bounding box center [694, 139] width 386 height 18
type input "ky"
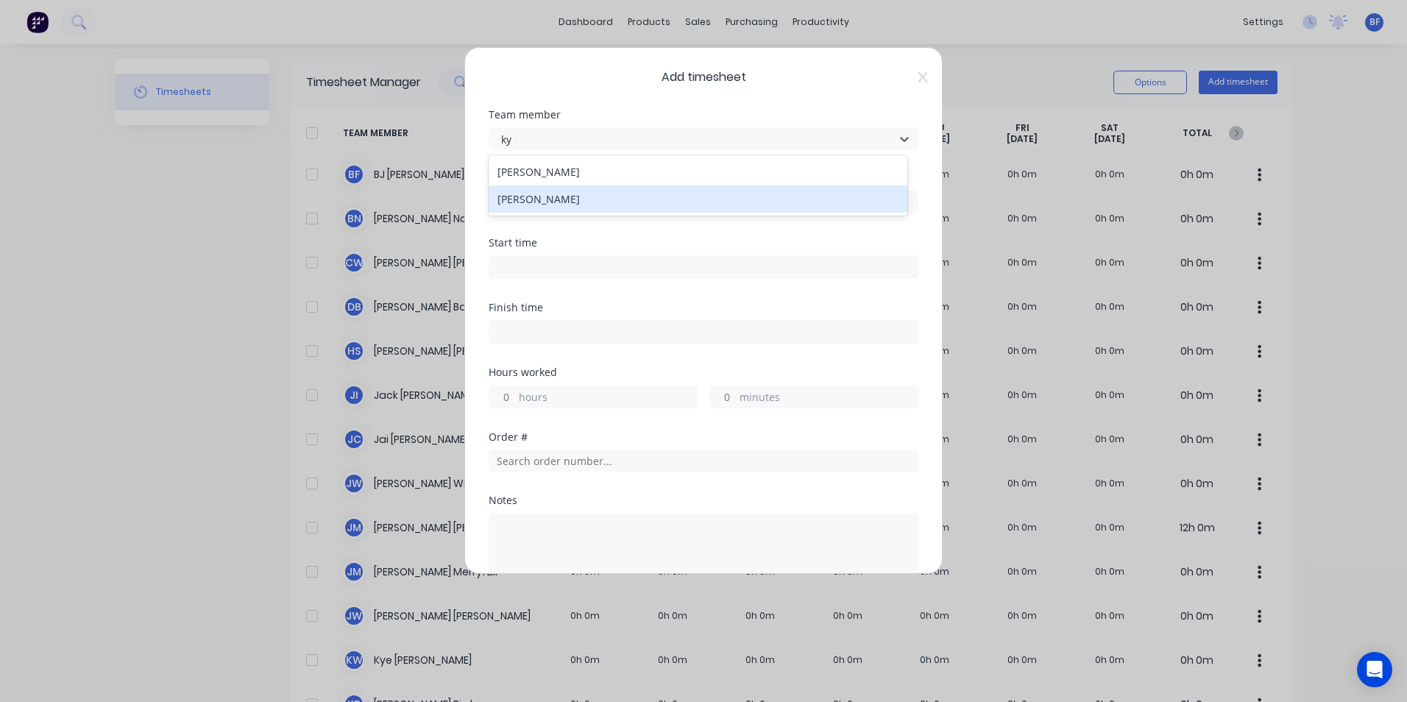
click at [531, 202] on div "[PERSON_NAME]" at bounding box center [698, 198] width 419 height 27
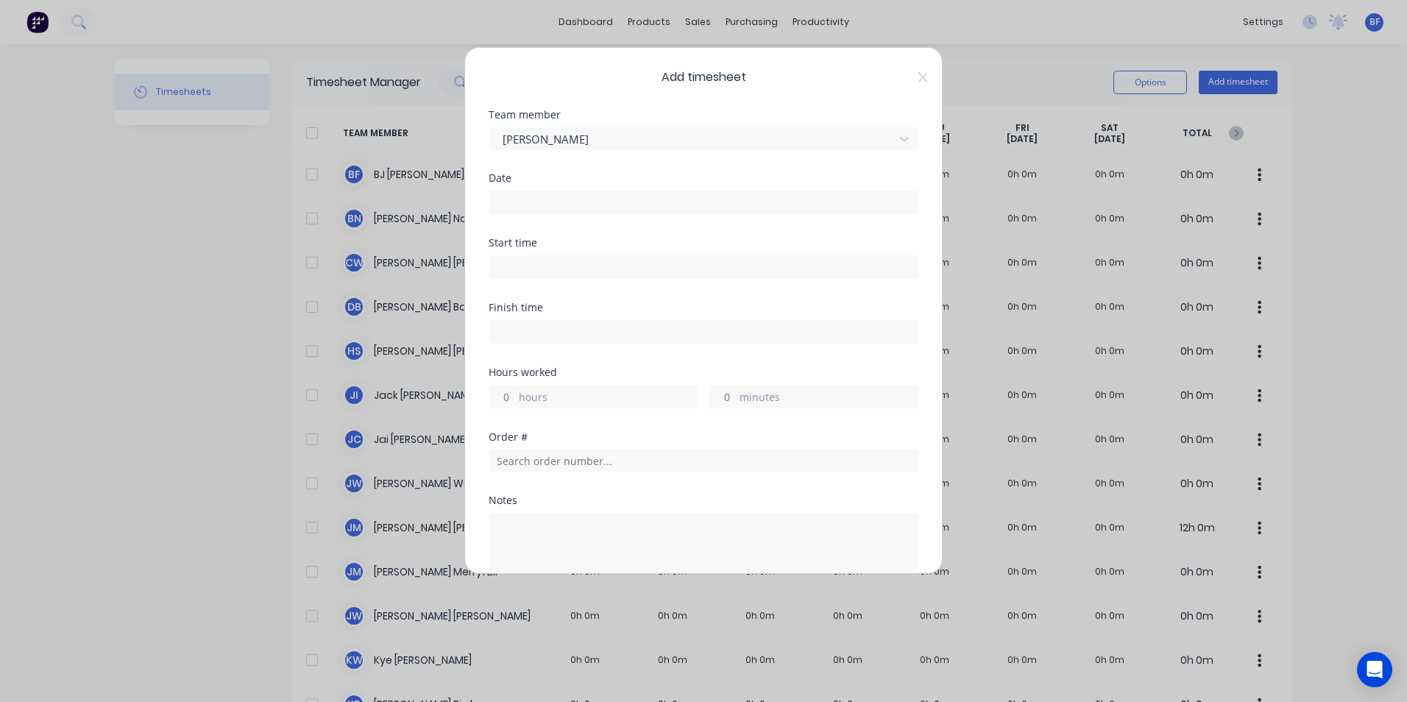
click at [521, 197] on input at bounding box center [703, 202] width 428 height 22
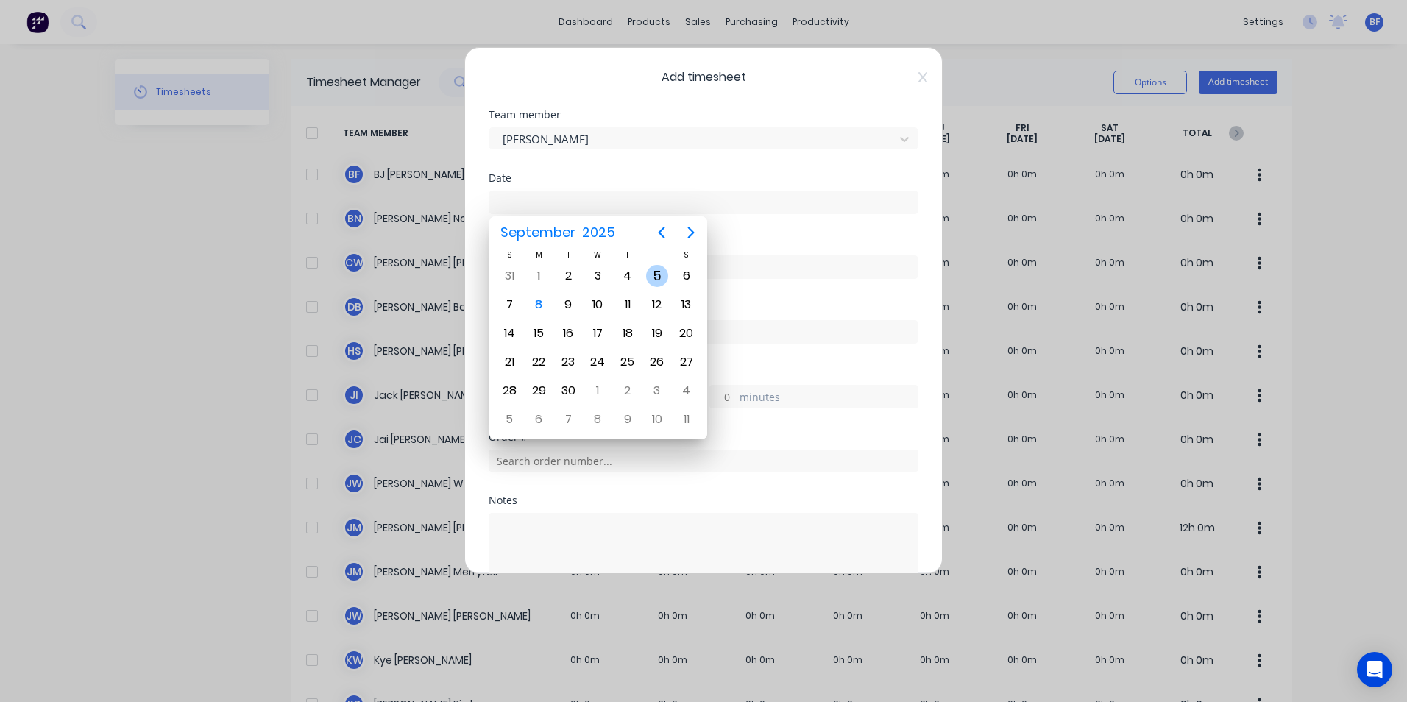
click at [650, 275] on div "5" at bounding box center [657, 276] width 22 height 22
type input "[DATE]"
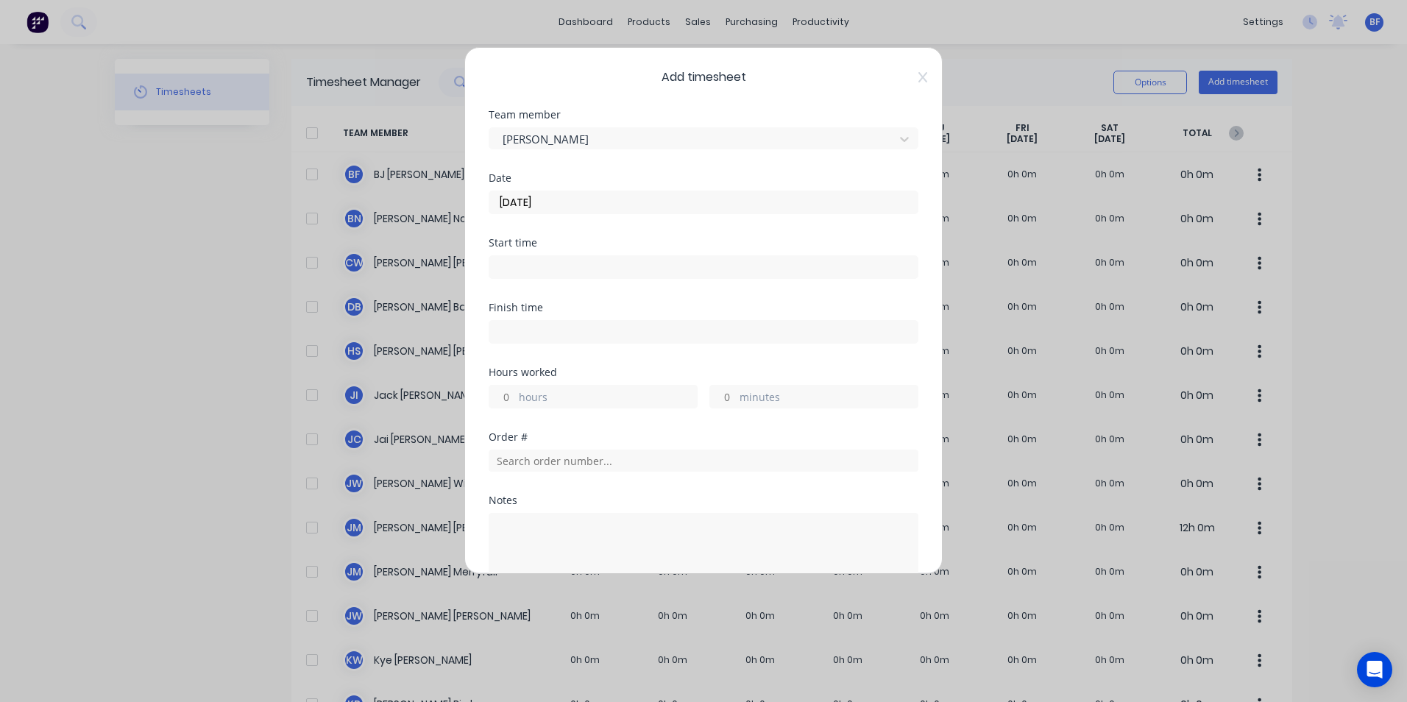
click at [732, 401] on div "minutes" at bounding box center [813, 397] width 209 height 24
click at [728, 398] on input "minutes" at bounding box center [723, 397] width 26 height 22
type input "30"
click at [608, 461] on input "text" at bounding box center [704, 461] width 430 height 22
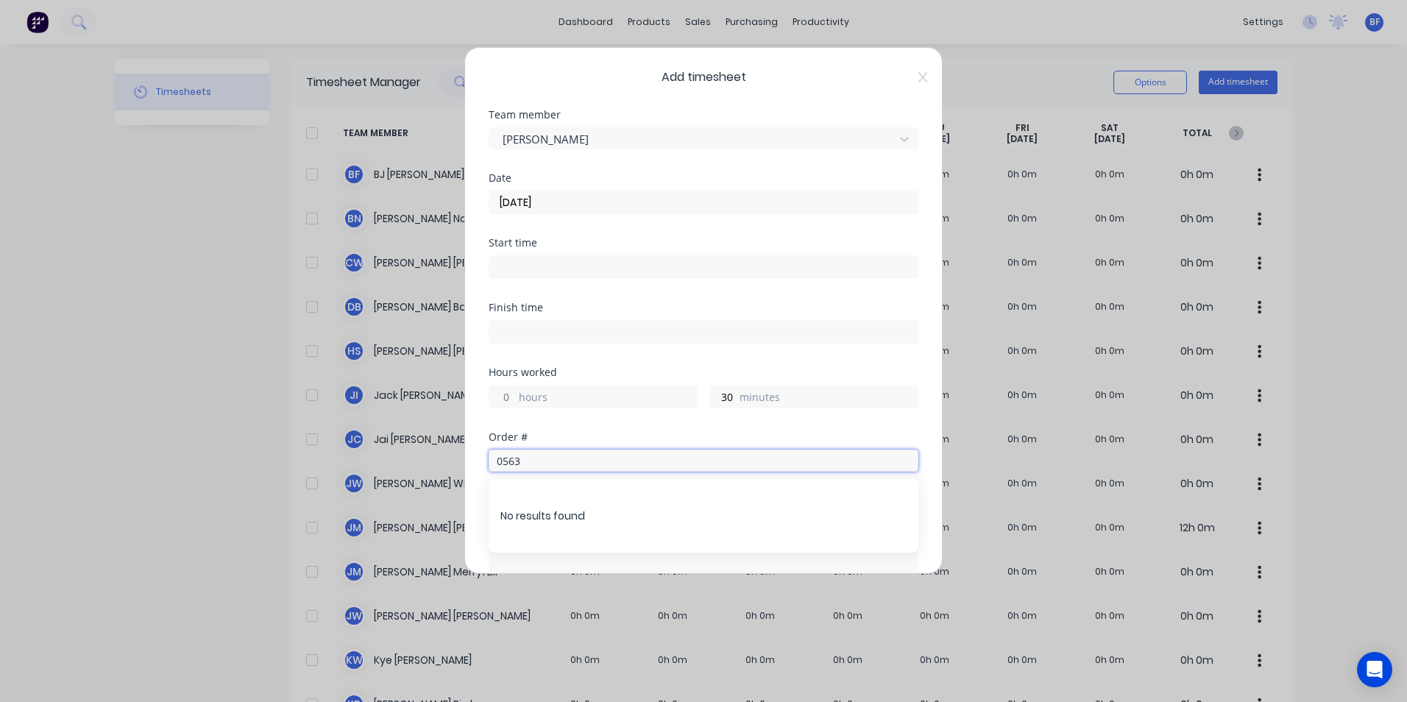
type input "0563"
click at [918, 77] on icon at bounding box center [922, 77] width 9 height 10
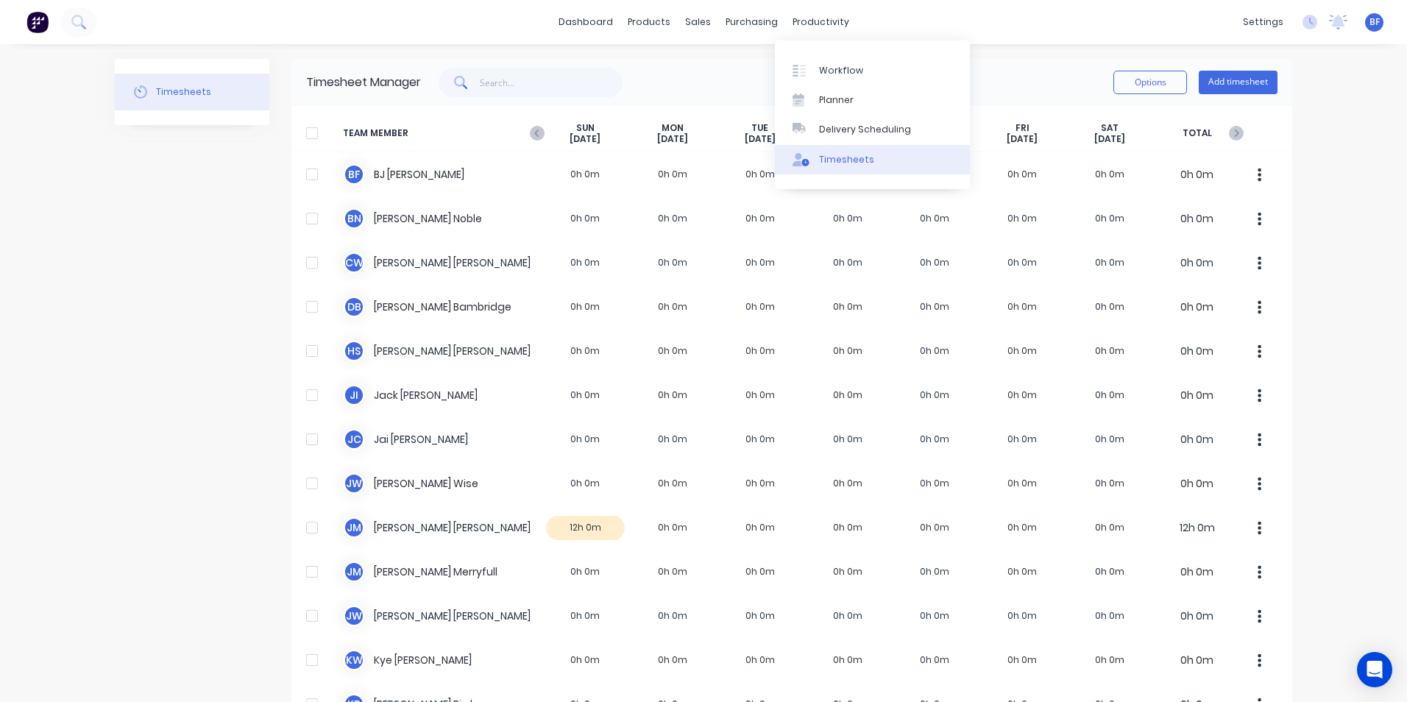
click at [837, 157] on div "Timesheets" at bounding box center [846, 159] width 55 height 13
click at [1226, 84] on button "Add timesheet" at bounding box center [1238, 83] width 79 height 24
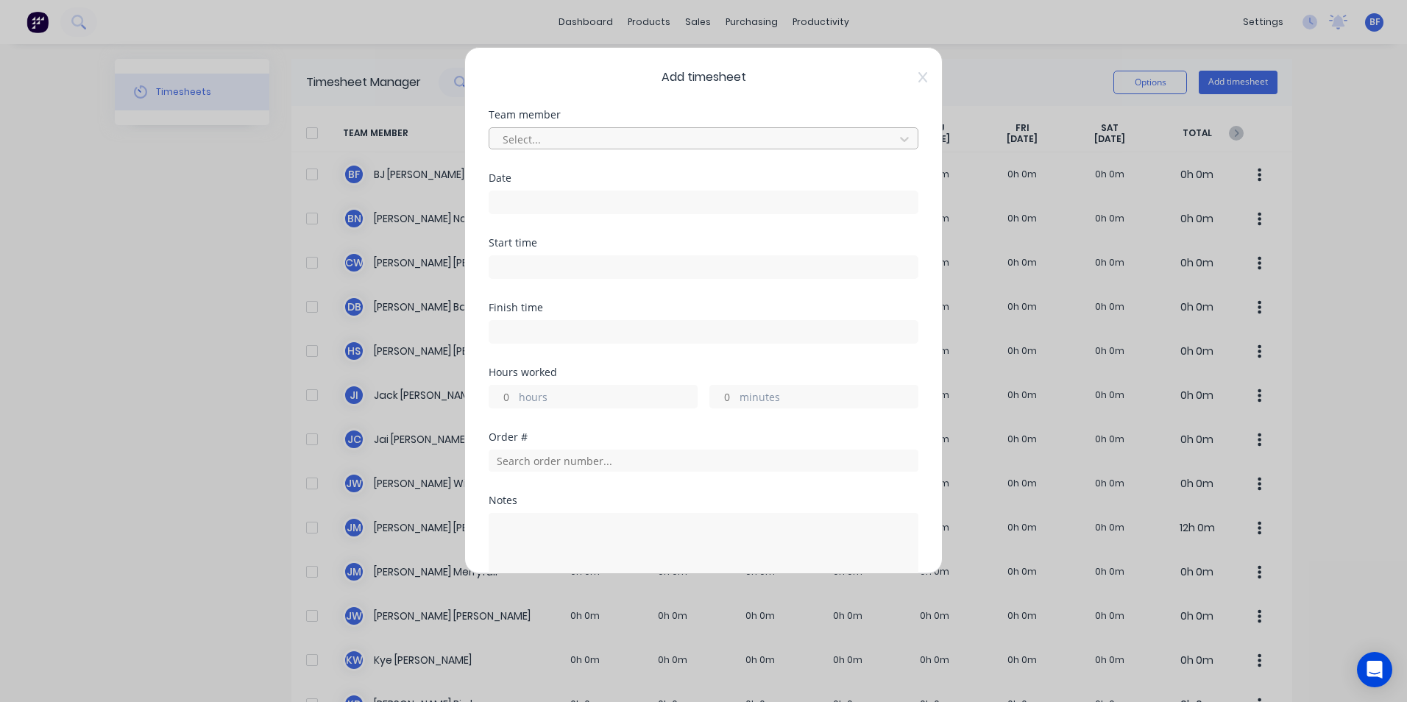
click at [539, 141] on div at bounding box center [694, 139] width 386 height 18
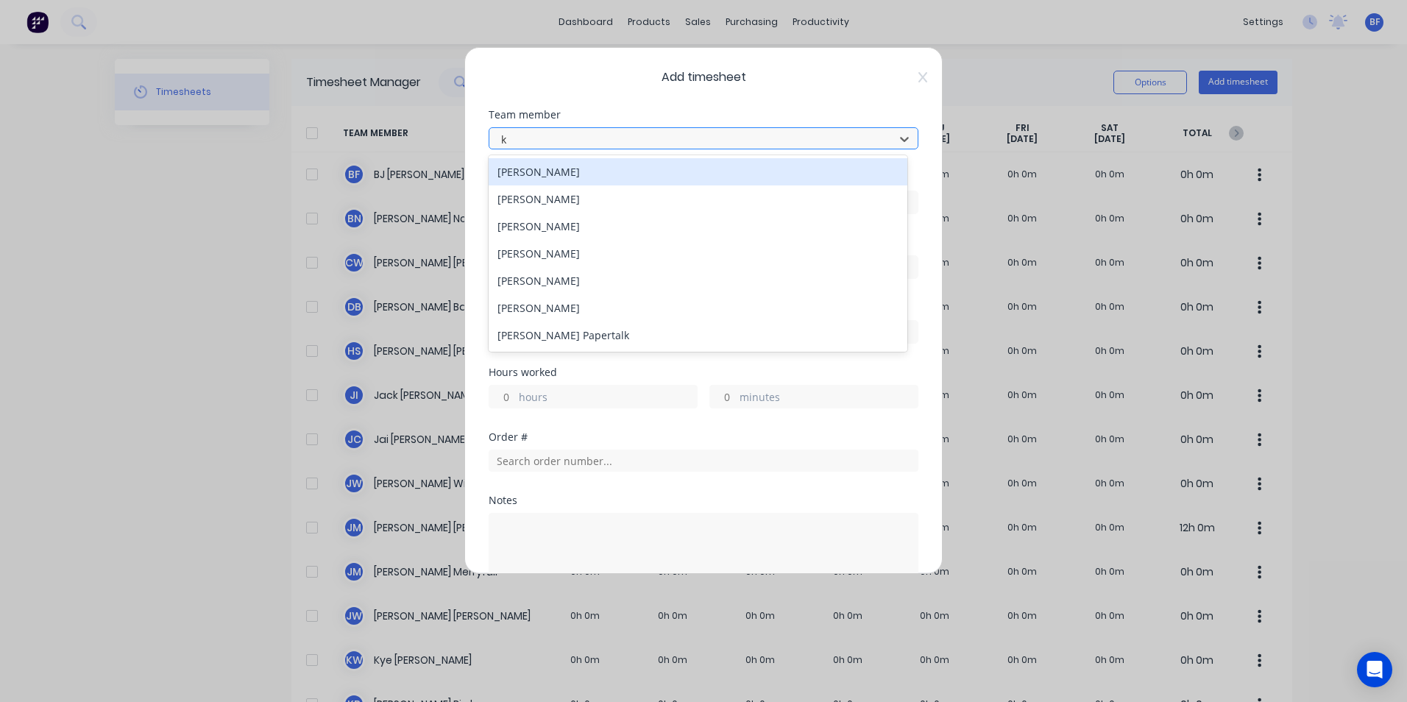
type input "ky"
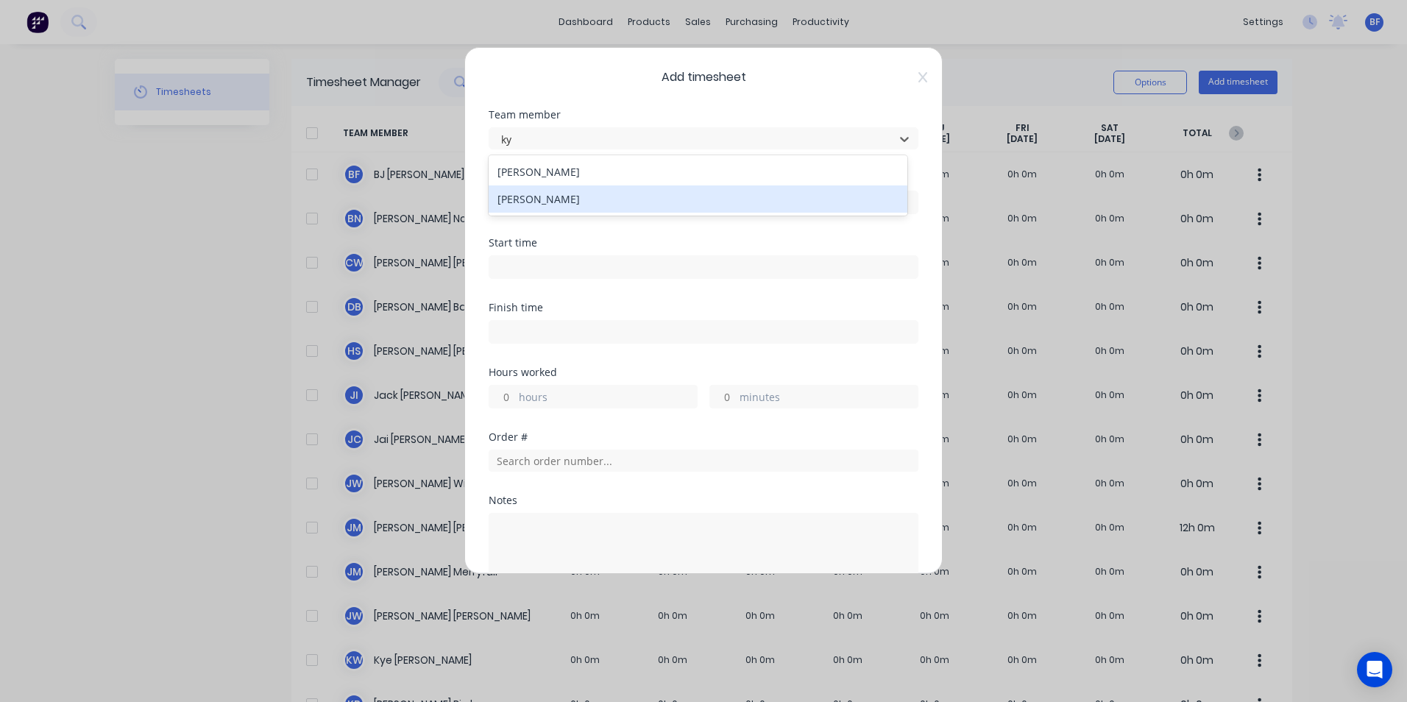
click at [542, 200] on div "[PERSON_NAME]" at bounding box center [698, 198] width 419 height 27
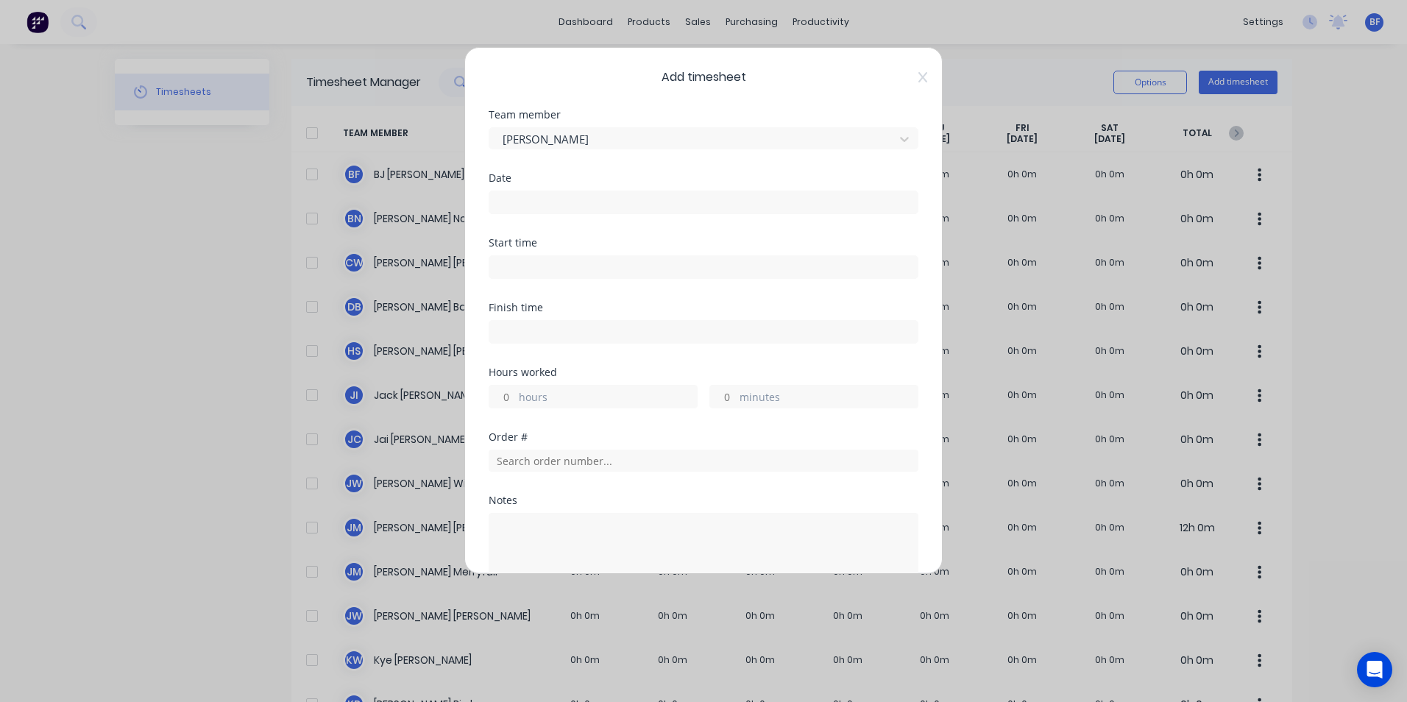
click at [537, 202] on input at bounding box center [703, 202] width 428 height 22
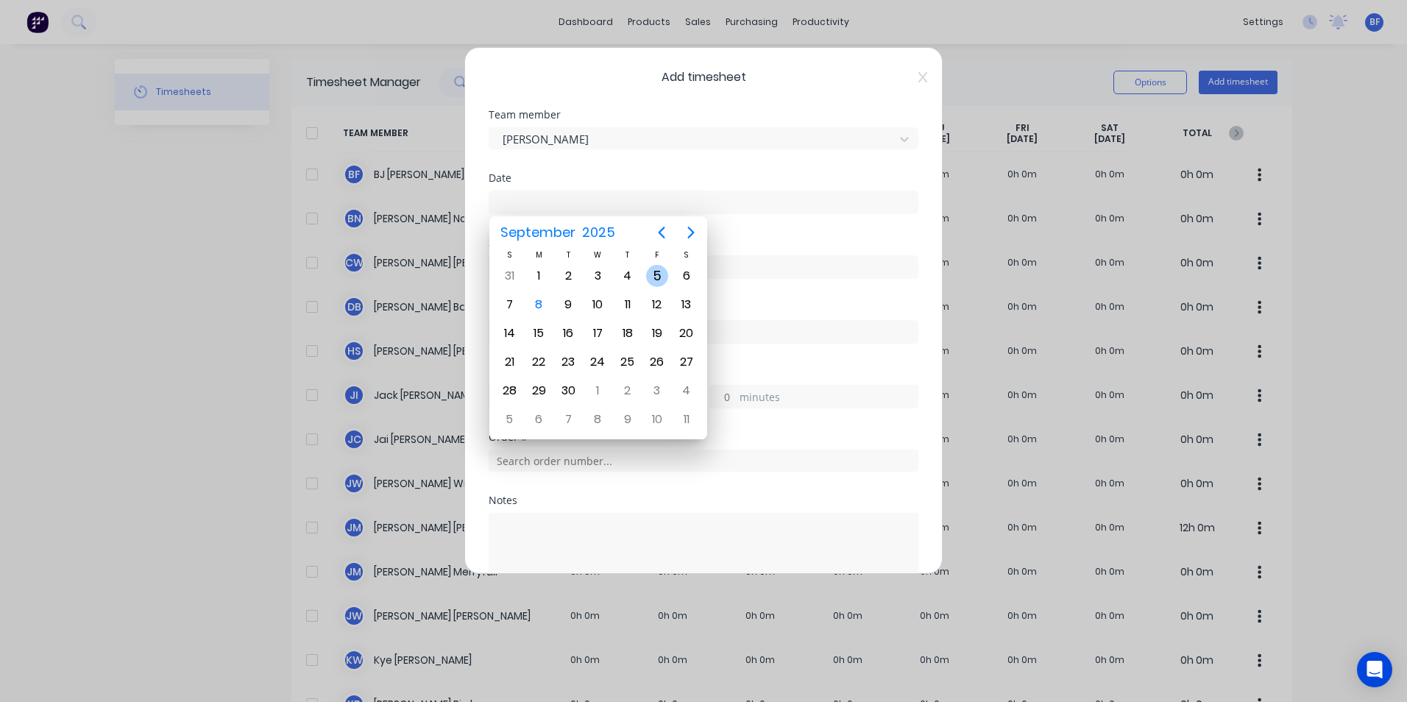
click at [659, 277] on div "5" at bounding box center [657, 276] width 22 height 22
type input "[DATE]"
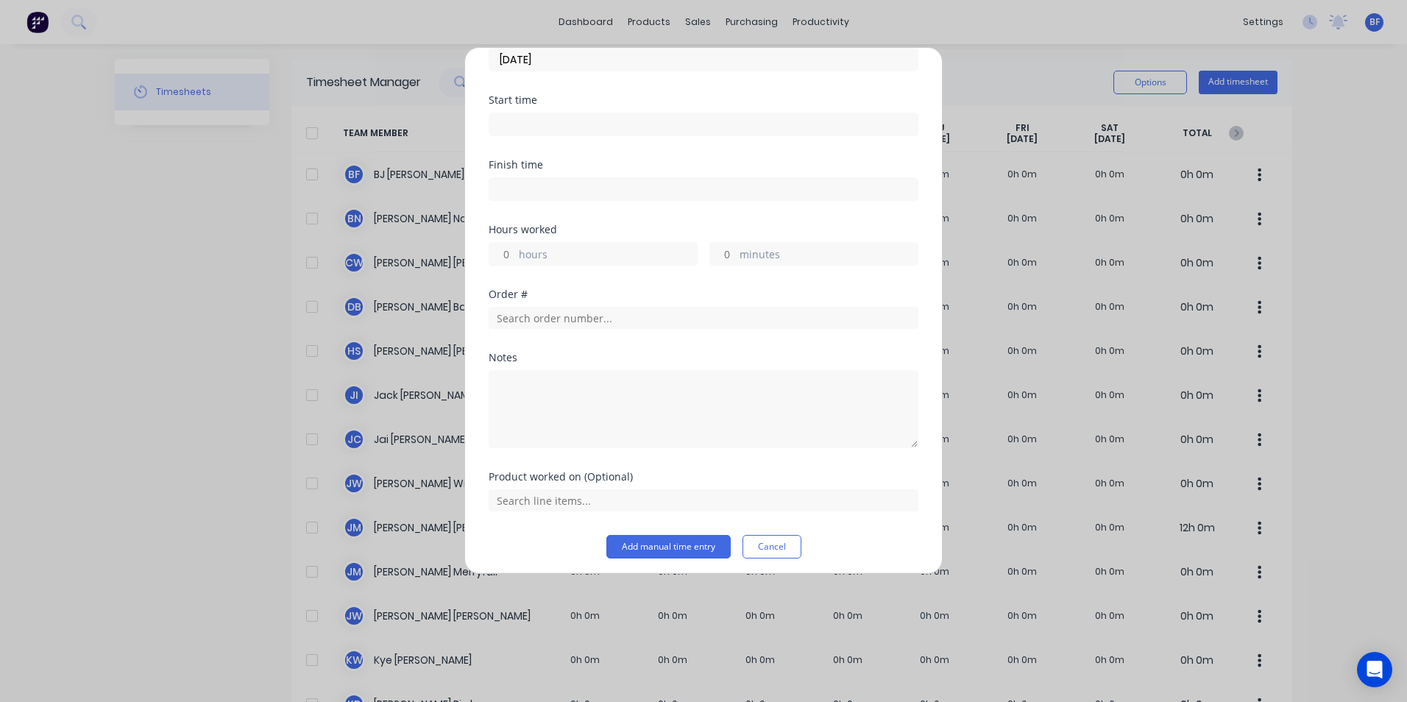
scroll to position [149, 0]
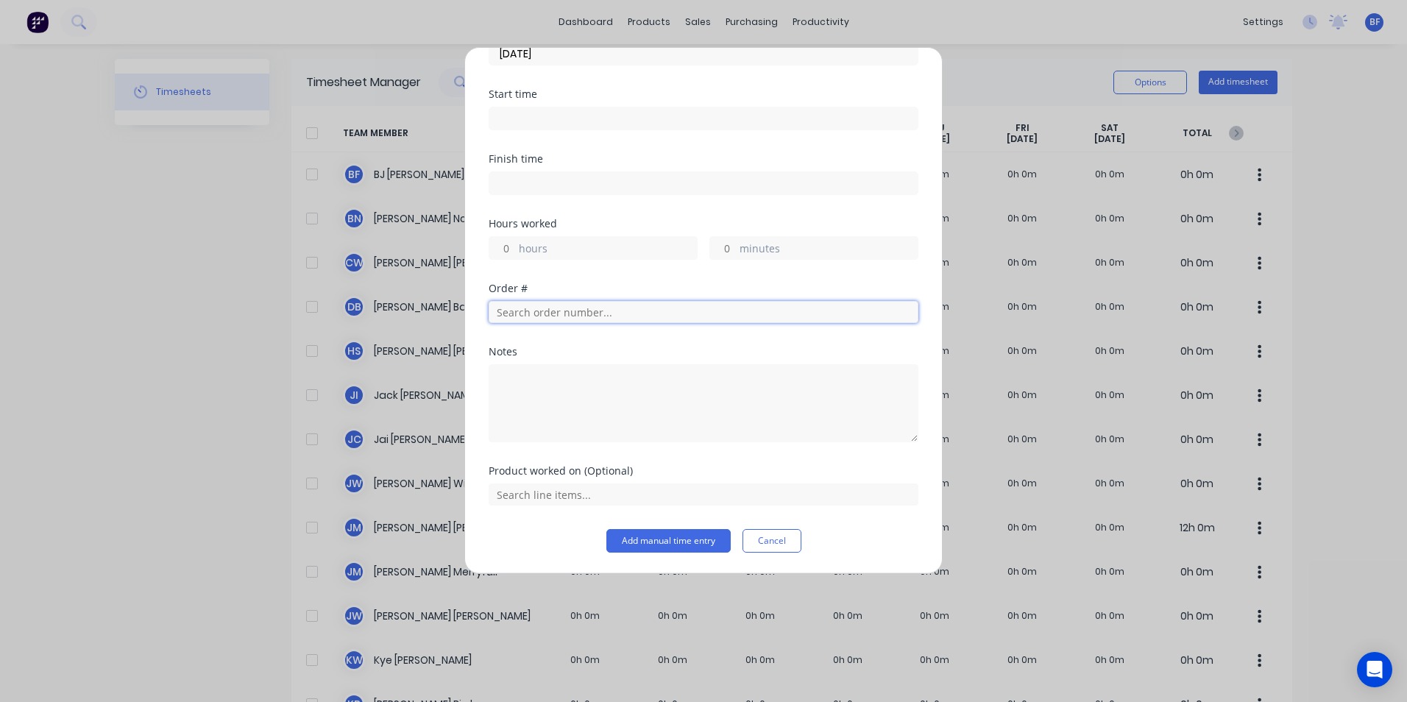
click at [526, 313] on input "text" at bounding box center [704, 312] width 430 height 22
click at [542, 307] on input "0563" at bounding box center [704, 312] width 430 height 22
type input "0"
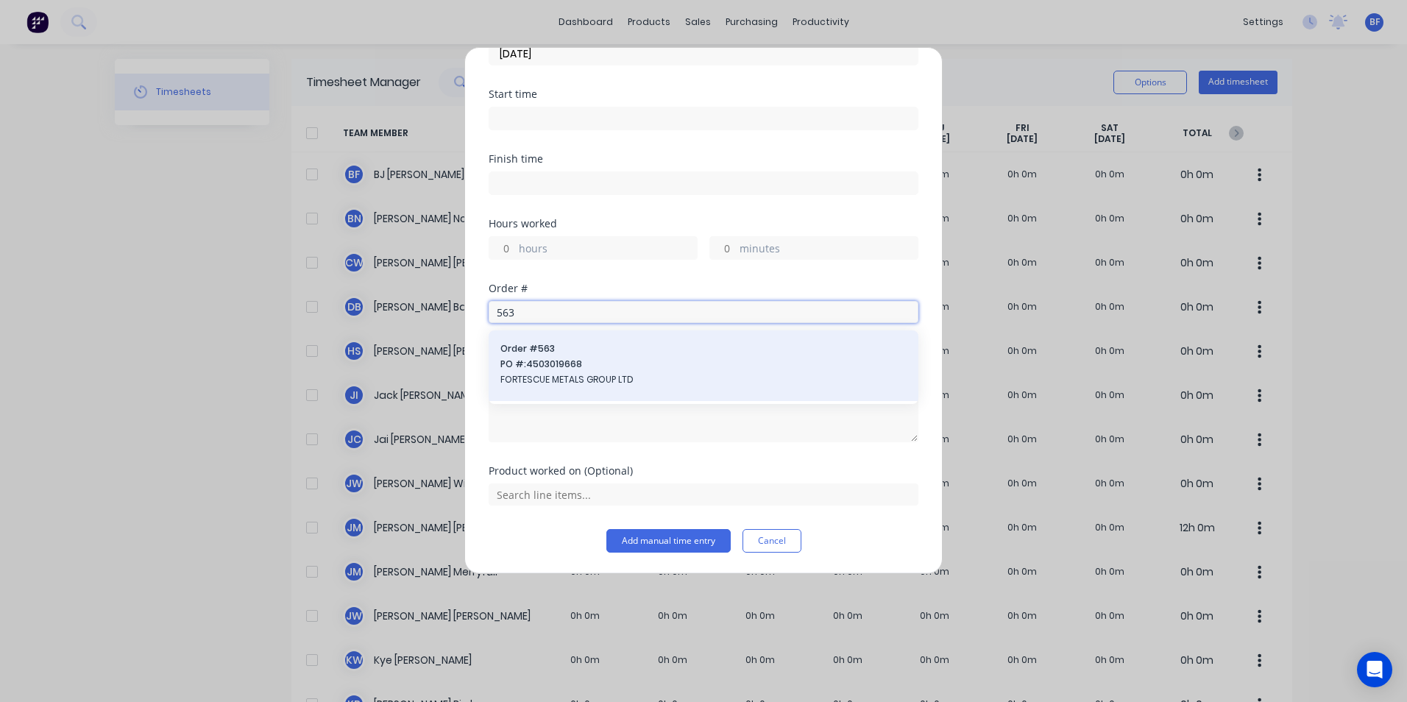
type input "563"
click at [546, 370] on span "PO #: 4503019668" at bounding box center [703, 364] width 406 height 13
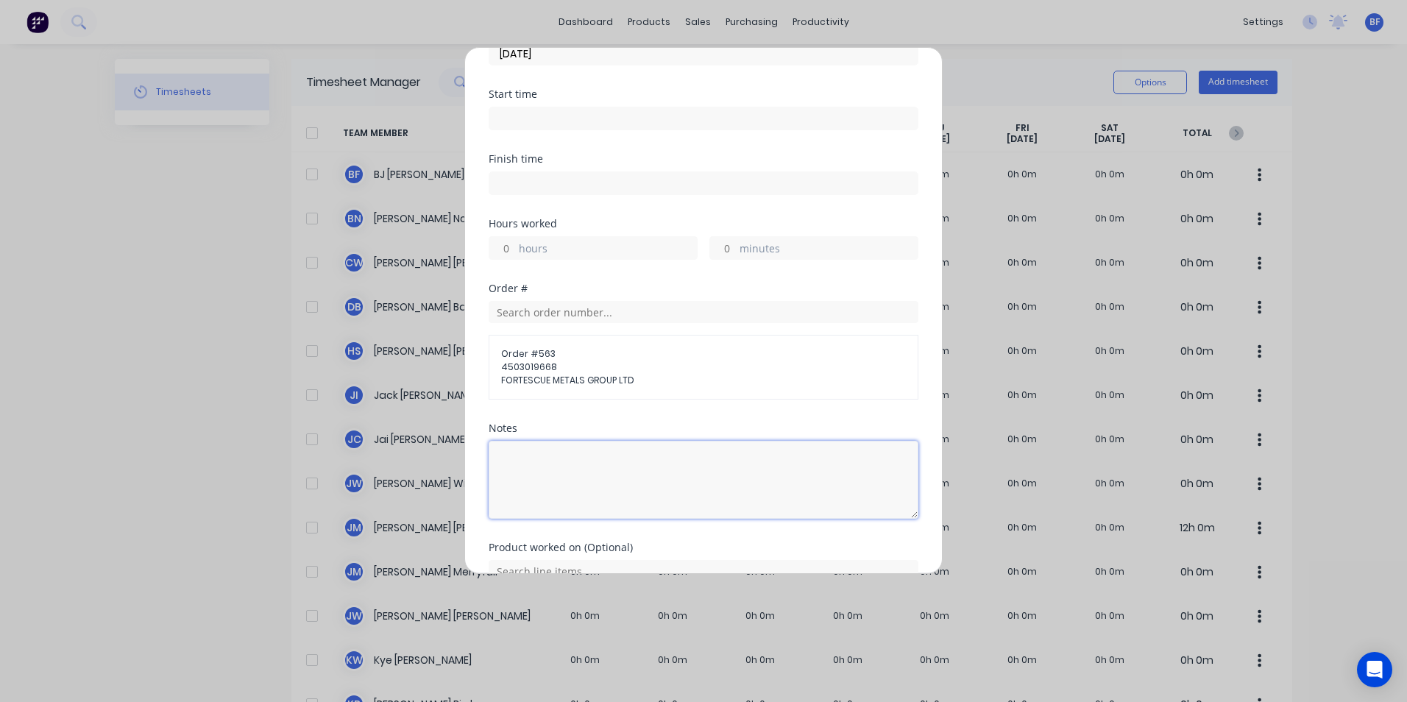
click at [501, 453] on textarea at bounding box center [704, 480] width 430 height 78
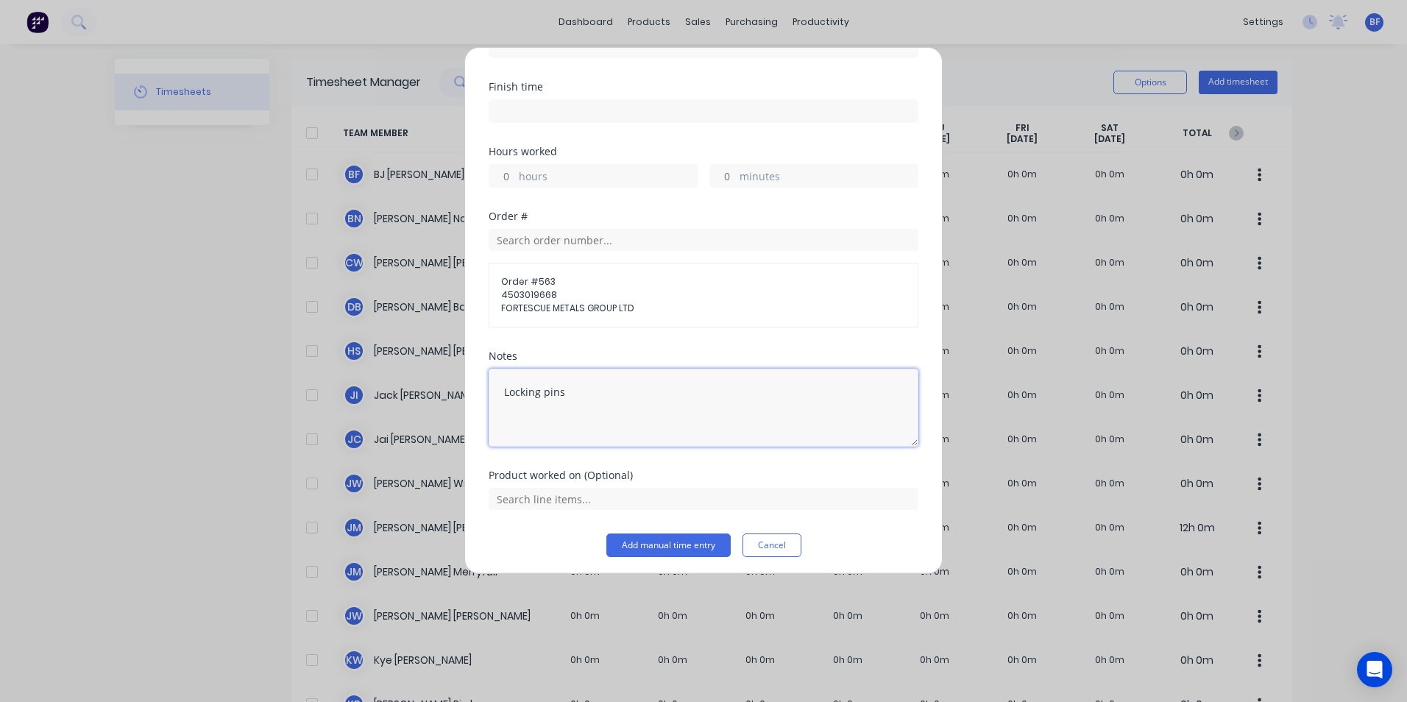
scroll to position [225, 0]
type textarea "Locking pins"
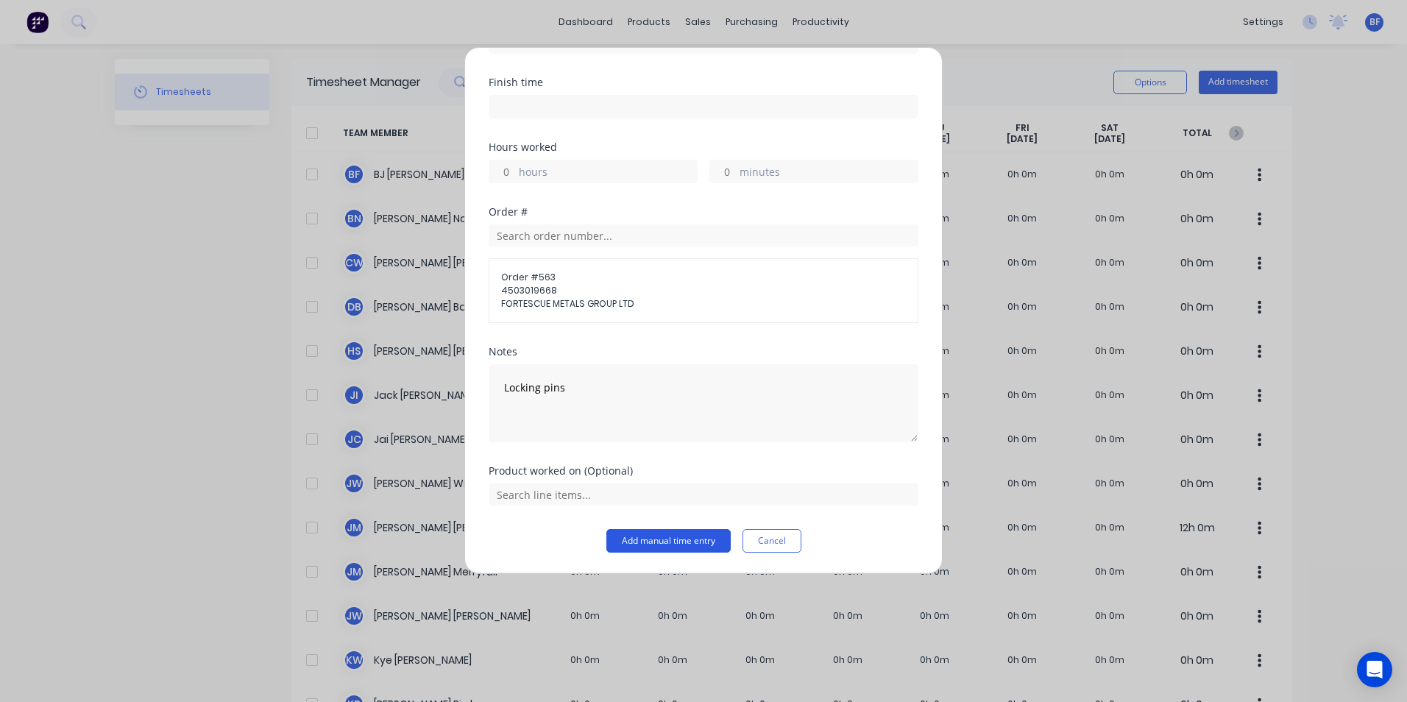
click at [667, 537] on button "Add manual time entry" at bounding box center [668, 541] width 124 height 24
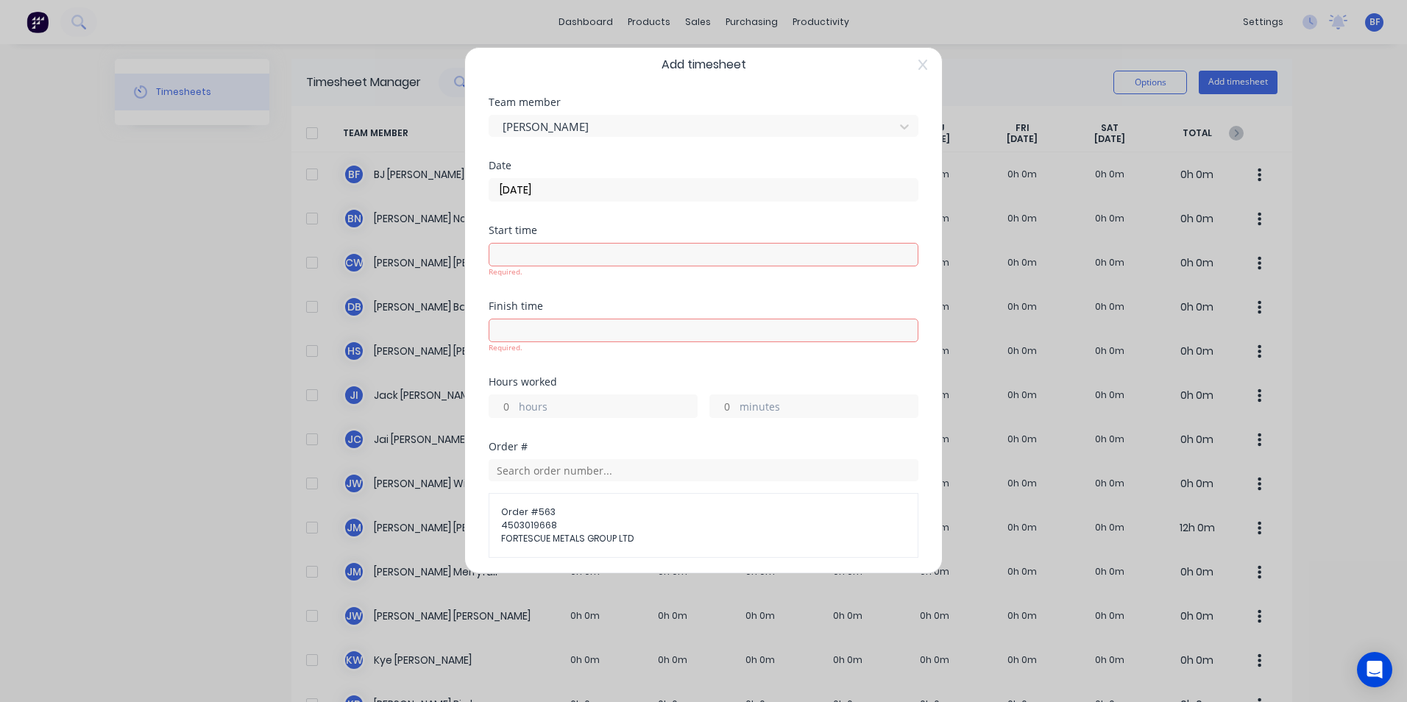
scroll to position [4, 0]
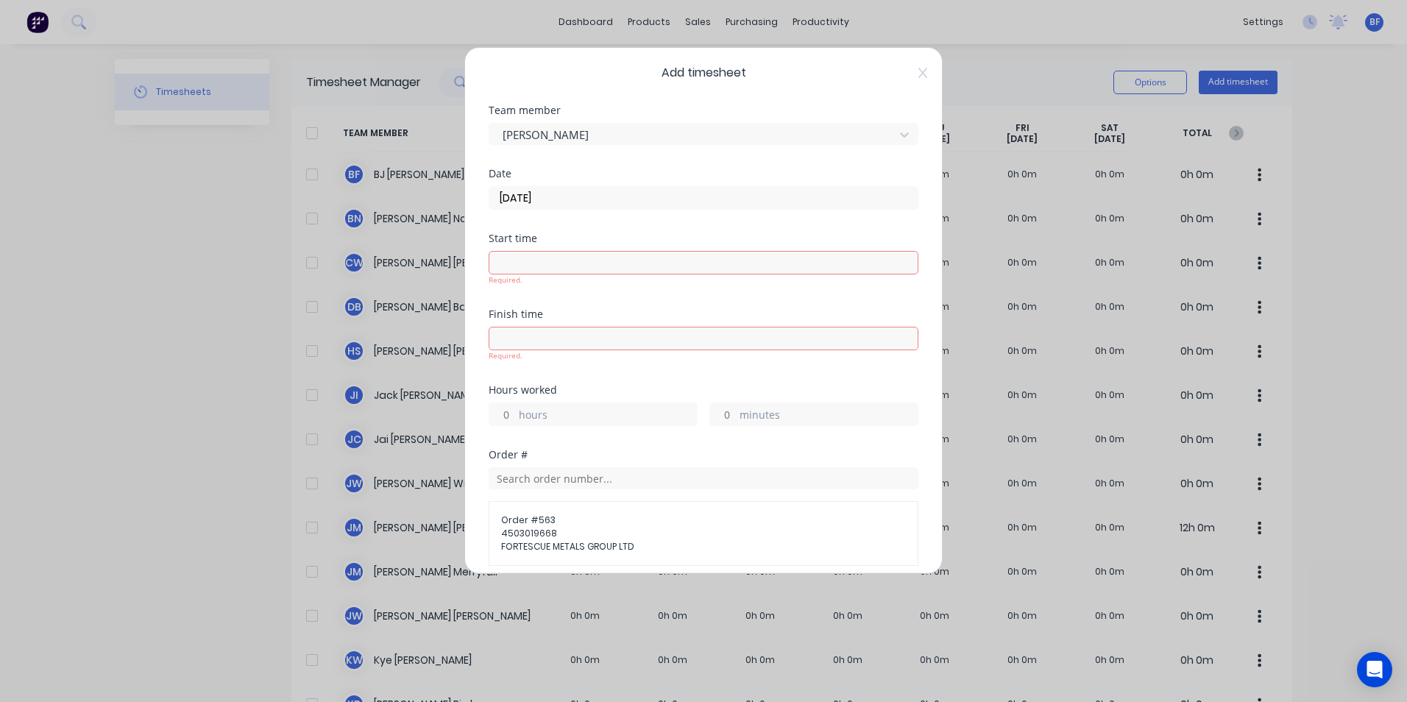
click at [724, 417] on input "minutes" at bounding box center [723, 414] width 26 height 22
type input "30"
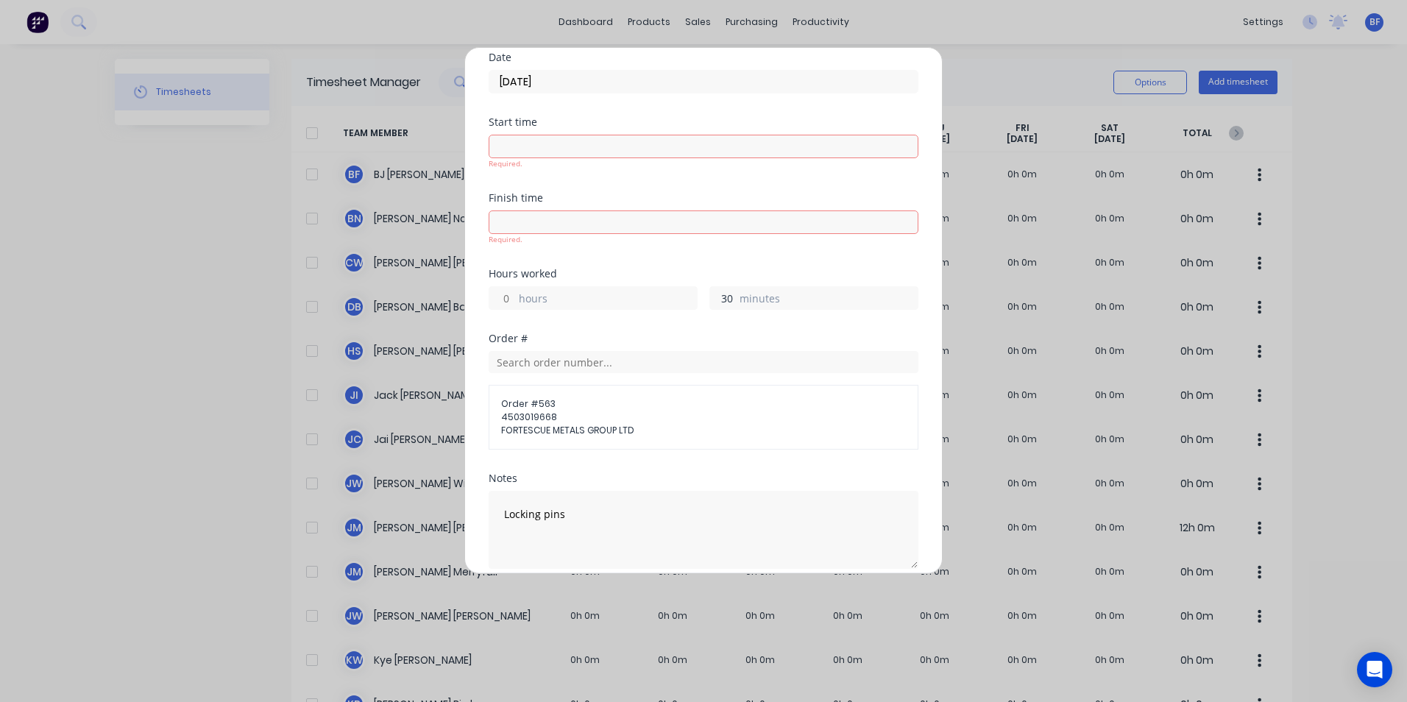
scroll to position [247, 0]
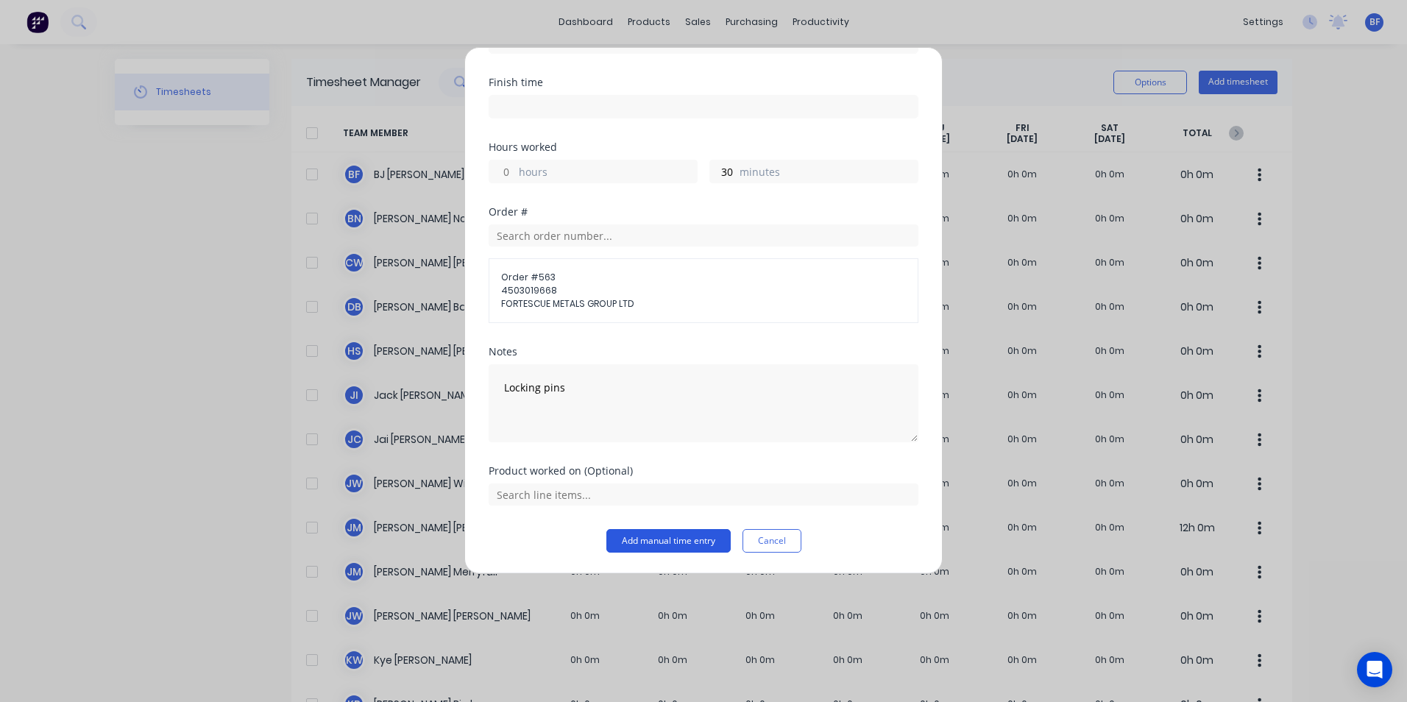
click at [681, 533] on button "Add manual time entry" at bounding box center [668, 541] width 124 height 24
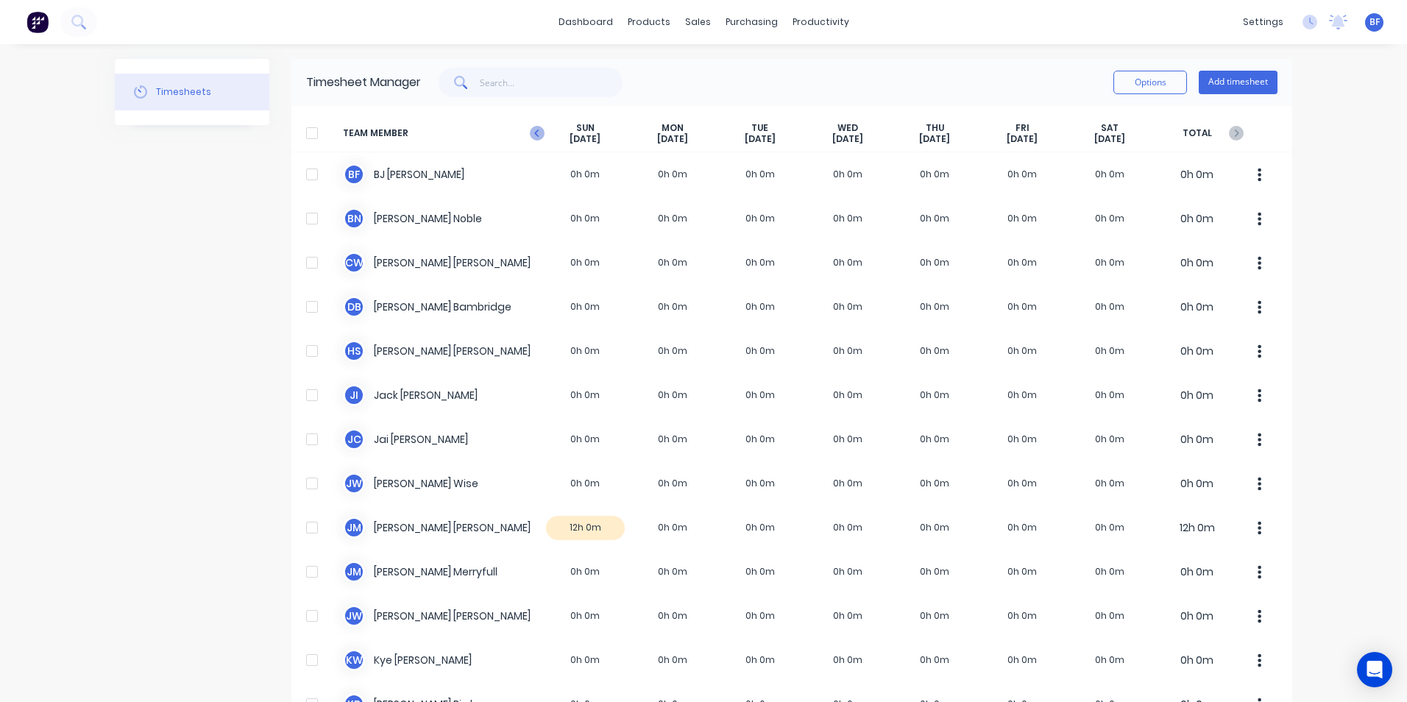
click at [530, 130] on icon "button" at bounding box center [537, 133] width 15 height 15
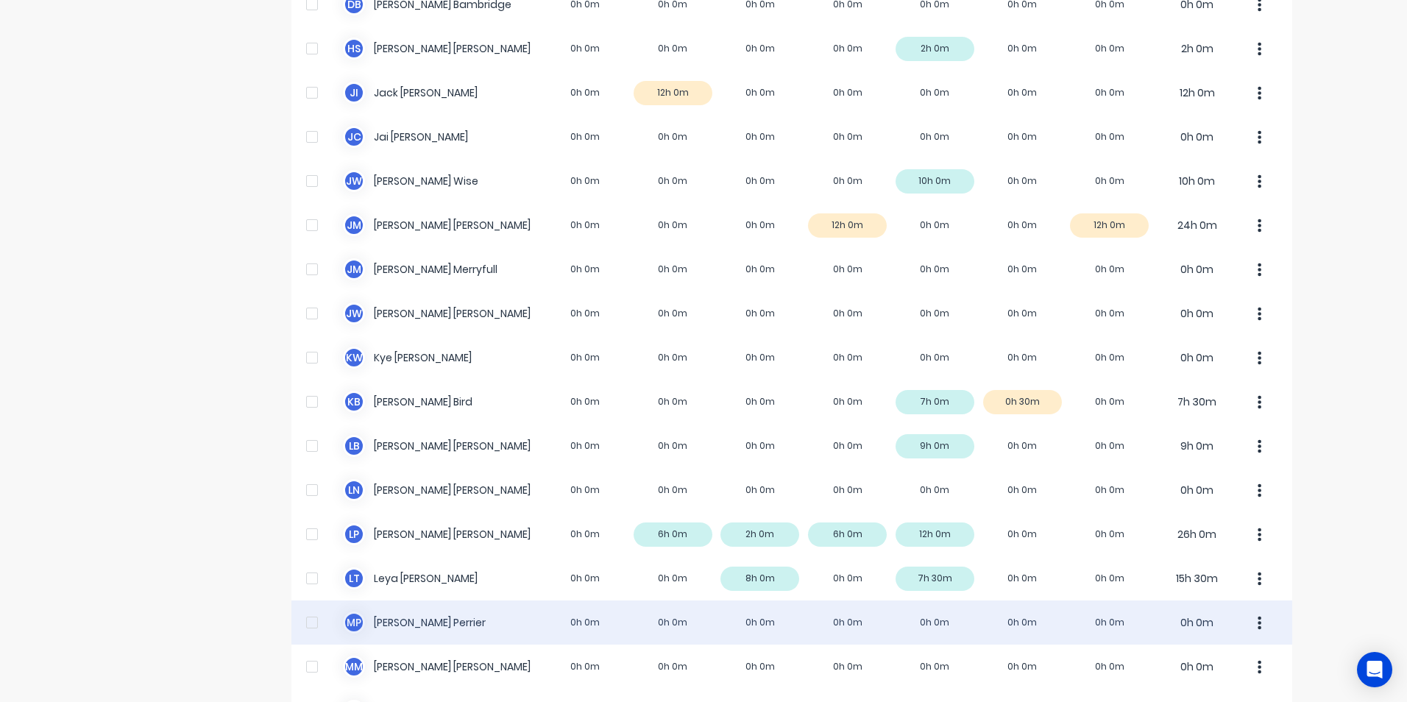
scroll to position [368, 0]
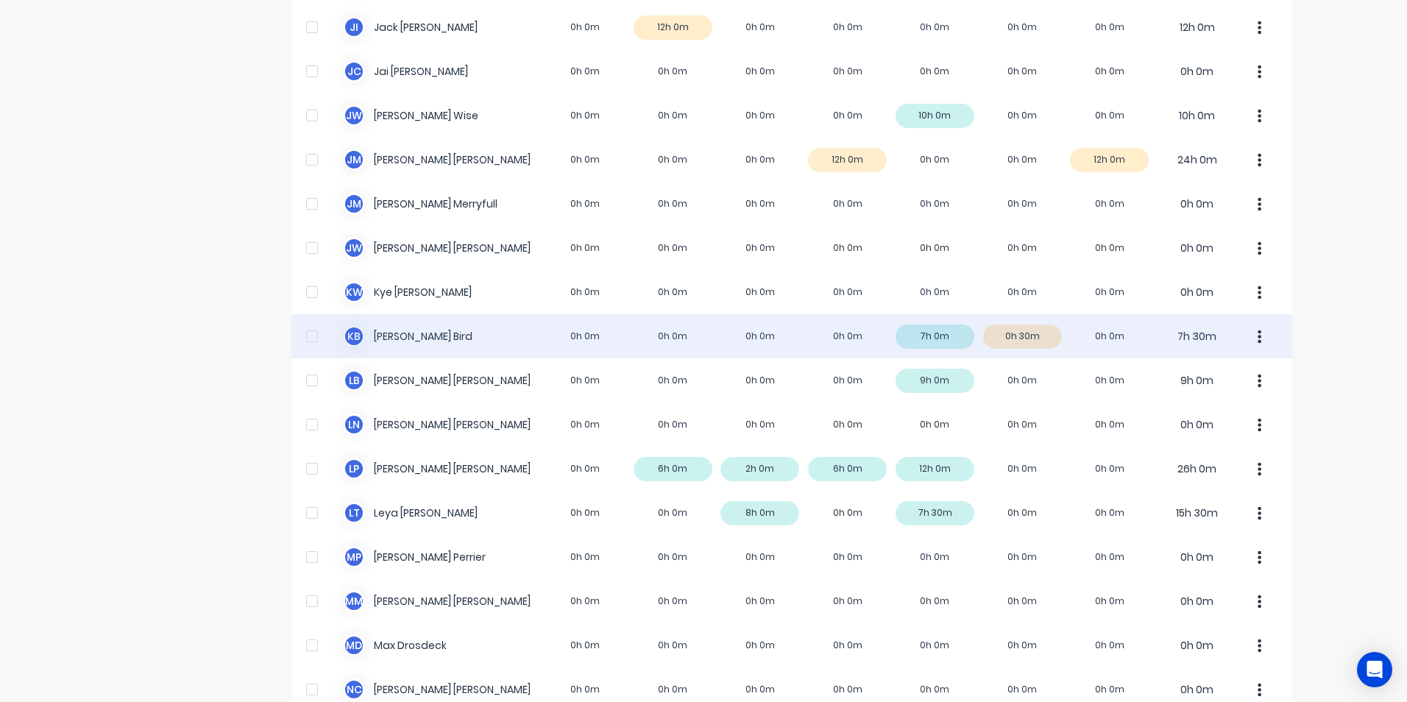
click at [1258, 330] on icon "button" at bounding box center [1260, 336] width 4 height 13
click at [1157, 375] on div "Approve" at bounding box center [1203, 376] width 113 height 21
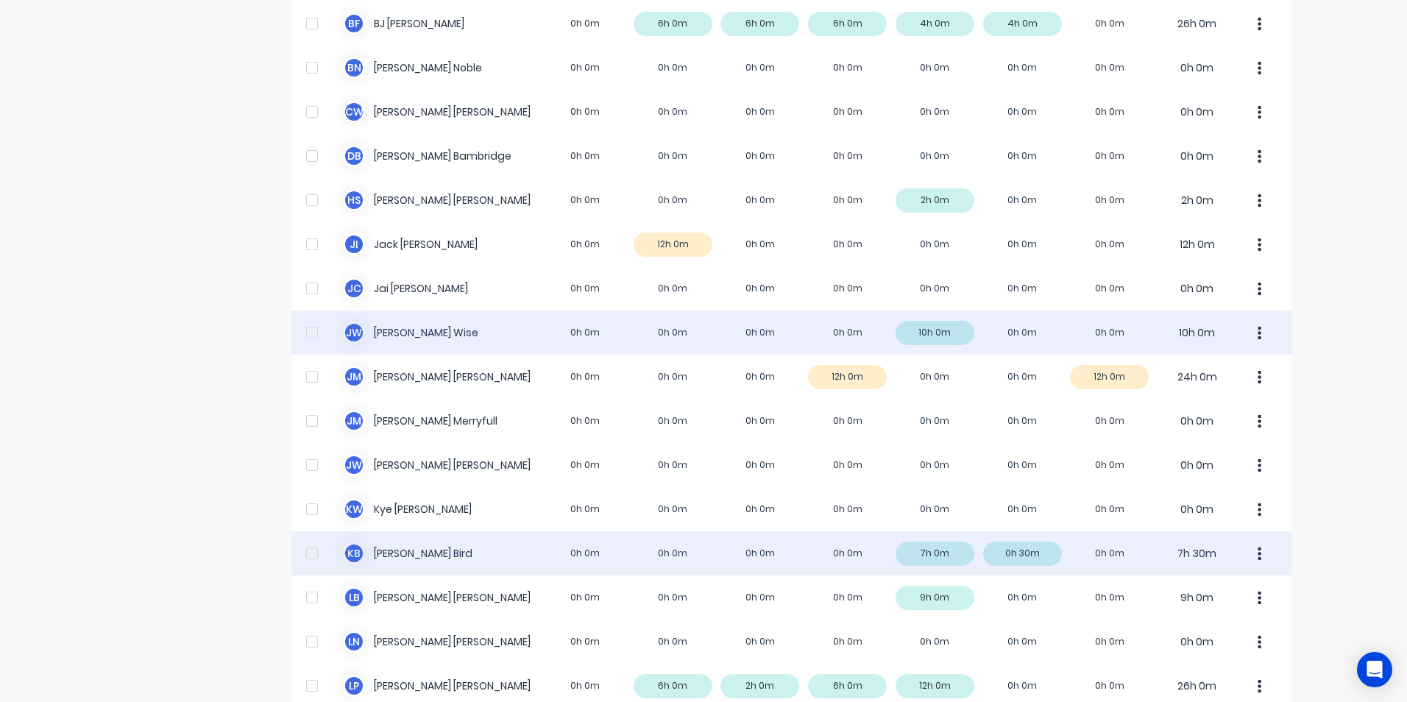
scroll to position [0, 0]
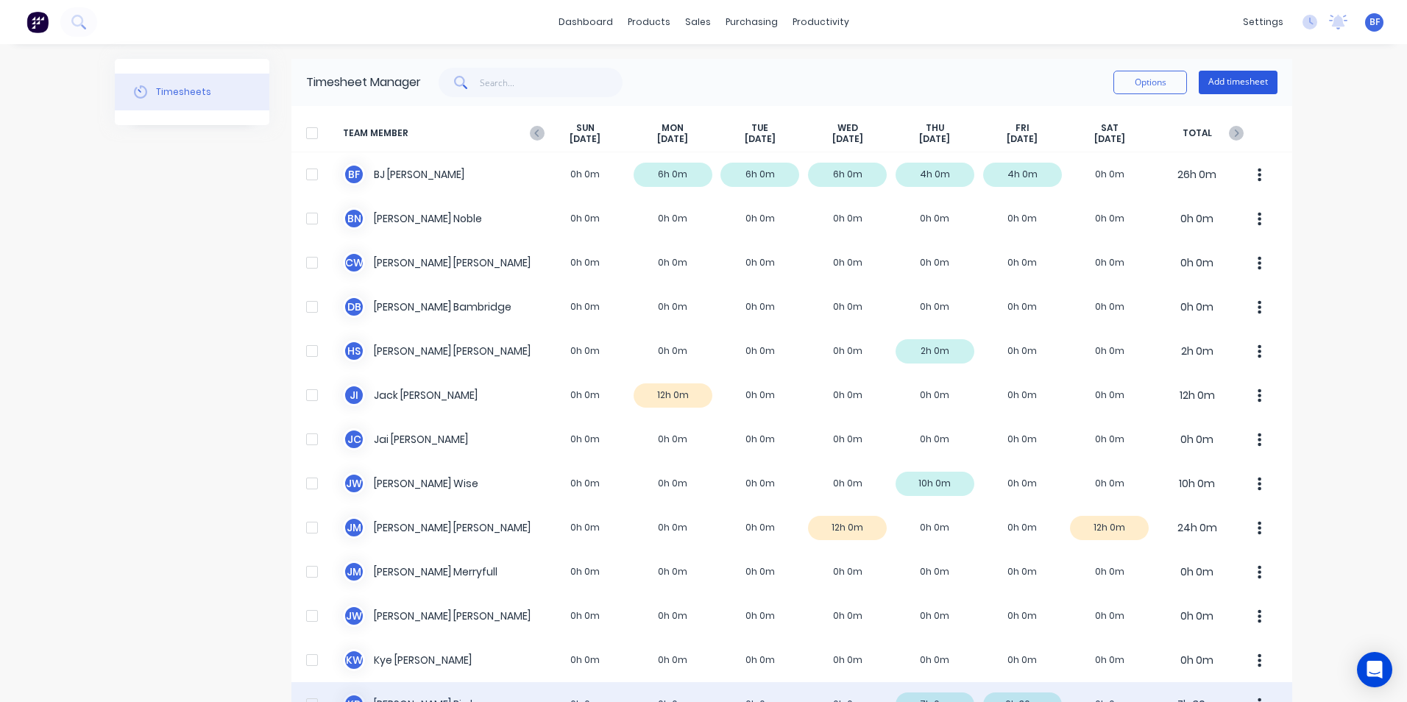
click at [1235, 82] on button "Add timesheet" at bounding box center [1238, 83] width 79 height 24
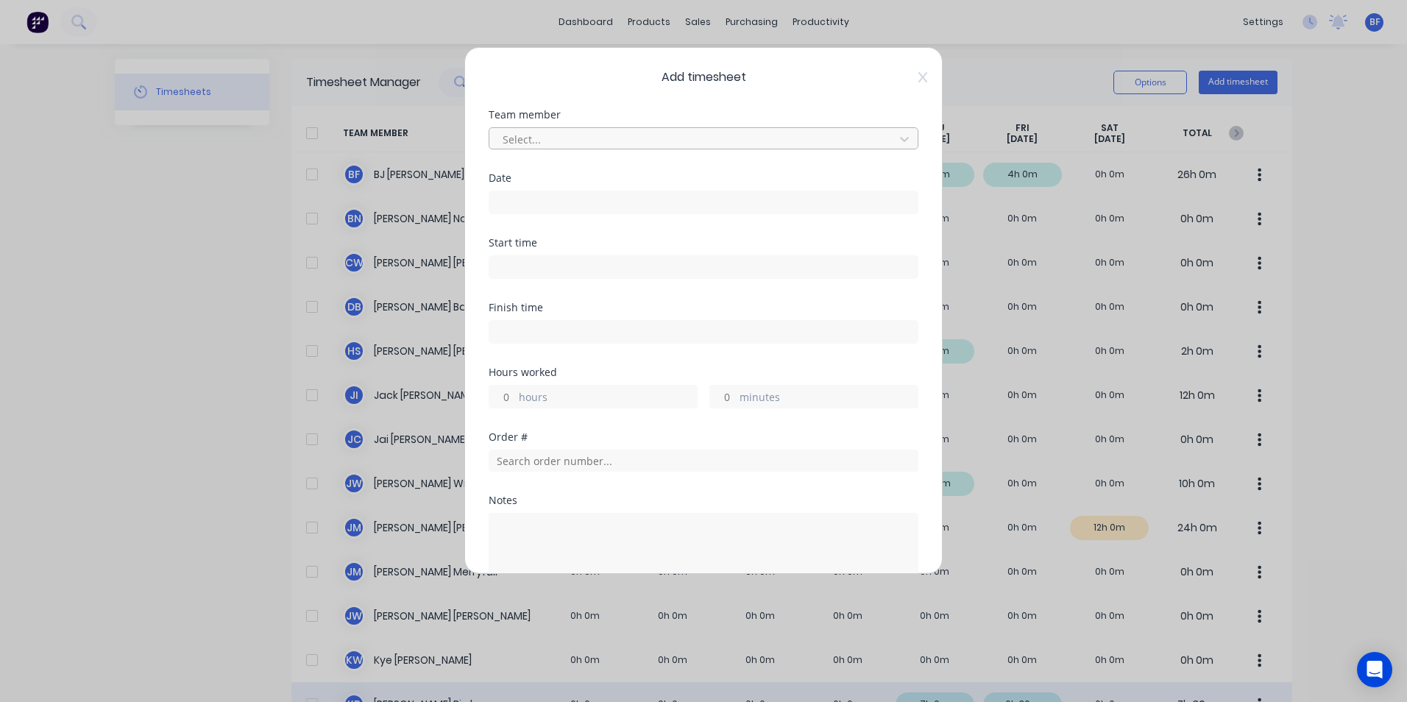
click at [537, 136] on div at bounding box center [694, 139] width 386 height 18
type input "[PERSON_NAME]"
click at [567, 175] on div "[PERSON_NAME]" at bounding box center [698, 171] width 419 height 27
click at [522, 198] on input at bounding box center [703, 202] width 428 height 22
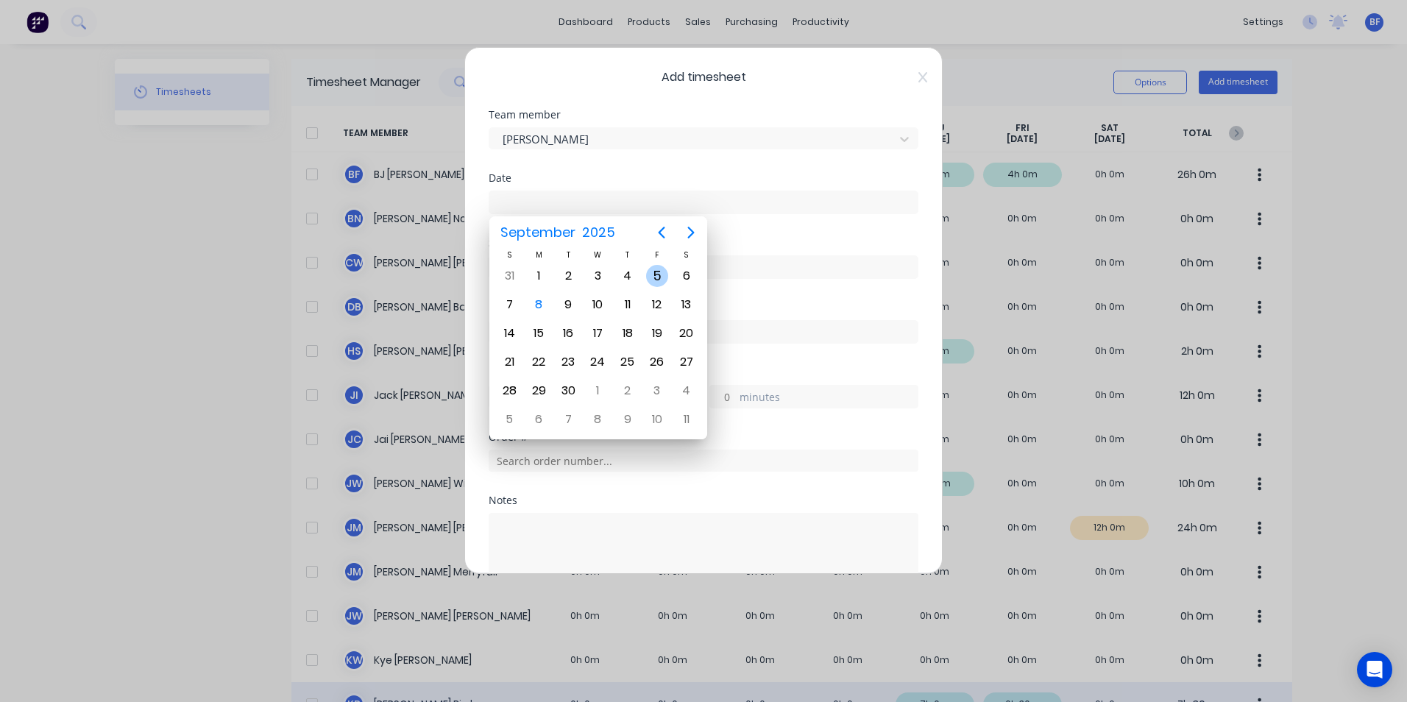
click at [653, 271] on div "5" at bounding box center [657, 276] width 22 height 22
type input "[DATE]"
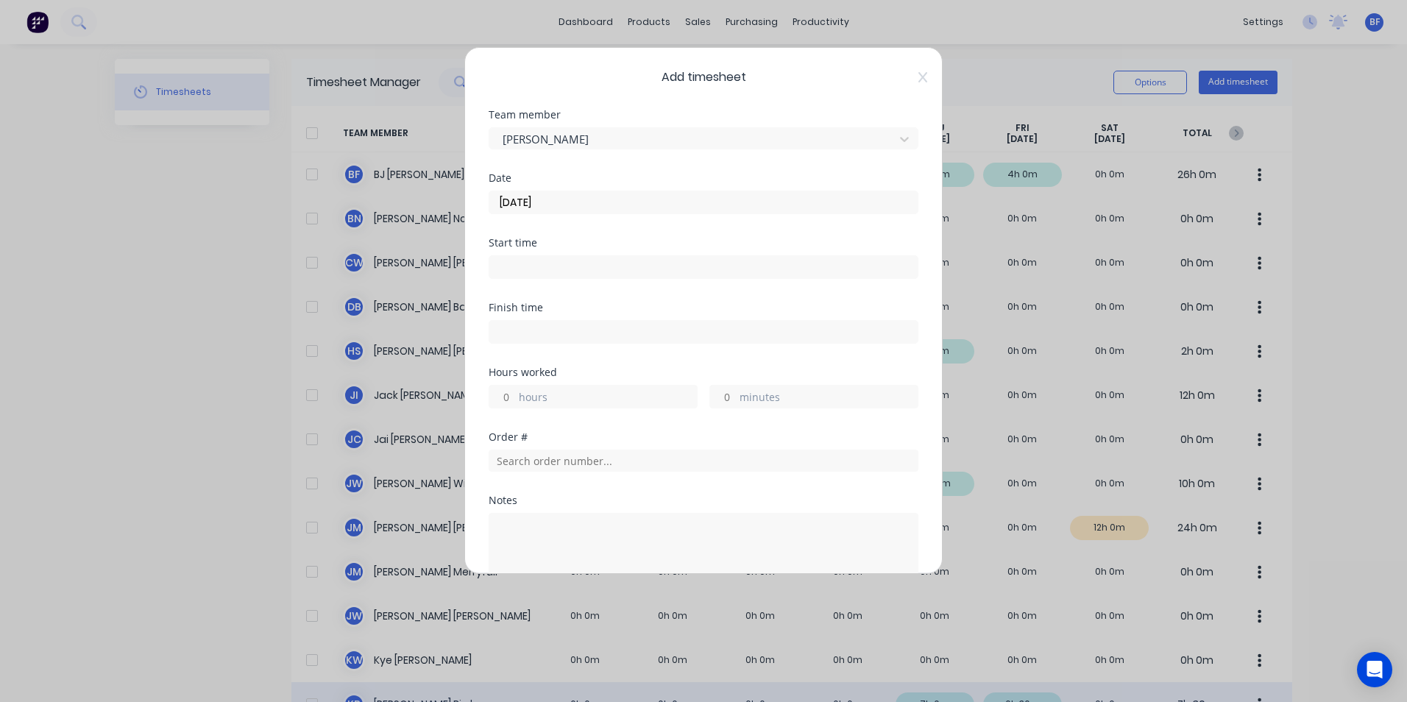
click at [514, 397] on input "hours" at bounding box center [502, 397] width 26 height 22
type input "5"
click at [646, 489] on div "Order #" at bounding box center [704, 463] width 430 height 63
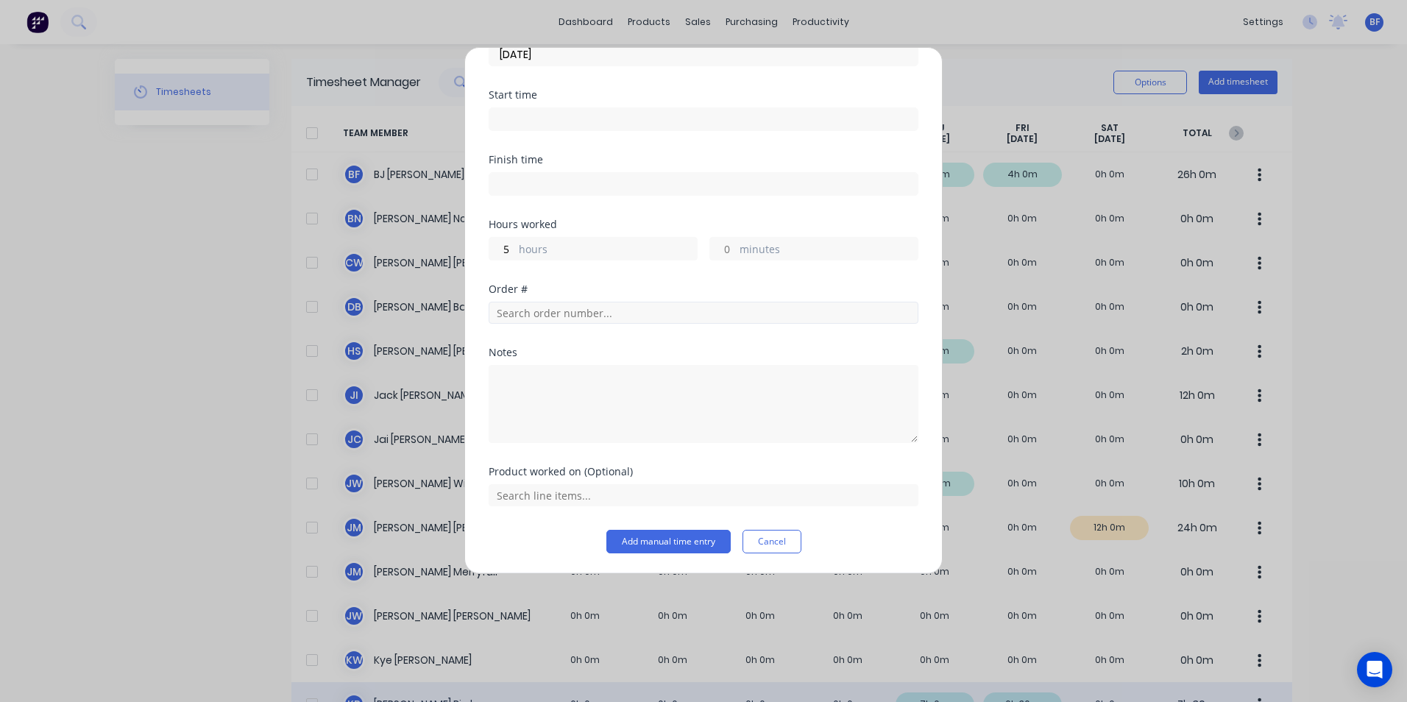
scroll to position [149, 0]
click at [504, 370] on textarea at bounding box center [704, 403] width 430 height 78
type textarea "Test & Tag"
click at [676, 544] on button "Add manual time entry" at bounding box center [668, 541] width 124 height 24
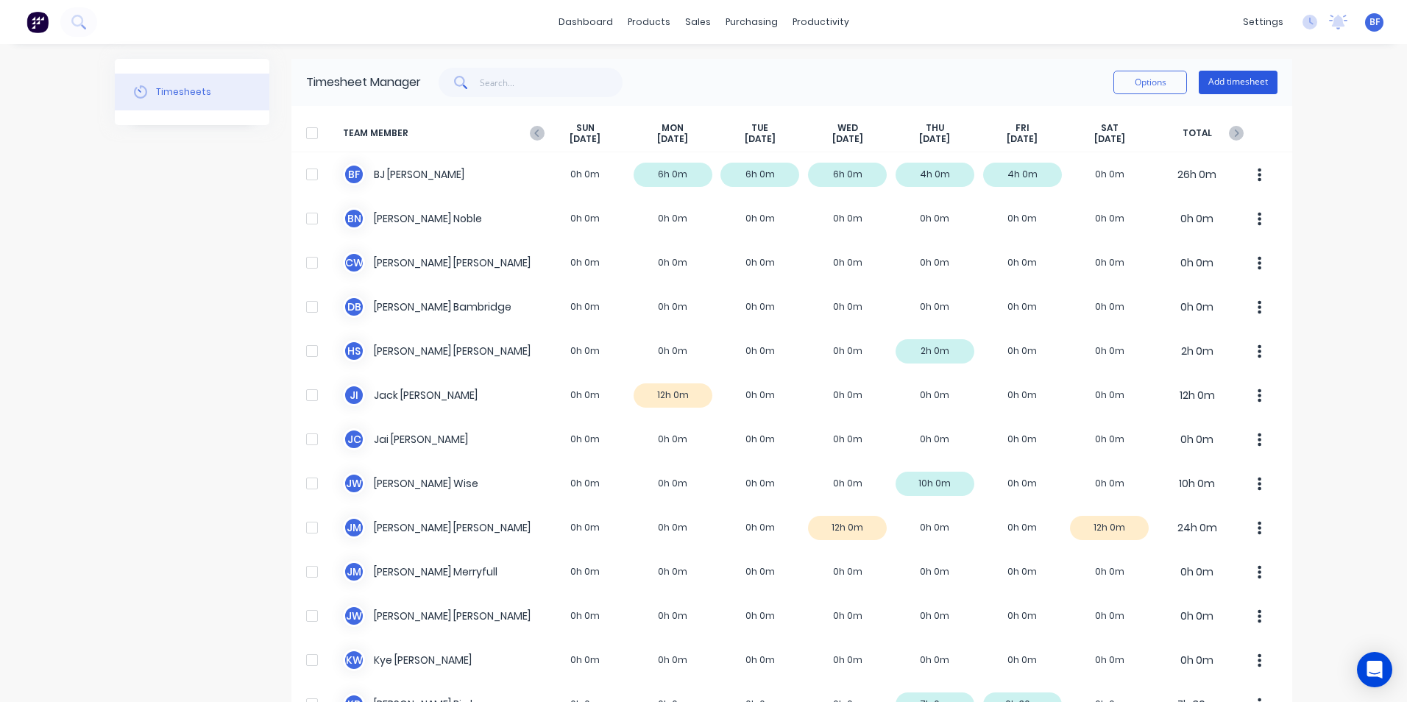
click at [1230, 79] on button "Add timesheet" at bounding box center [1238, 83] width 79 height 24
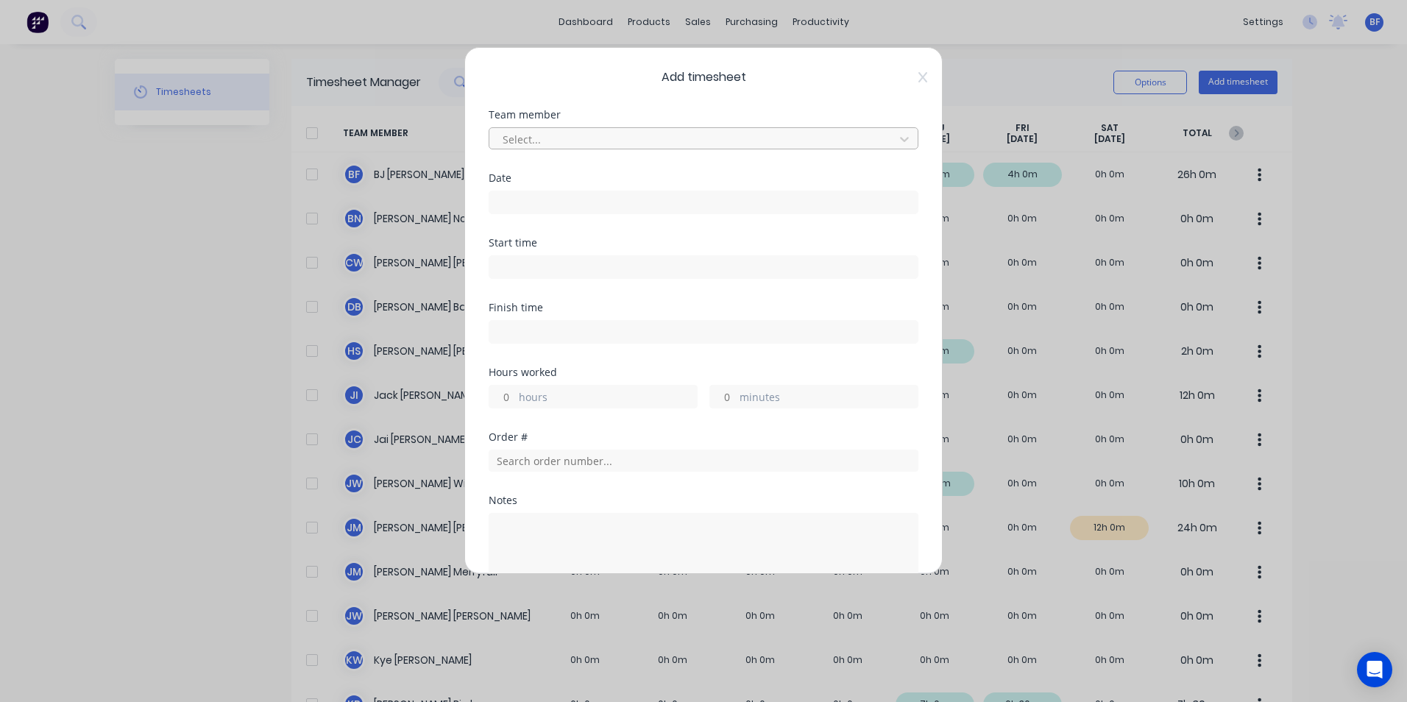
click at [538, 130] on div at bounding box center [694, 139] width 386 height 18
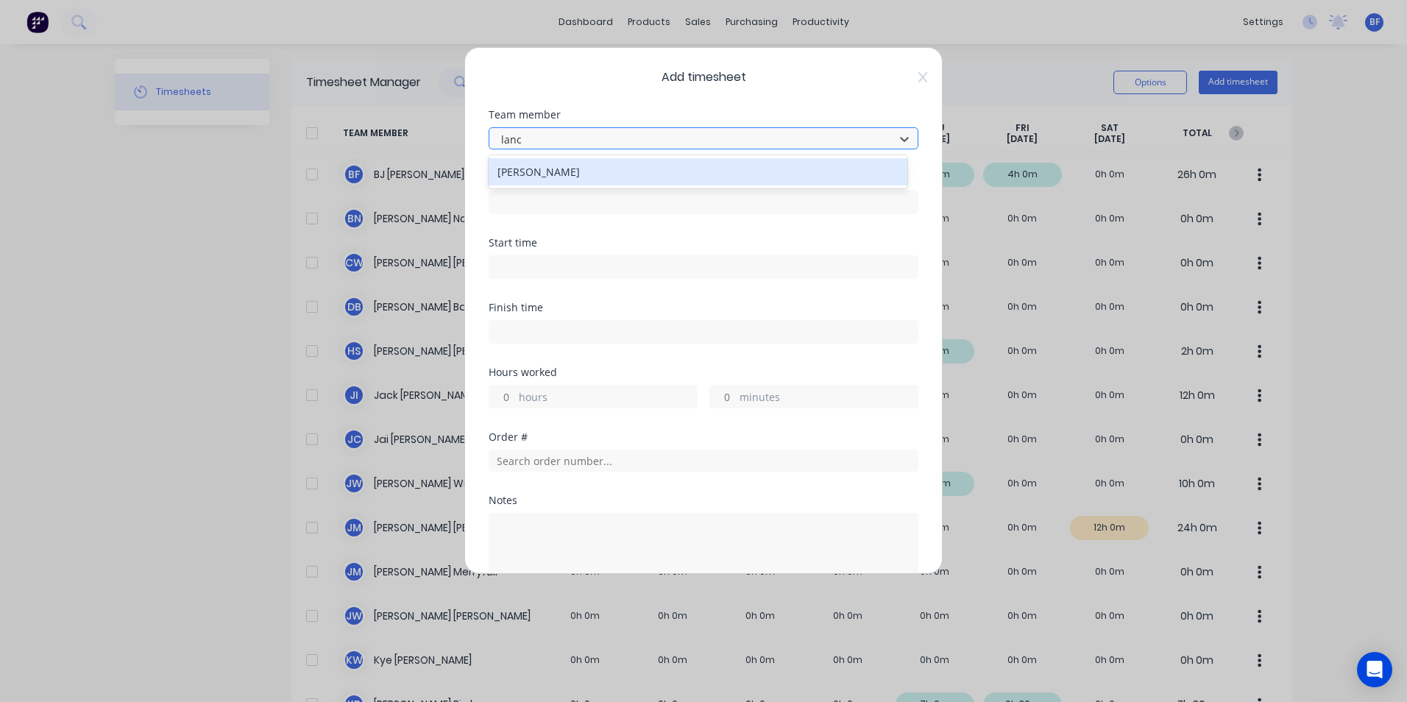
type input "[PERSON_NAME]"
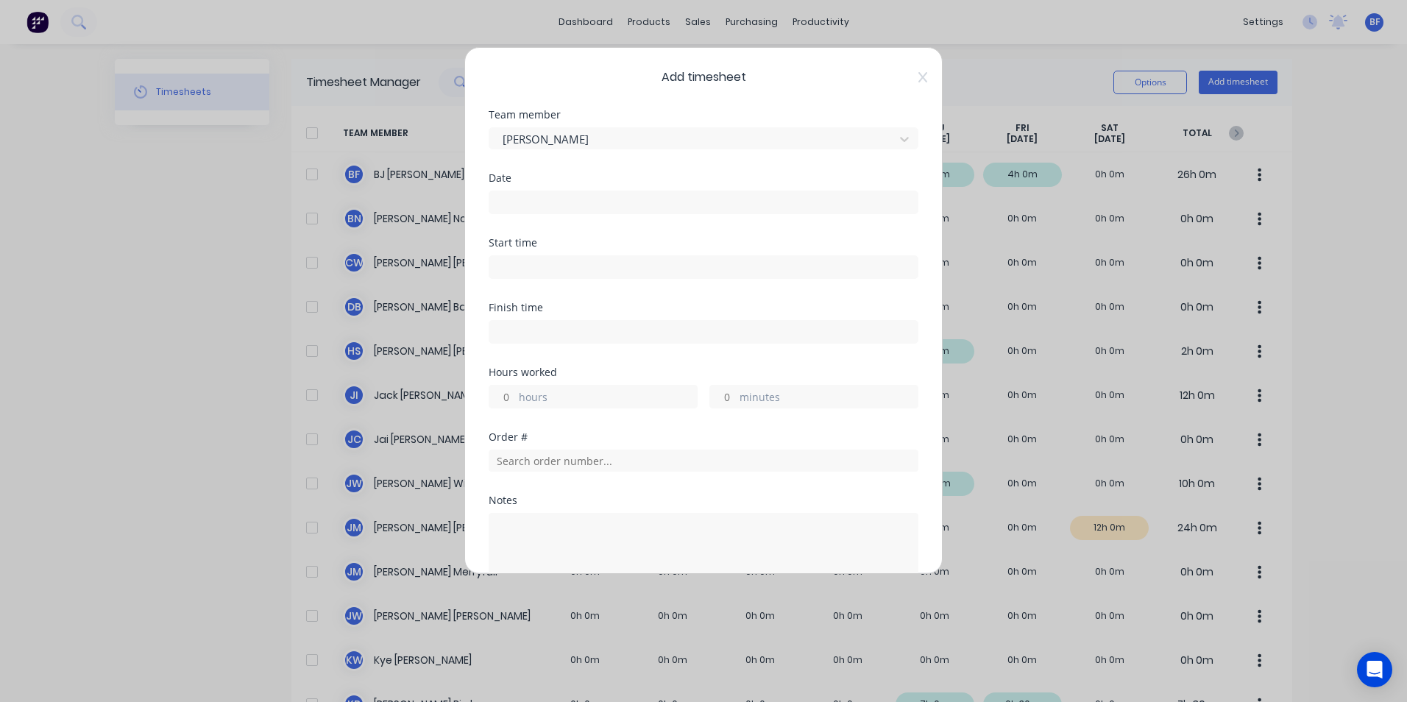
click at [505, 203] on input at bounding box center [703, 202] width 428 height 22
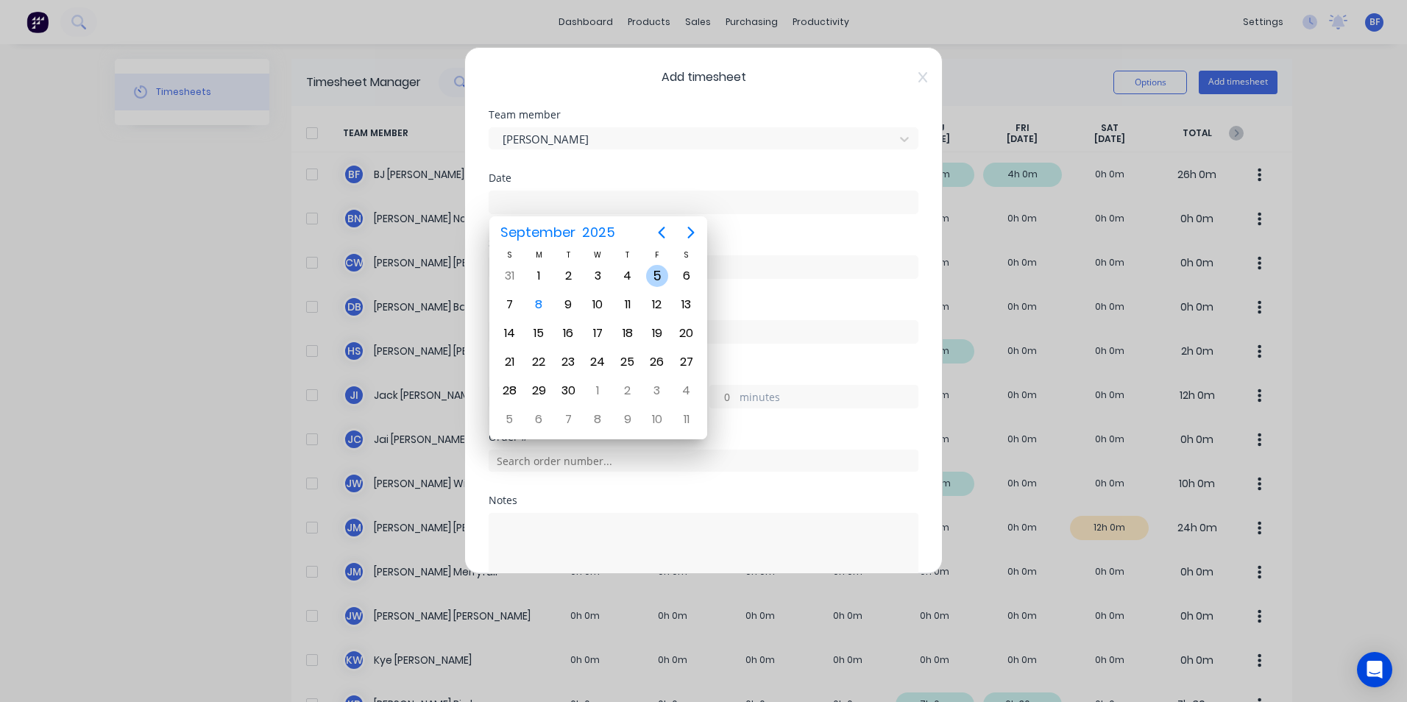
click at [651, 274] on div "5" at bounding box center [657, 276] width 22 height 22
type input "[DATE]"
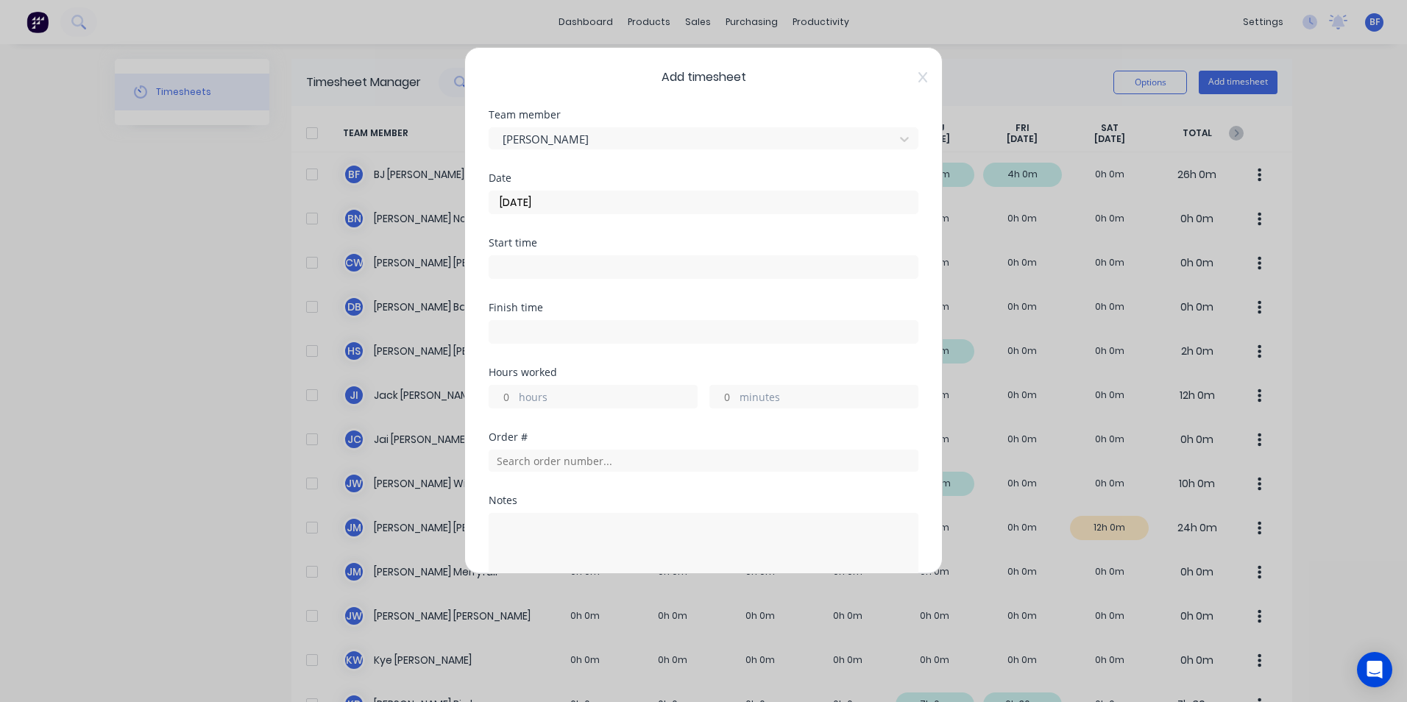
click at [723, 403] on input "minutes" at bounding box center [723, 397] width 26 height 22
type input "30"
click at [496, 526] on textarea at bounding box center [704, 552] width 430 height 78
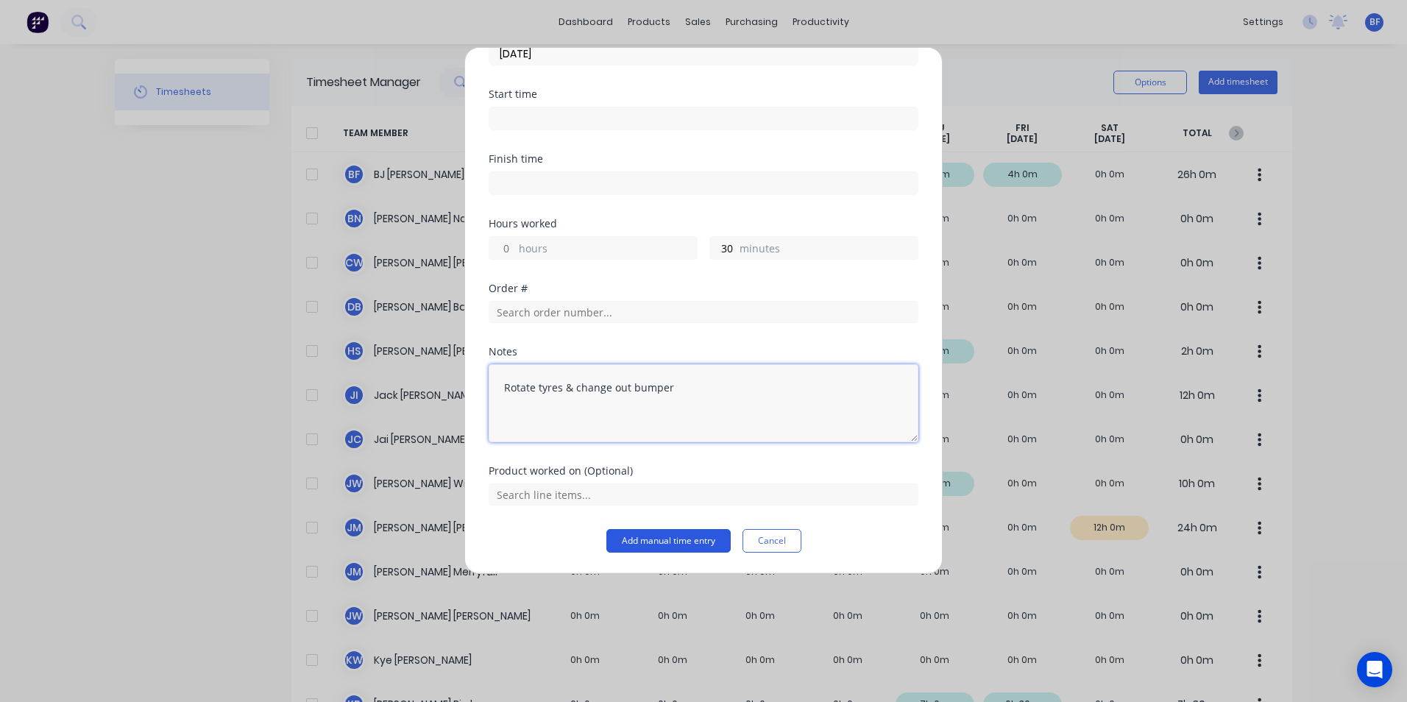
type textarea "Rotate tyres & change out bumper"
click at [661, 539] on button "Add manual time entry" at bounding box center [668, 541] width 124 height 24
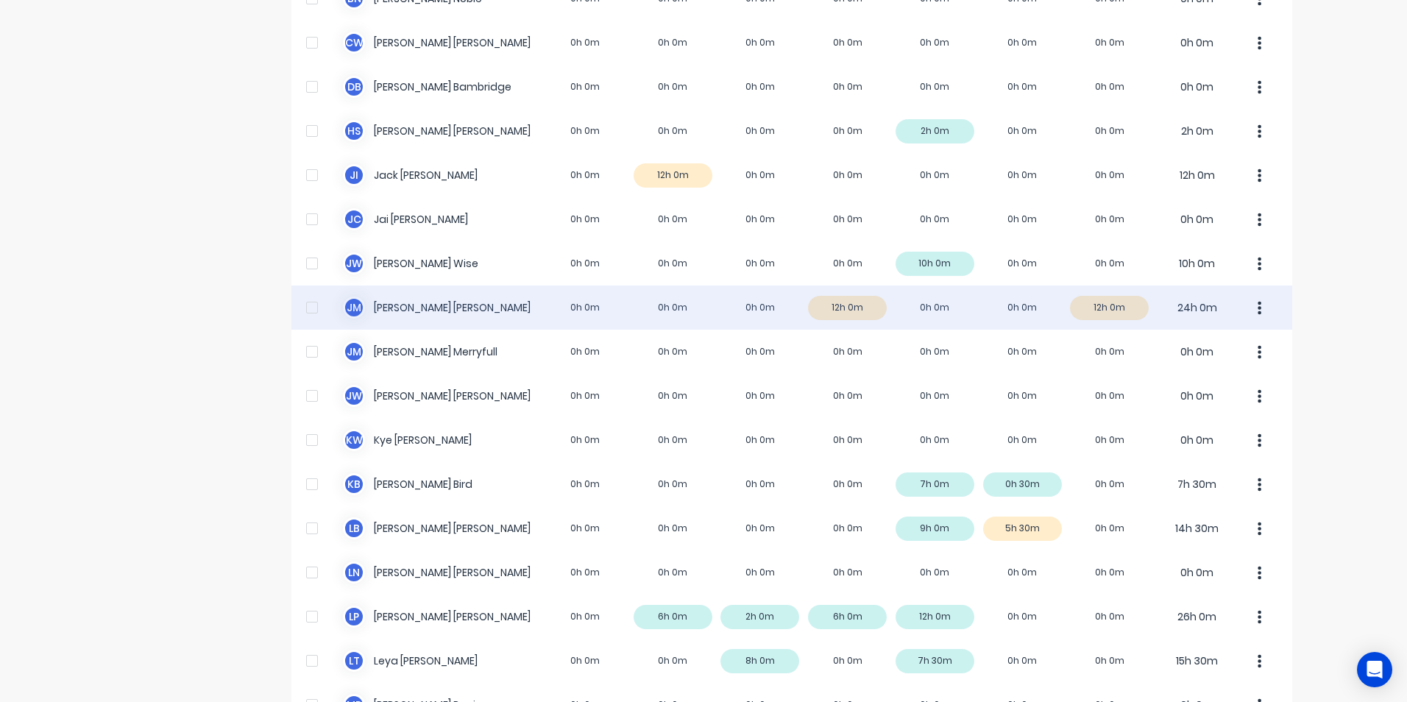
scroll to position [294, 0]
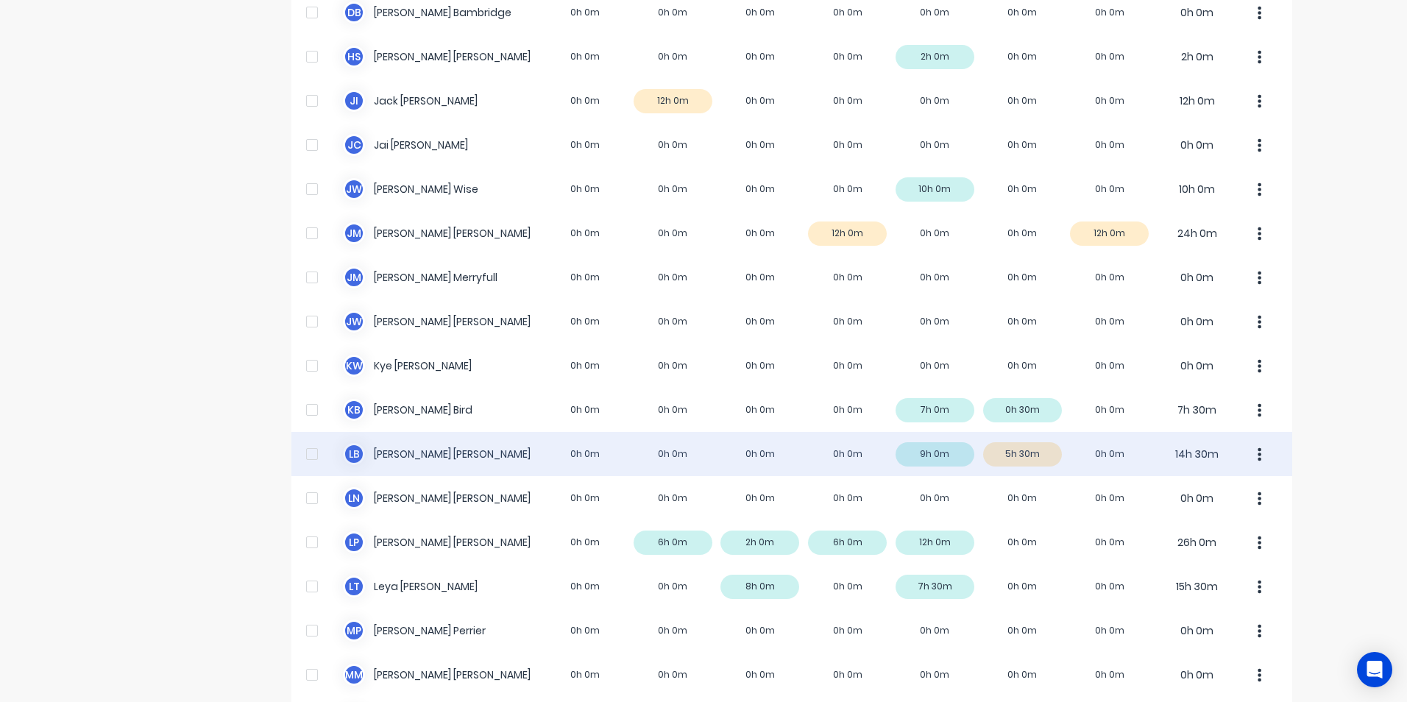
click at [1249, 452] on button "button" at bounding box center [1259, 453] width 31 height 29
click at [1183, 492] on div "Approve" at bounding box center [1203, 494] width 113 height 21
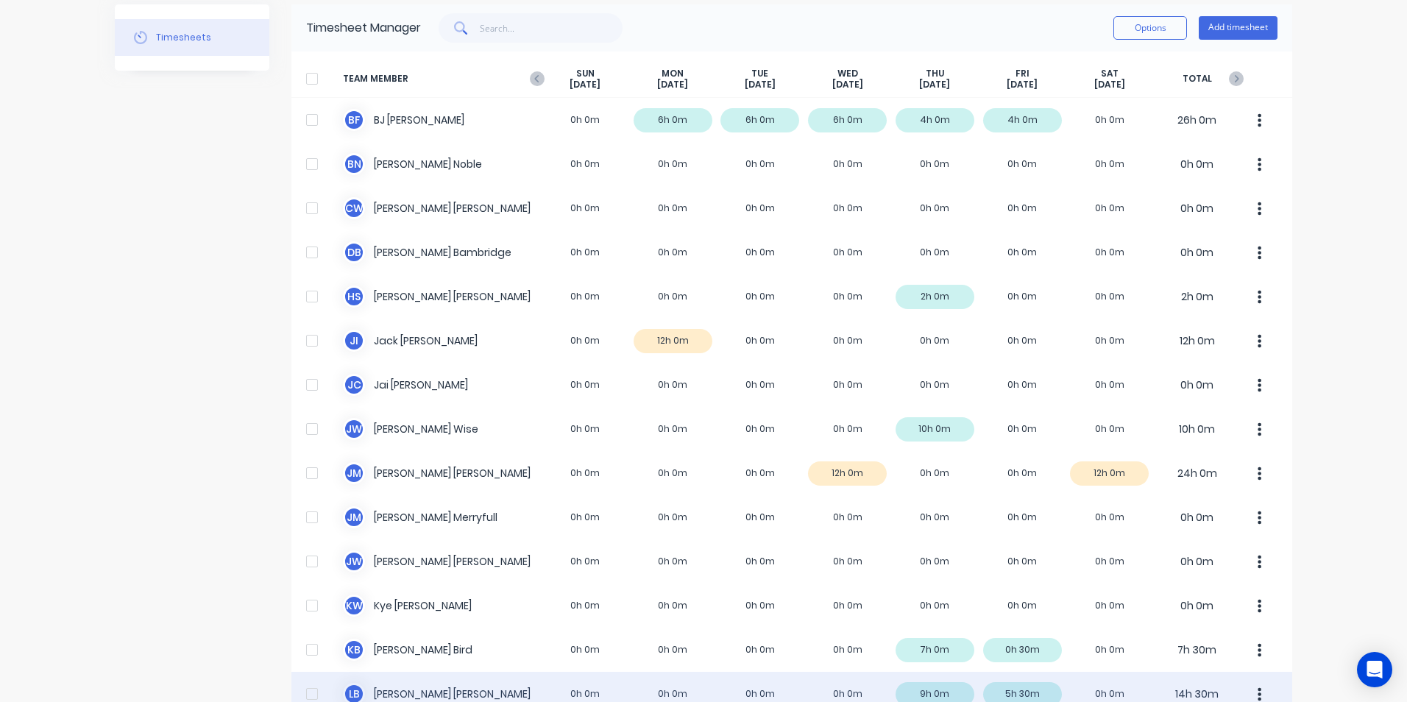
scroll to position [0, 0]
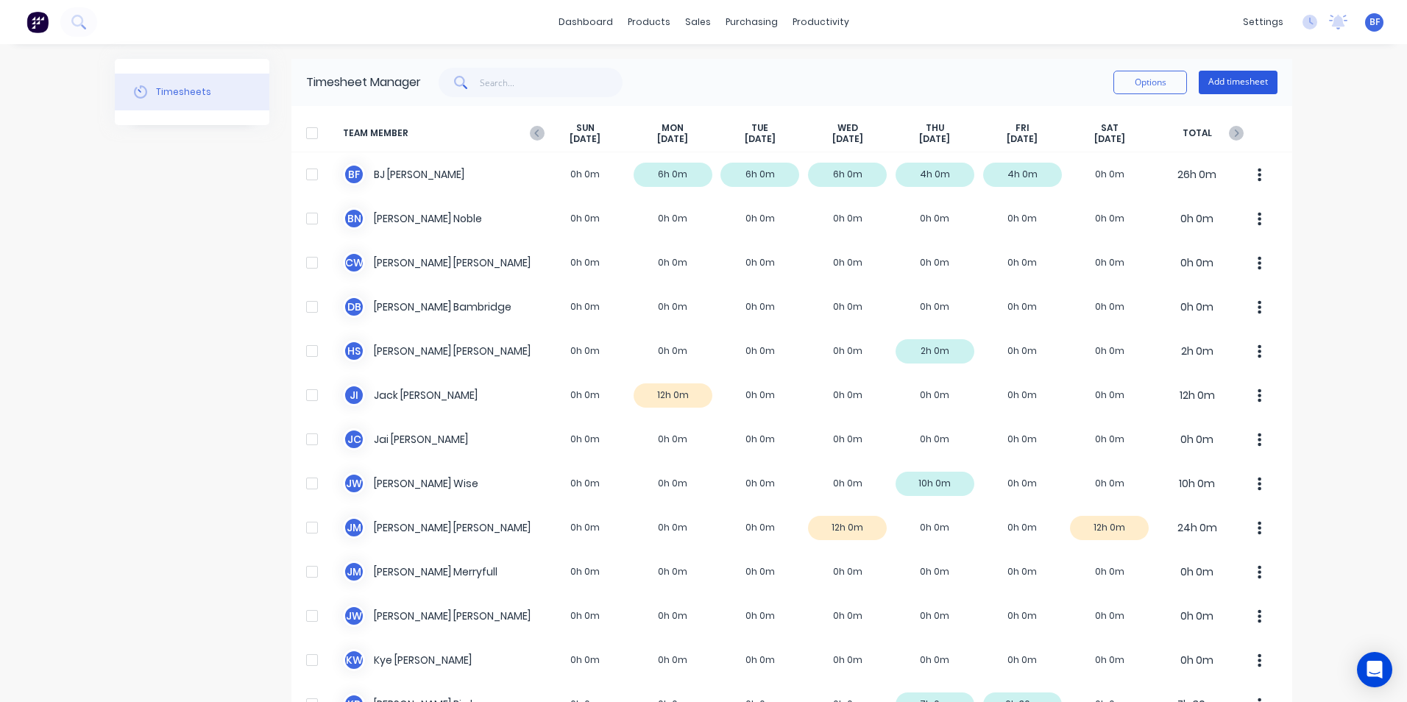
click at [1227, 78] on button "Add timesheet" at bounding box center [1238, 83] width 79 height 24
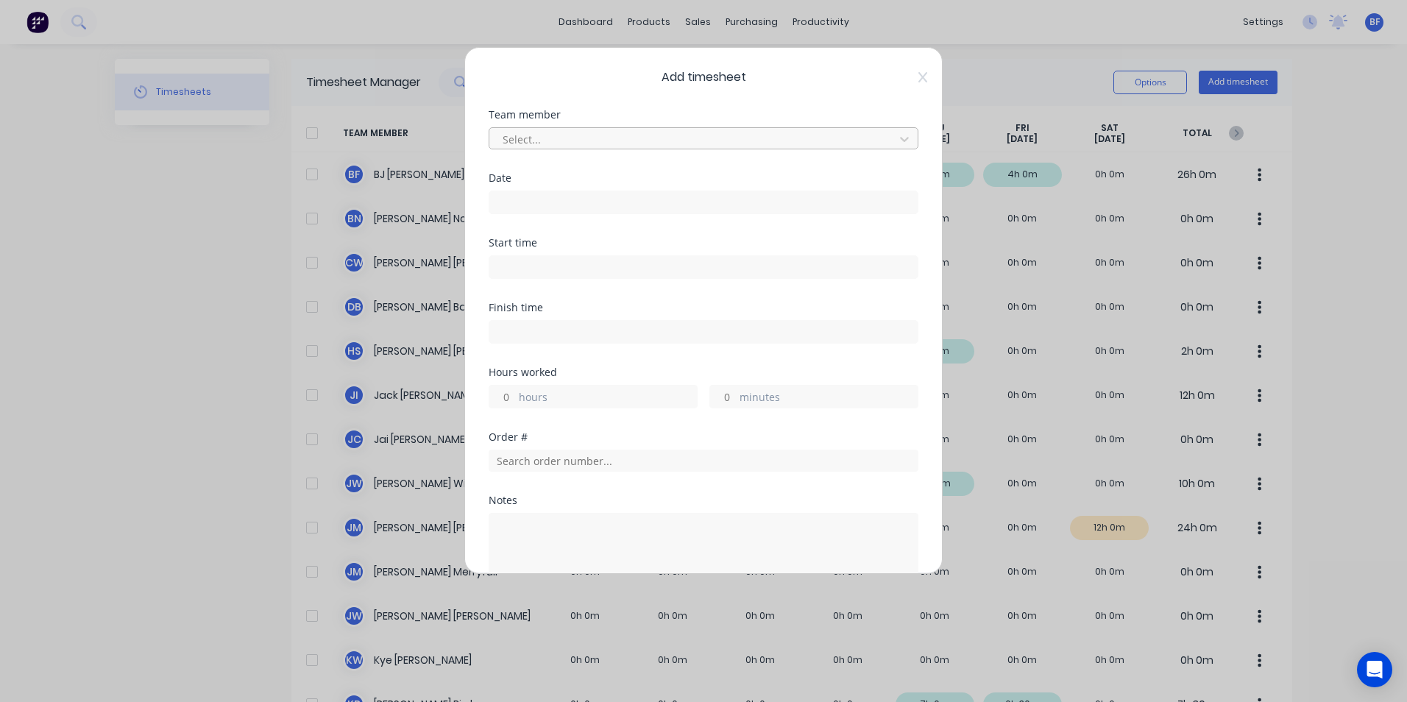
click at [556, 138] on div at bounding box center [694, 139] width 386 height 18
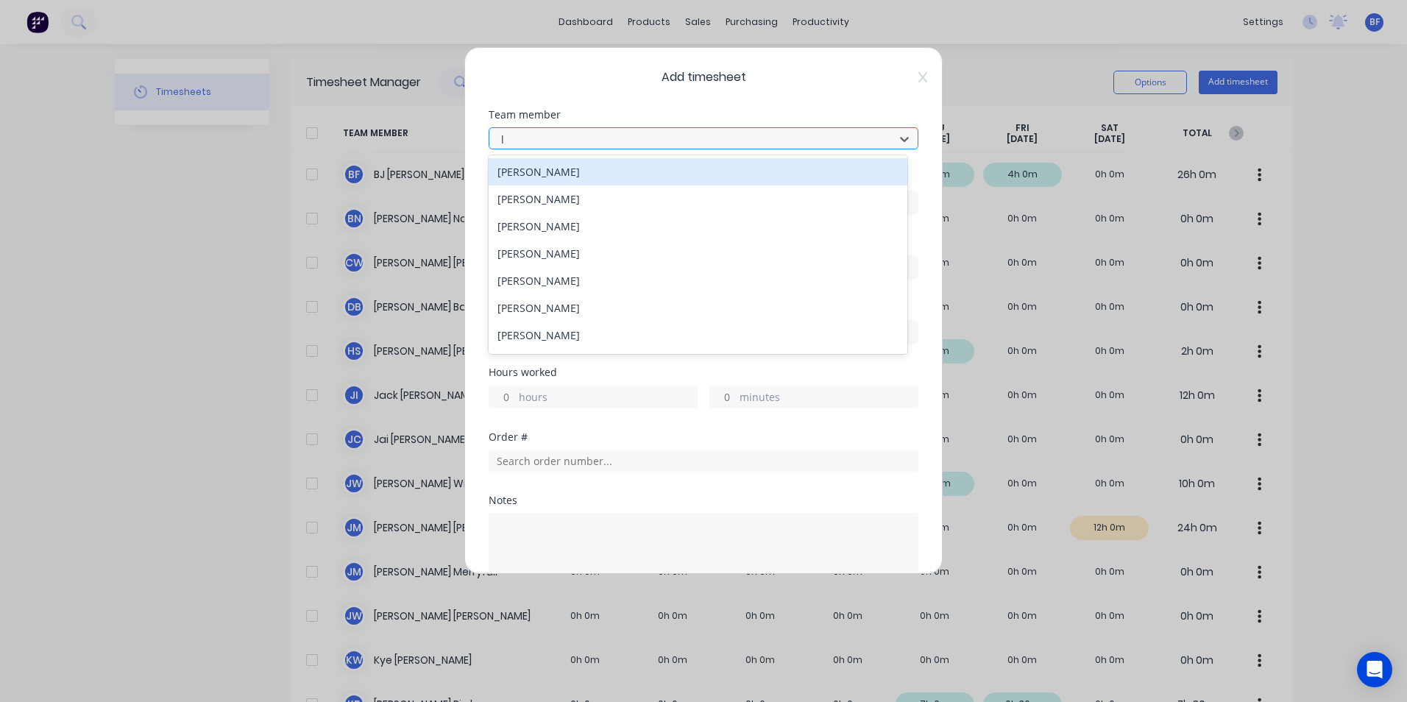
type input "le"
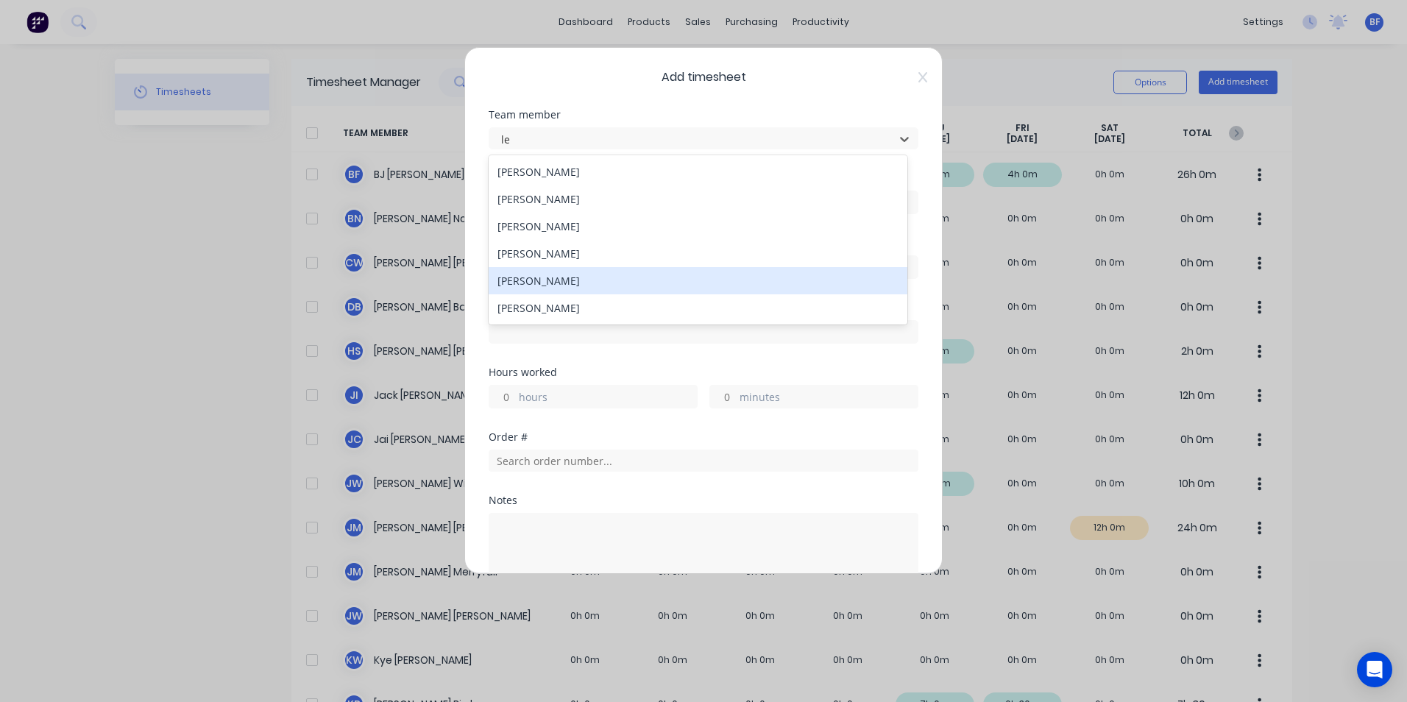
click at [545, 278] on div "[PERSON_NAME]" at bounding box center [698, 280] width 419 height 27
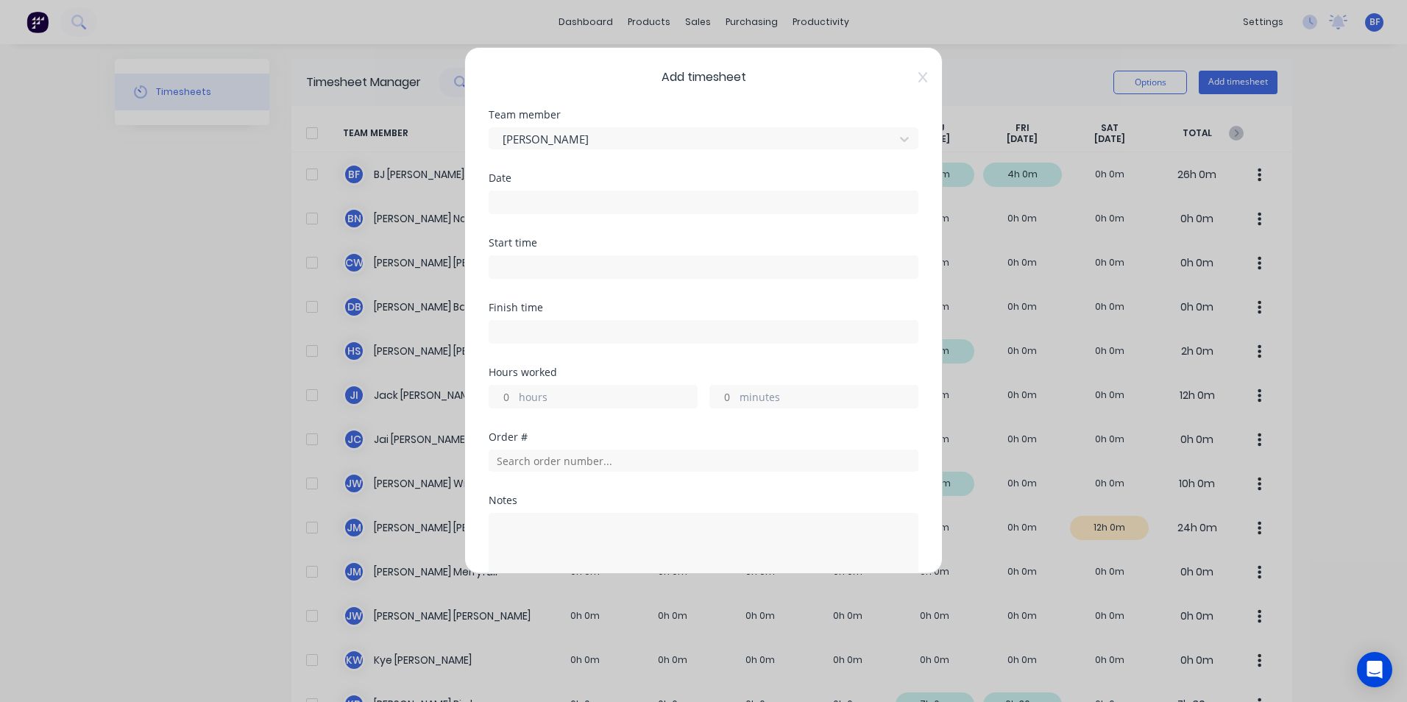
click at [517, 202] on input at bounding box center [703, 202] width 428 height 22
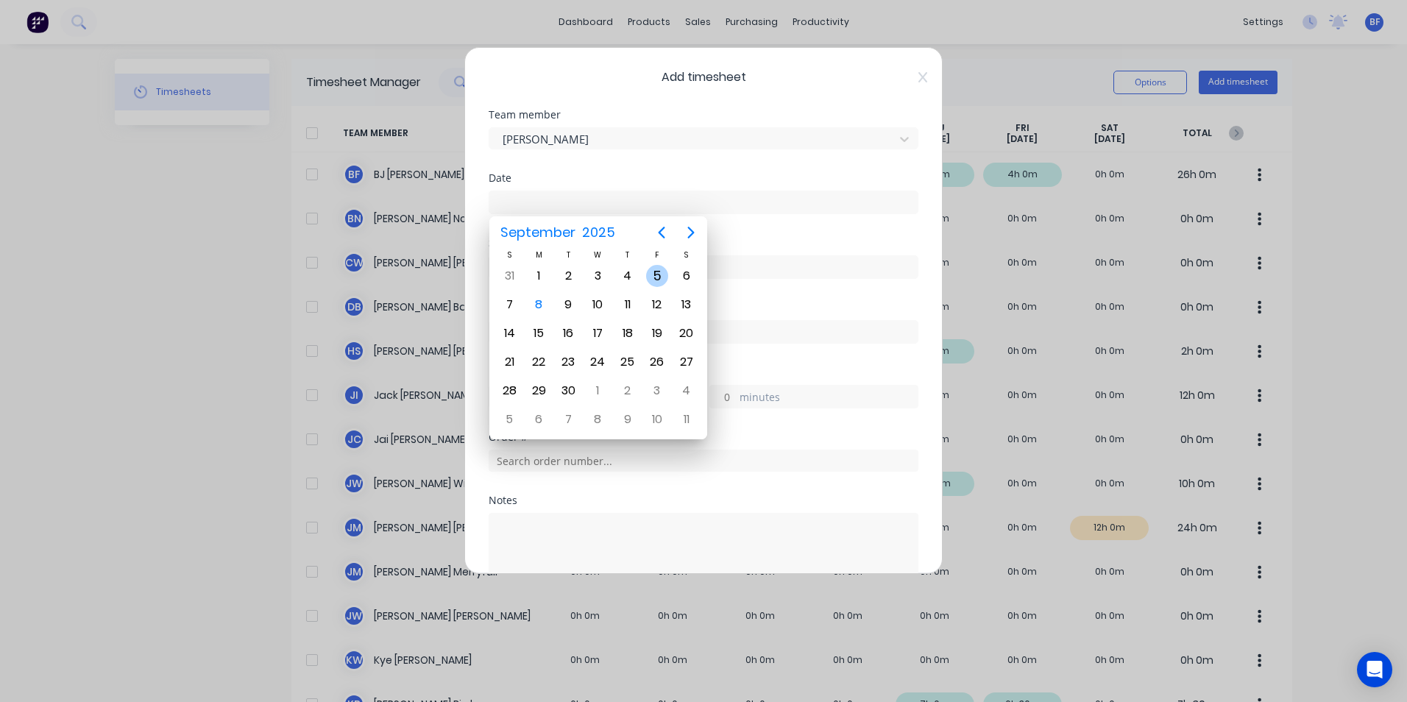
click at [653, 272] on div "5" at bounding box center [657, 276] width 22 height 22
type input "[DATE]"
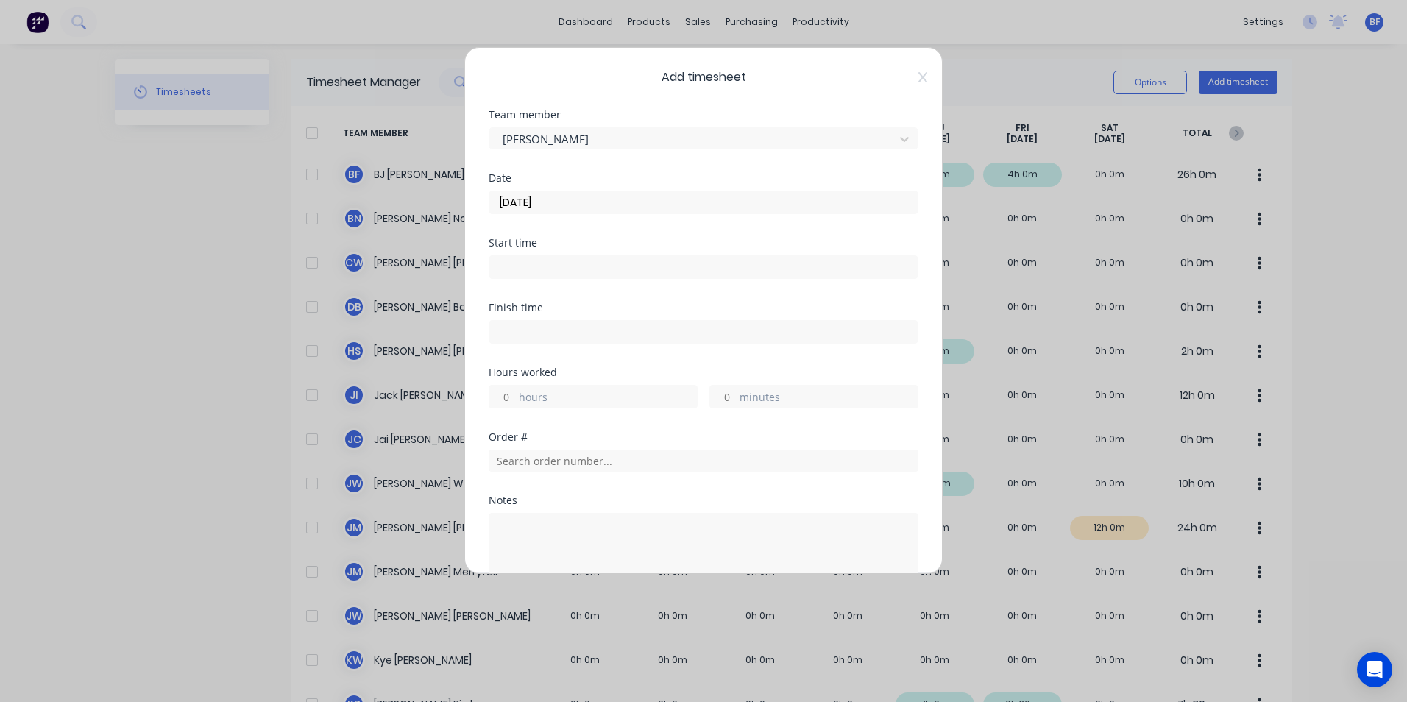
click at [525, 400] on label "hours" at bounding box center [608, 398] width 178 height 18
click at [515, 400] on input "hours" at bounding box center [502, 397] width 26 height 22
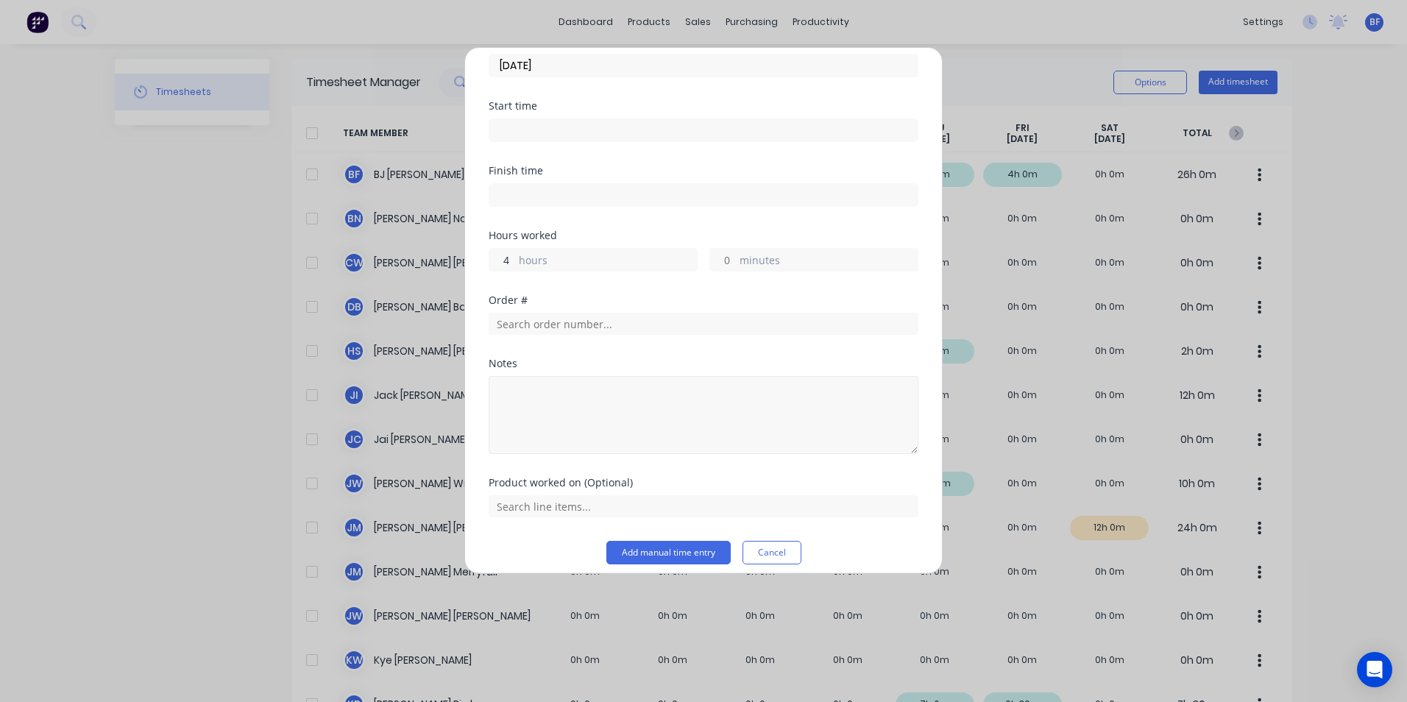
scroll to position [147, 0]
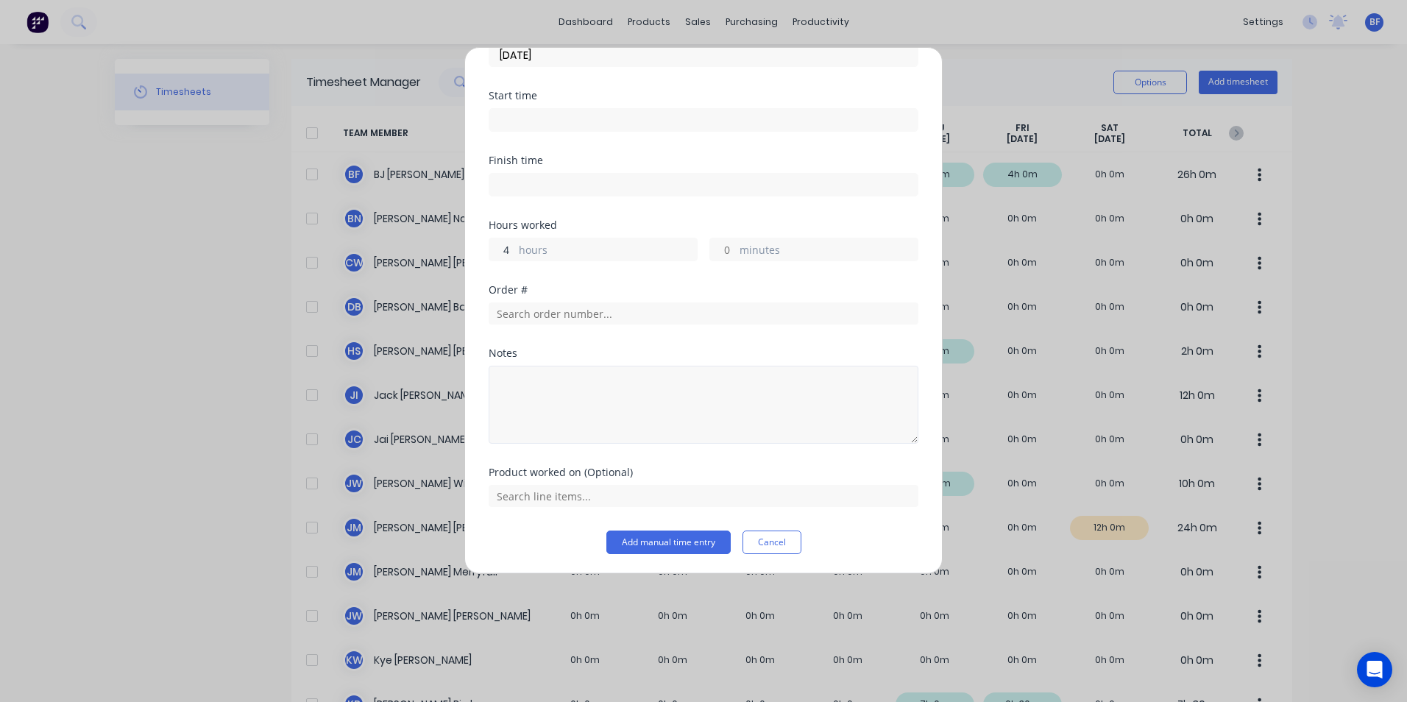
type input "4"
click at [509, 375] on textarea at bounding box center [704, 405] width 430 height 78
type textarea "Redesign platform"
click at [672, 546] on button "Add manual time entry" at bounding box center [668, 541] width 124 height 24
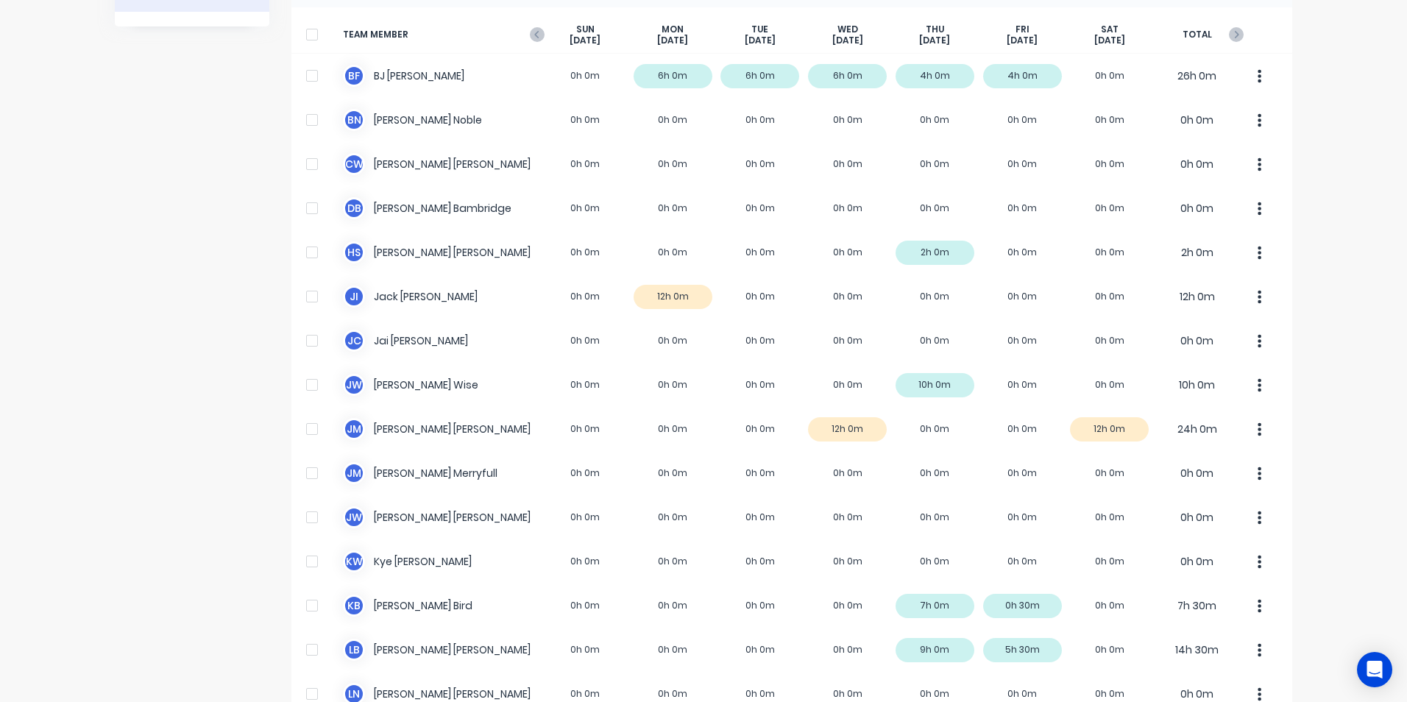
scroll to position [221, 0]
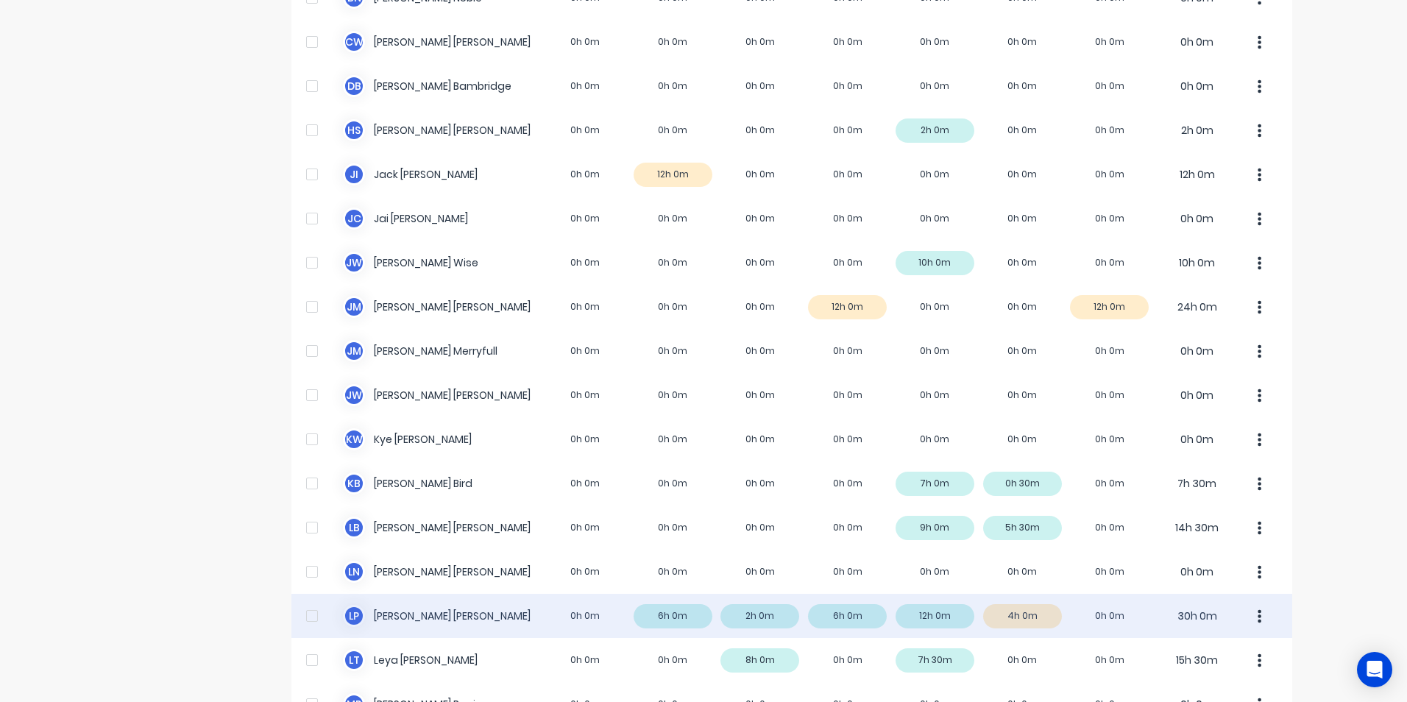
click at [1258, 609] on icon "button" at bounding box center [1260, 617] width 4 height 16
click at [1190, 653] on div "Approve" at bounding box center [1203, 656] width 113 height 21
